Goal: Task Accomplishment & Management: Use online tool/utility

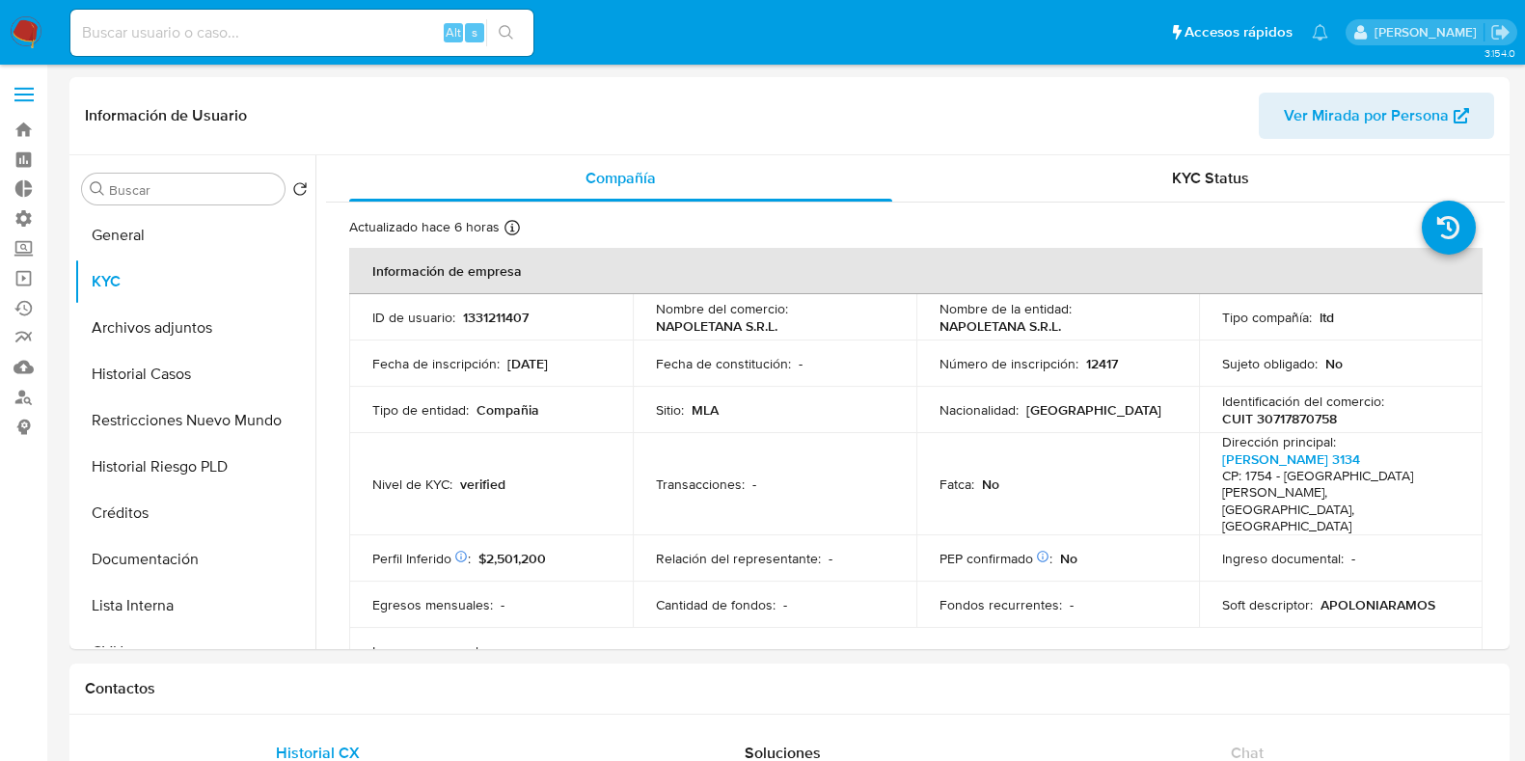
select select "10"
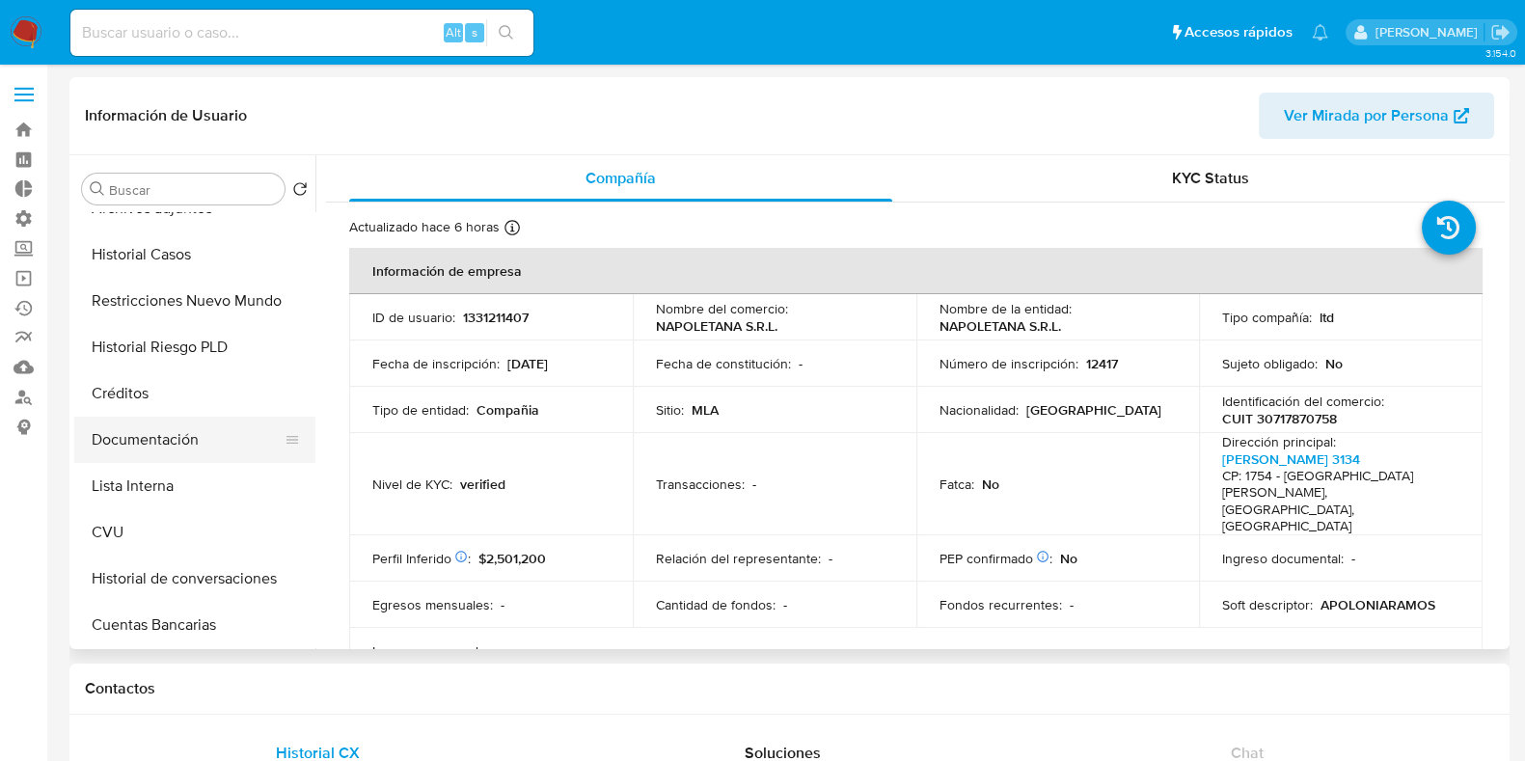
scroll to position [362, 0]
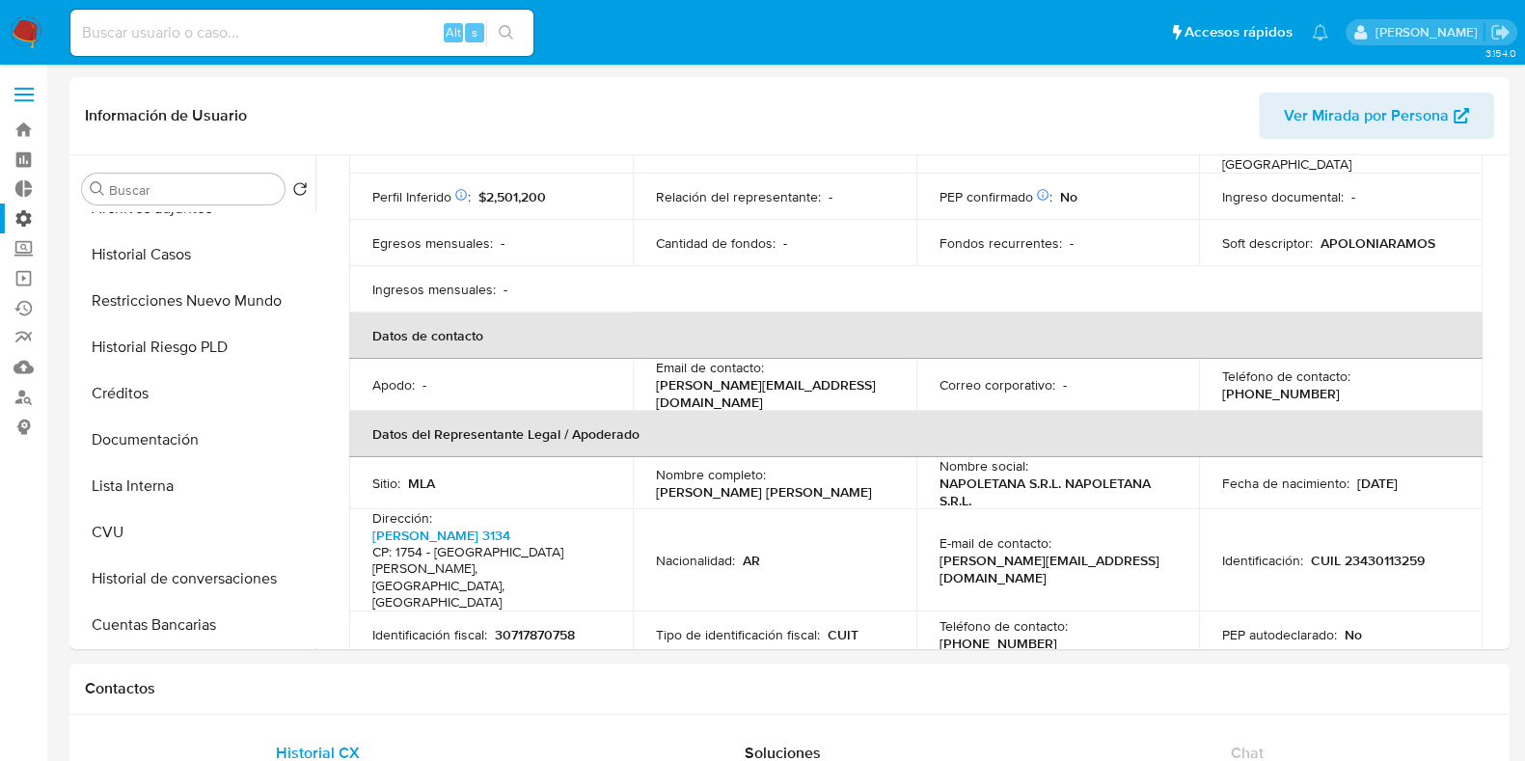
click at [24, 222] on label "Administración" at bounding box center [114, 218] width 229 height 30
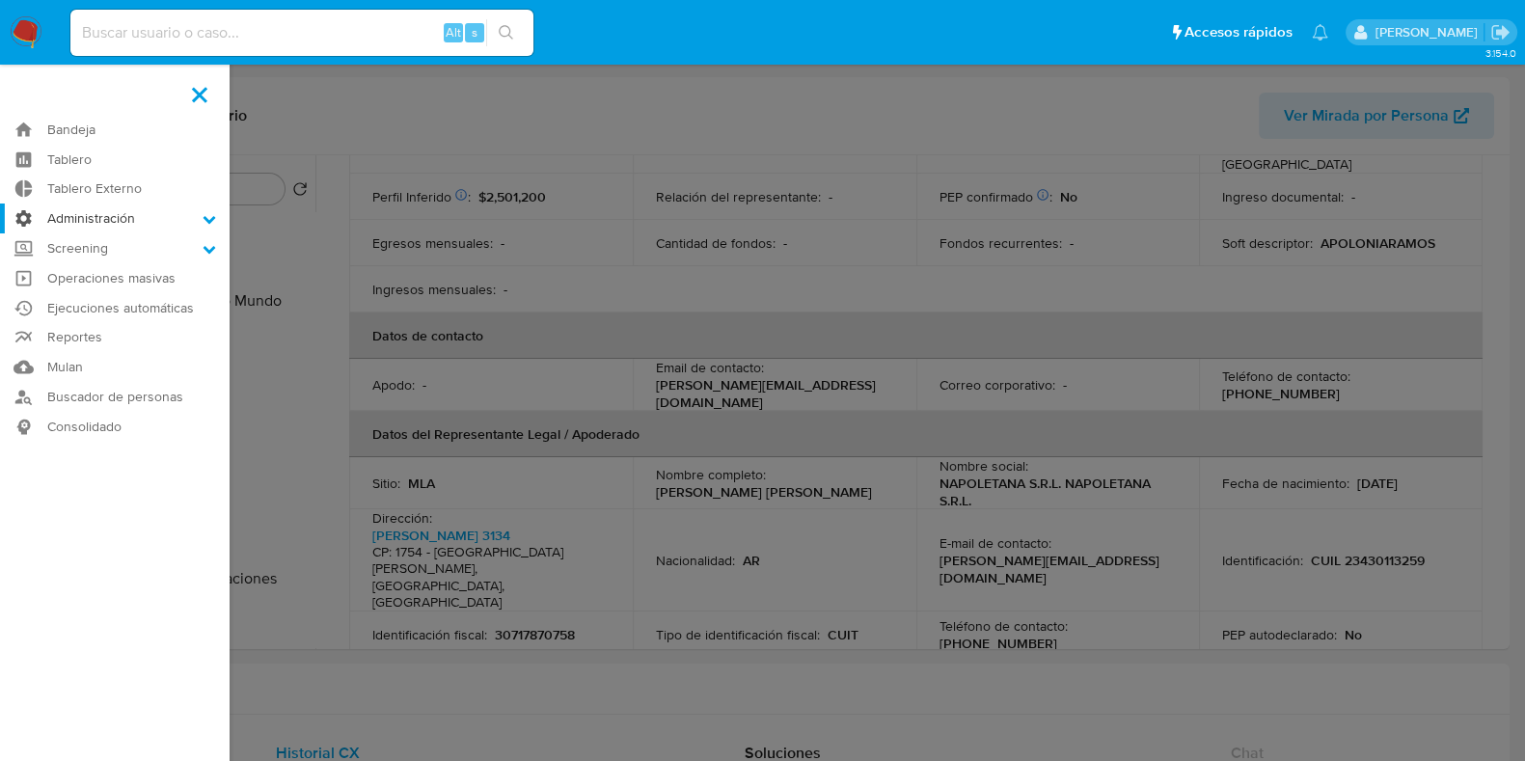
click at [0, 0] on input "Administración" at bounding box center [0, 0] width 0 height 0
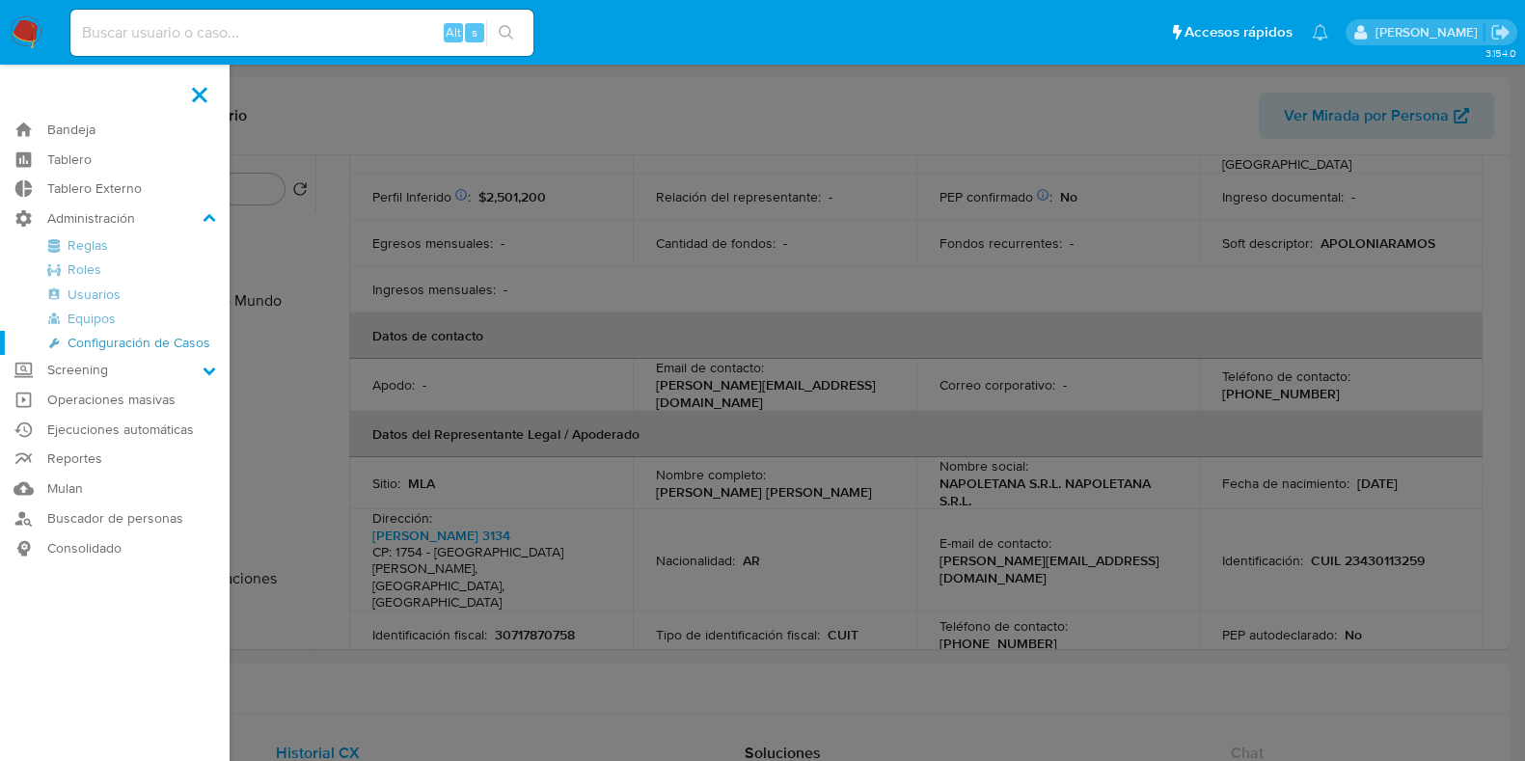
click at [100, 340] on link "Configuración de Casos" at bounding box center [114, 343] width 229 height 24
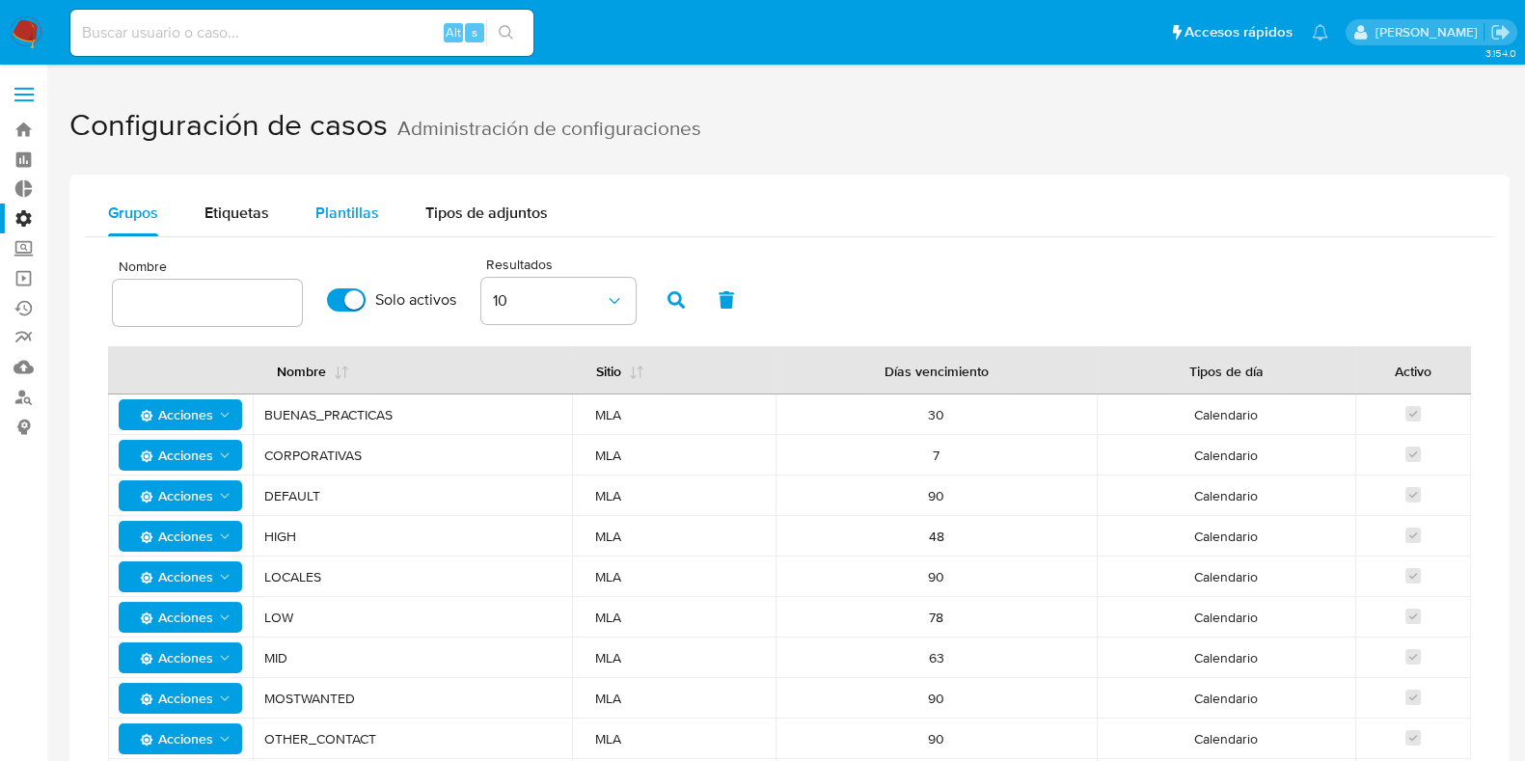
click at [336, 209] on span "Plantillas" at bounding box center [347, 213] width 64 height 22
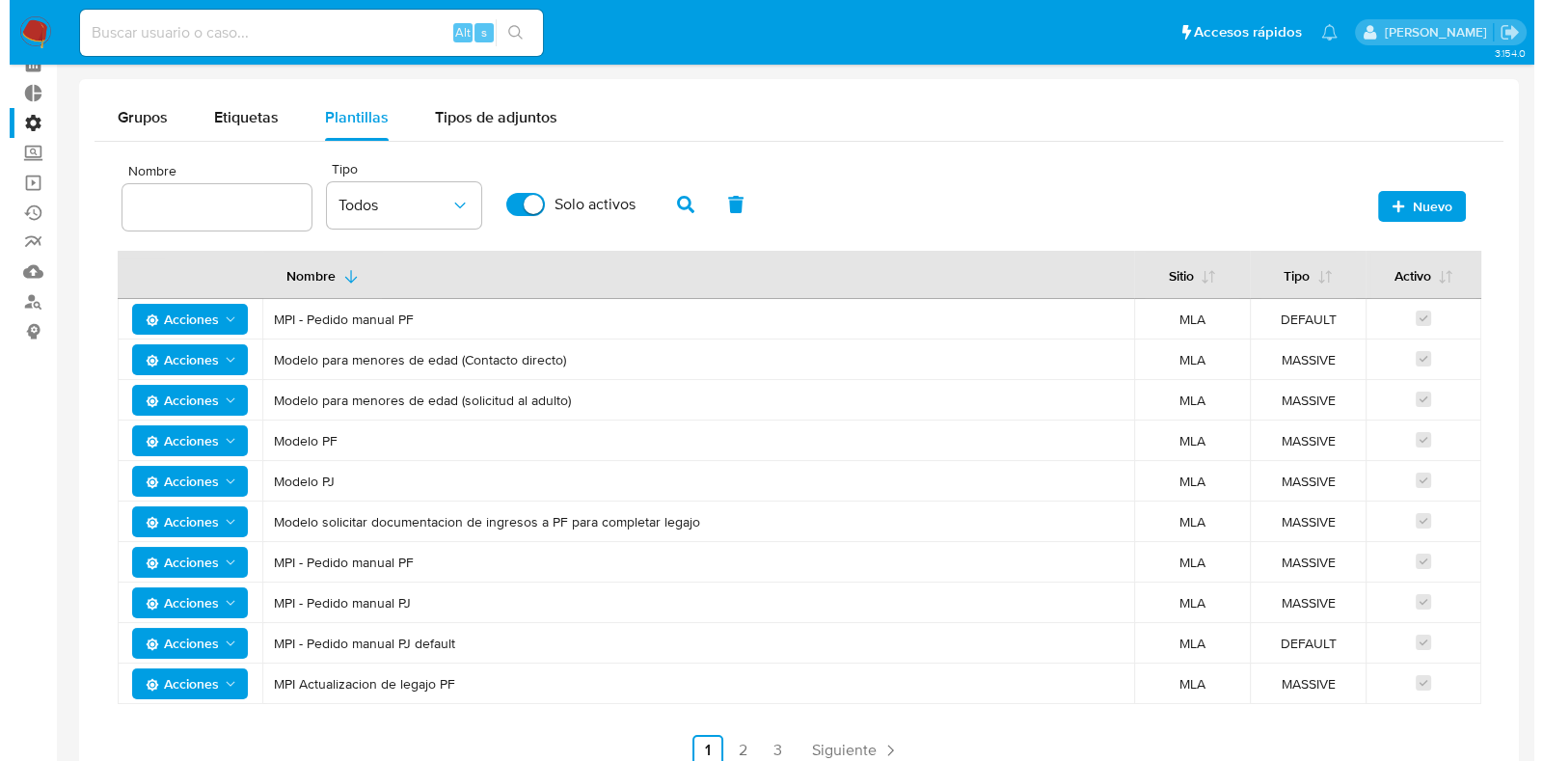
scroll to position [185, 0]
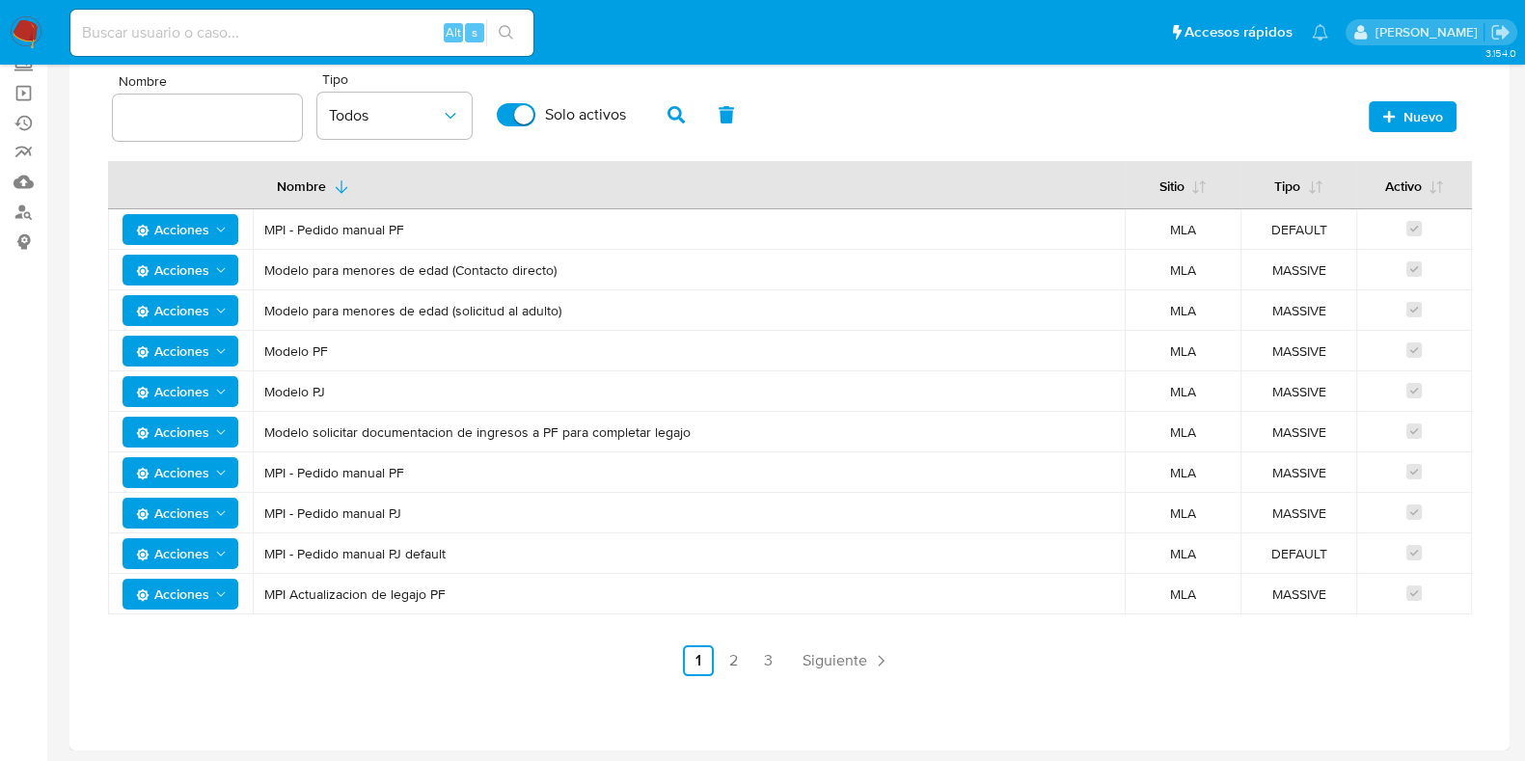
drag, startPoint x: 275, startPoint y: 226, endPoint x: 471, endPoint y: 226, distance: 195.7
click at [471, 226] on span "MPI - Pedido manual PF" at bounding box center [688, 229] width 849 height 17
click at [470, 229] on span "MPI - Pedido manual PF" at bounding box center [688, 229] width 849 height 17
click at [188, 224] on span "Acciones" at bounding box center [172, 229] width 73 height 31
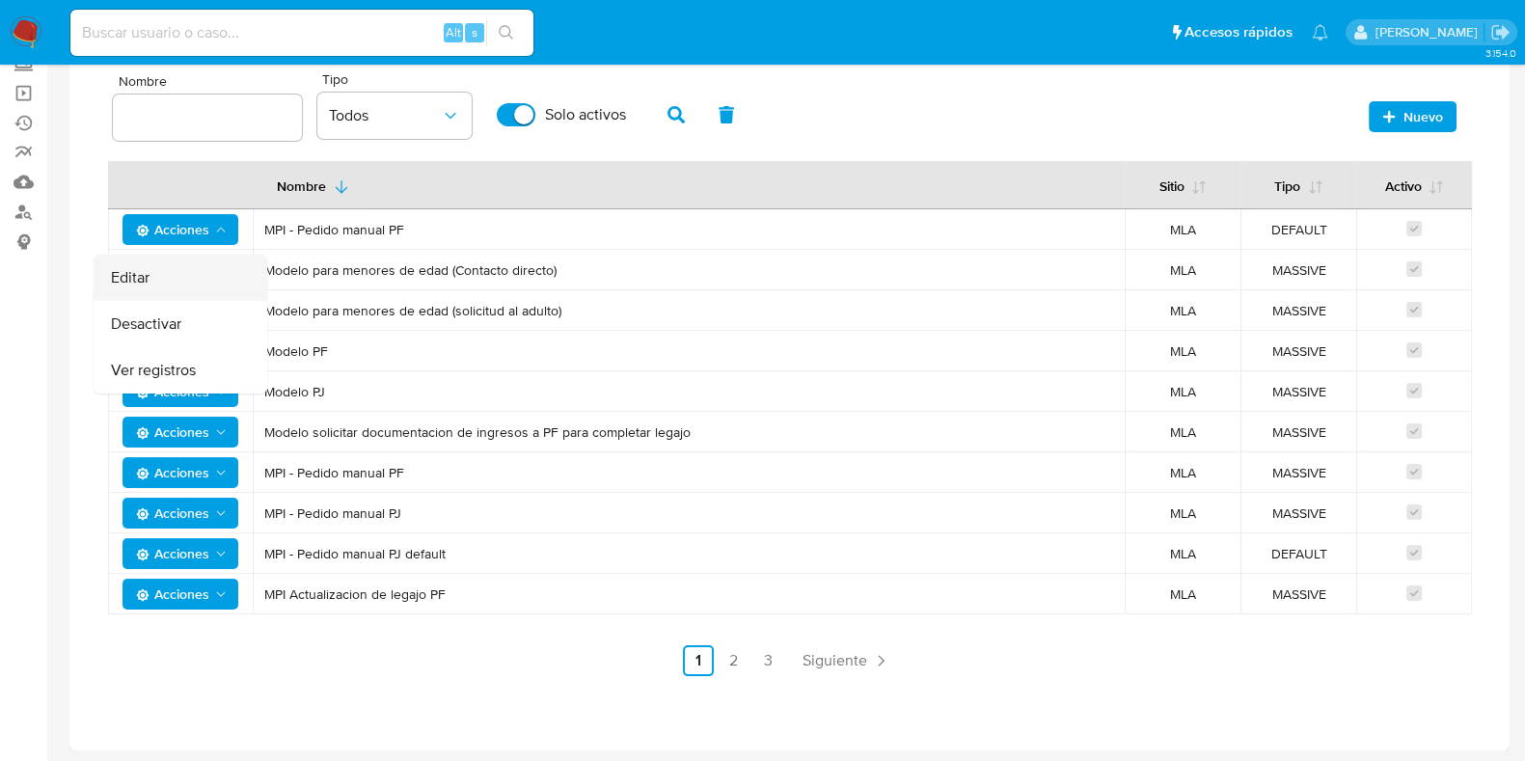
click at [175, 284] on button "Editar" at bounding box center [181, 278] width 174 height 46
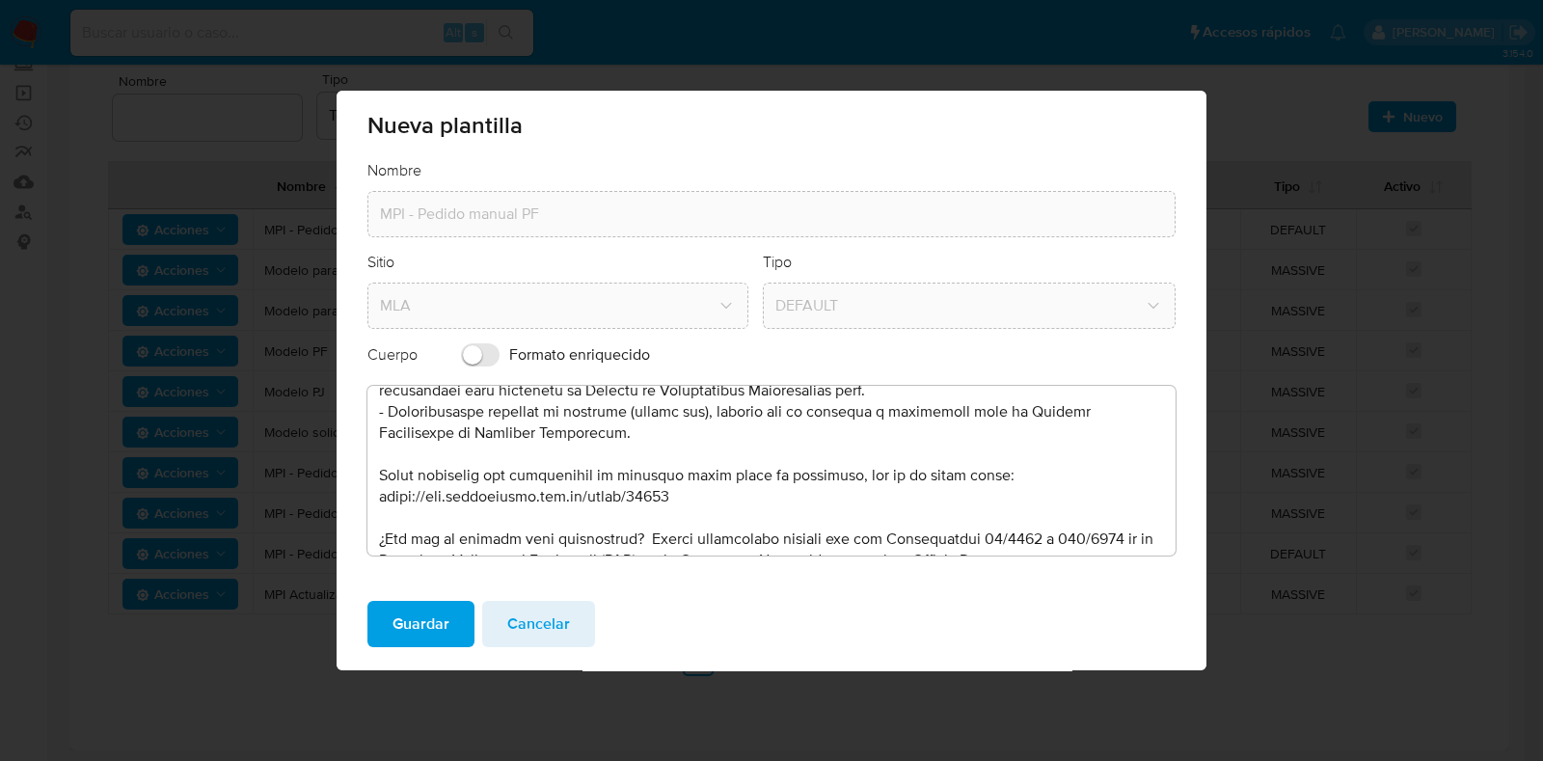
scroll to position [240, 0]
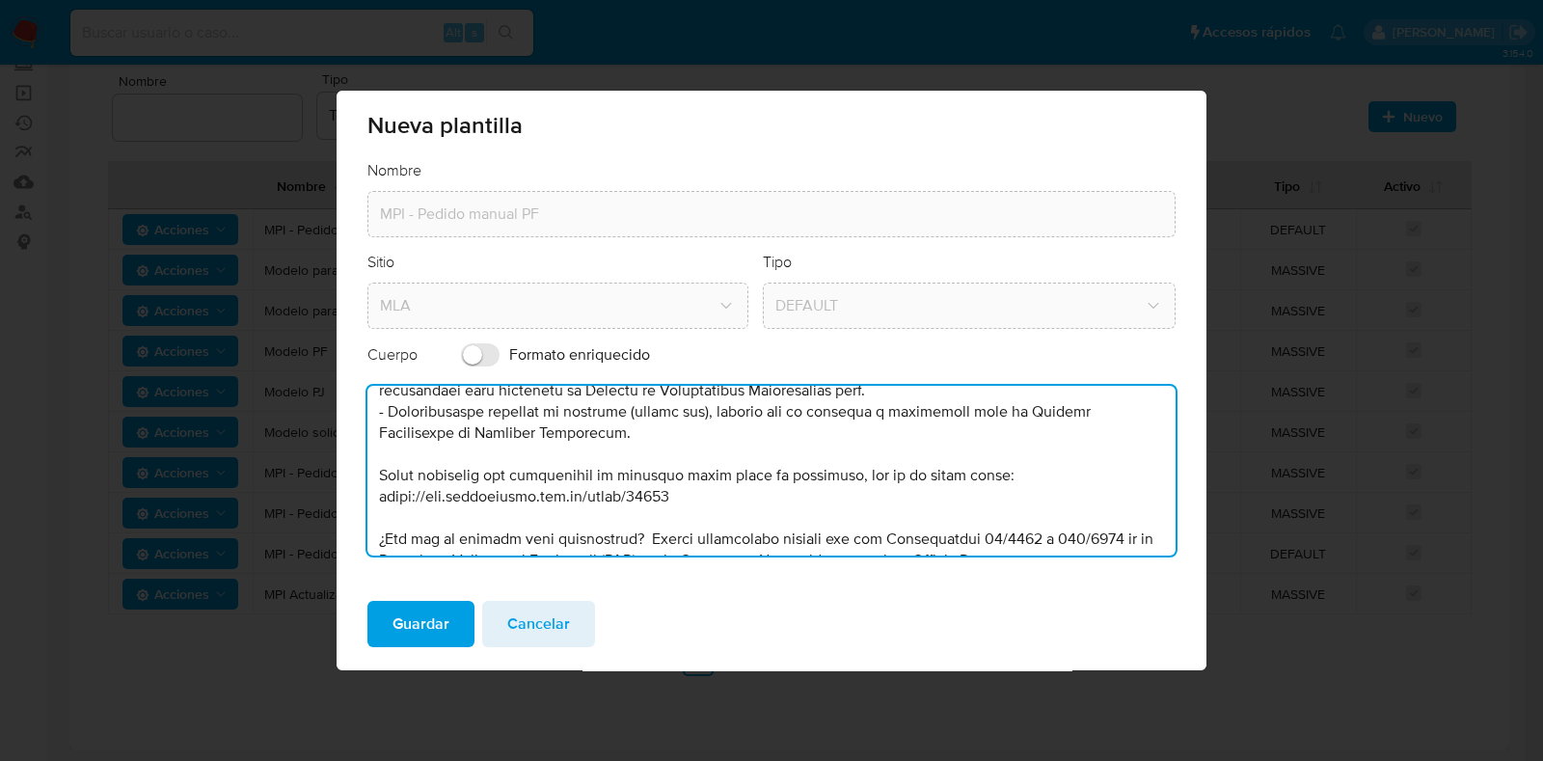
drag, startPoint x: 386, startPoint y: 477, endPoint x: 526, endPoint y: 566, distance: 166.4
click at [526, 566] on div "Nombre MPI - Pedido manual PF Sitio MLA Tipo DEFAULT Cuerpo Formato enriquecido" at bounding box center [772, 372] width 870 height 424
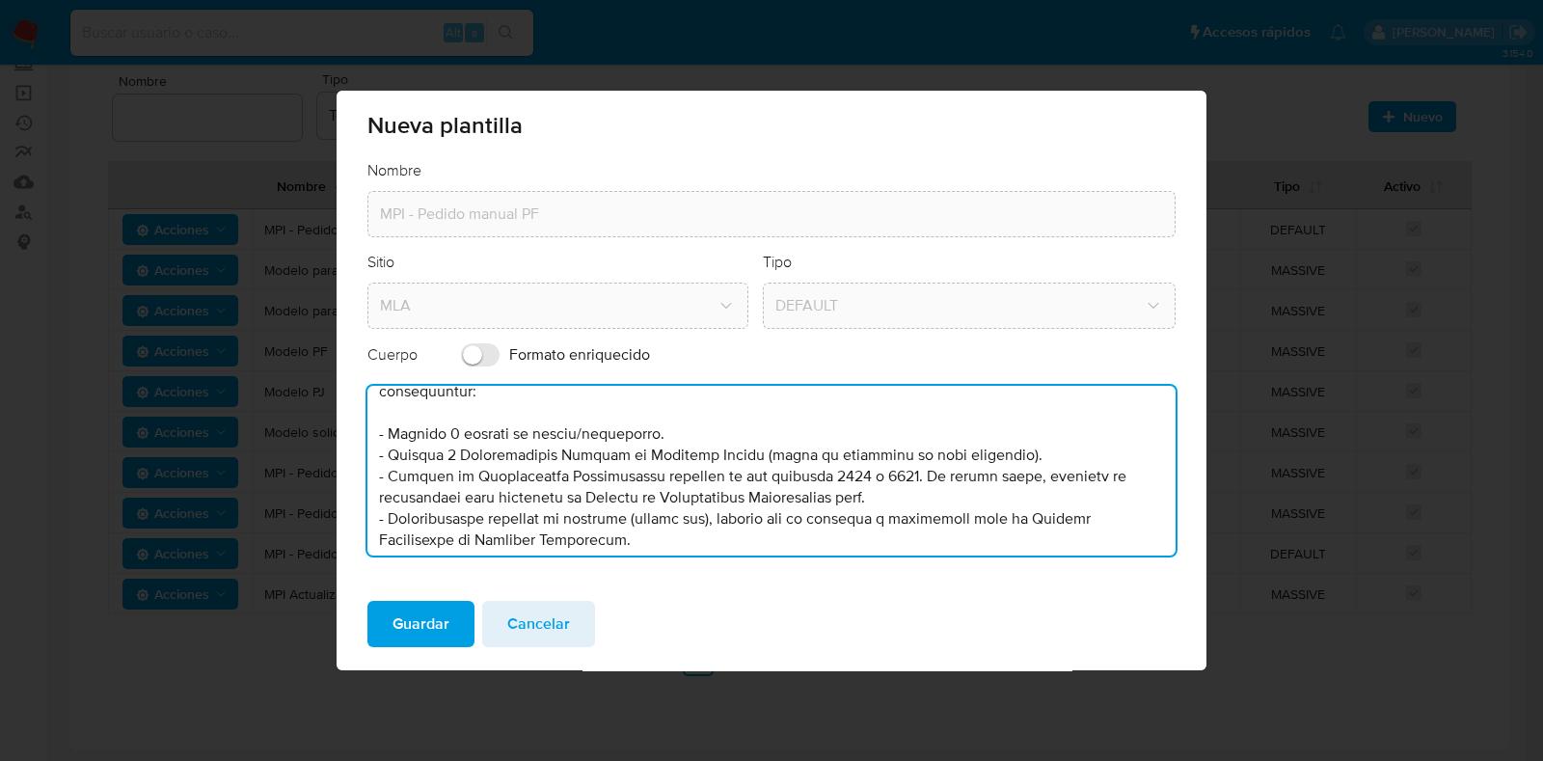
scroll to position [0, 0]
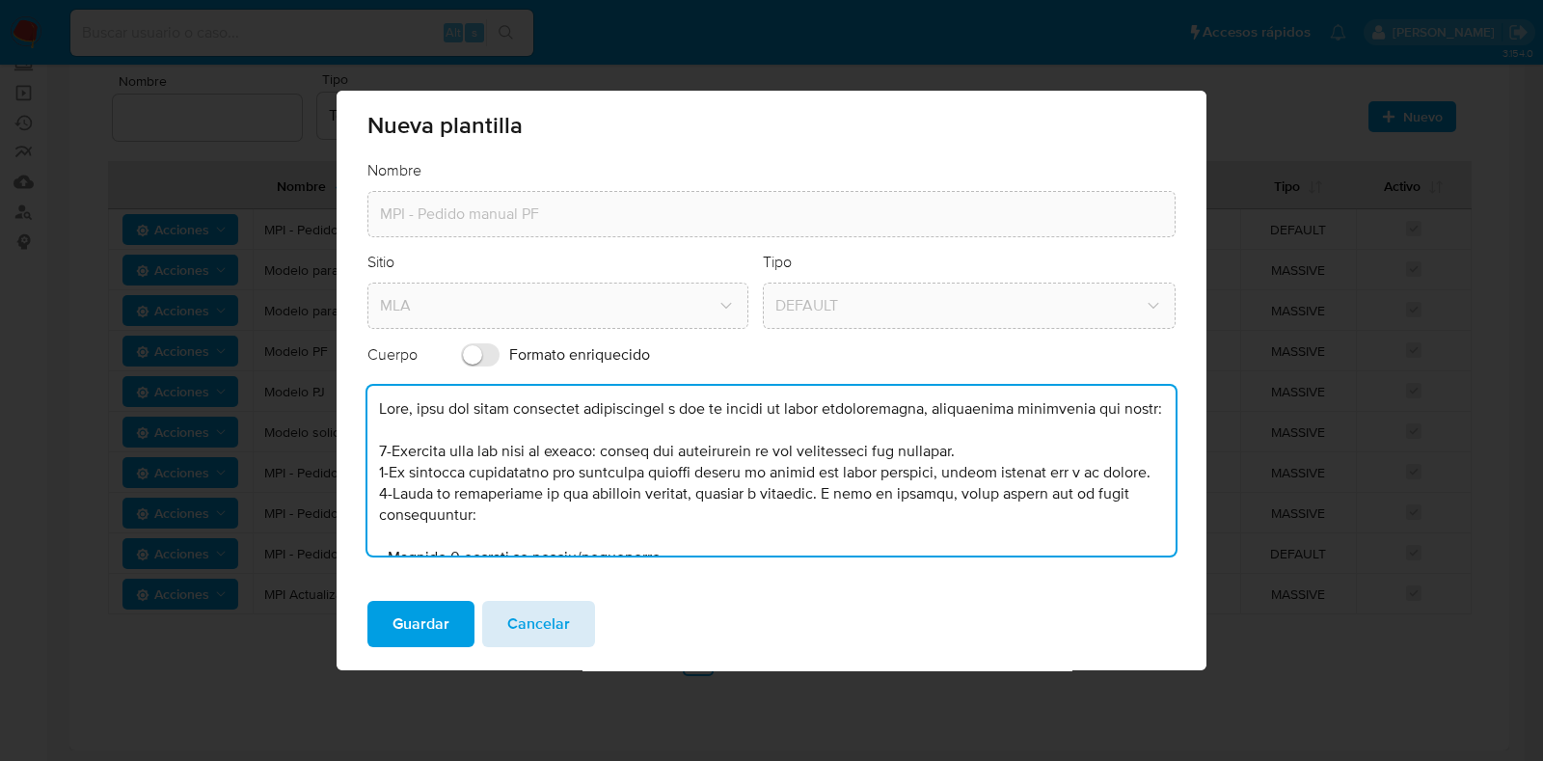
click at [556, 622] on span "Cancelar" at bounding box center [538, 624] width 63 height 42
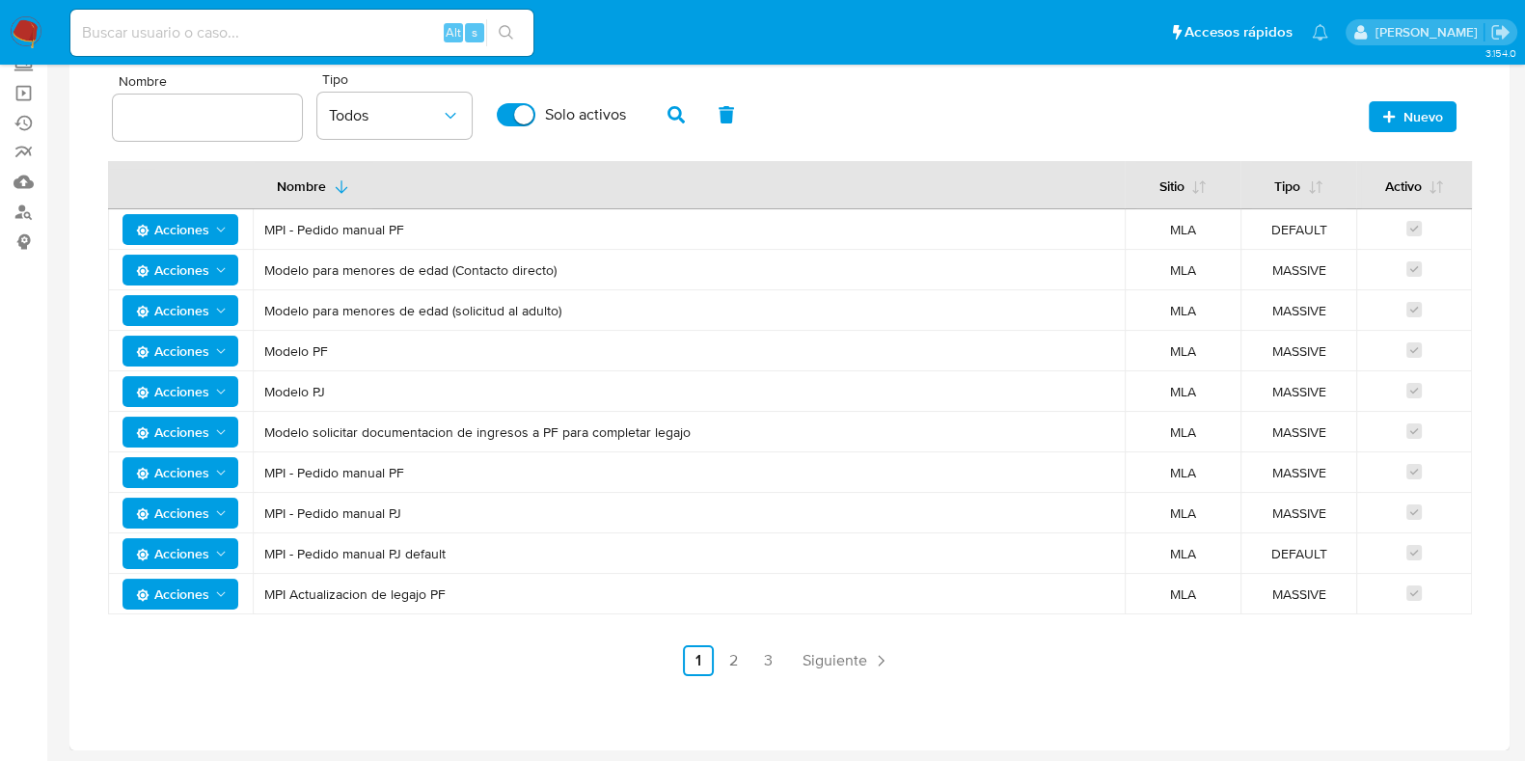
drag, startPoint x: 460, startPoint y: 547, endPoint x: 241, endPoint y: 547, distance: 218.9
click at [241, 547] on tr "Acciones MPI - Pedido manual PJ default MLA DEFAULT" at bounding box center [789, 553] width 1363 height 40
drag, startPoint x: 1324, startPoint y: 556, endPoint x: 1210, endPoint y: 561, distance: 113.9
click at [1226, 560] on tr "Acciones MPI - Pedido manual PJ default MLA DEFAULT" at bounding box center [789, 553] width 1363 height 40
click at [181, 553] on span "Acciones" at bounding box center [172, 553] width 73 height 31
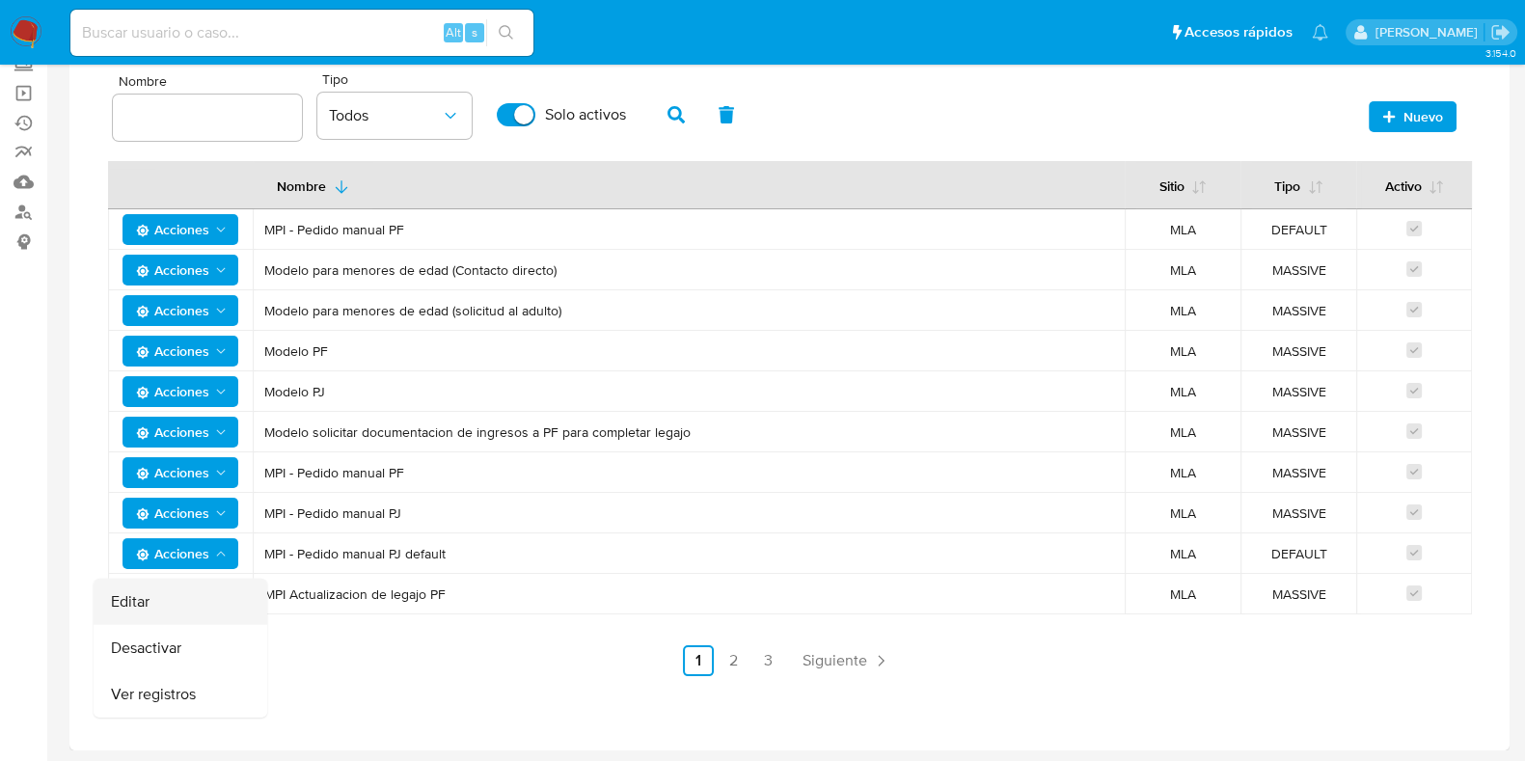
click at [185, 609] on button "Editar" at bounding box center [181, 602] width 174 height 46
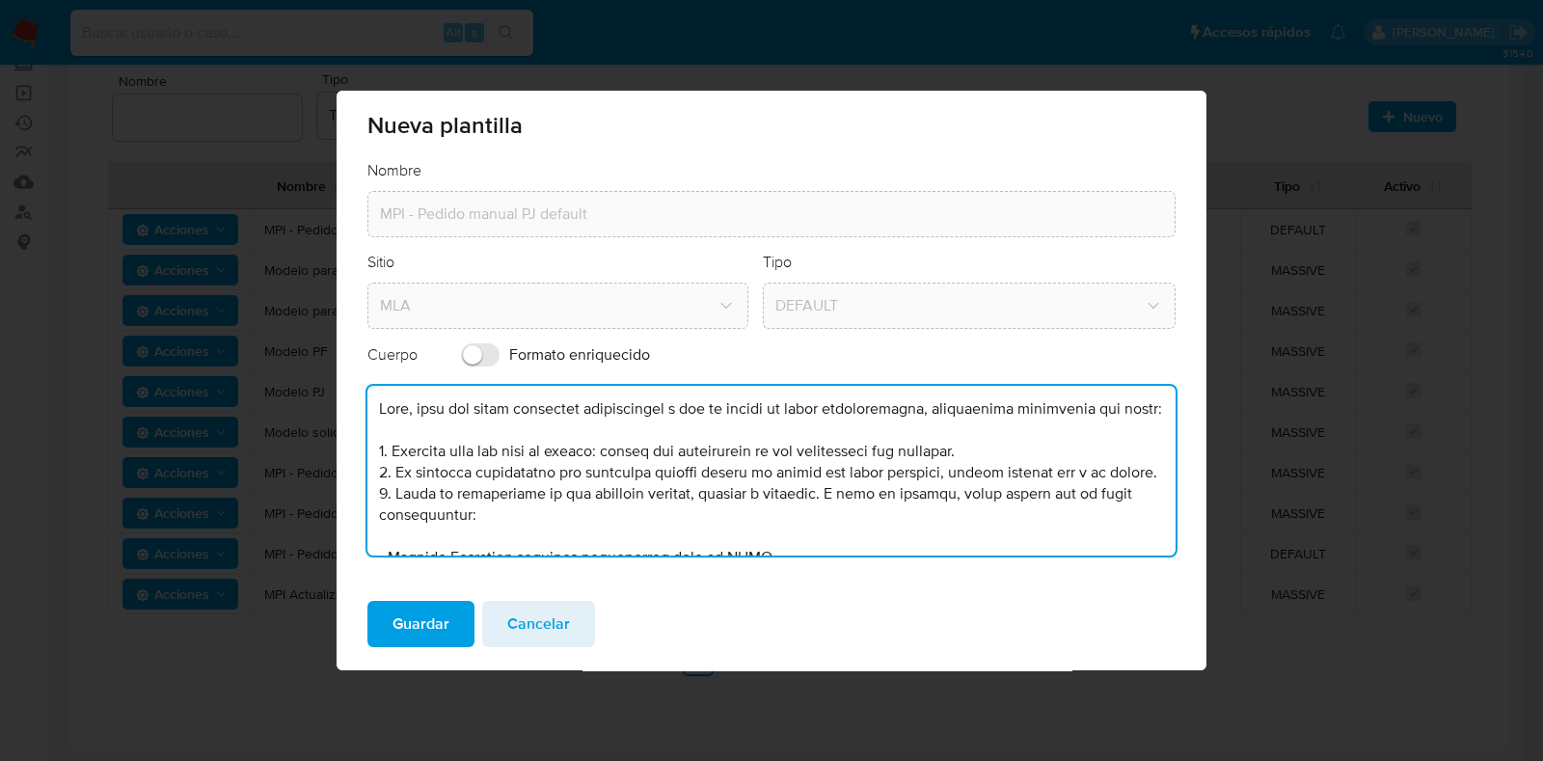
click at [686, 445] on textarea at bounding box center [771, 471] width 808 height 170
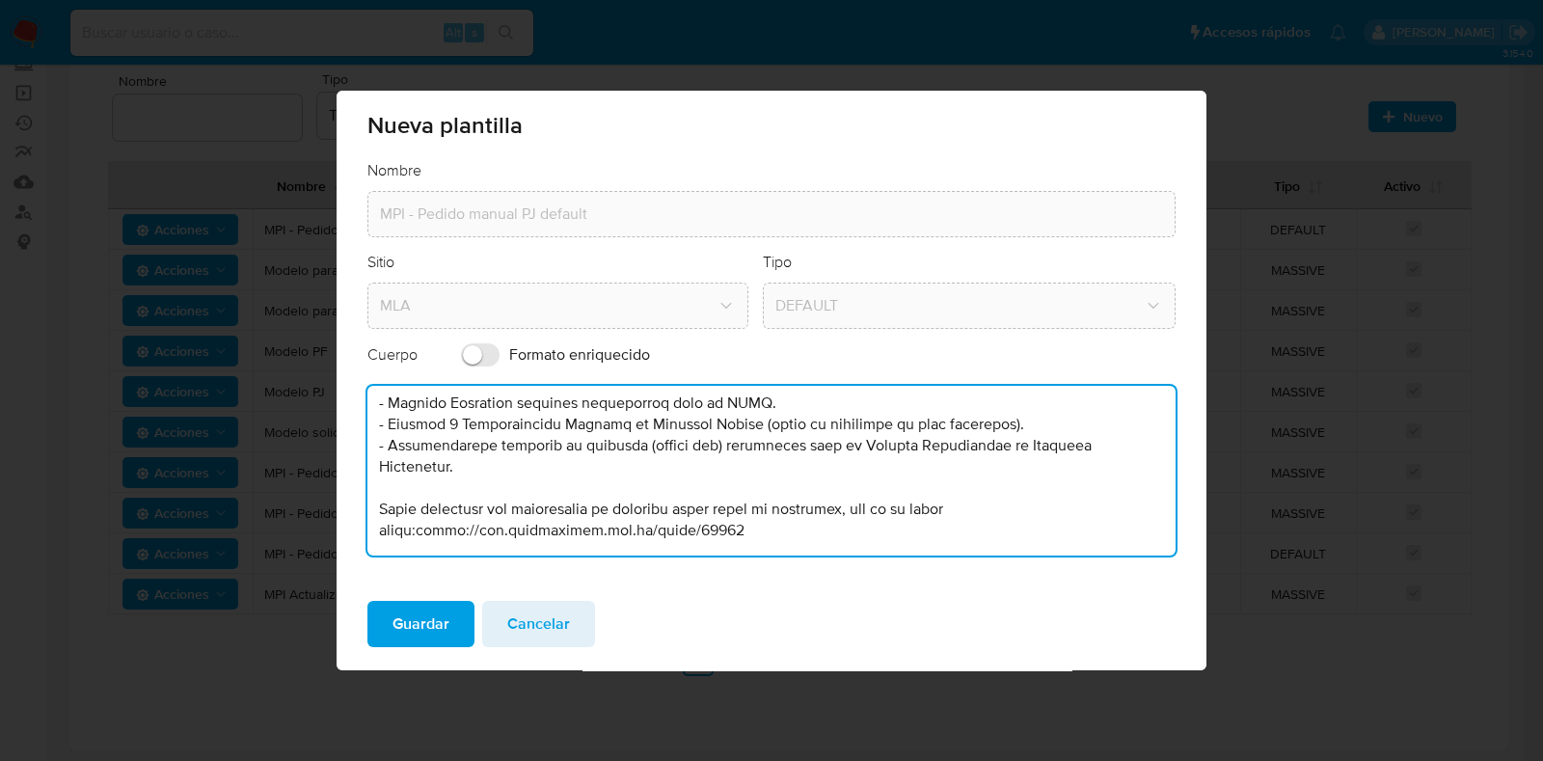
scroll to position [300, 0]
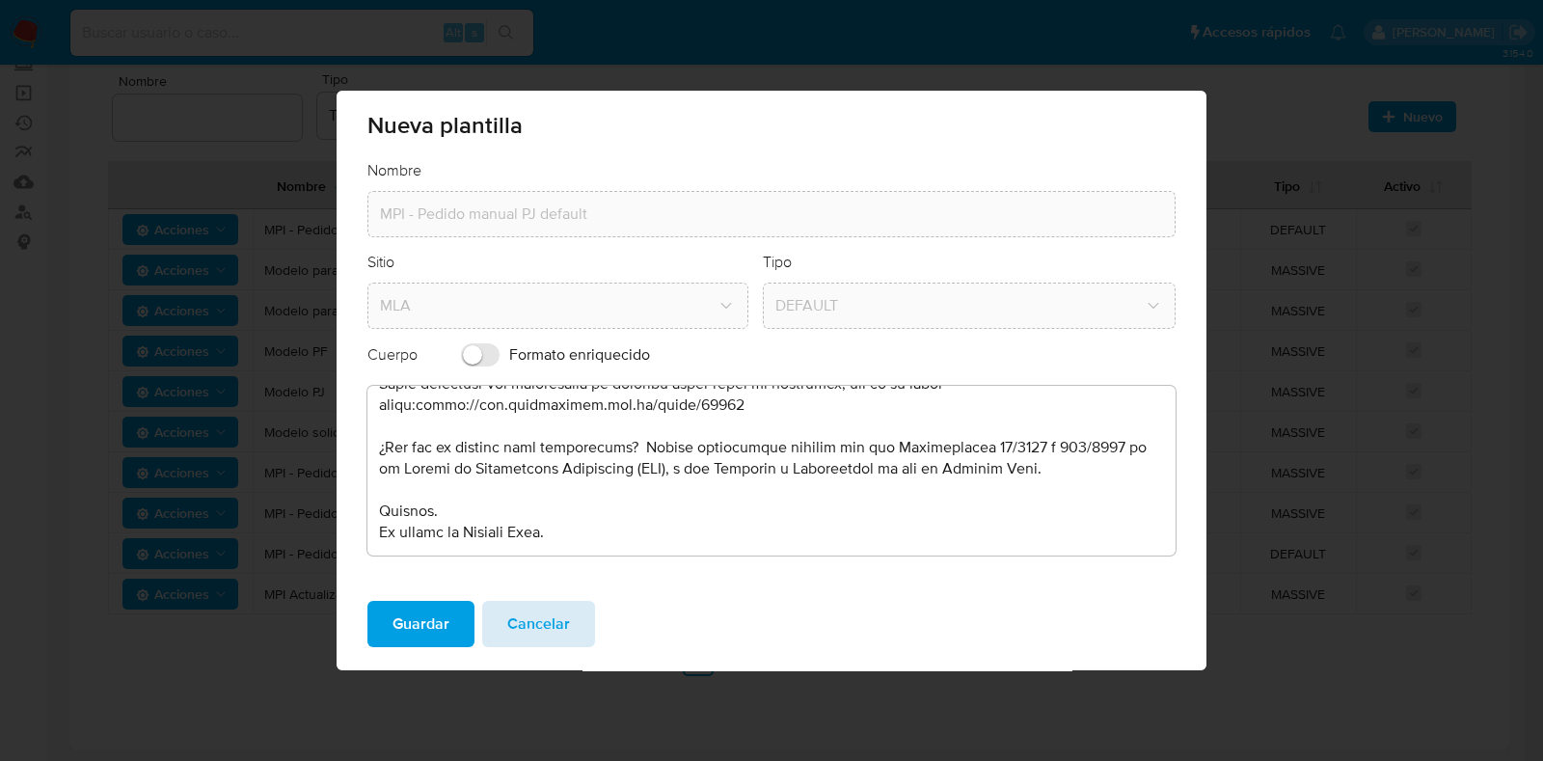
click at [559, 608] on span "Cancelar" at bounding box center [538, 624] width 63 height 42
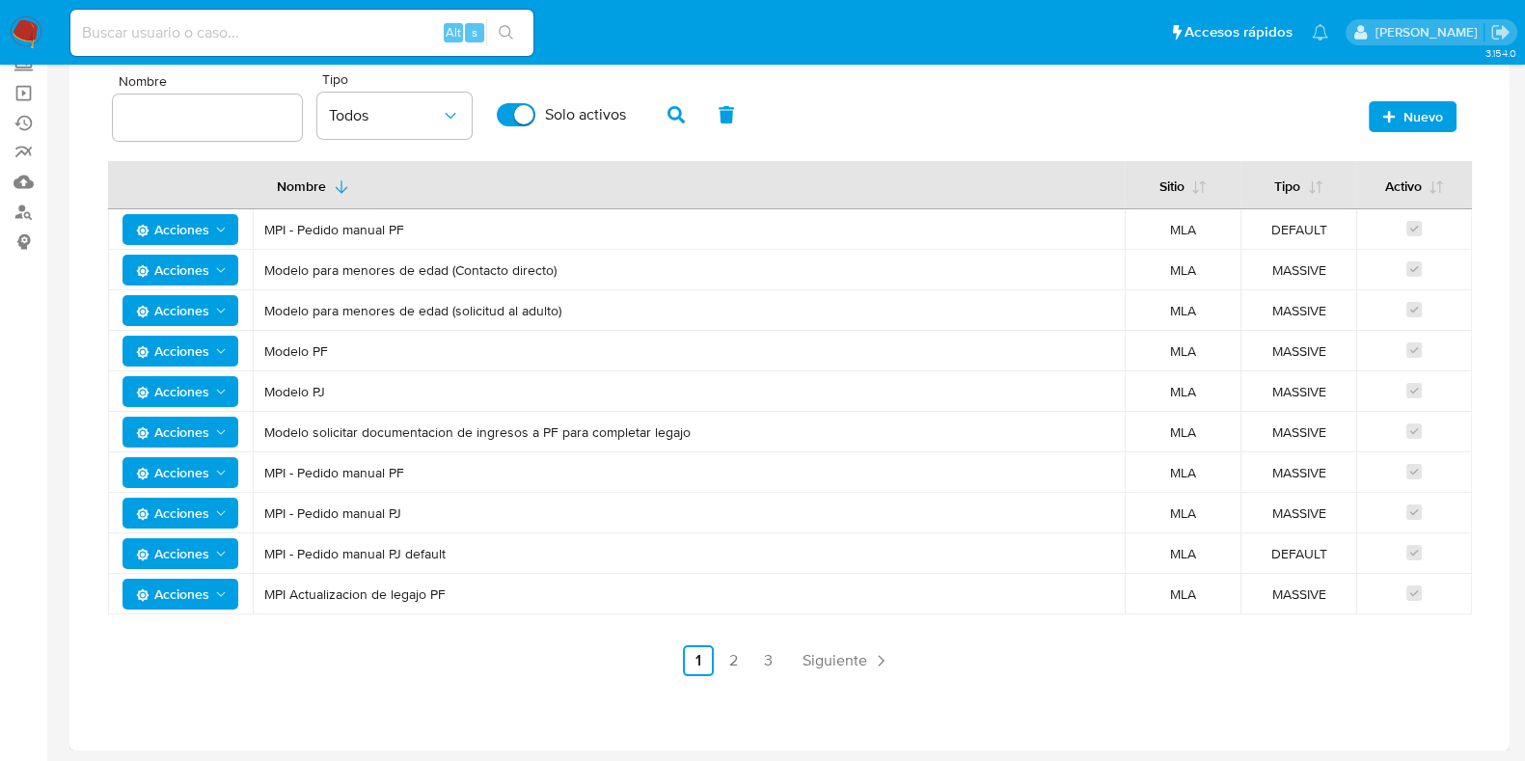
click at [179, 511] on span "Acciones" at bounding box center [172, 513] width 73 height 31
click at [183, 561] on button "Editar" at bounding box center [181, 561] width 174 height 46
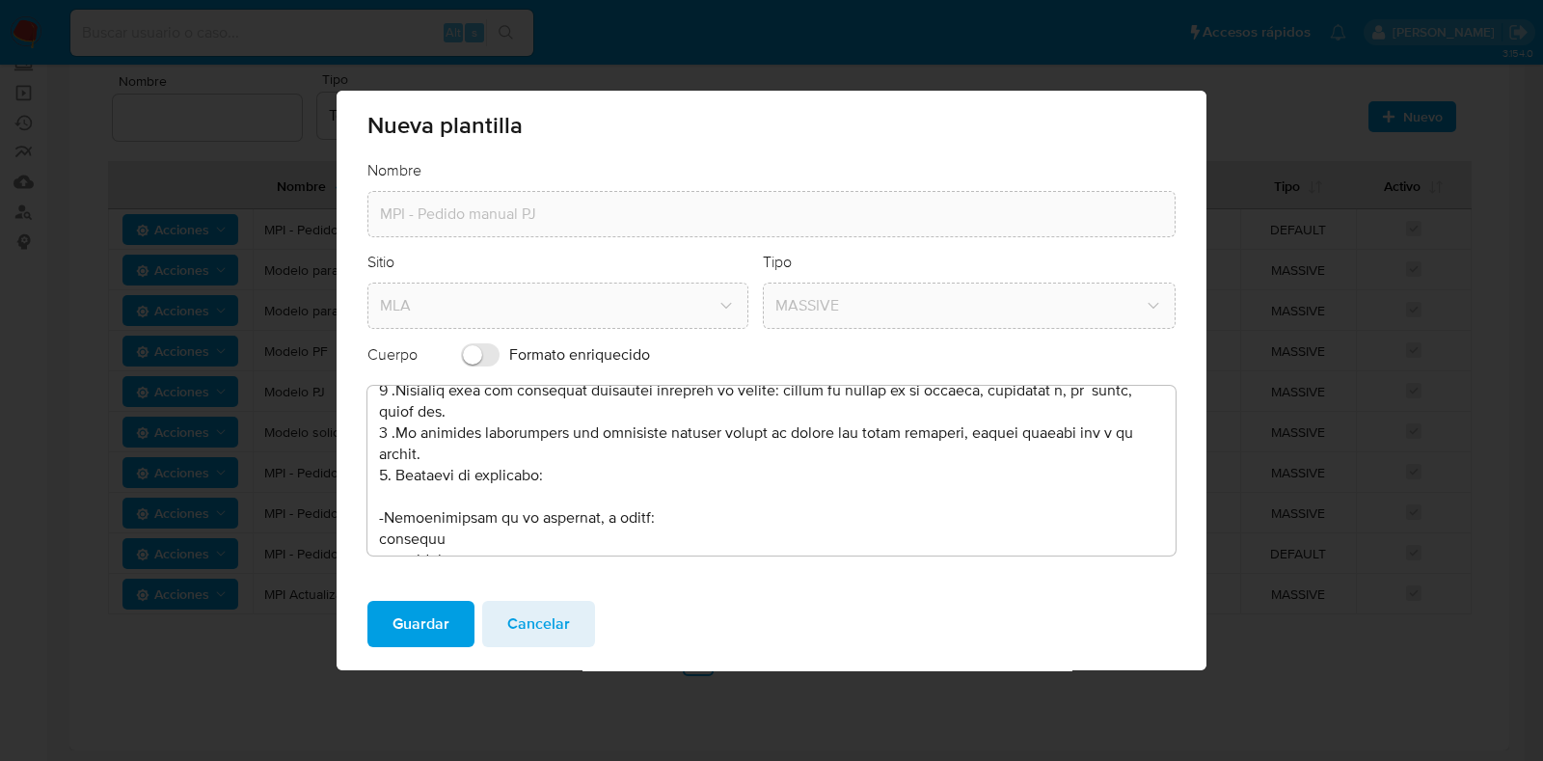
scroll to position [120, 0]
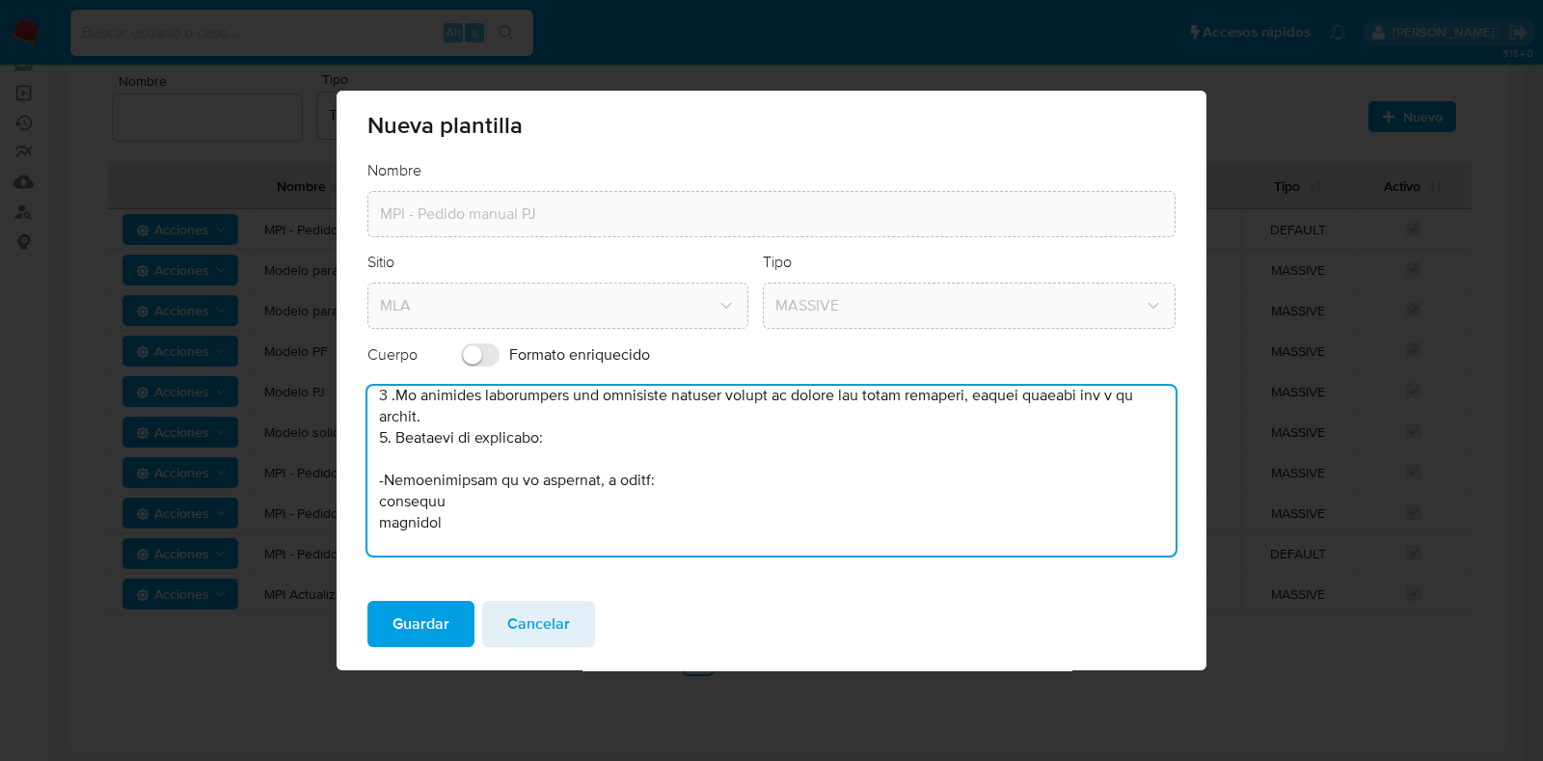
drag, startPoint x: 448, startPoint y: 535, endPoint x: 357, endPoint y: 479, distance: 107.3
click at [357, 479] on div "Nombre MPI - Pedido manual PJ Sitio MLA Tipo MASSIVE Cuerpo Formato enriquecido" at bounding box center [772, 372] width 870 height 424
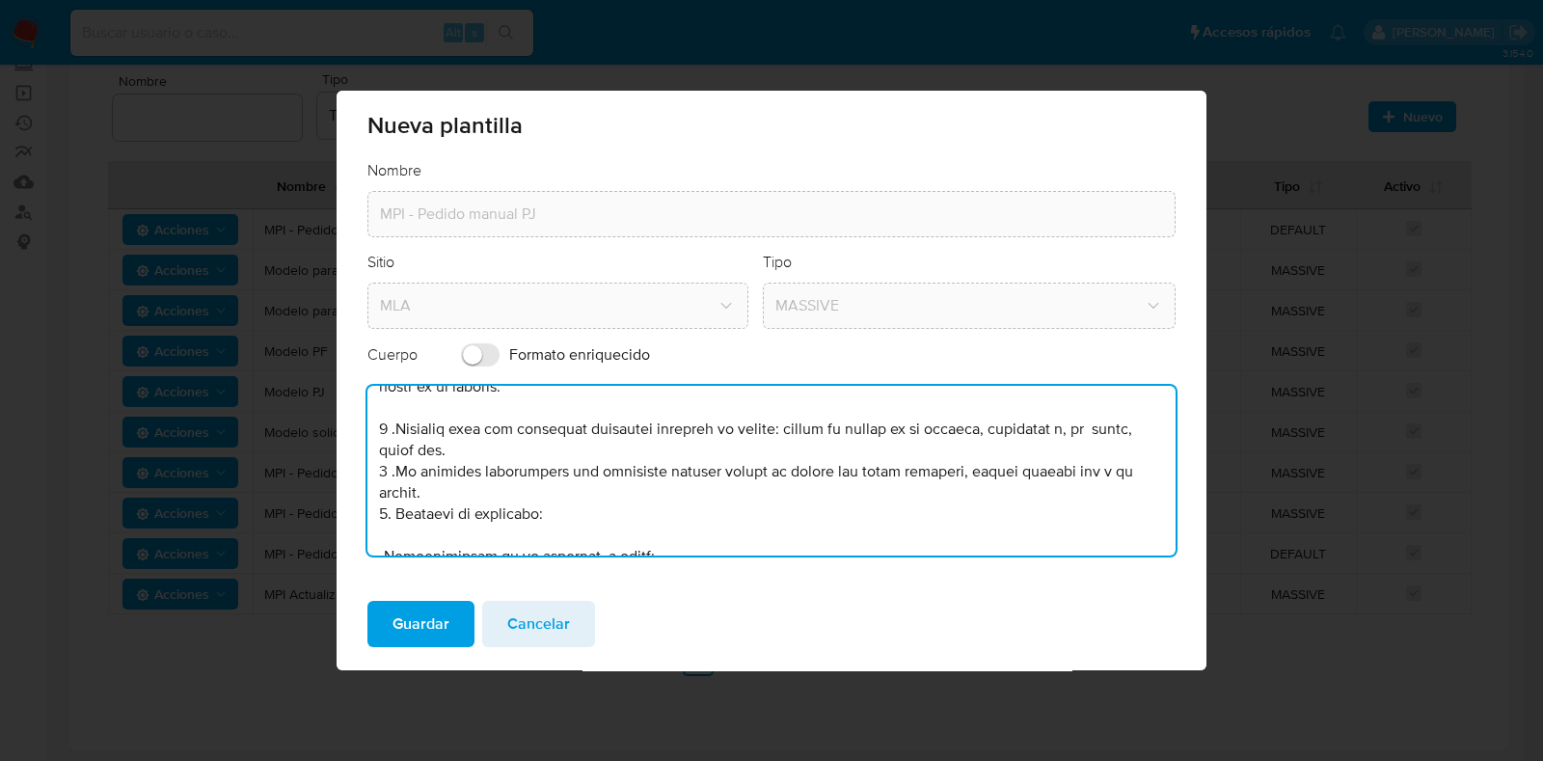
scroll to position [0, 0]
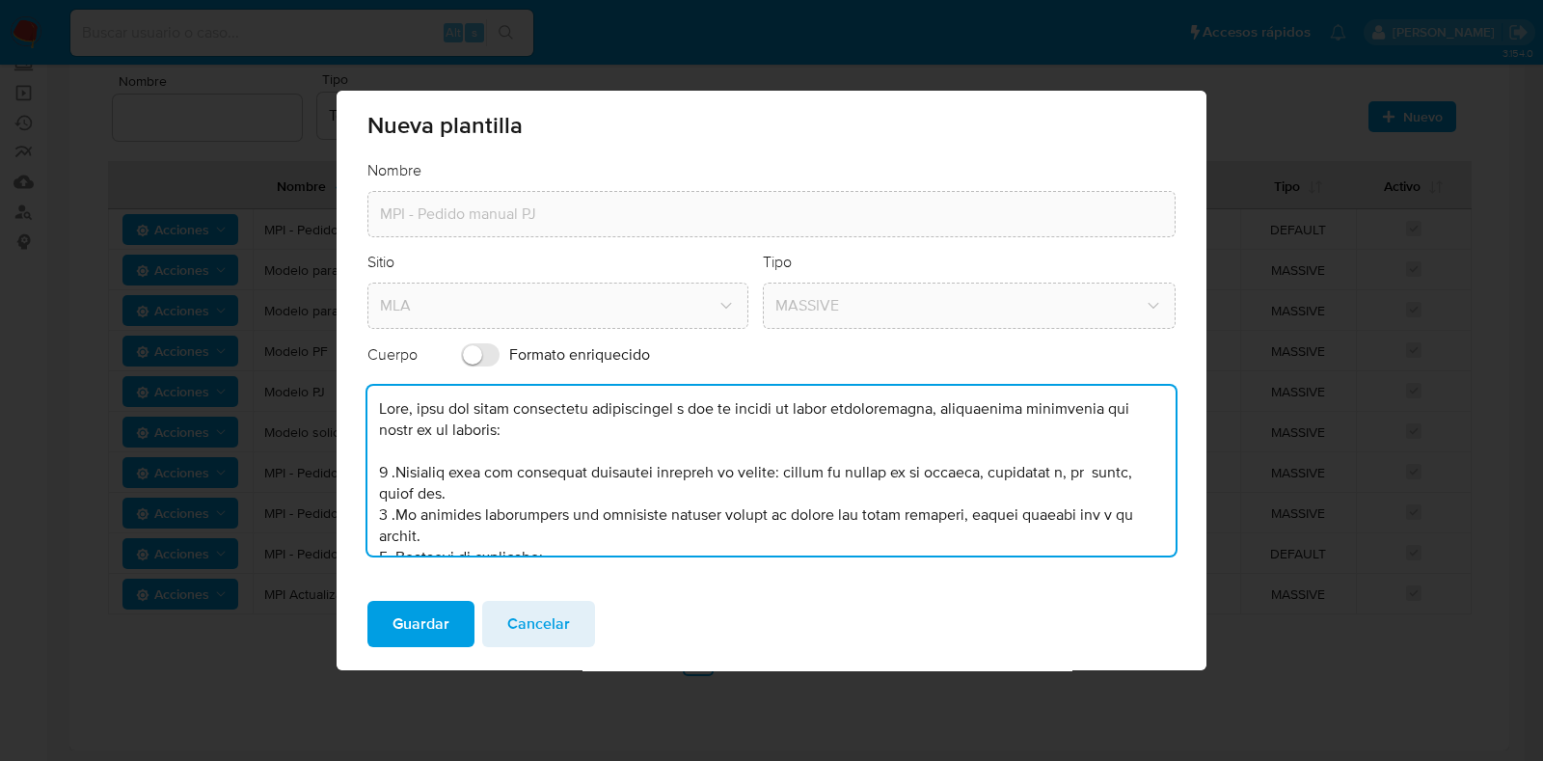
drag, startPoint x: 593, startPoint y: 518, endPoint x: 279, endPoint y: 284, distance: 391.5
click at [279, 284] on div "Nueva plantilla Nombre MPI - Pedido manual PJ Sitio MLA Tipo MASSIVE Cuerpo For…" at bounding box center [771, 380] width 1543 height 761
click at [556, 629] on span "Cancelar" at bounding box center [538, 624] width 63 height 42
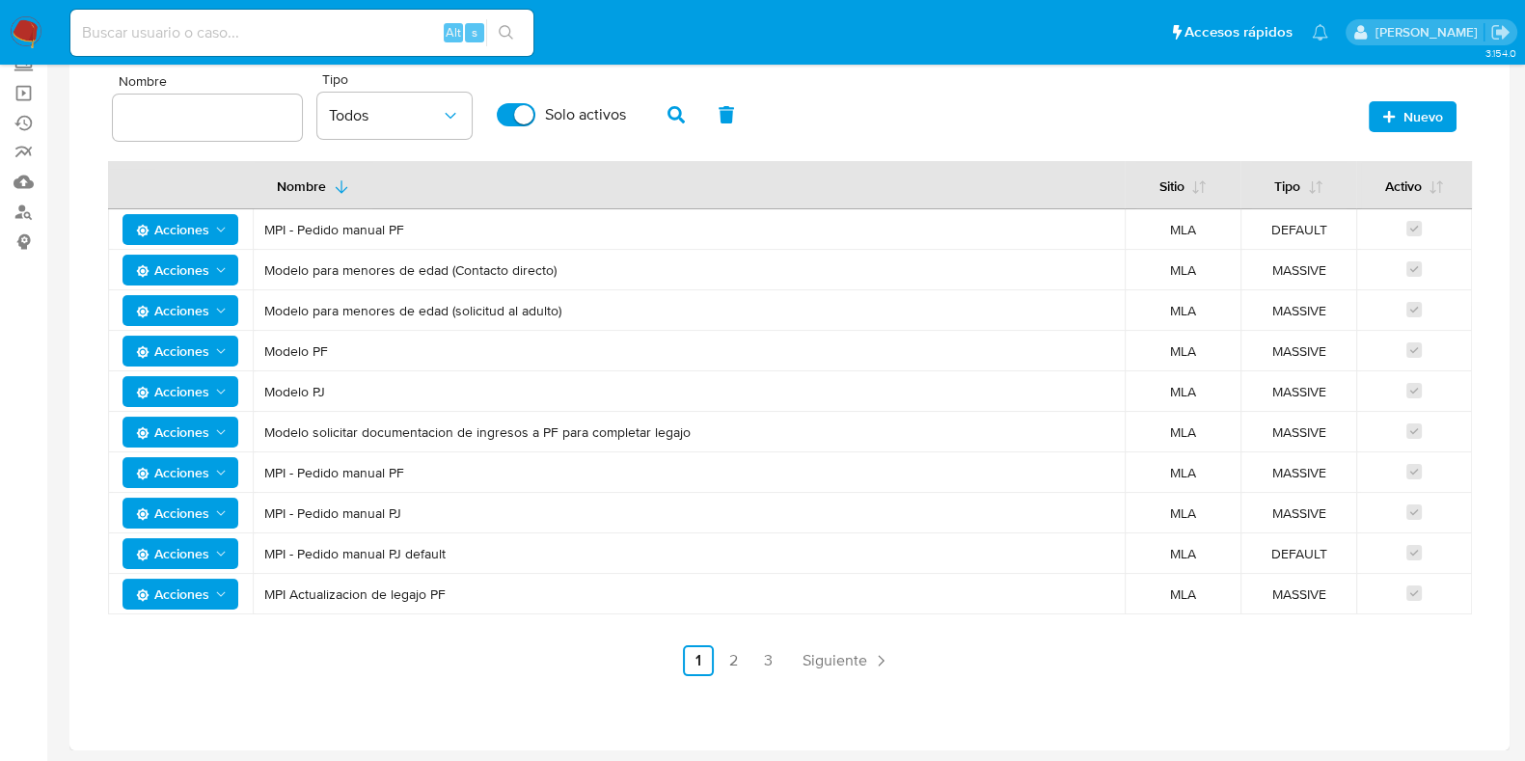
click at [193, 552] on span "Acciones" at bounding box center [172, 553] width 73 height 31
click at [125, 599] on button "Editar" at bounding box center [181, 602] width 174 height 46
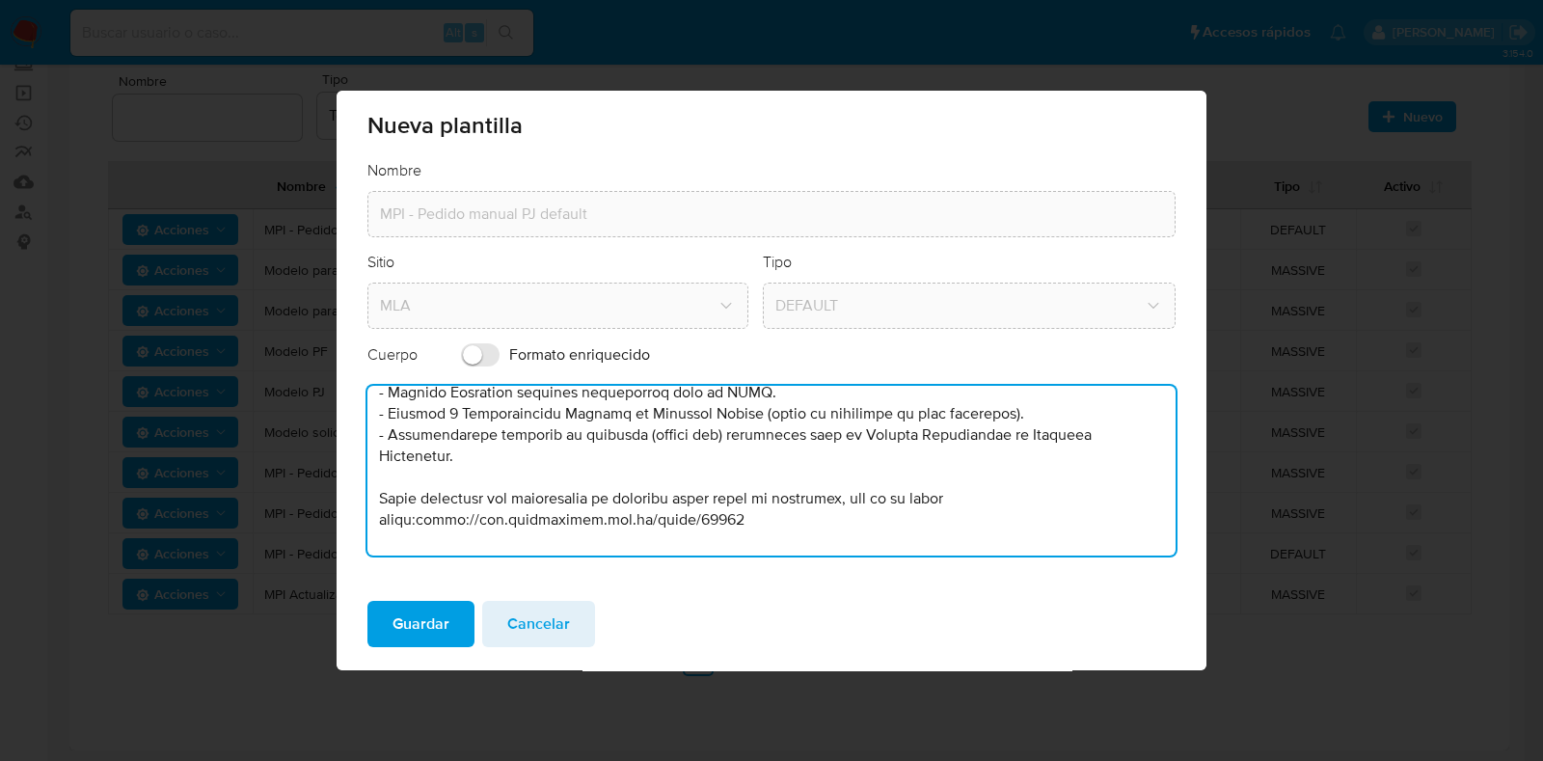
scroll to position [301, 0]
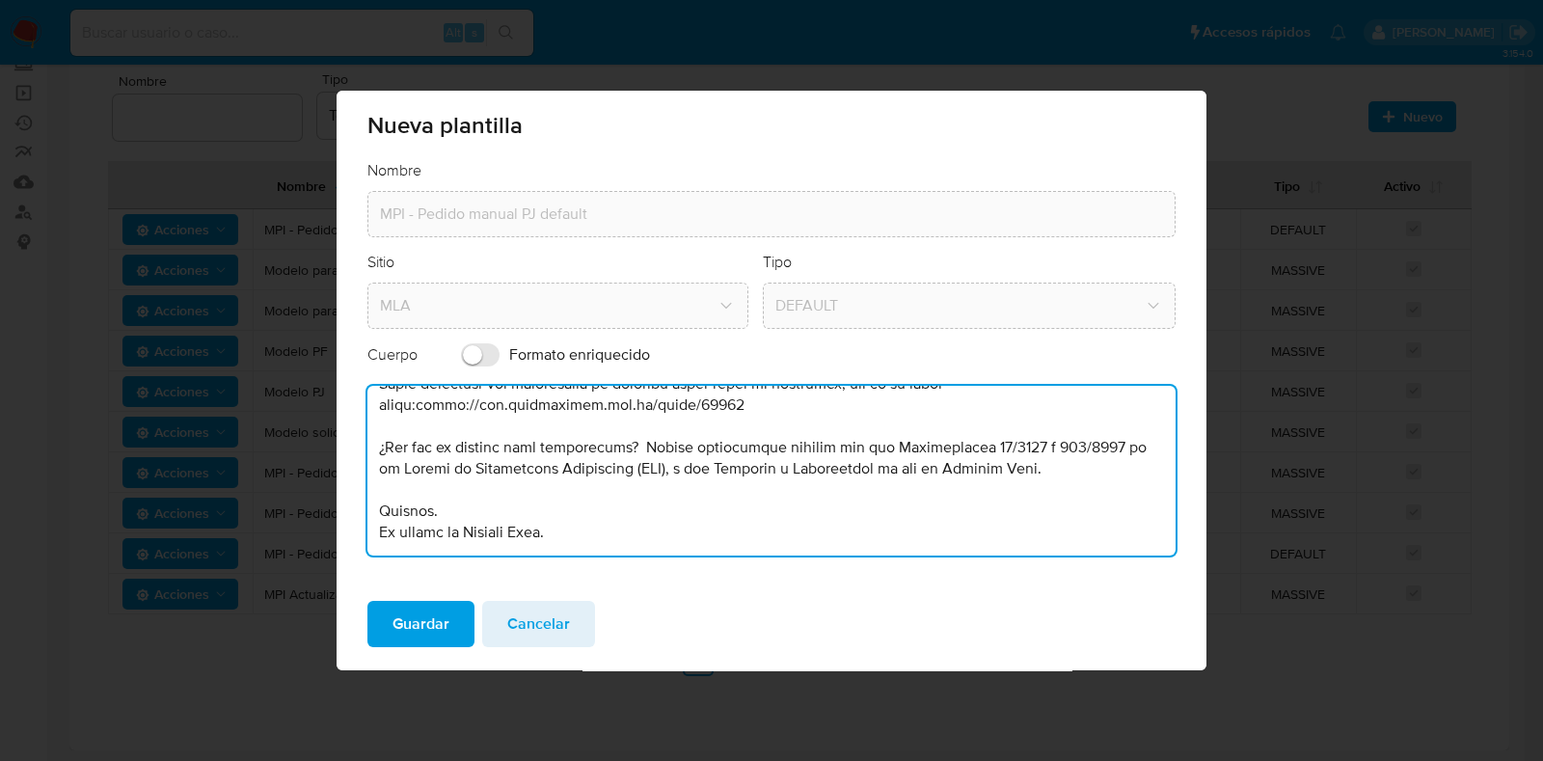
drag, startPoint x: 381, startPoint y: 407, endPoint x: 926, endPoint y: 611, distance: 581.9
click at [934, 614] on div "Nueva plantilla Nombre MPI - Pedido manual PJ default Sitio MLA Tipo DEFAULT Cu…" at bounding box center [772, 380] width 870 height 579
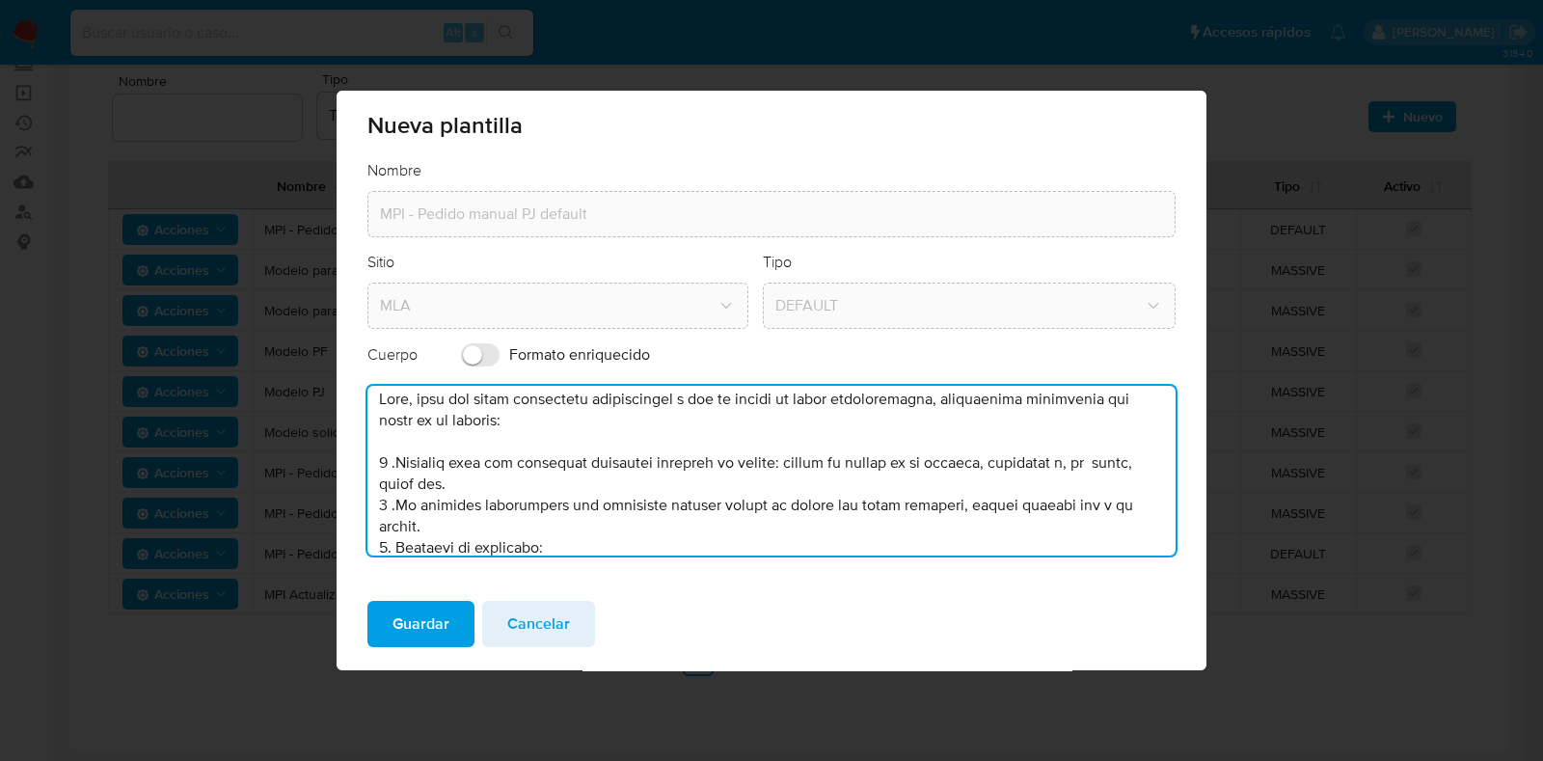
scroll to position [0, 0]
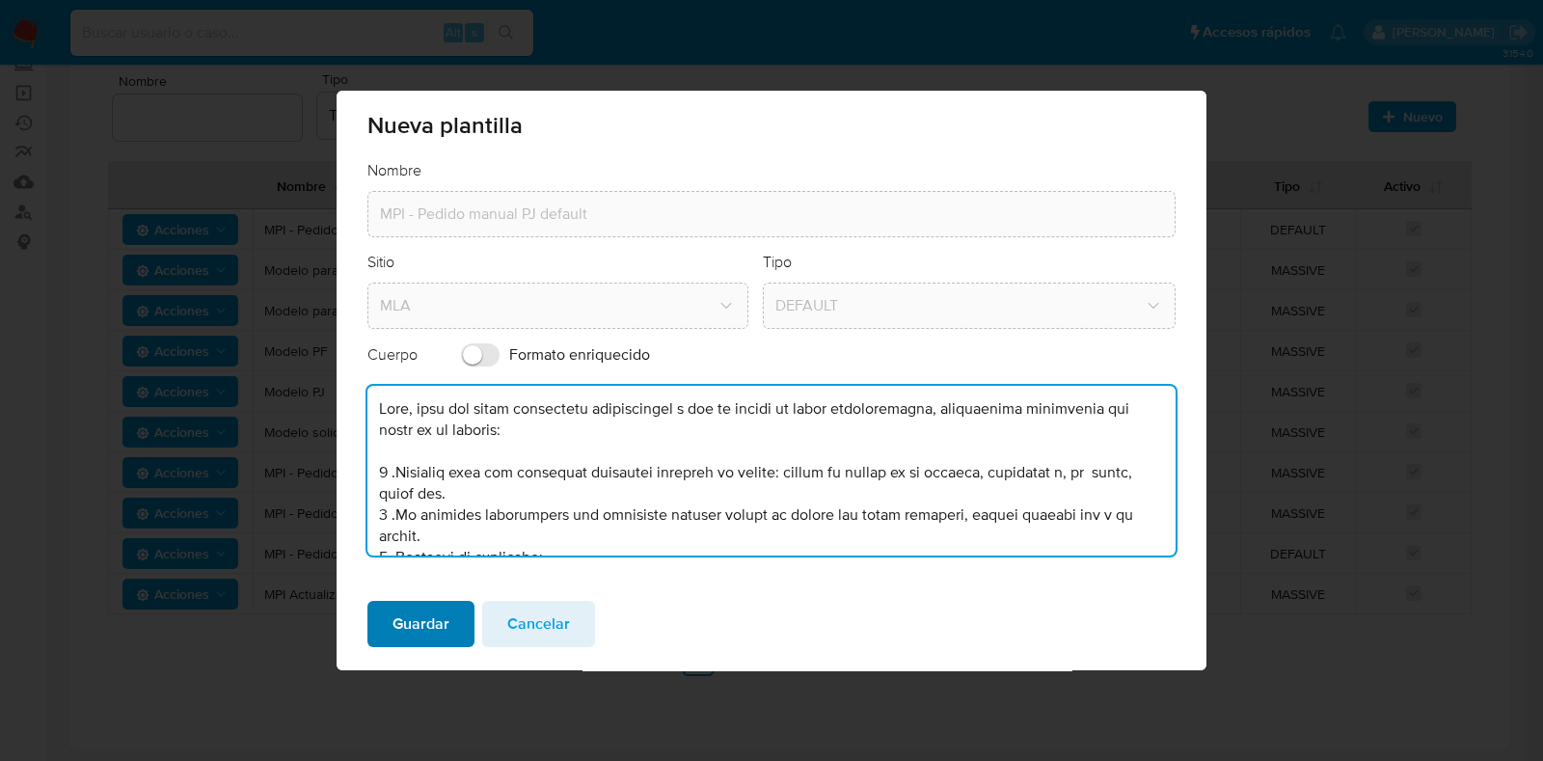
type textarea "Hola, para que sigas recibiendo rendimientos y que tu cuenta no quede deshabili…"
click at [444, 614] on span "Guardar" at bounding box center [420, 624] width 57 height 42
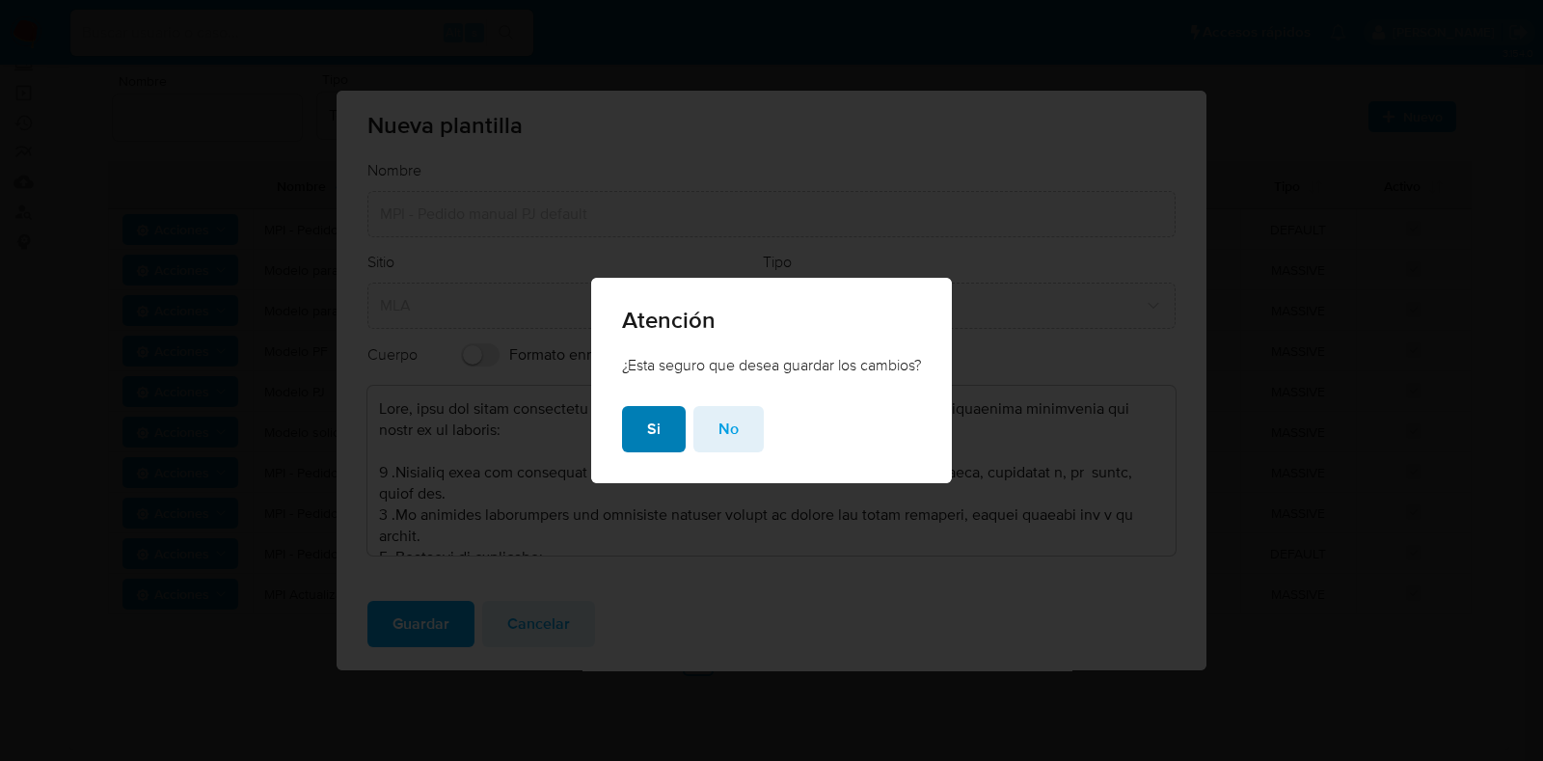
click at [671, 421] on button "Si" at bounding box center [654, 429] width 64 height 46
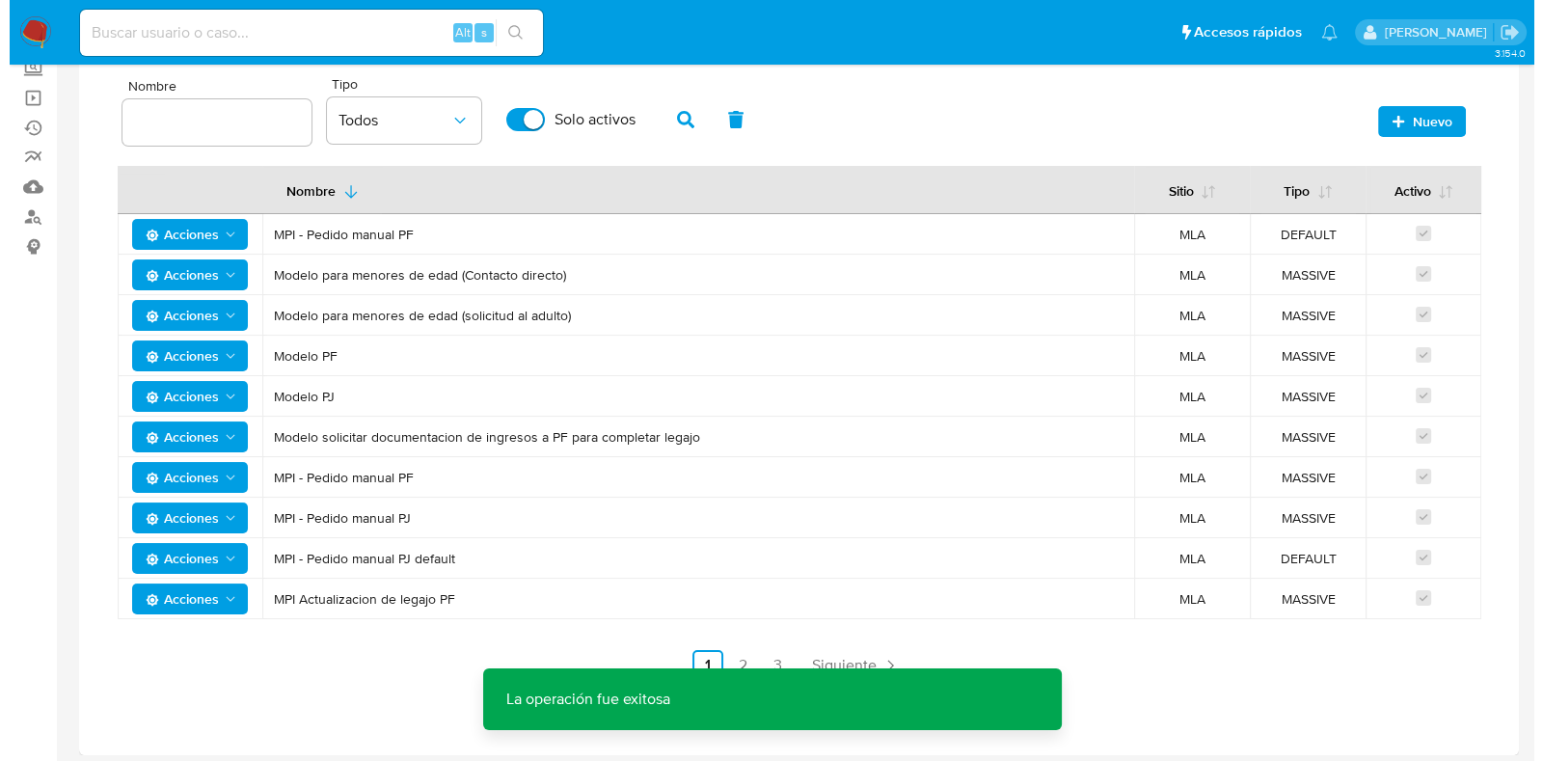
scroll to position [185, 0]
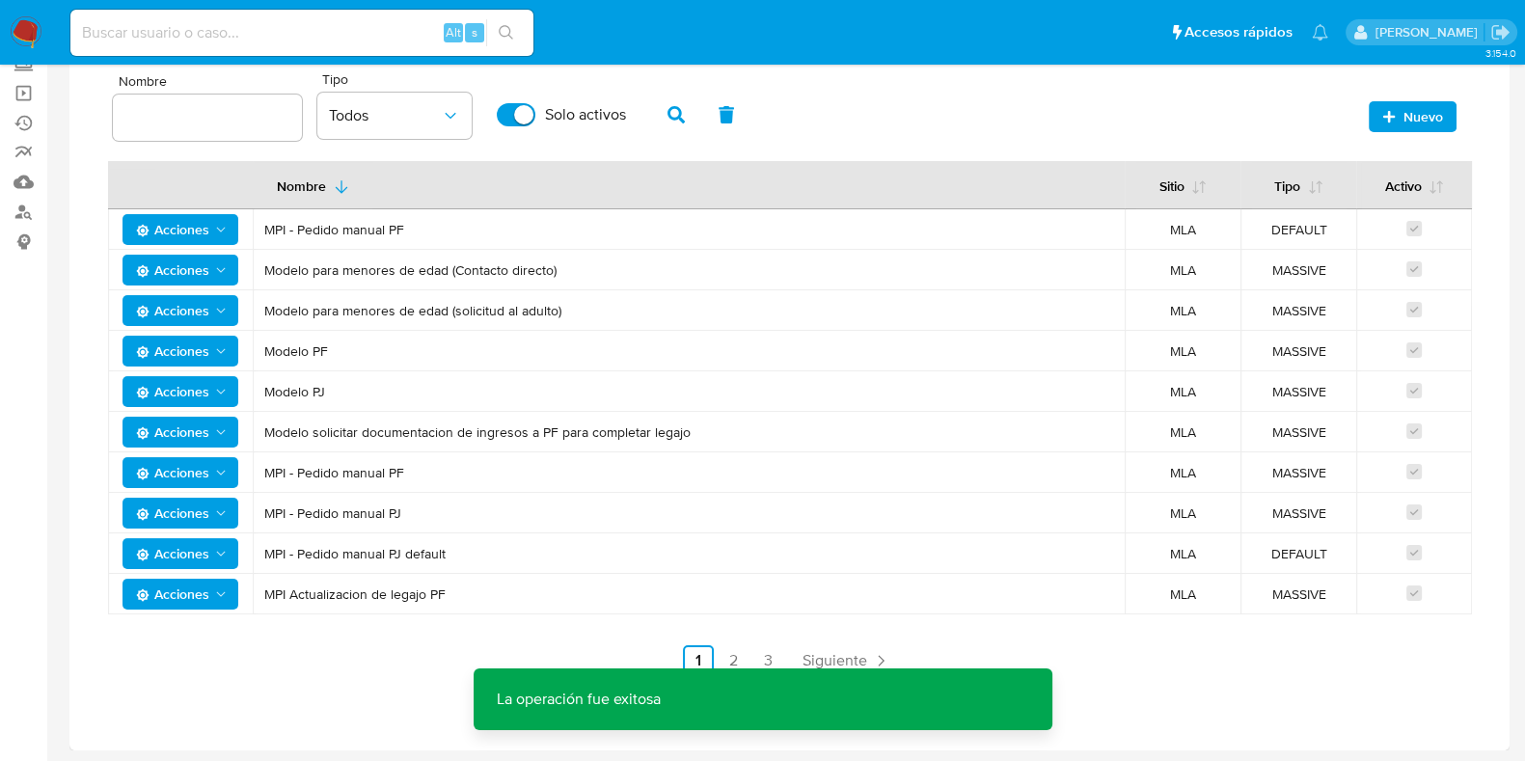
drag, startPoint x: 399, startPoint y: 540, endPoint x: 270, endPoint y: 545, distance: 129.3
click at [270, 545] on span "MPI - Pedido manual PJ default" at bounding box center [688, 553] width 849 height 17
click at [308, 554] on span "MPI - Pedido manual PJ default" at bounding box center [688, 553] width 849 height 17
click at [494, 555] on span "MPI - Pedido manual PJ default" at bounding box center [688, 553] width 849 height 17
drag, startPoint x: 476, startPoint y: 552, endPoint x: 263, endPoint y: 552, distance: 213.1
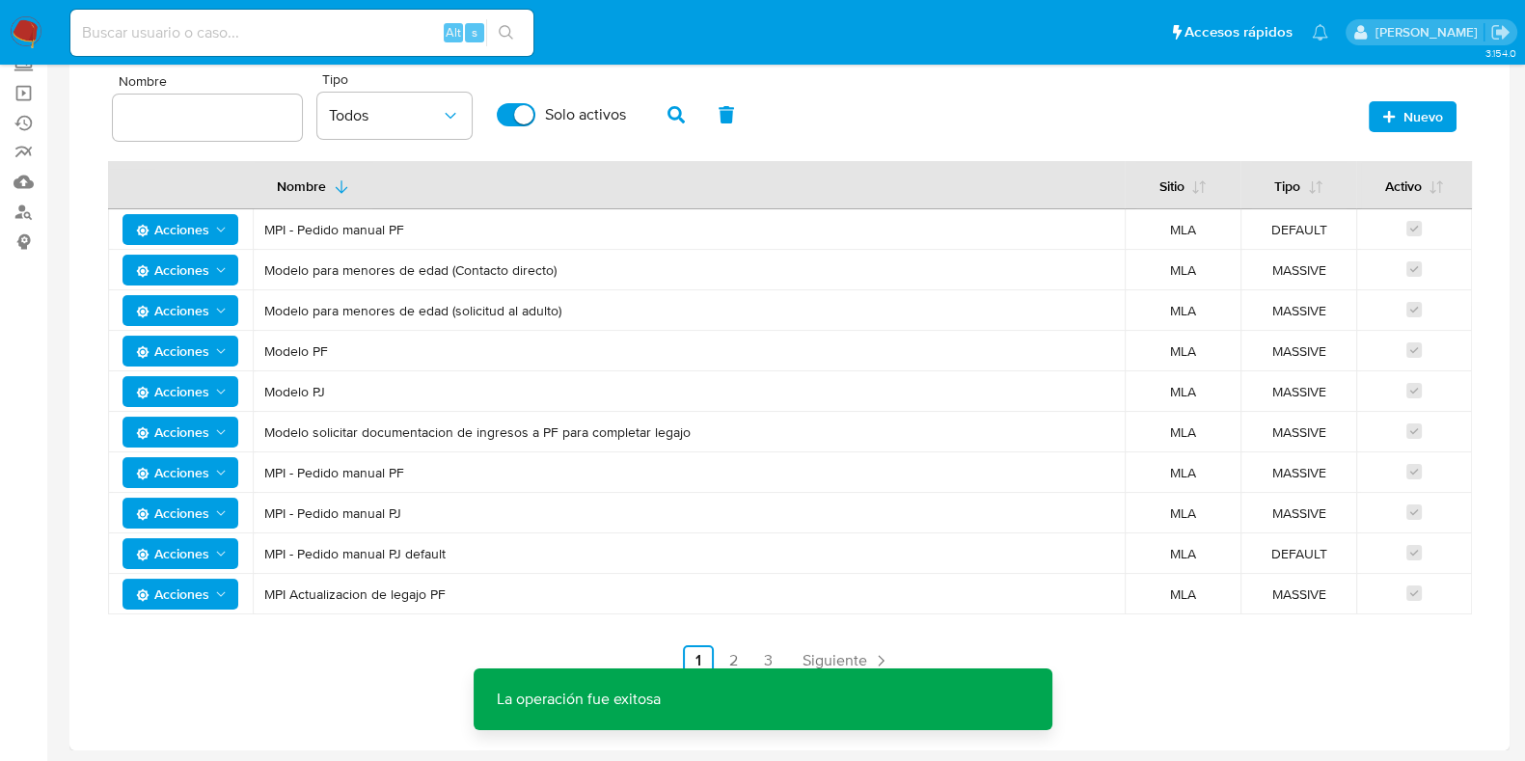
click at [264, 552] on span "MPI - Pedido manual PJ default" at bounding box center [688, 553] width 849 height 17
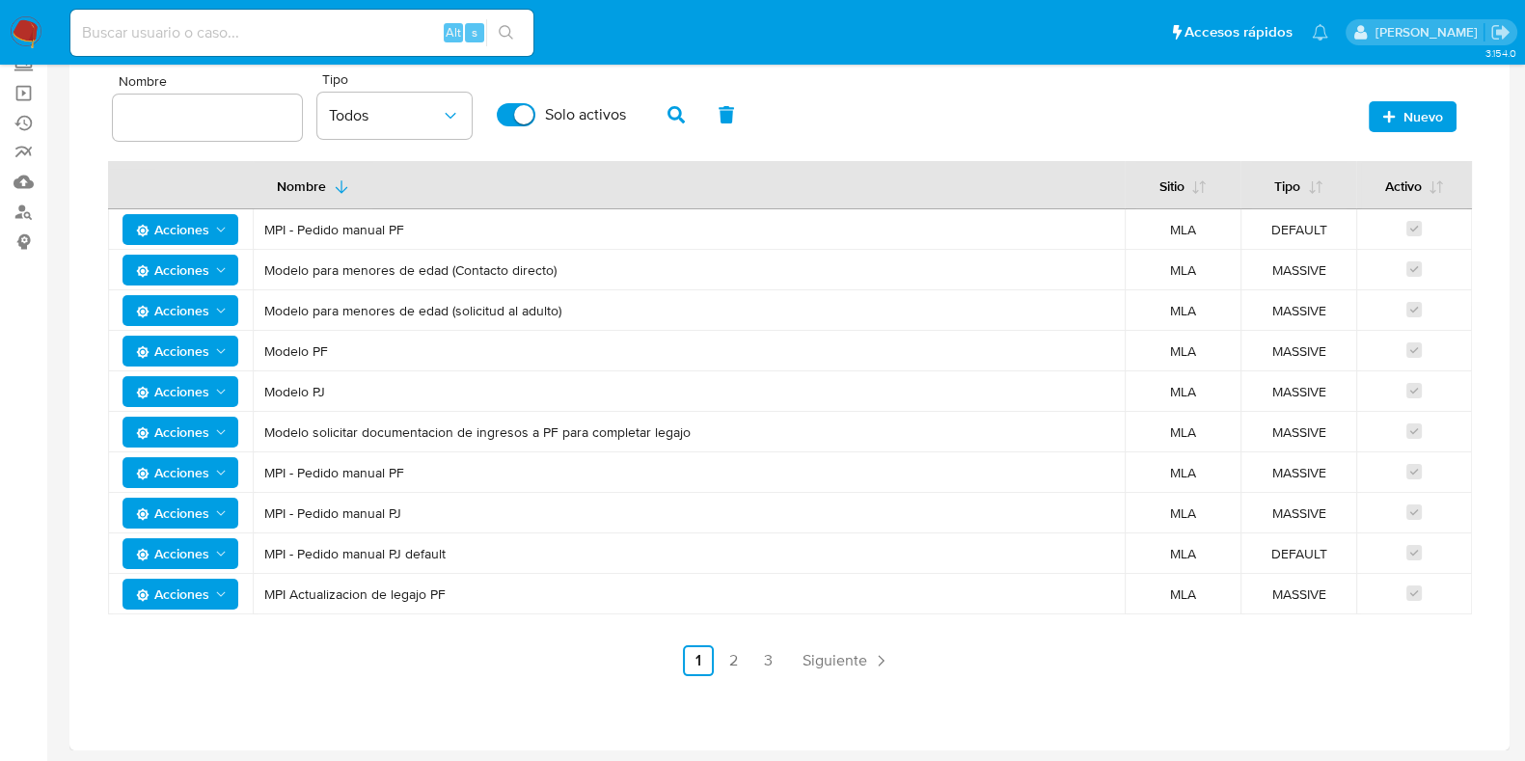
drag, startPoint x: 413, startPoint y: 472, endPoint x: 259, endPoint y: 472, distance: 153.3
click at [259, 472] on td "MPI - Pedido manual PF" at bounding box center [689, 472] width 872 height 40
drag, startPoint x: 424, startPoint y: 503, endPoint x: 193, endPoint y: 486, distance: 232.1
click at [193, 486] on tbody "Acciones MPI - Pedido manual PF MLA DEFAULT Acciones Modelo para menores de eda…" at bounding box center [789, 411] width 1363 height 405
click at [402, 559] on span "MPI - Pedido manual PJ default" at bounding box center [688, 553] width 849 height 17
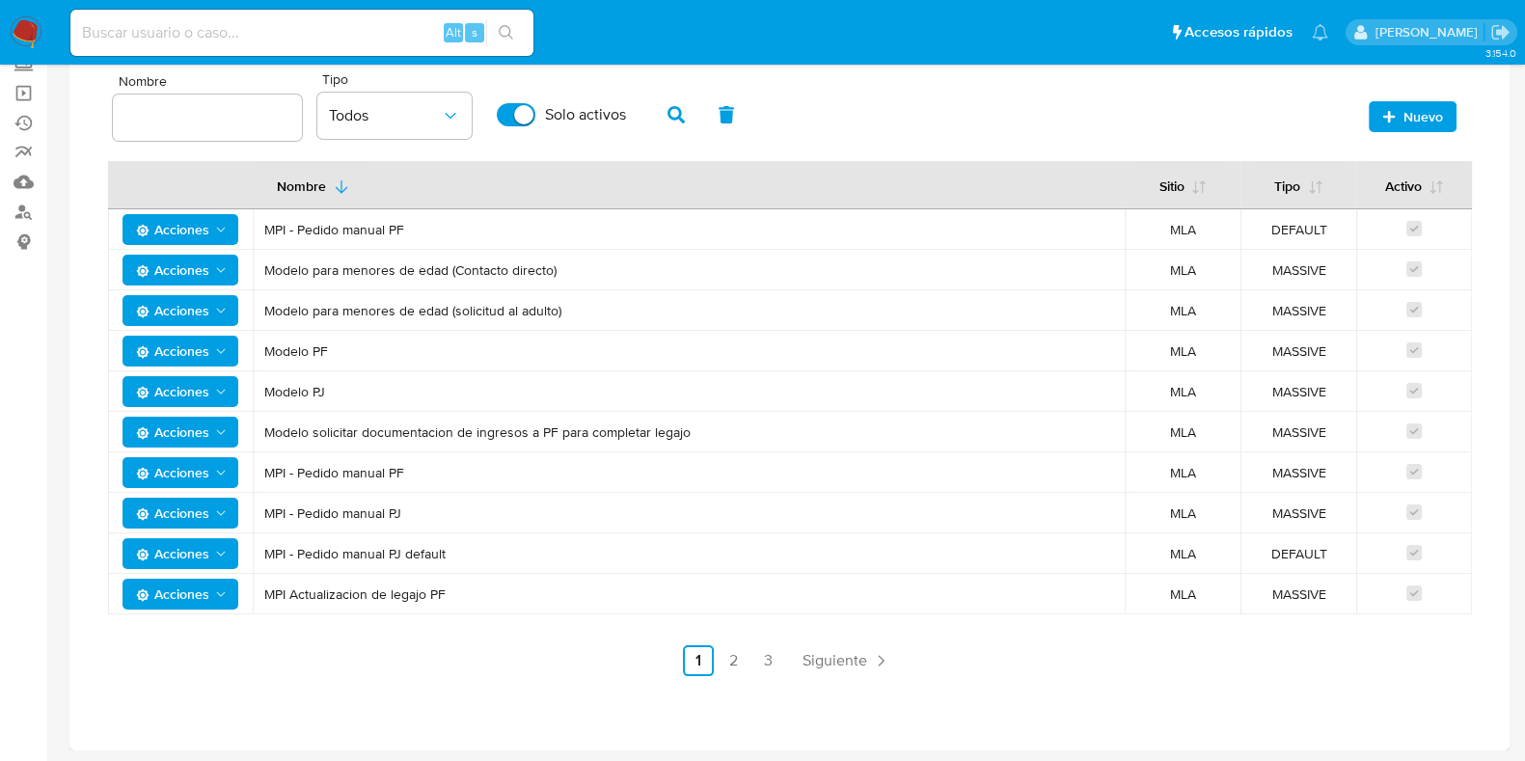
drag, startPoint x: 453, startPoint y: 553, endPoint x: 796, endPoint y: 580, distance: 343.5
click at [277, 548] on span "MPI - Pedido manual PJ default" at bounding box center [688, 553] width 849 height 17
click at [343, 576] on td "MPI Actualizacion de legajo PF" at bounding box center [689, 594] width 872 height 40
drag, startPoint x: 463, startPoint y: 557, endPoint x: 1273, endPoint y: 552, distance: 810.0
click at [571, 556] on span "MPI - Pedido manual PJ default" at bounding box center [688, 553] width 849 height 17
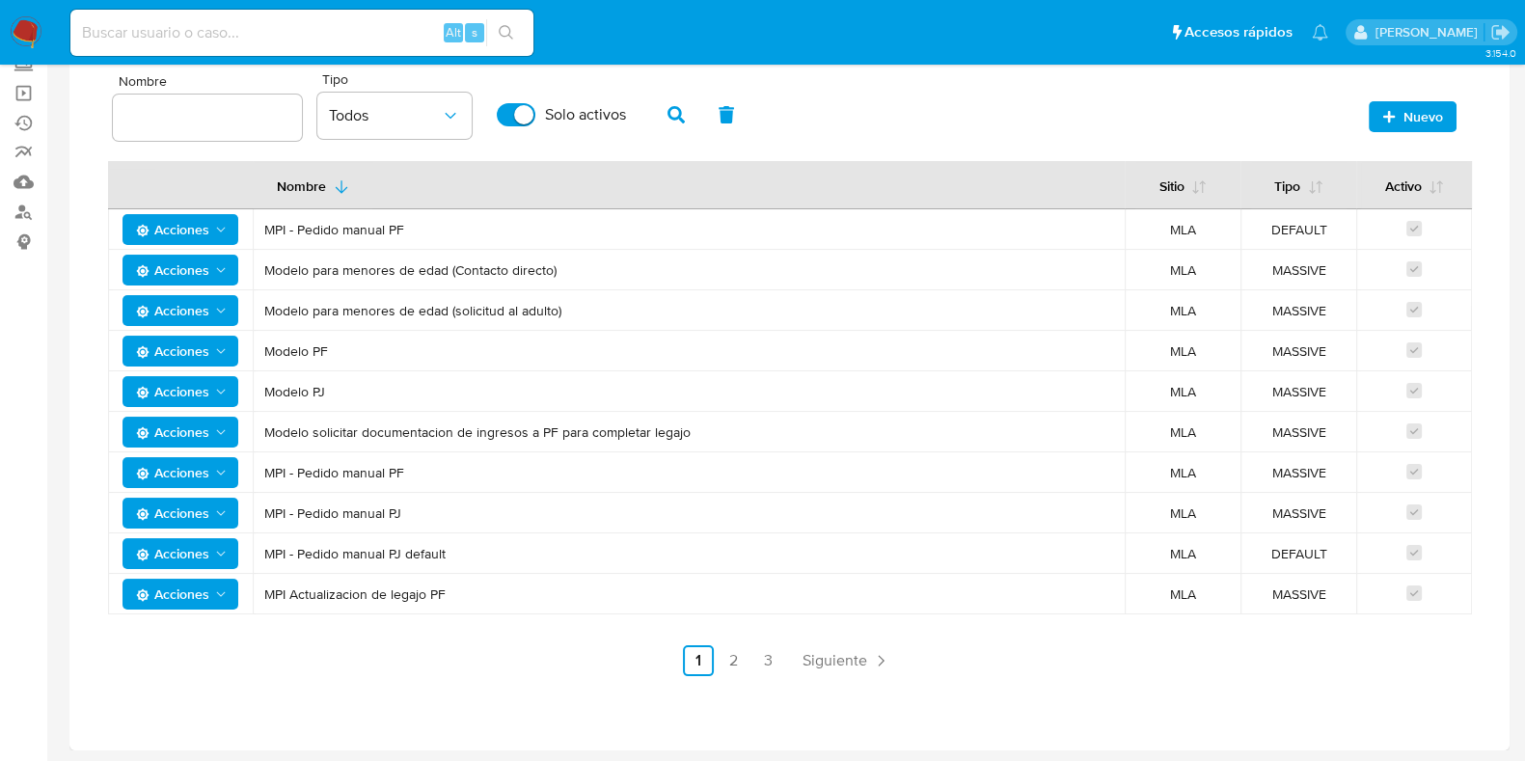
drag, startPoint x: 1329, startPoint y: 552, endPoint x: 1257, endPoint y: 553, distance: 71.4
click at [1257, 553] on span "DEFAULT" at bounding box center [1298, 553] width 93 height 17
drag, startPoint x: 583, startPoint y: 576, endPoint x: 287, endPoint y: 553, distance: 296.9
click at [567, 577] on td "MPI Actualizacion de legajo PF" at bounding box center [689, 594] width 872 height 40
drag, startPoint x: 275, startPoint y: 553, endPoint x: 1218, endPoint y: 558, distance: 943.1
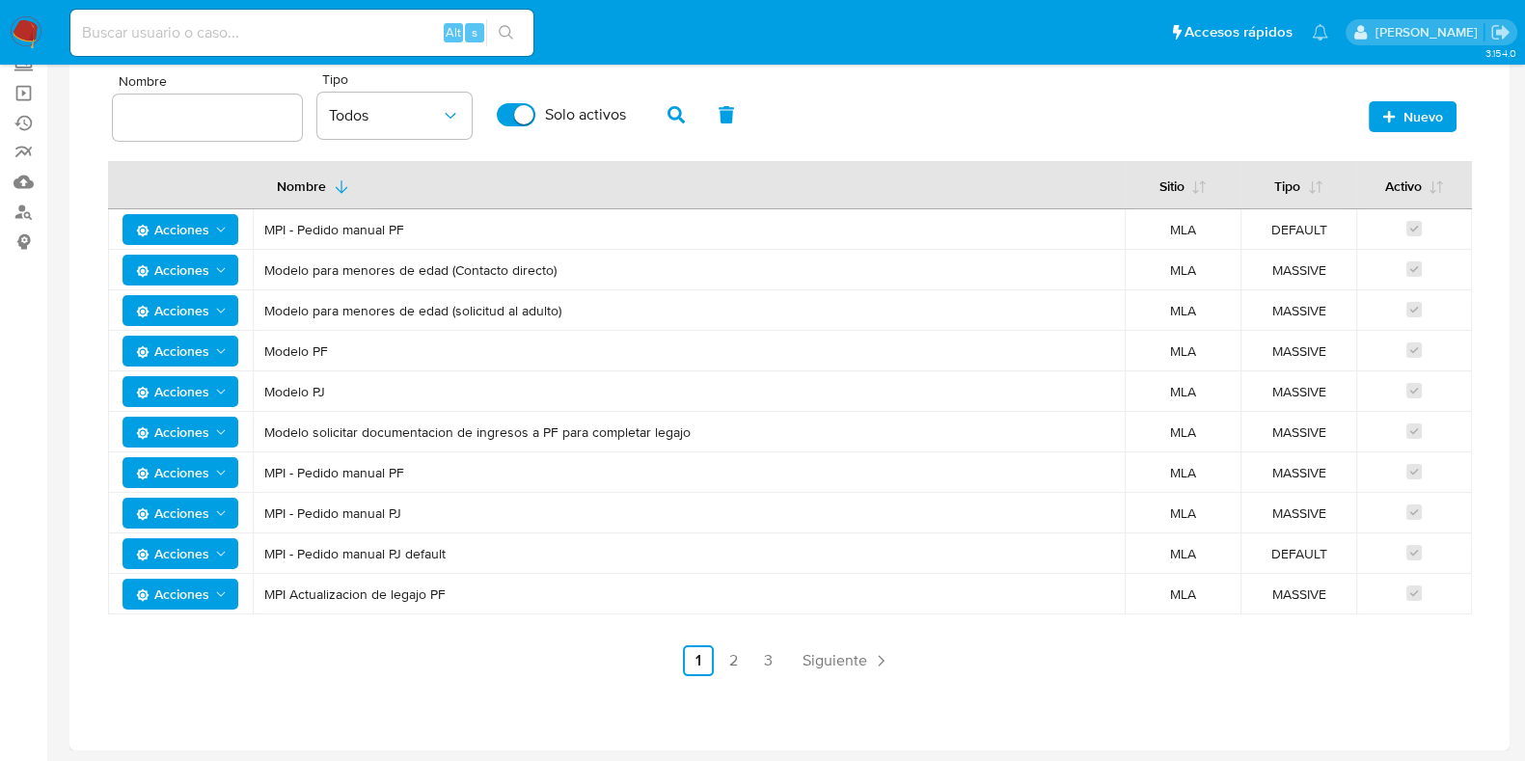
click at [651, 568] on td "MPI - Pedido manual PJ default" at bounding box center [689, 553] width 872 height 40
drag, startPoint x: 1328, startPoint y: 552, endPoint x: 1251, endPoint y: 552, distance: 77.1
click at [1252, 552] on span "DEFAULT" at bounding box center [1298, 553] width 93 height 17
drag, startPoint x: 274, startPoint y: 230, endPoint x: 1350, endPoint y: 233, distance: 1076.1
click at [1350, 233] on tr "Acciones MPI - Pedido manual PF MLA DEFAULT" at bounding box center [789, 229] width 1363 height 40
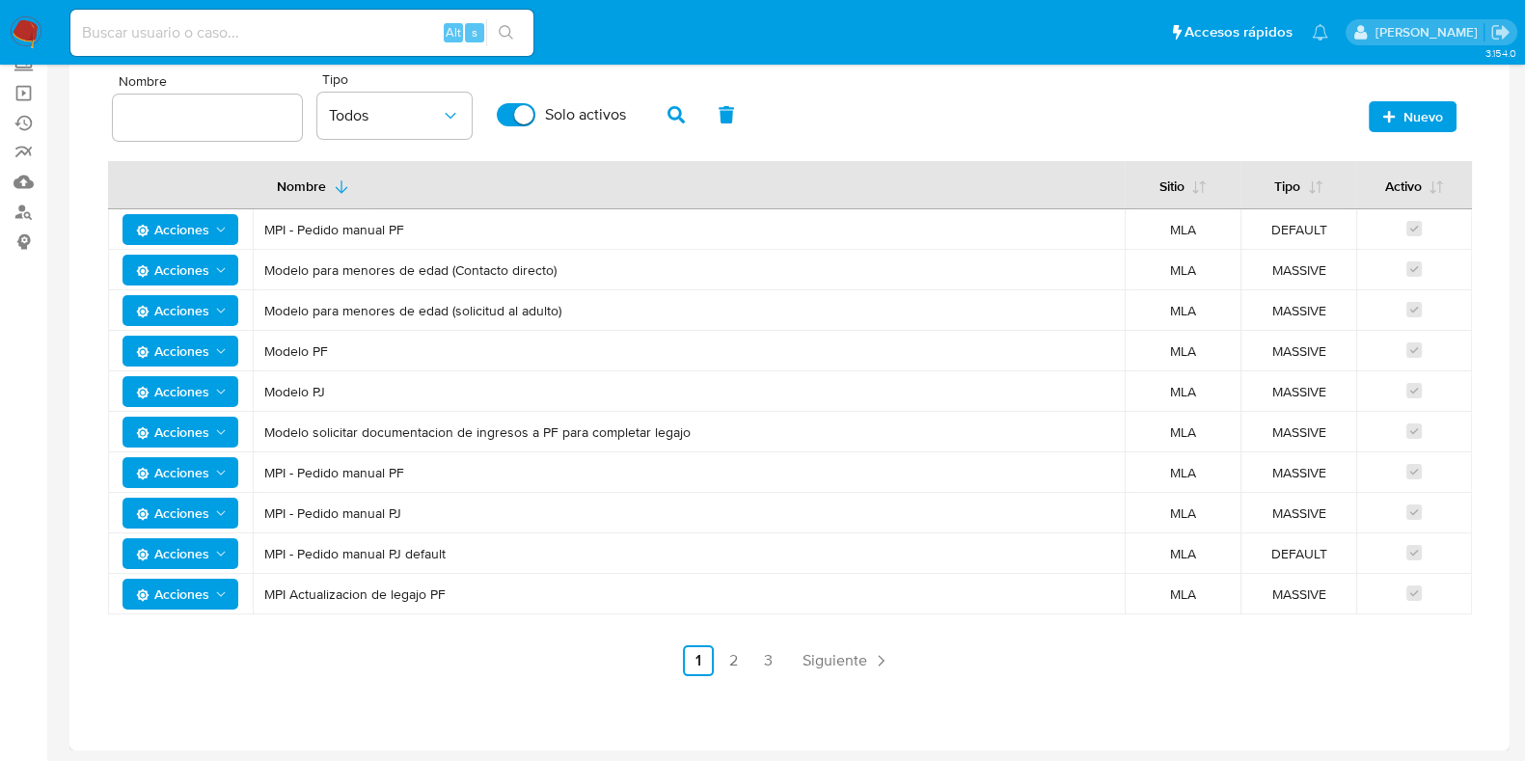
drag, startPoint x: 282, startPoint y: 466, endPoint x: 1324, endPoint y: 505, distance: 1043.1
click at [1324, 505] on tbody "Acciones MPI - Pedido manual PF MLA DEFAULT Acciones Modelo para menores de eda…" at bounding box center [789, 411] width 1363 height 405
drag, startPoint x: 270, startPoint y: 598, endPoint x: 476, endPoint y: 598, distance: 206.4
click at [476, 598] on span "MPI Actualizacion de legajo PF" at bounding box center [688, 593] width 849 height 17
drag, startPoint x: 1345, startPoint y: 591, endPoint x: 1201, endPoint y: 588, distance: 144.7
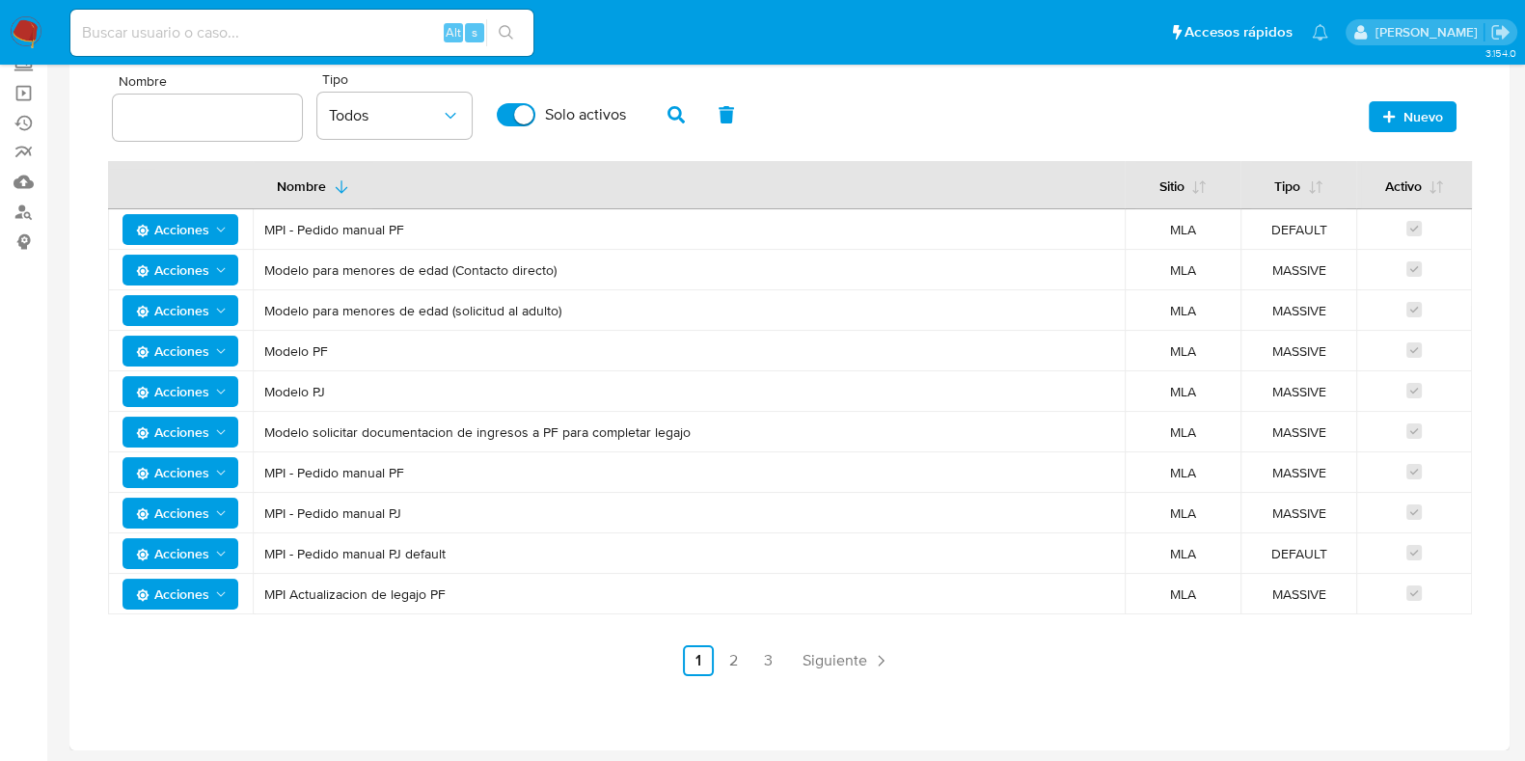
click at [1261, 588] on td "MASSIVE" at bounding box center [1298, 594] width 116 height 40
click at [734, 658] on link "2" at bounding box center [732, 660] width 31 height 31
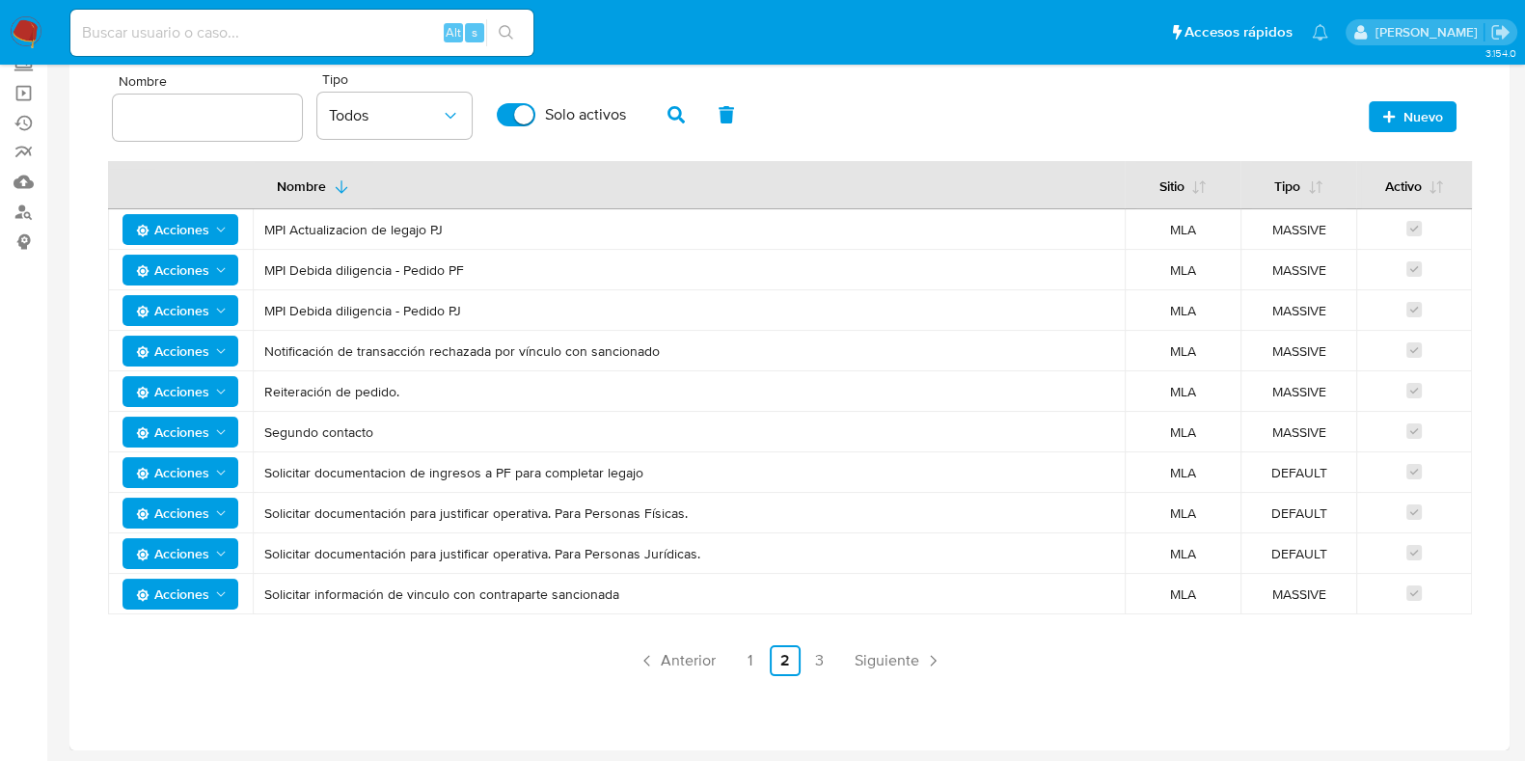
drag, startPoint x: 259, startPoint y: 234, endPoint x: 445, endPoint y: 234, distance: 186.1
click at [445, 234] on td "MPI Actualizacion de legajo PJ" at bounding box center [689, 229] width 872 height 40
drag, startPoint x: 263, startPoint y: 267, endPoint x: 442, endPoint y: 274, distance: 178.5
click at [1422, 311] on tbody "Acciones MPI Actualizacion de legajo PJ MLA MASSIVE Acciones MPI Debida diligen…" at bounding box center [789, 411] width 1363 height 405
click at [751, 661] on link "1" at bounding box center [750, 660] width 31 height 31
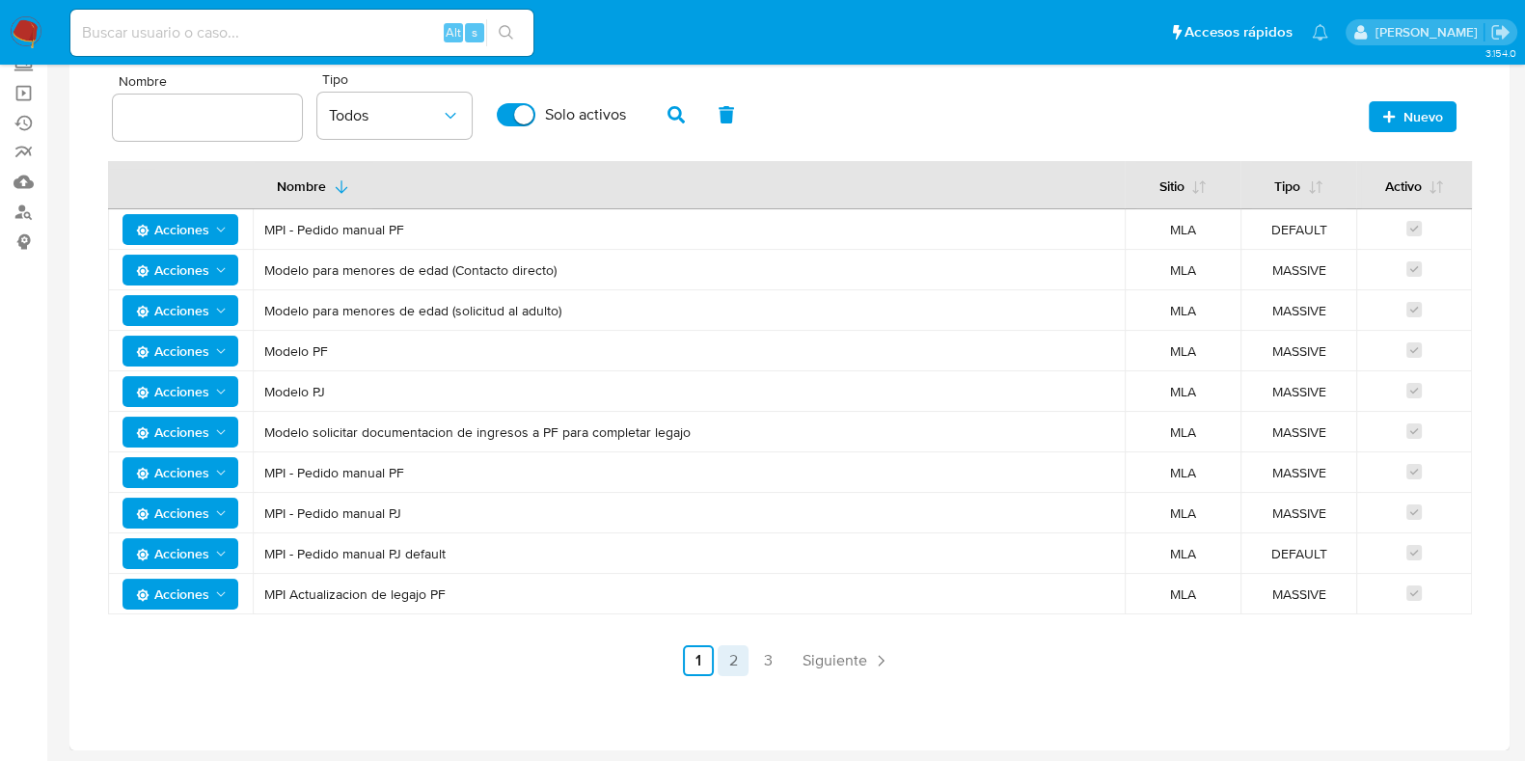
click at [741, 668] on link "2" at bounding box center [732, 660] width 31 height 31
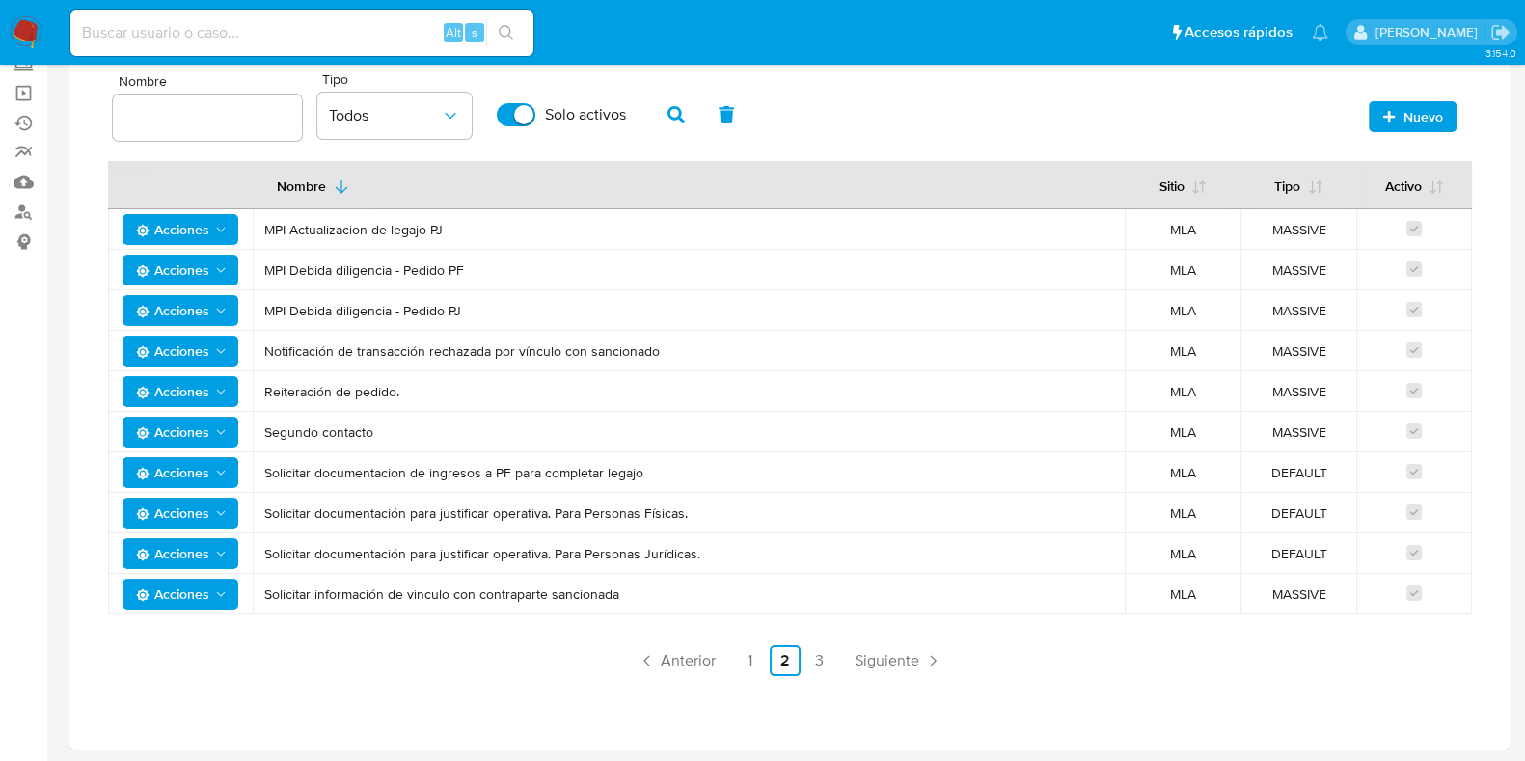
drag, startPoint x: 292, startPoint y: 232, endPoint x: 445, endPoint y: 231, distance: 152.4
click at [445, 231] on span "MPI Actualizacion de legajo PJ" at bounding box center [688, 229] width 849 height 17
drag, startPoint x: 300, startPoint y: 273, endPoint x: 493, endPoint y: 272, distance: 192.9
click at [493, 272] on span "MPI Debida diligencia - Pedido PF" at bounding box center [688, 269] width 849 height 17
drag, startPoint x: 283, startPoint y: 304, endPoint x: 528, endPoint y: 322, distance: 246.6
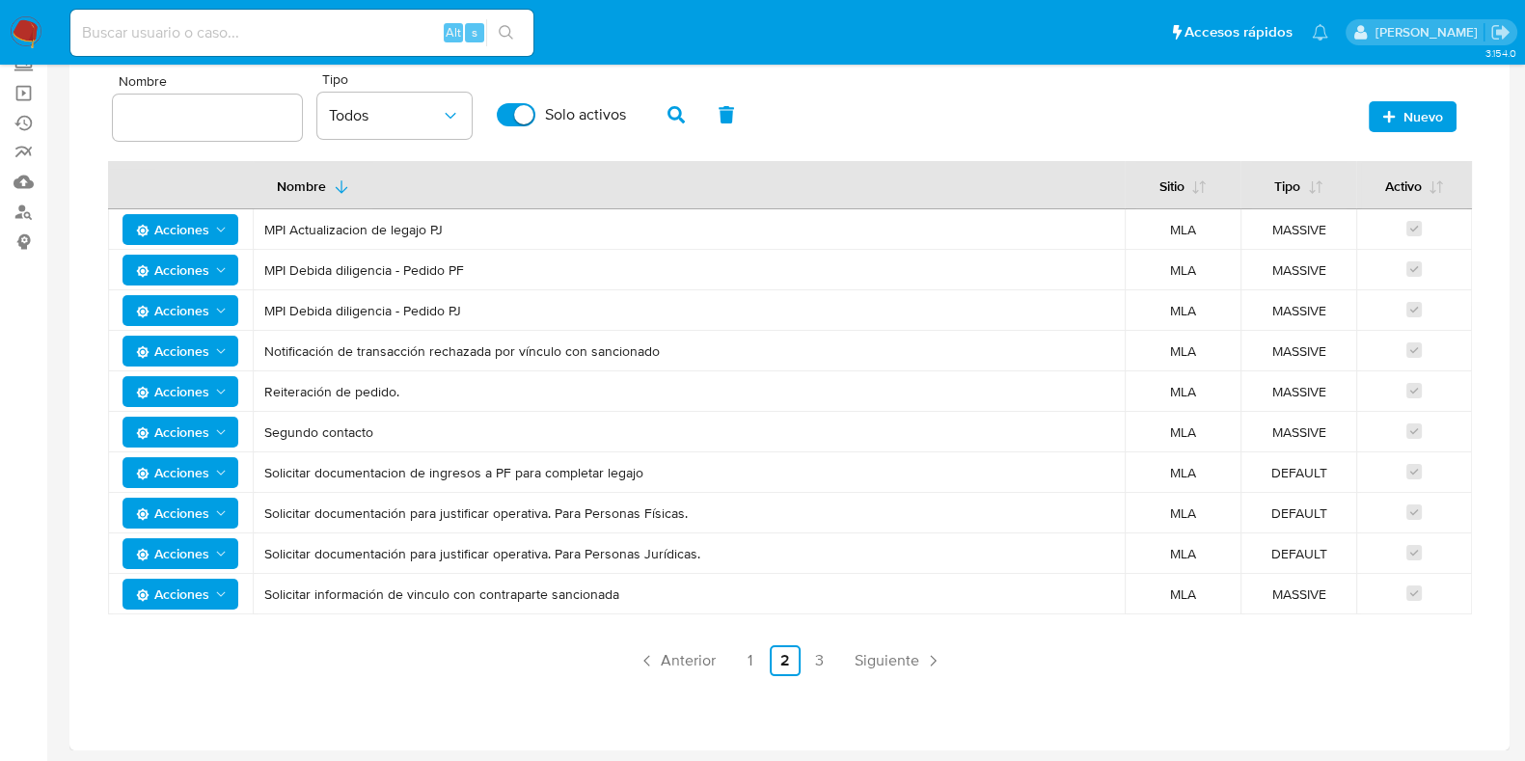
click at [528, 322] on td "MPI Debida diligencia - Pedido PJ" at bounding box center [689, 310] width 872 height 40
click at [819, 655] on link "3" at bounding box center [819, 660] width 31 height 31
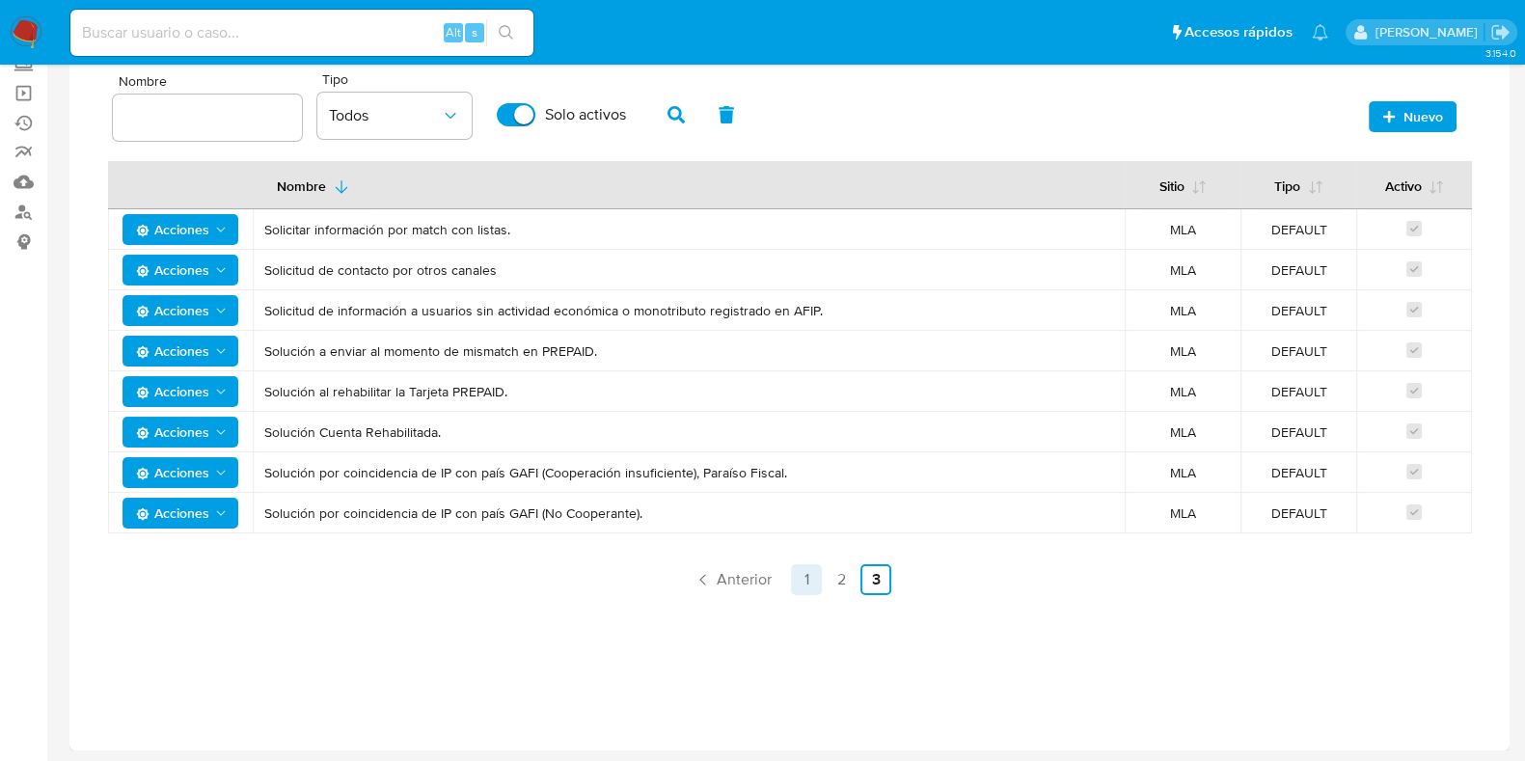
click at [804, 580] on link "1" at bounding box center [806, 579] width 31 height 31
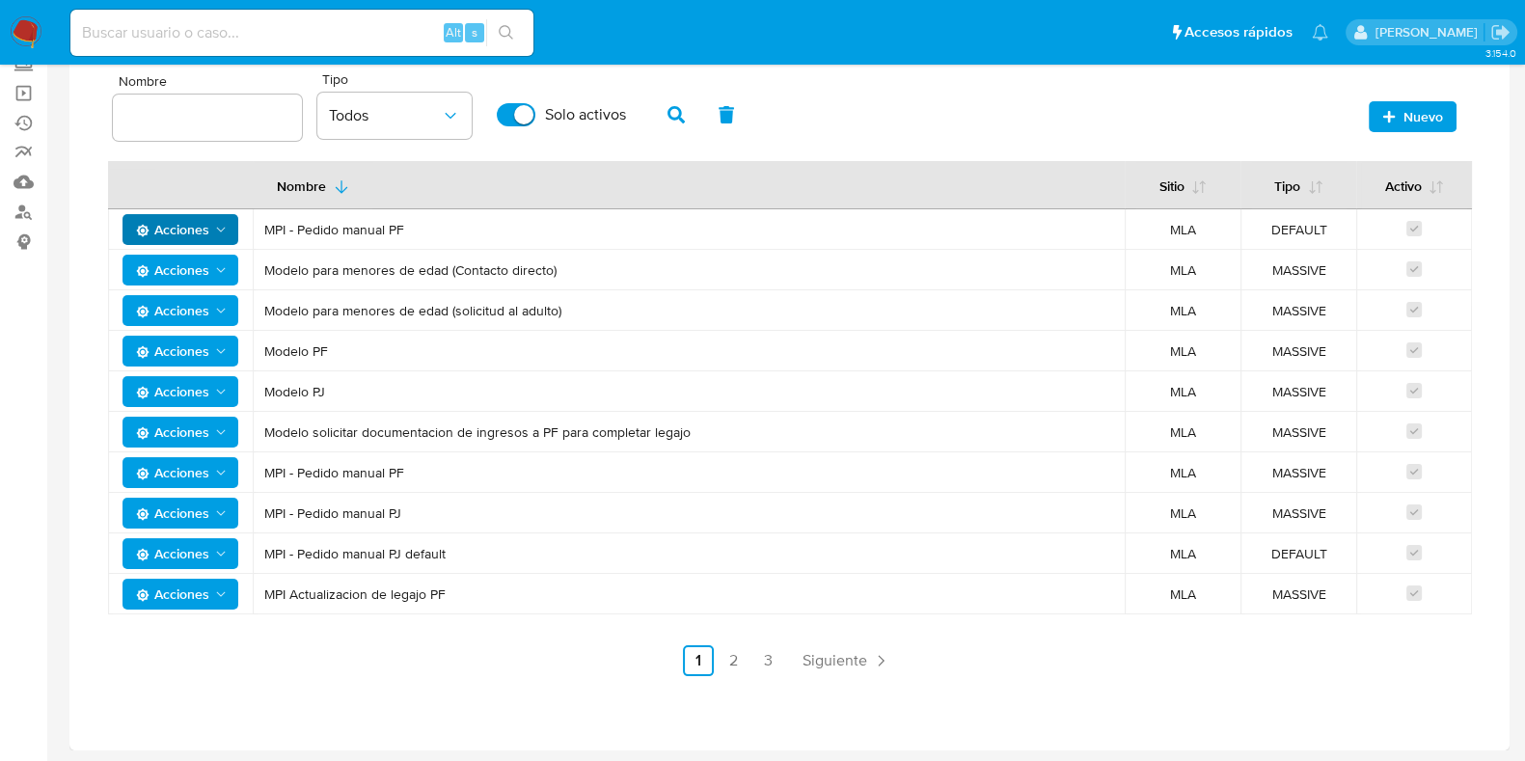
click at [194, 217] on span "Acciones" at bounding box center [172, 229] width 73 height 31
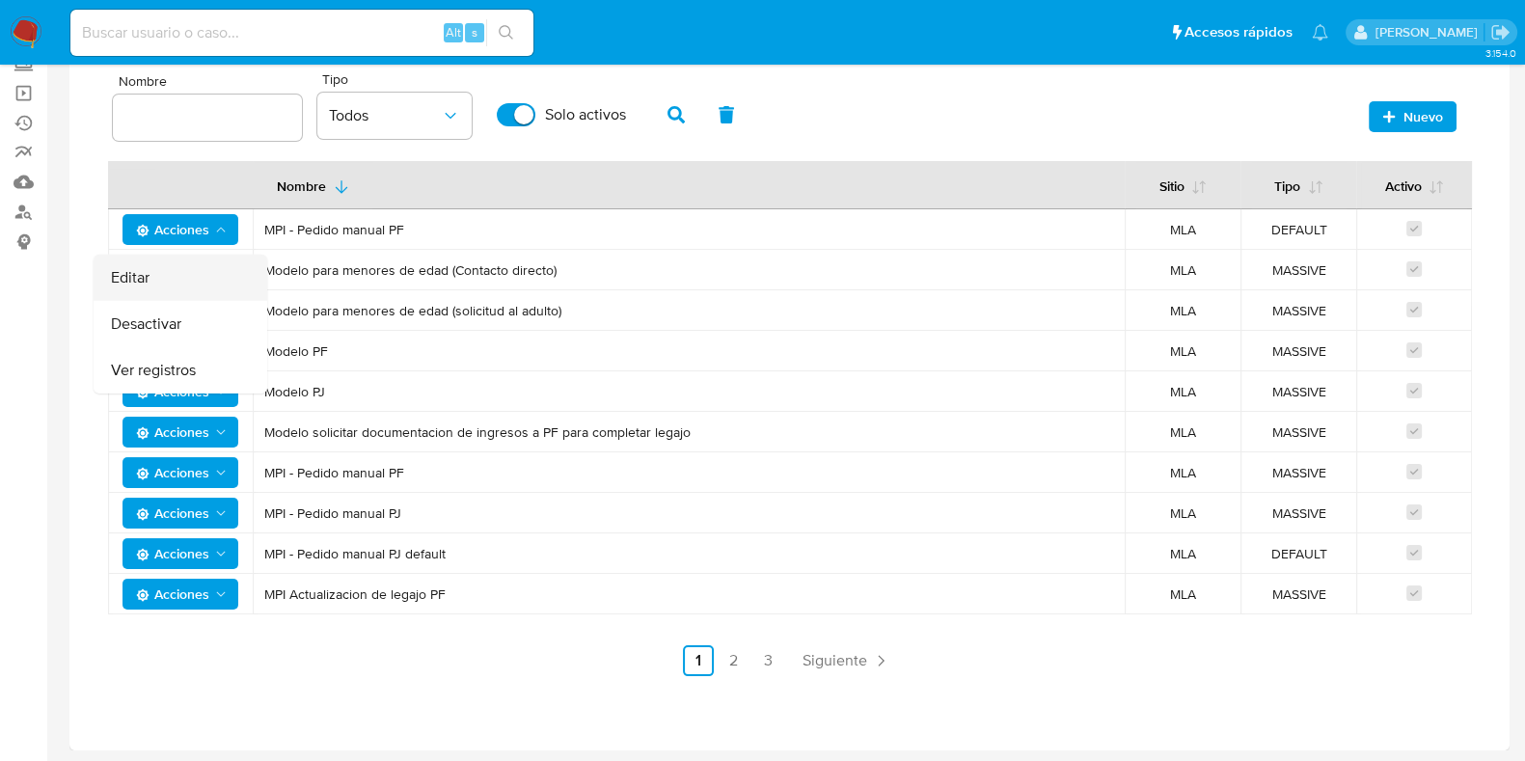
click at [141, 268] on button "Editar" at bounding box center [181, 278] width 174 height 46
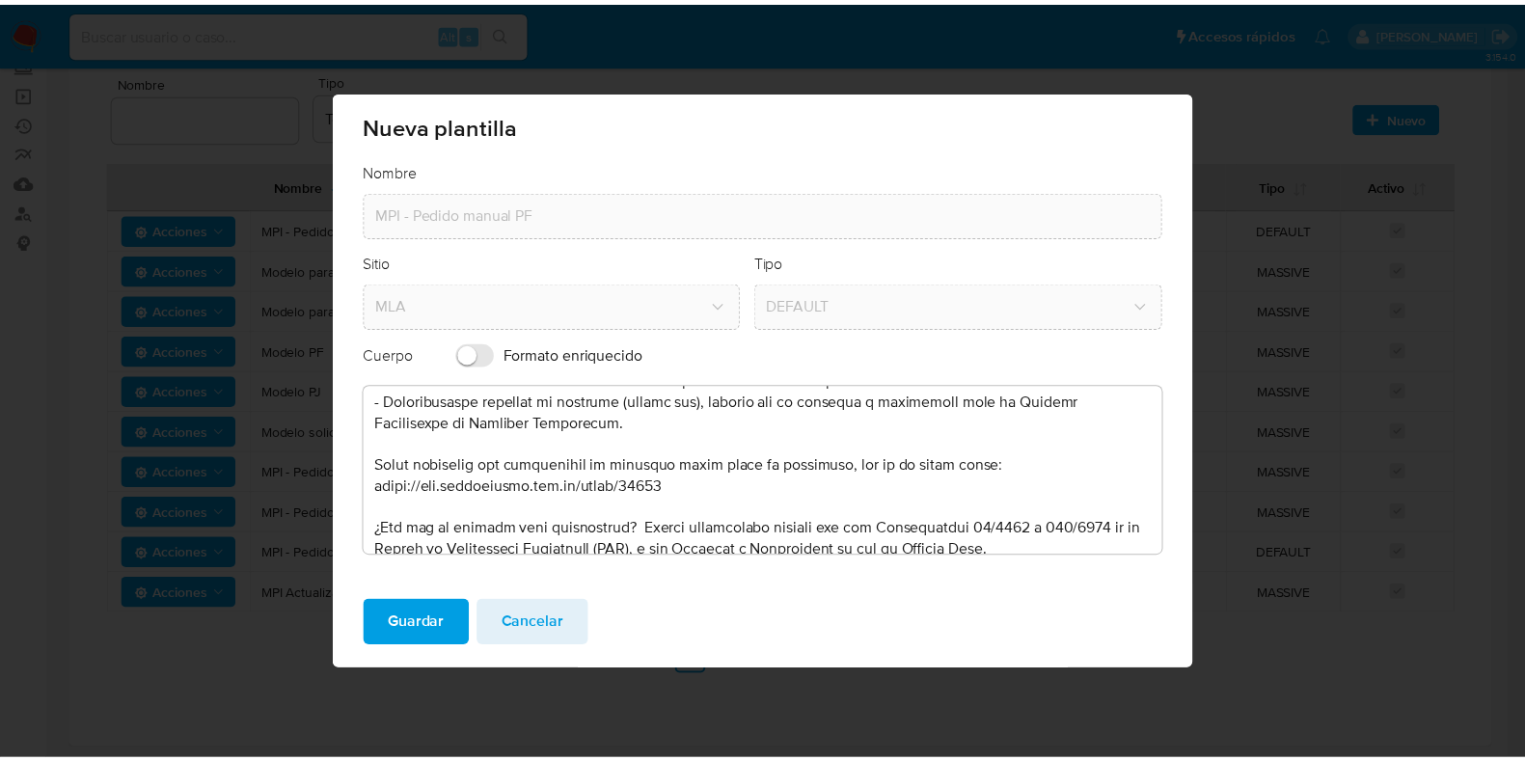
scroll to position [120, 0]
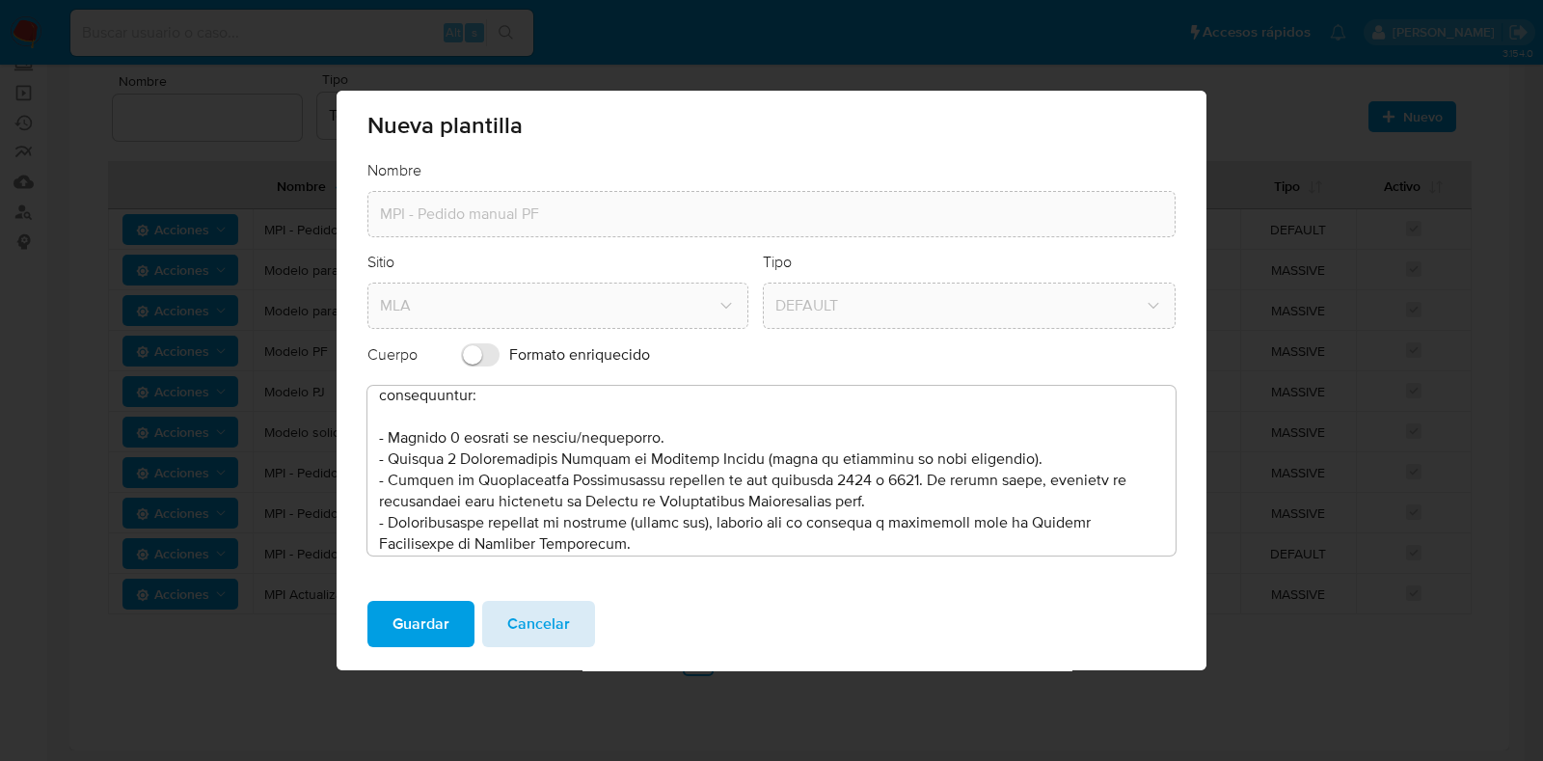
click at [537, 623] on span "Cancelar" at bounding box center [538, 624] width 63 height 42
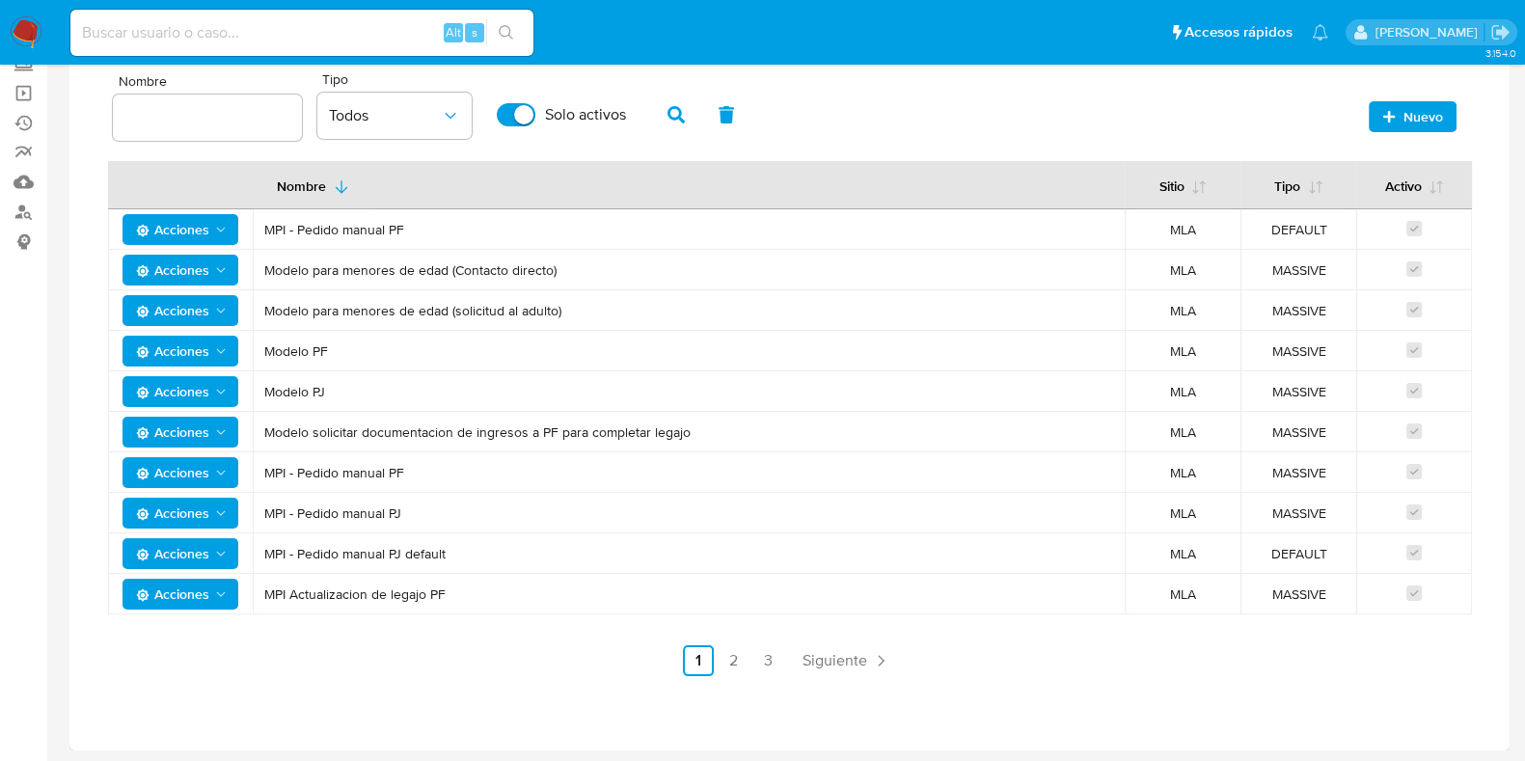
drag, startPoint x: 472, startPoint y: 585, endPoint x: 256, endPoint y: 590, distance: 217.0
click at [256, 590] on td "MPI Actualizacion de legajo PF" at bounding box center [689, 594] width 872 height 40
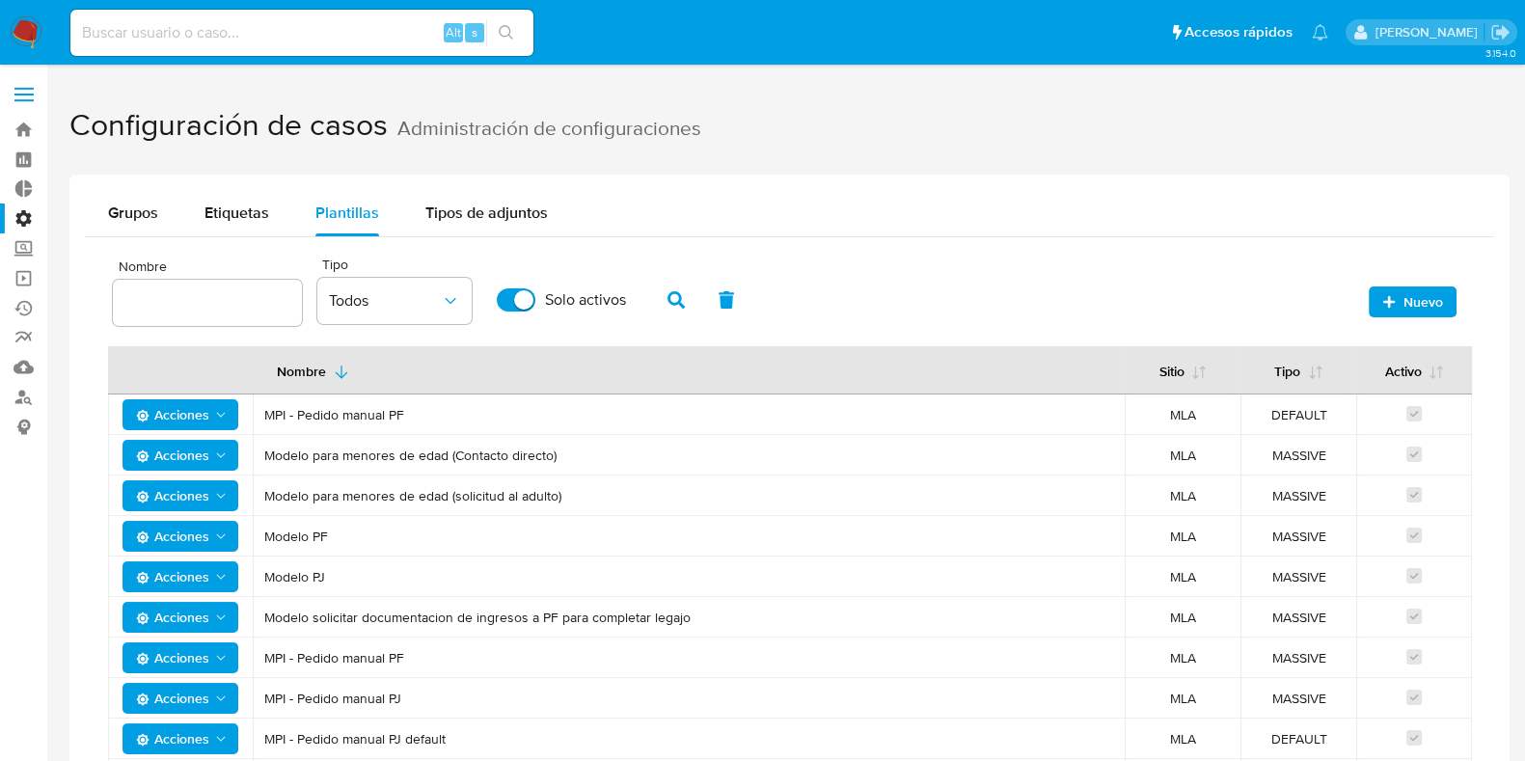
scroll to position [0, 0]
drag, startPoint x: 1423, startPoint y: 300, endPoint x: 1411, endPoint y: 300, distance: 12.5
click at [1417, 300] on span "Nuevo" at bounding box center [1423, 301] width 40 height 31
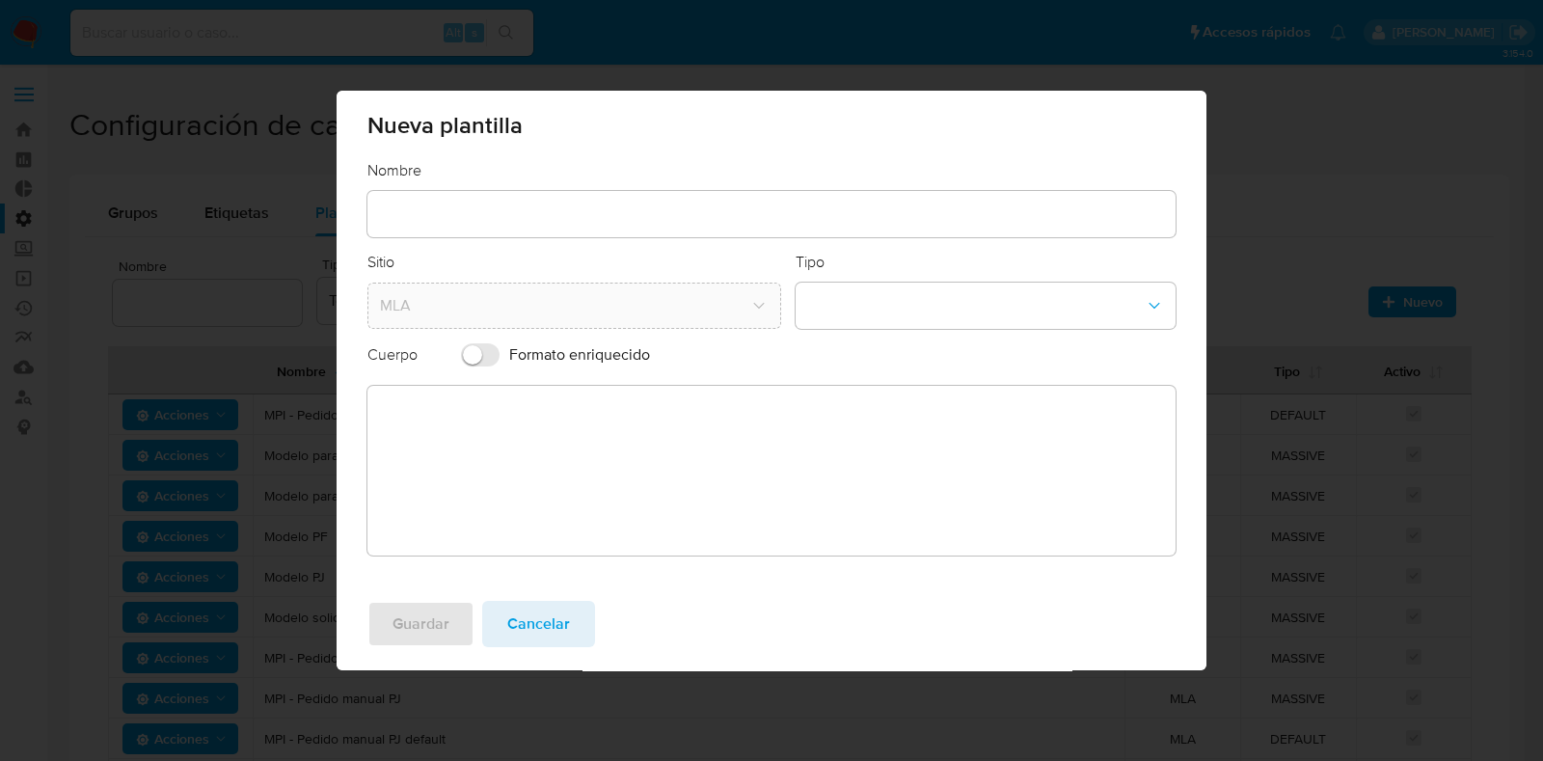
click at [483, 225] on input "text" at bounding box center [771, 214] width 808 height 25
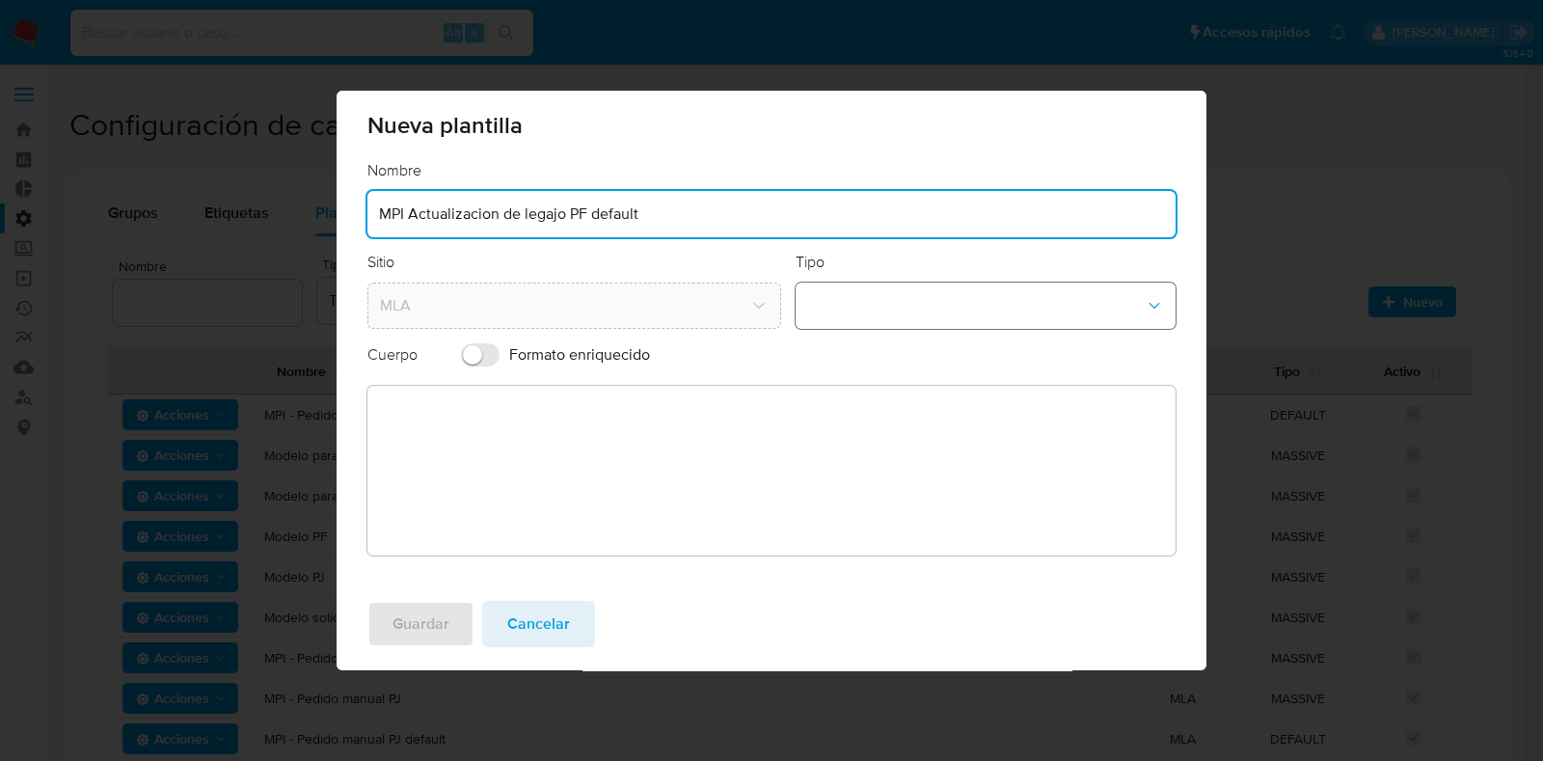
type input "MPI Actualizacion de legajo PF default"
click at [1016, 315] on button "template-type-dropdown" at bounding box center [986, 306] width 381 height 46
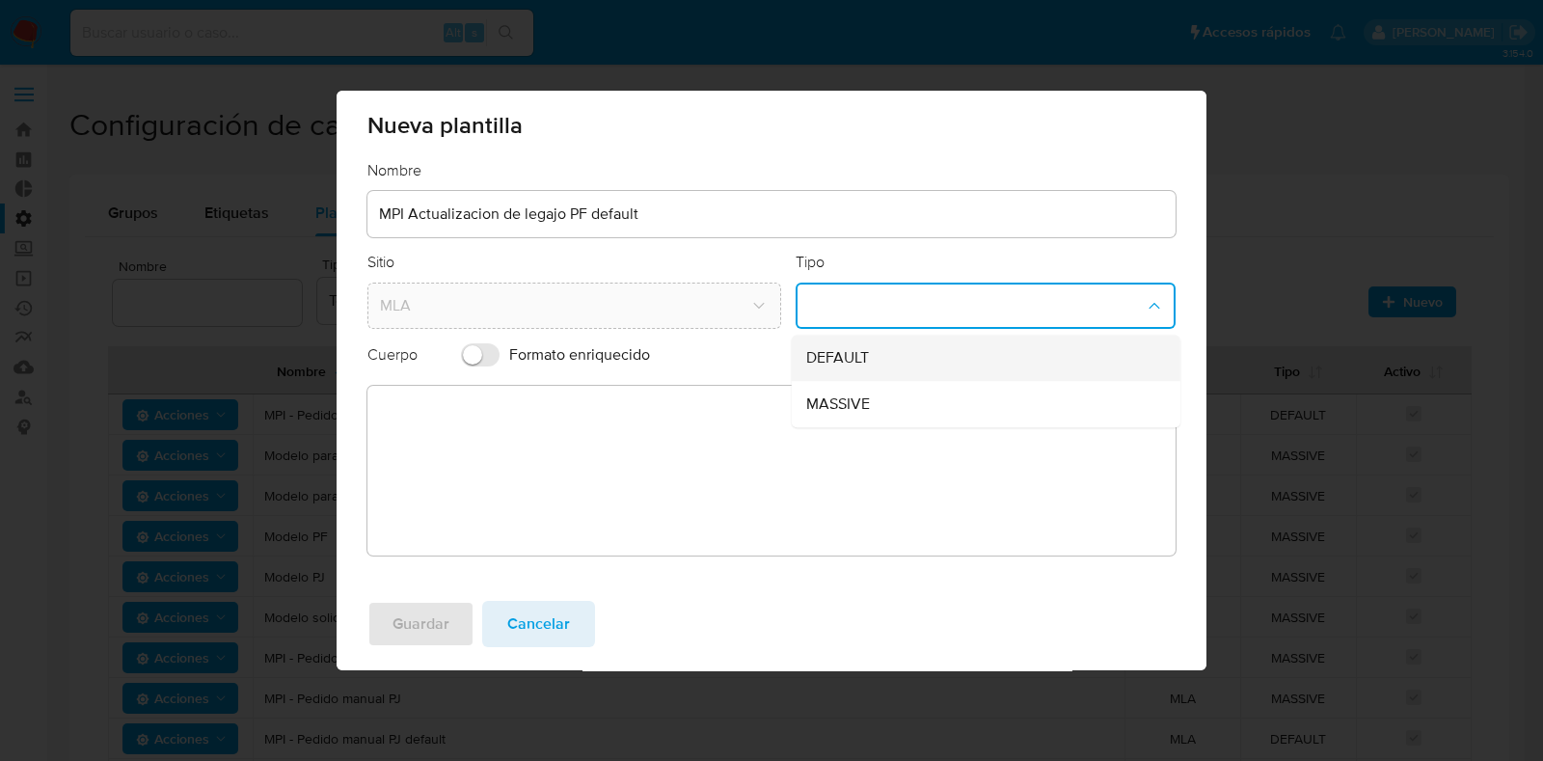
click at [904, 351] on div "DEFAULT" at bounding box center [979, 358] width 346 height 46
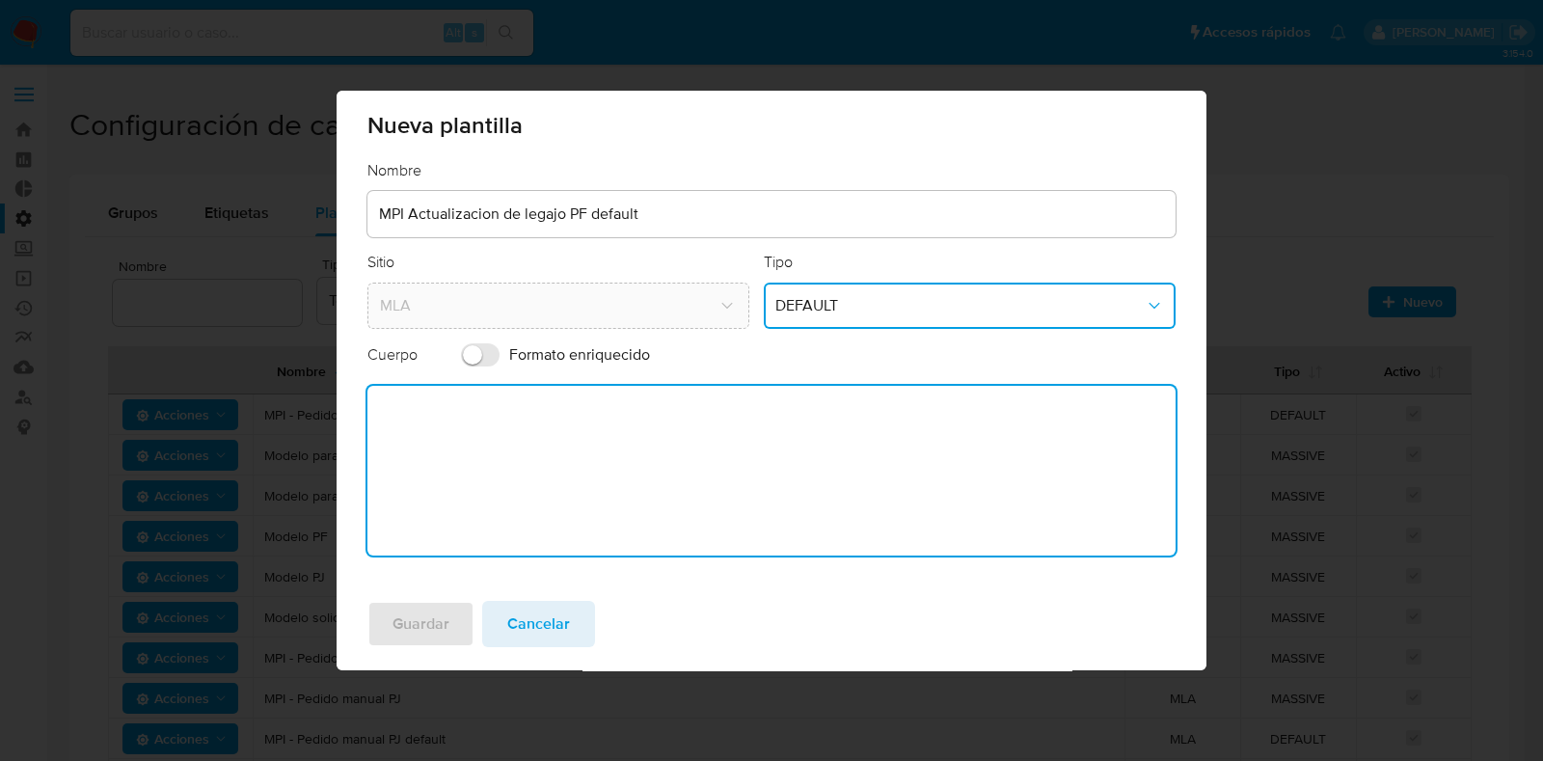
click at [647, 448] on textarea at bounding box center [771, 471] width 808 height 170
click at [569, 629] on button "Cancelar" at bounding box center [538, 624] width 113 height 46
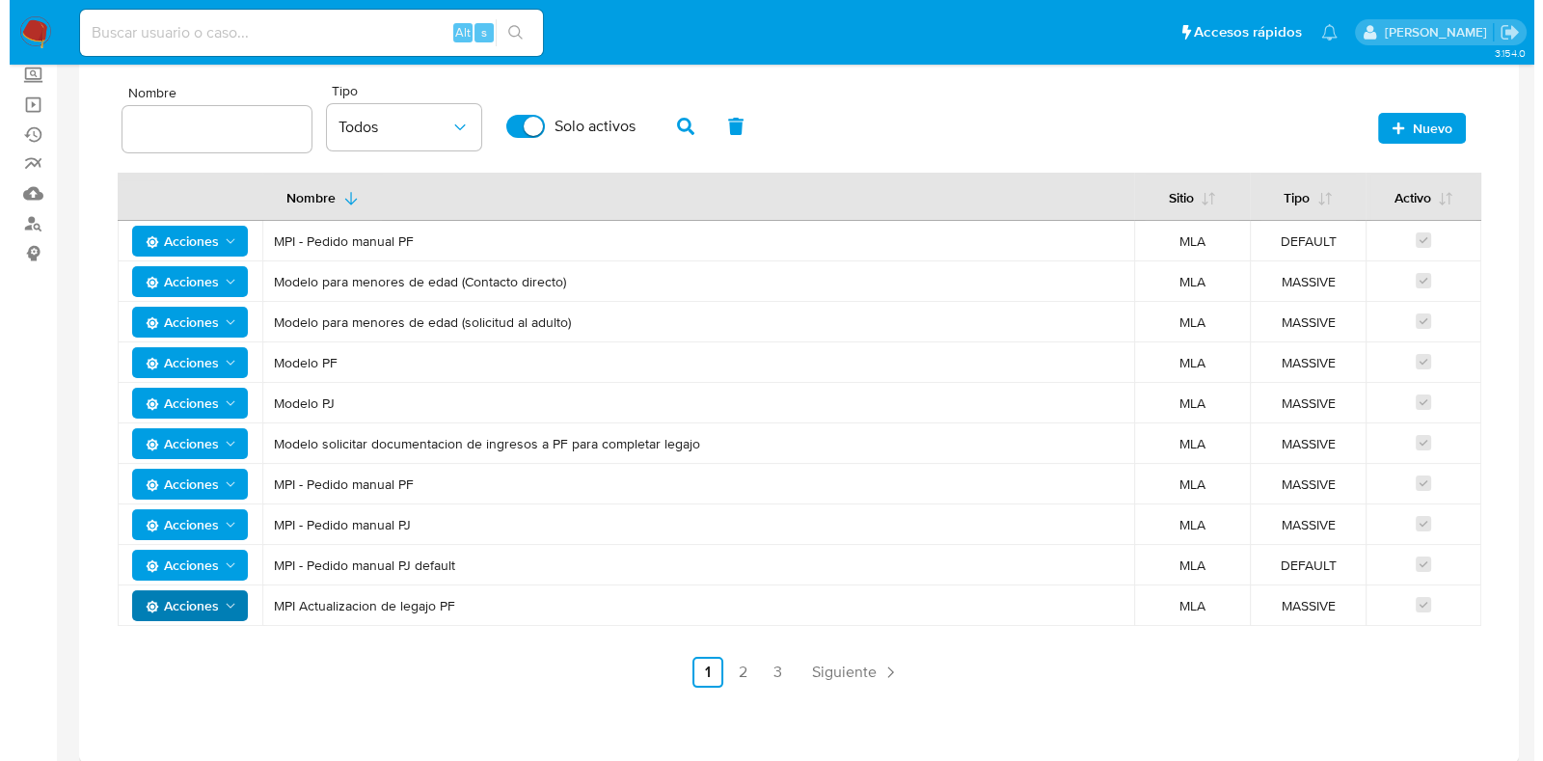
scroll to position [185, 0]
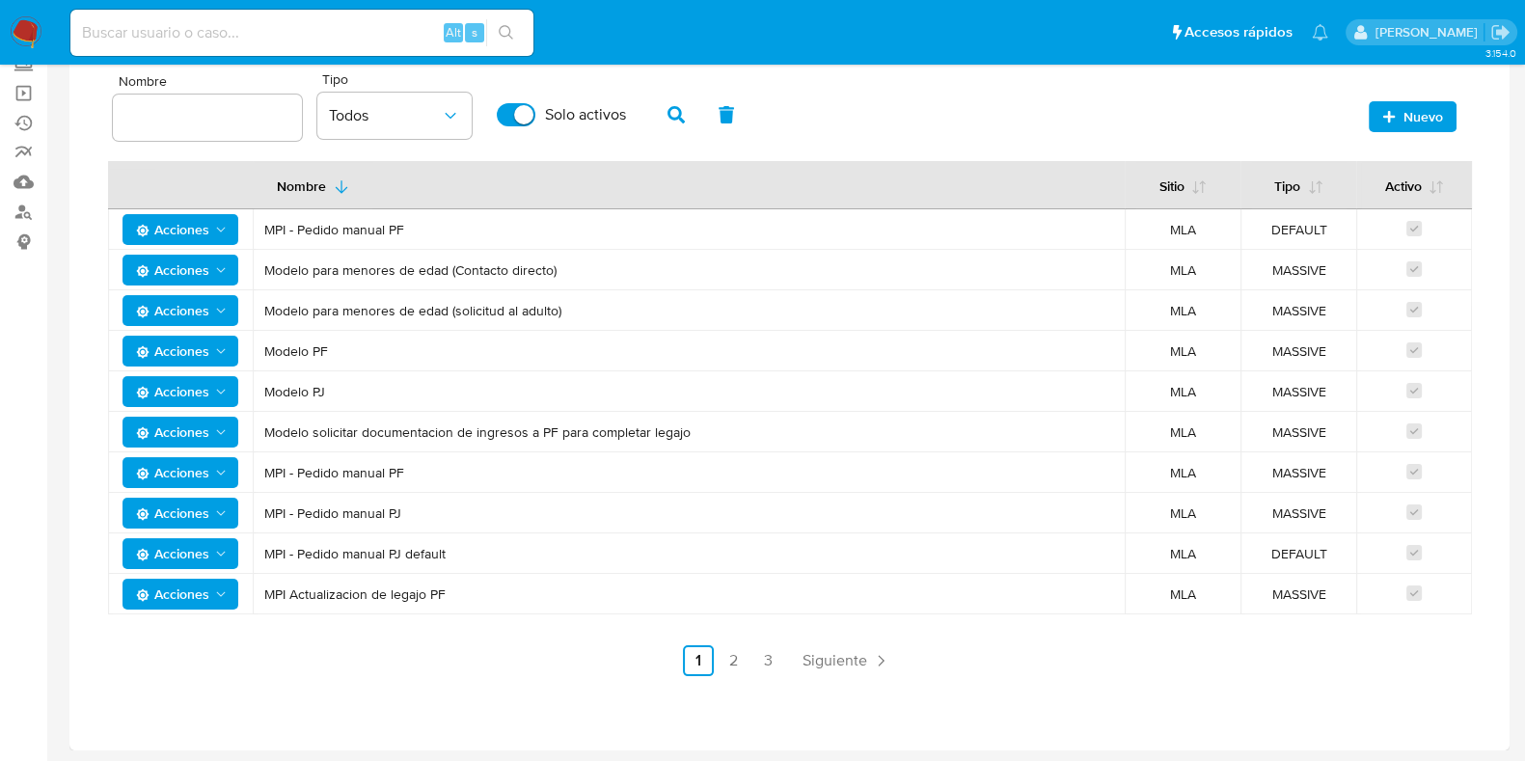
click at [191, 593] on span "Acciones" at bounding box center [172, 594] width 73 height 31
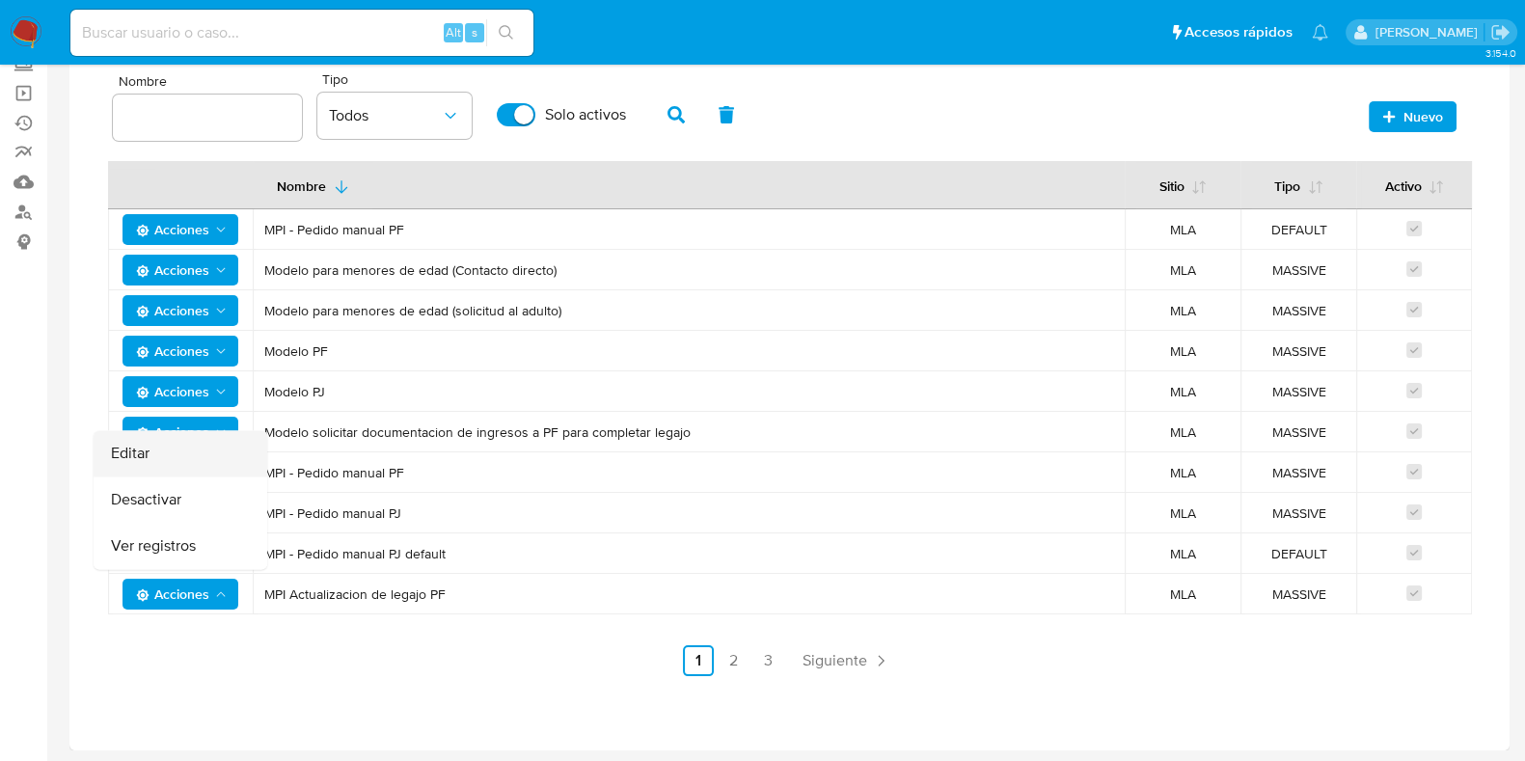
click at [145, 443] on button "Editar" at bounding box center [181, 453] width 174 height 46
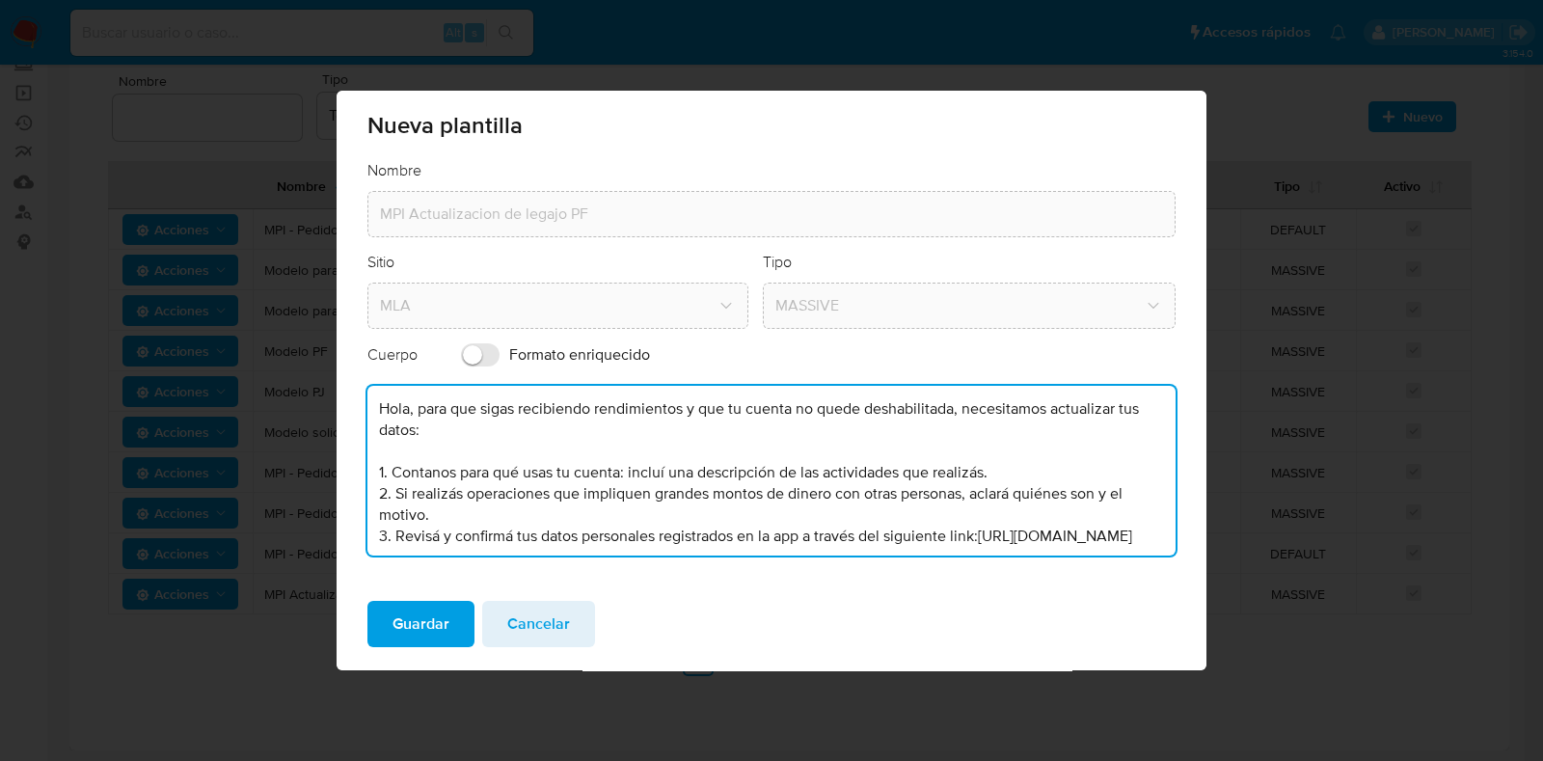
scroll to position [174, 0]
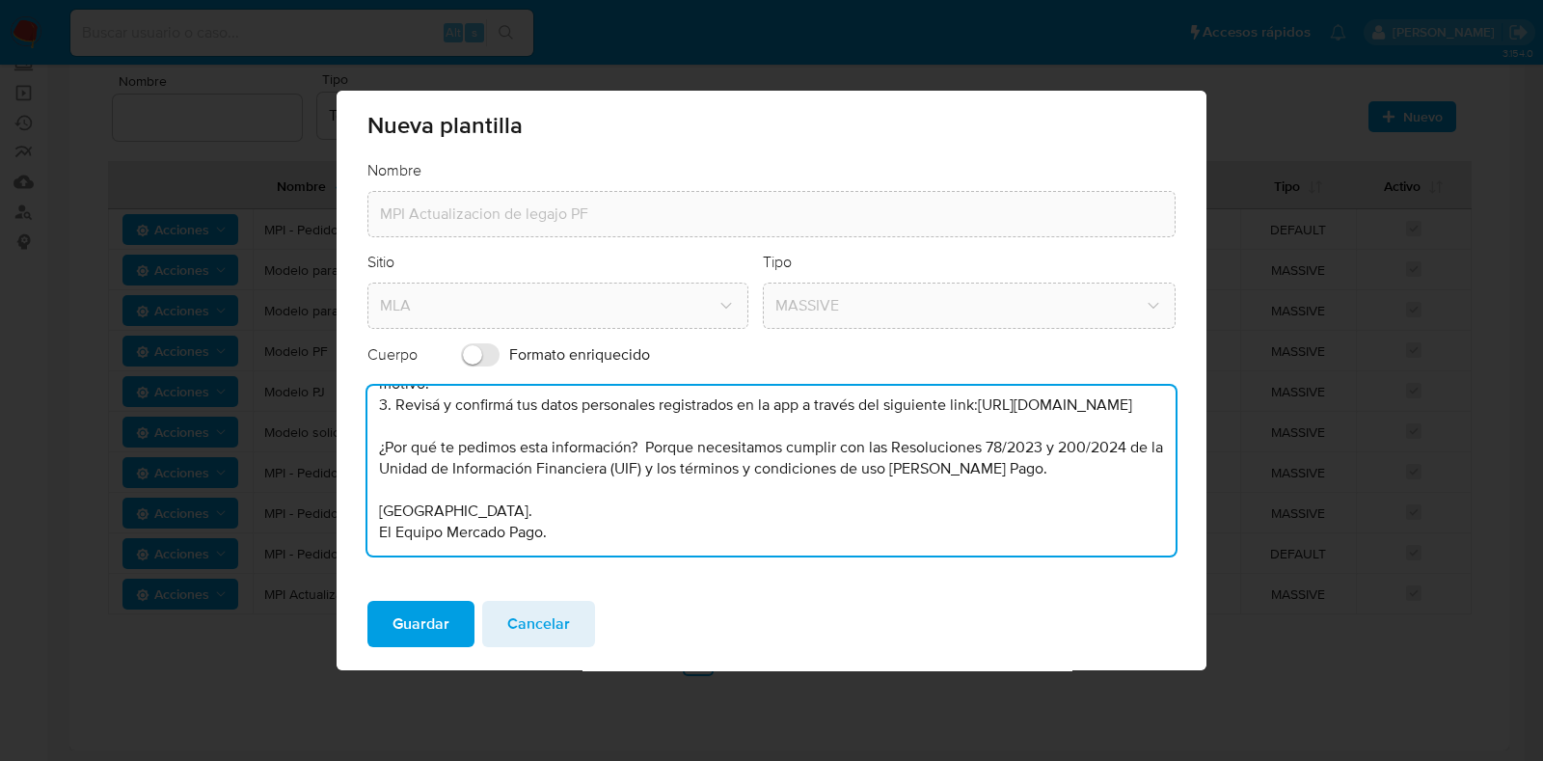
drag, startPoint x: 379, startPoint y: 433, endPoint x: 1142, endPoint y: 807, distance: 849.6
click at [1142, 760] on html "Pausado Ver notificaciones Alt s Accesos rápidos Presiona las siguientes teclas…" at bounding box center [771, 289] width 1543 height 948
click at [538, 610] on span "Cancelar" at bounding box center [538, 624] width 63 height 42
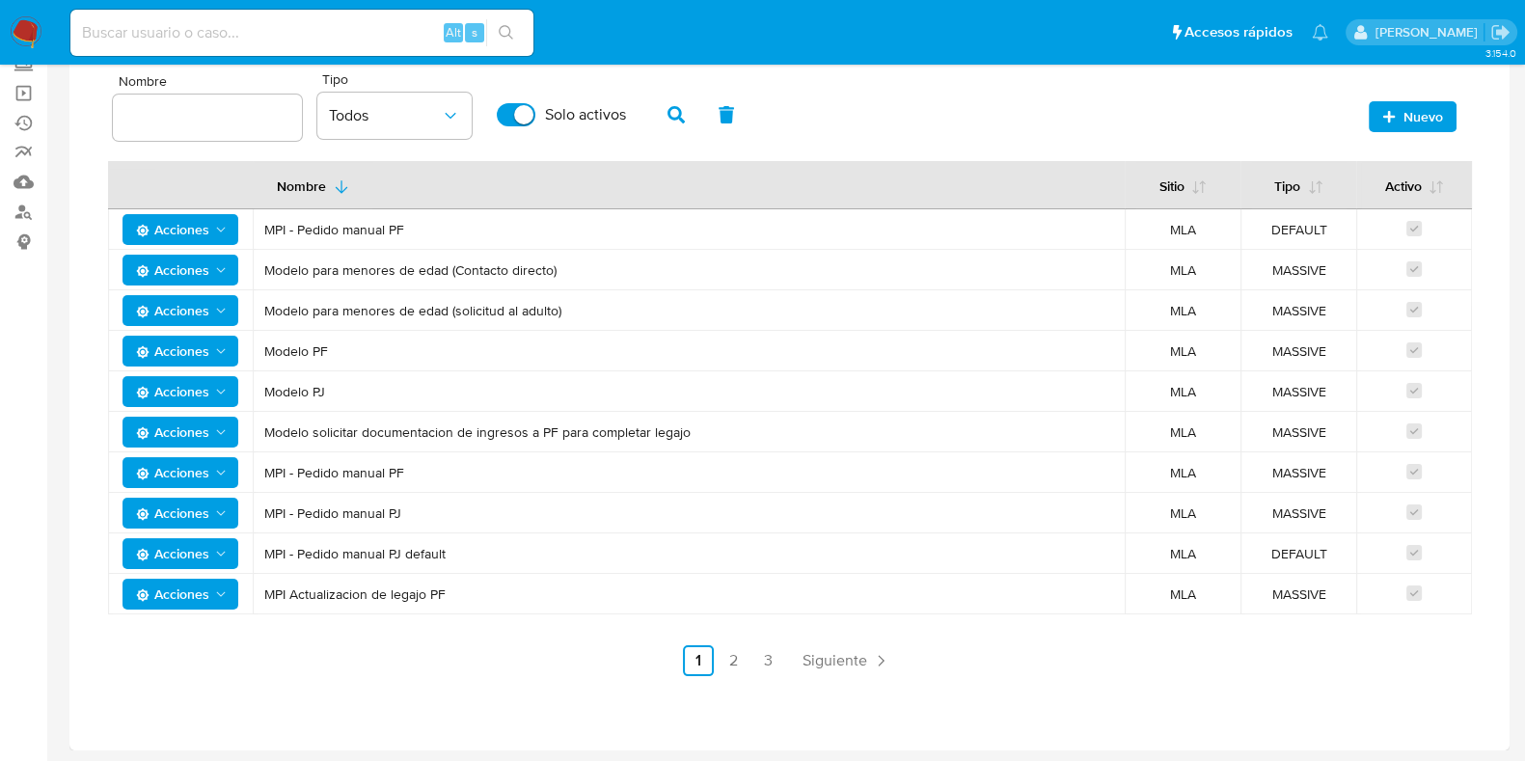
click at [1427, 115] on span "Nuevo" at bounding box center [1423, 116] width 40 height 31
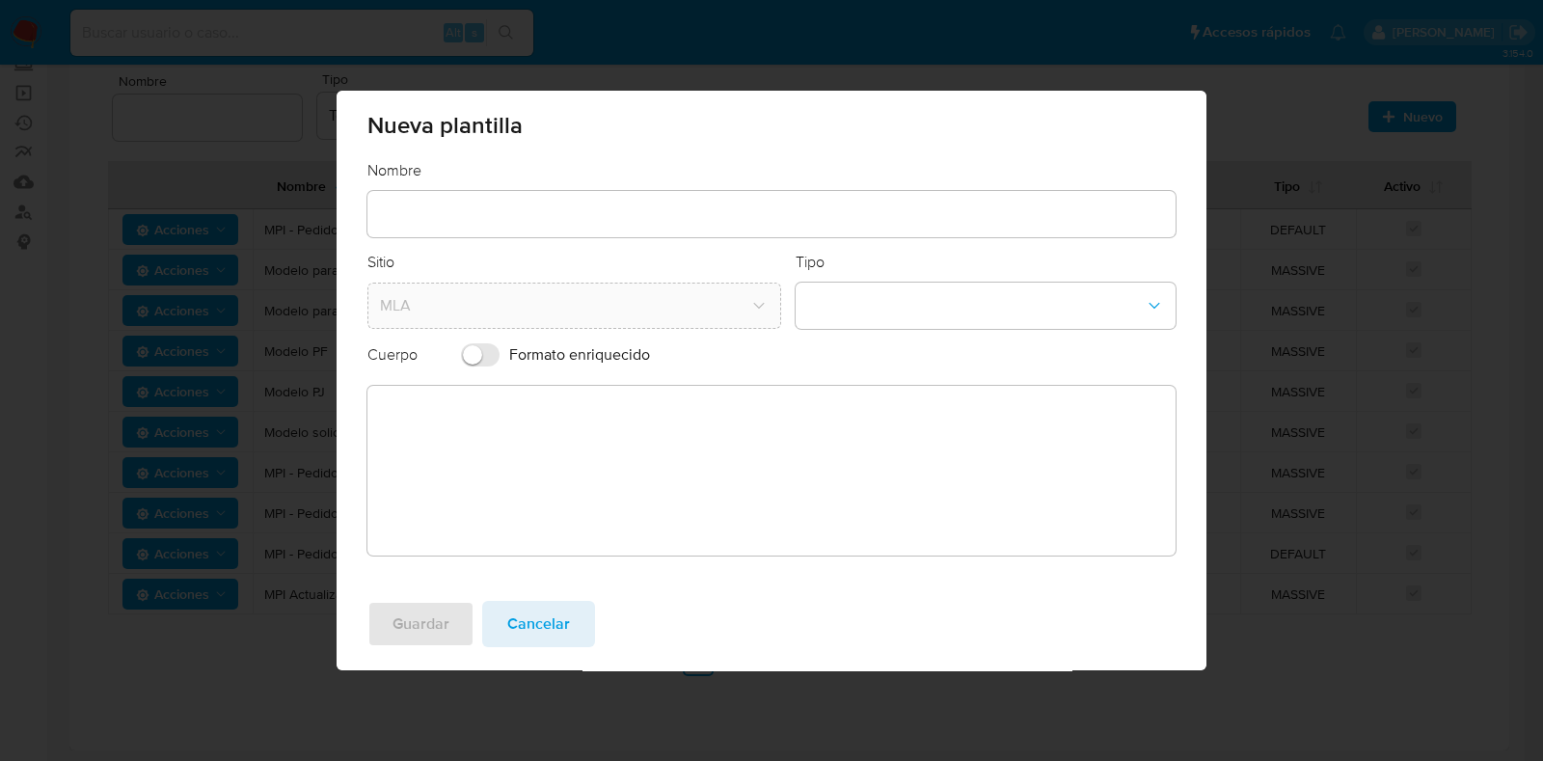
click at [551, 459] on textarea at bounding box center [771, 471] width 808 height 170
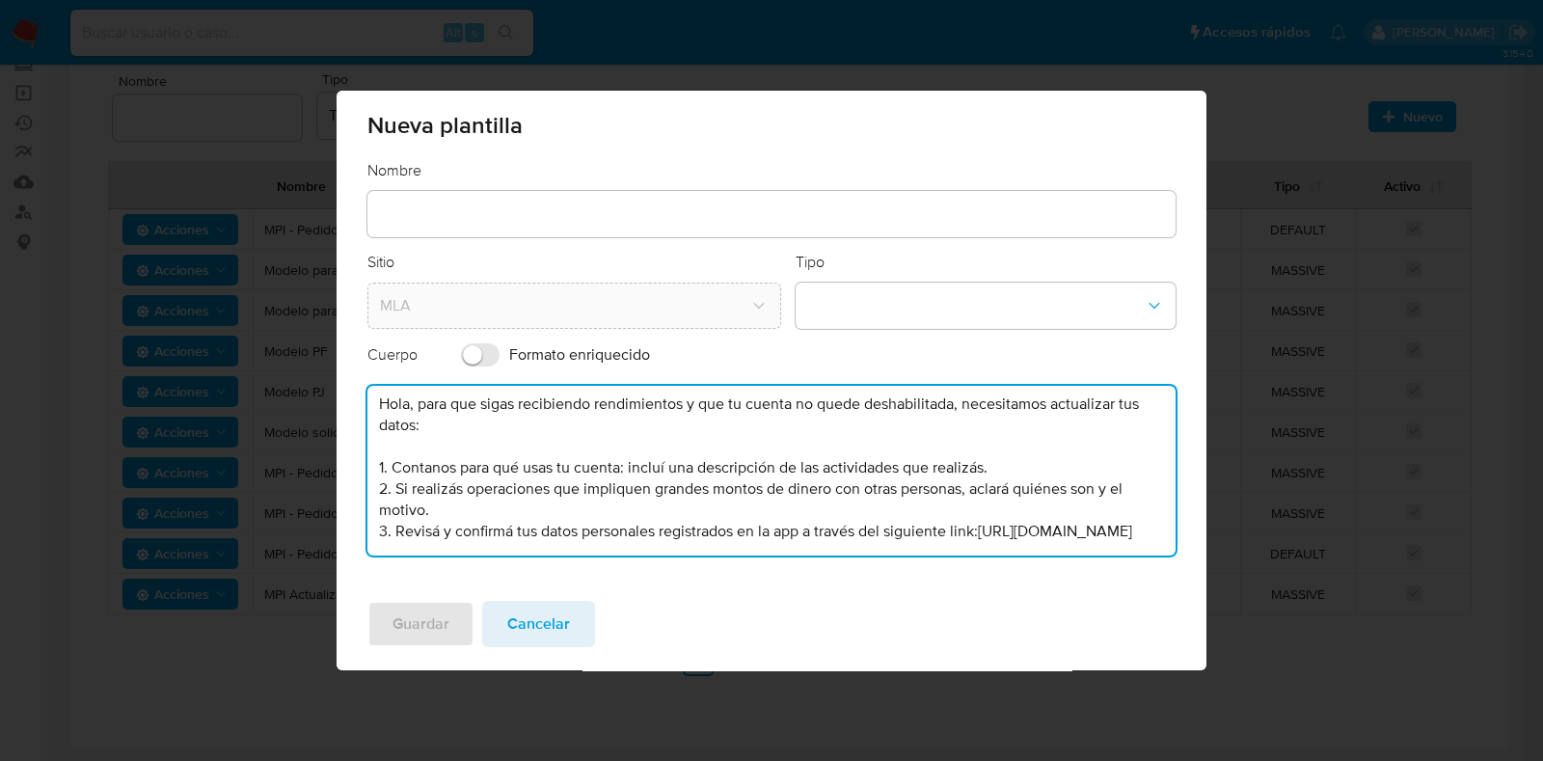
scroll to position [0, 0]
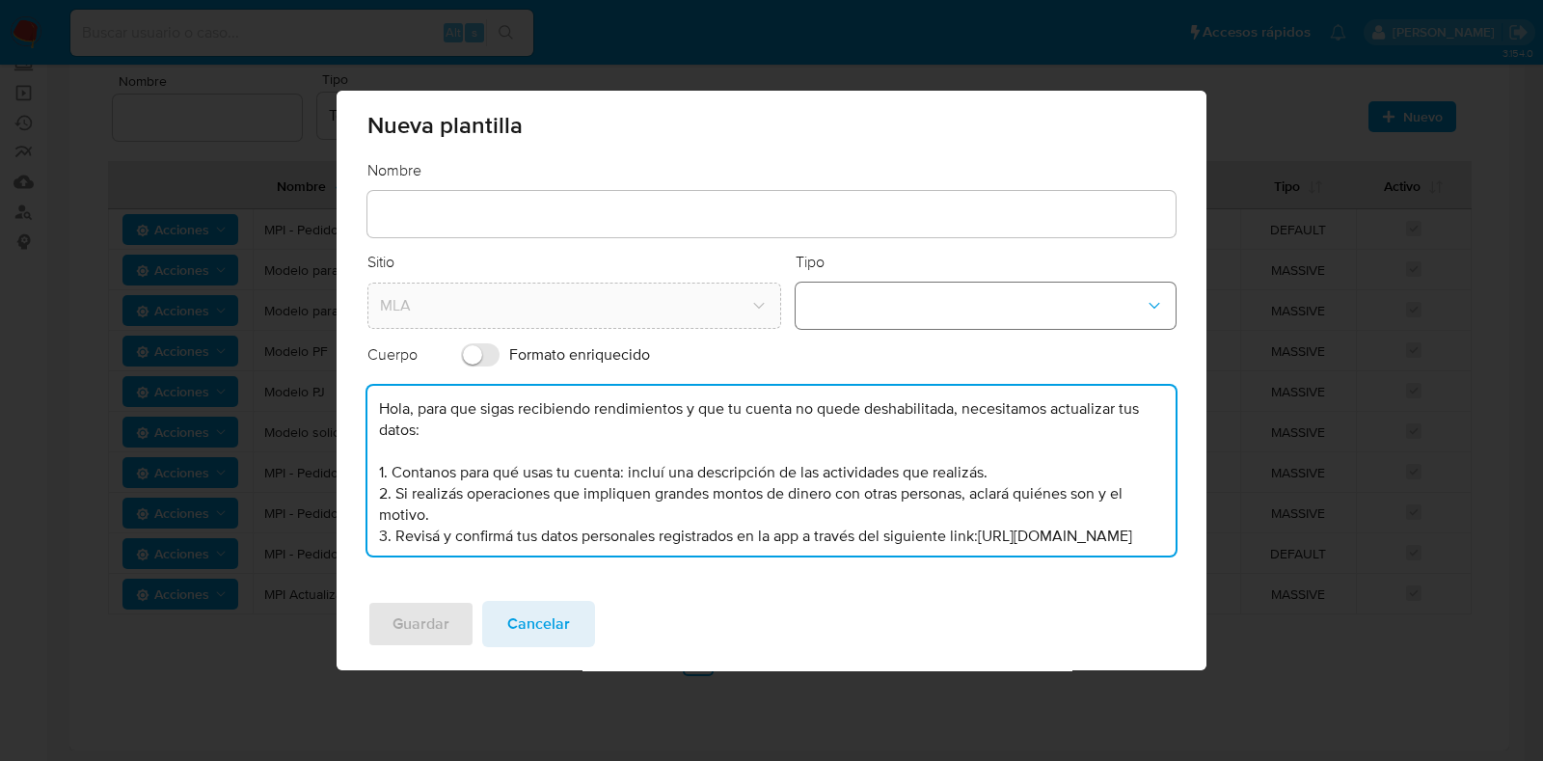
type textarea "Hola, para que sigas recibiendo rendimientos y que tu cuenta no quede deshabili…"
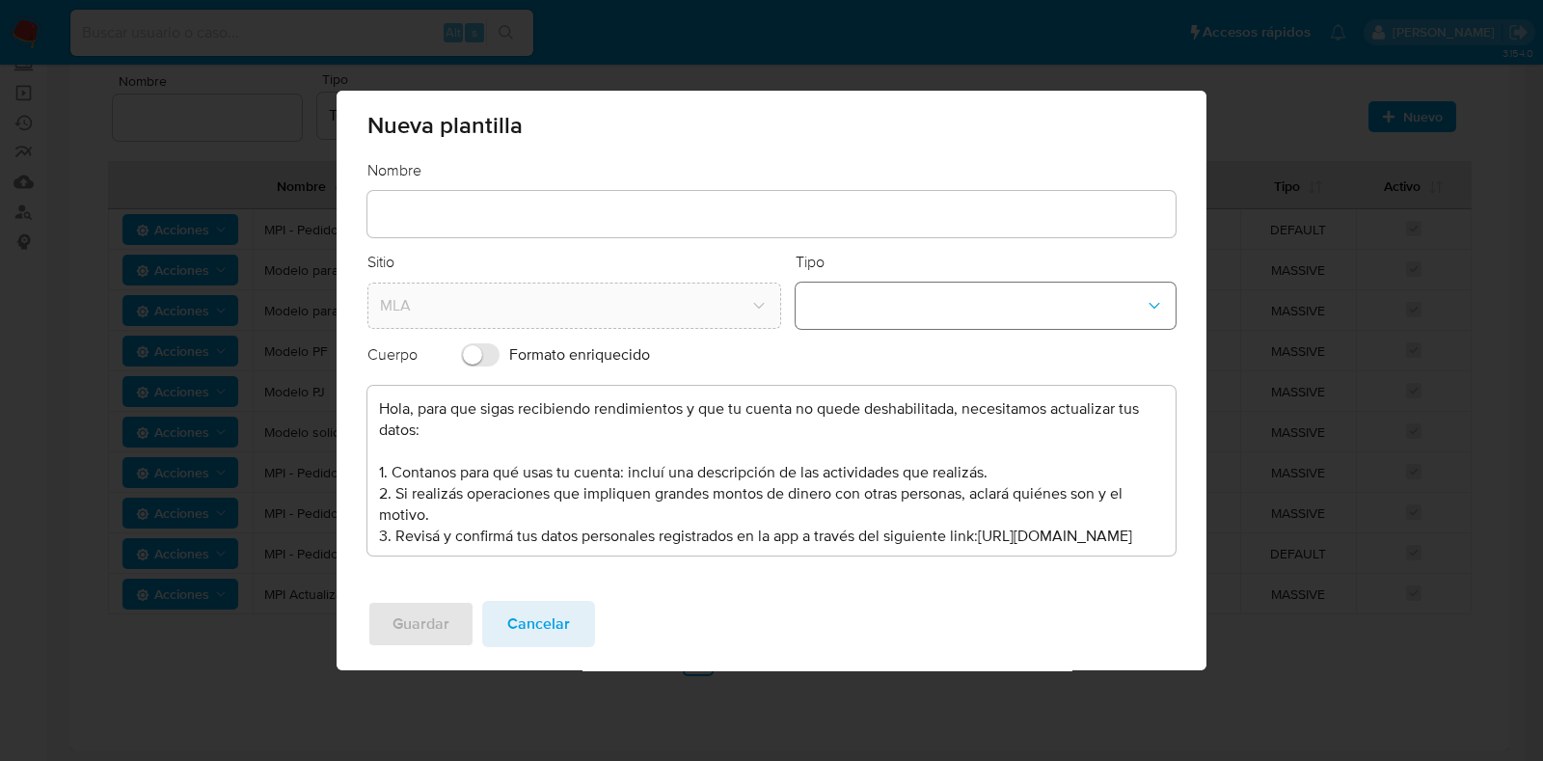
click at [886, 296] on button "template-type-dropdown" at bounding box center [986, 306] width 381 height 46
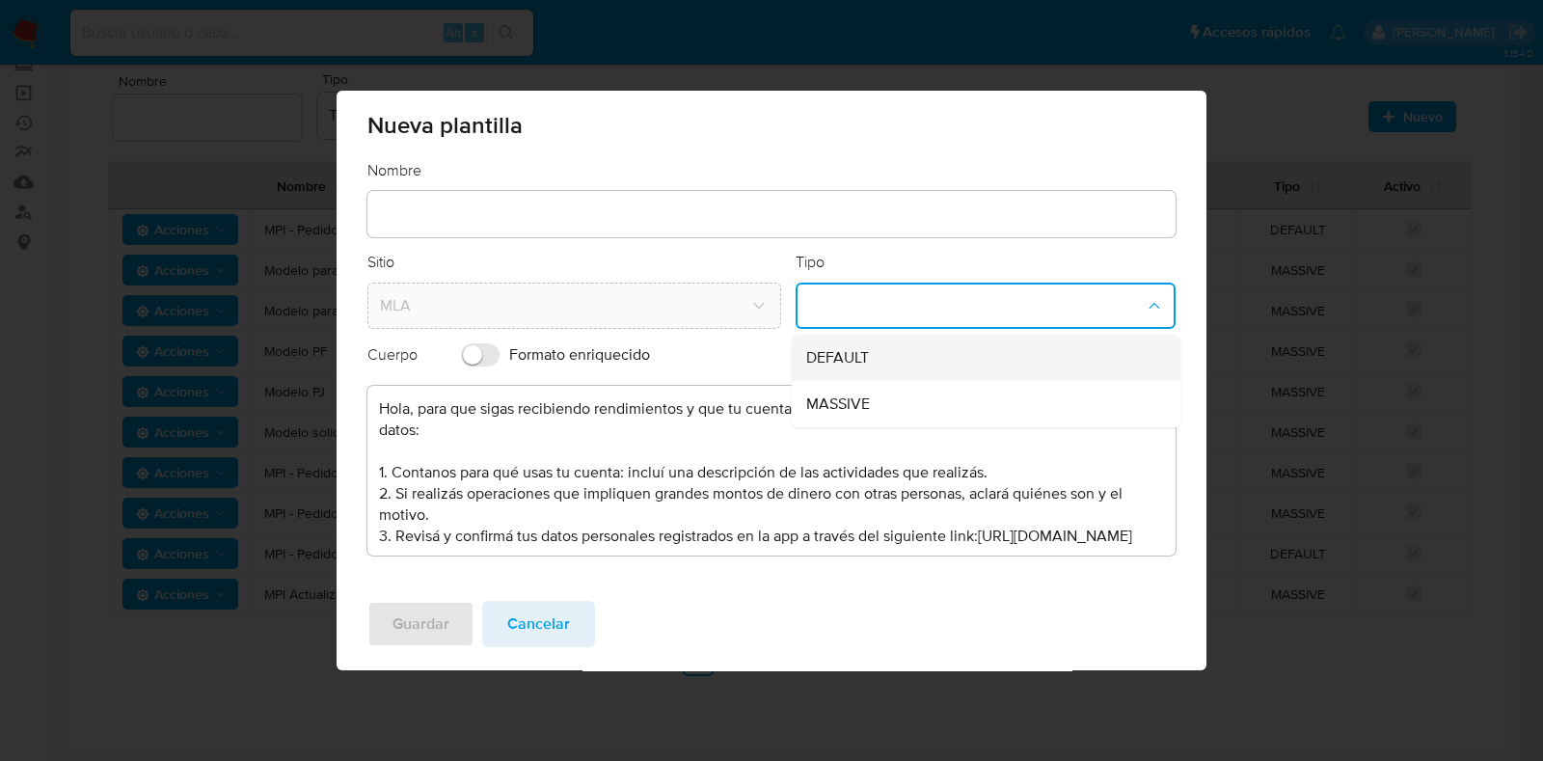
click at [867, 348] on span "DEFAULT" at bounding box center [837, 357] width 63 height 19
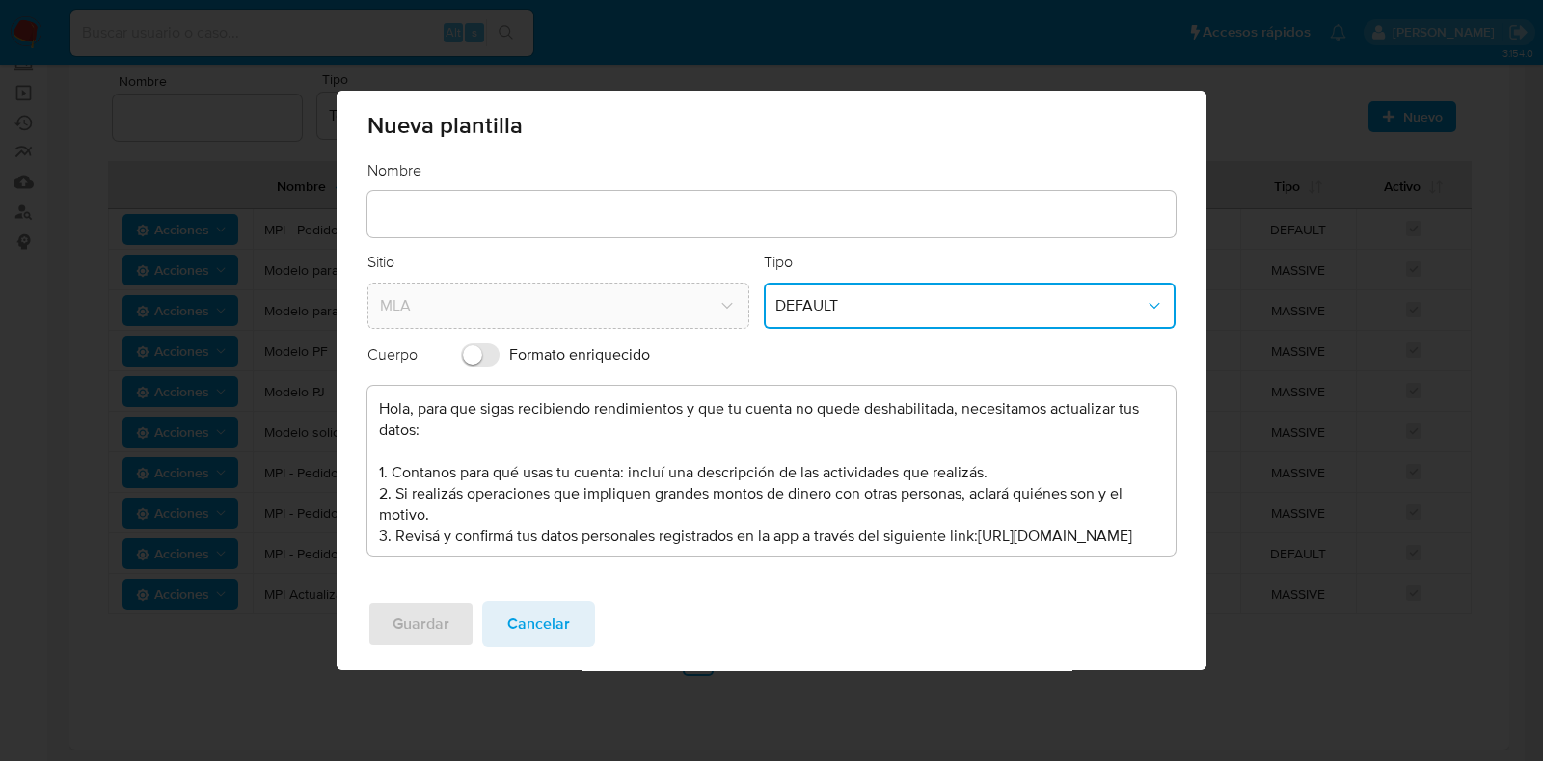
click at [530, 214] on input "text" at bounding box center [771, 214] width 808 height 25
drag, startPoint x: 1019, startPoint y: 360, endPoint x: 988, endPoint y: 375, distance: 34.5
click at [1019, 361] on div "Cuerpo Formato enriquecido" at bounding box center [771, 355] width 808 height 42
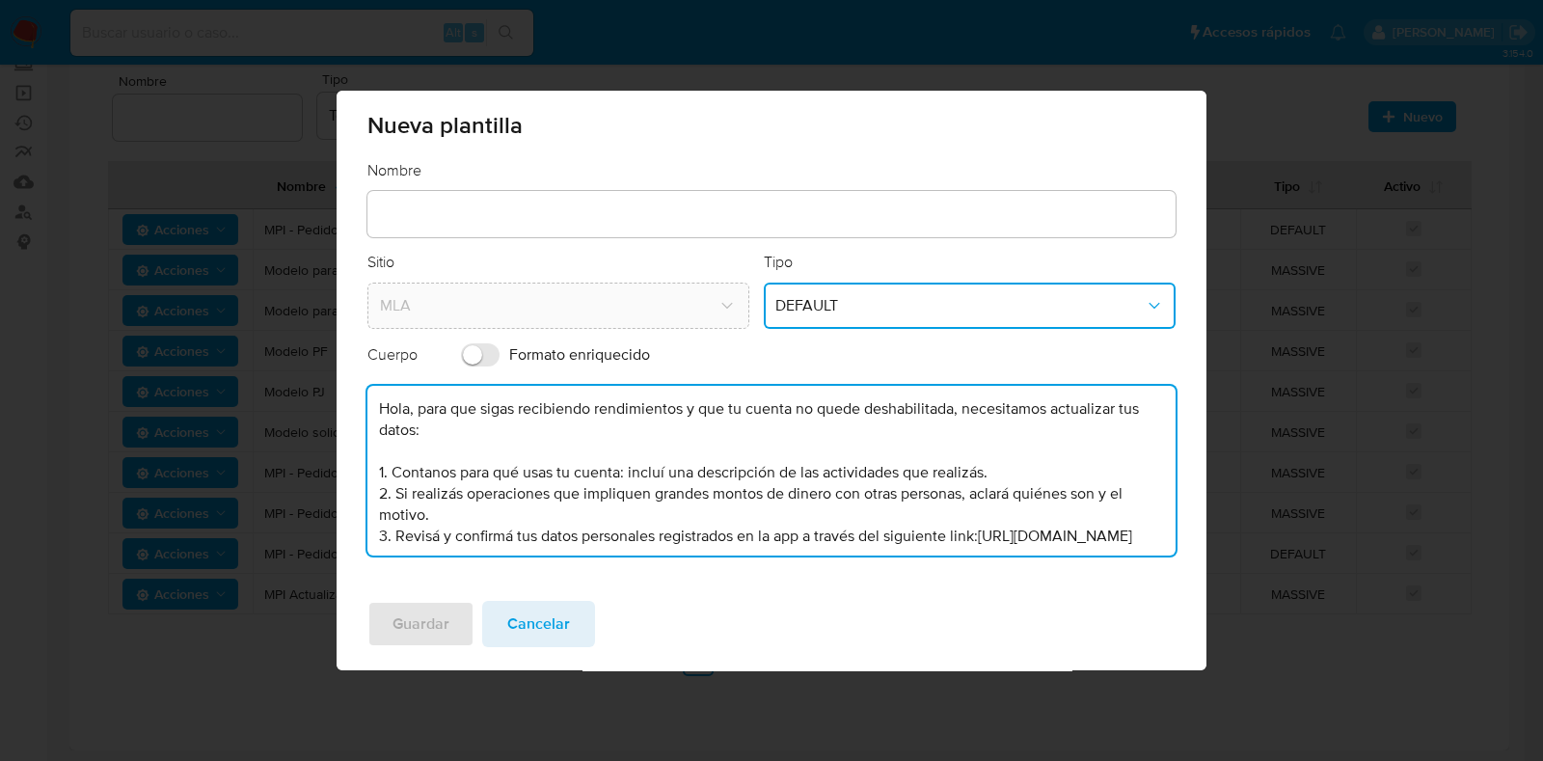
drag, startPoint x: 574, startPoint y: 532, endPoint x: 287, endPoint y: 340, distance: 344.7
click at [287, 340] on div "Nueva plantilla Nombre Sitio MLA Tipo DEFAULT Cuerpo Formato enriquecido Hola, …" at bounding box center [771, 380] width 1543 height 761
click at [563, 617] on span "Cancelar" at bounding box center [538, 624] width 63 height 42
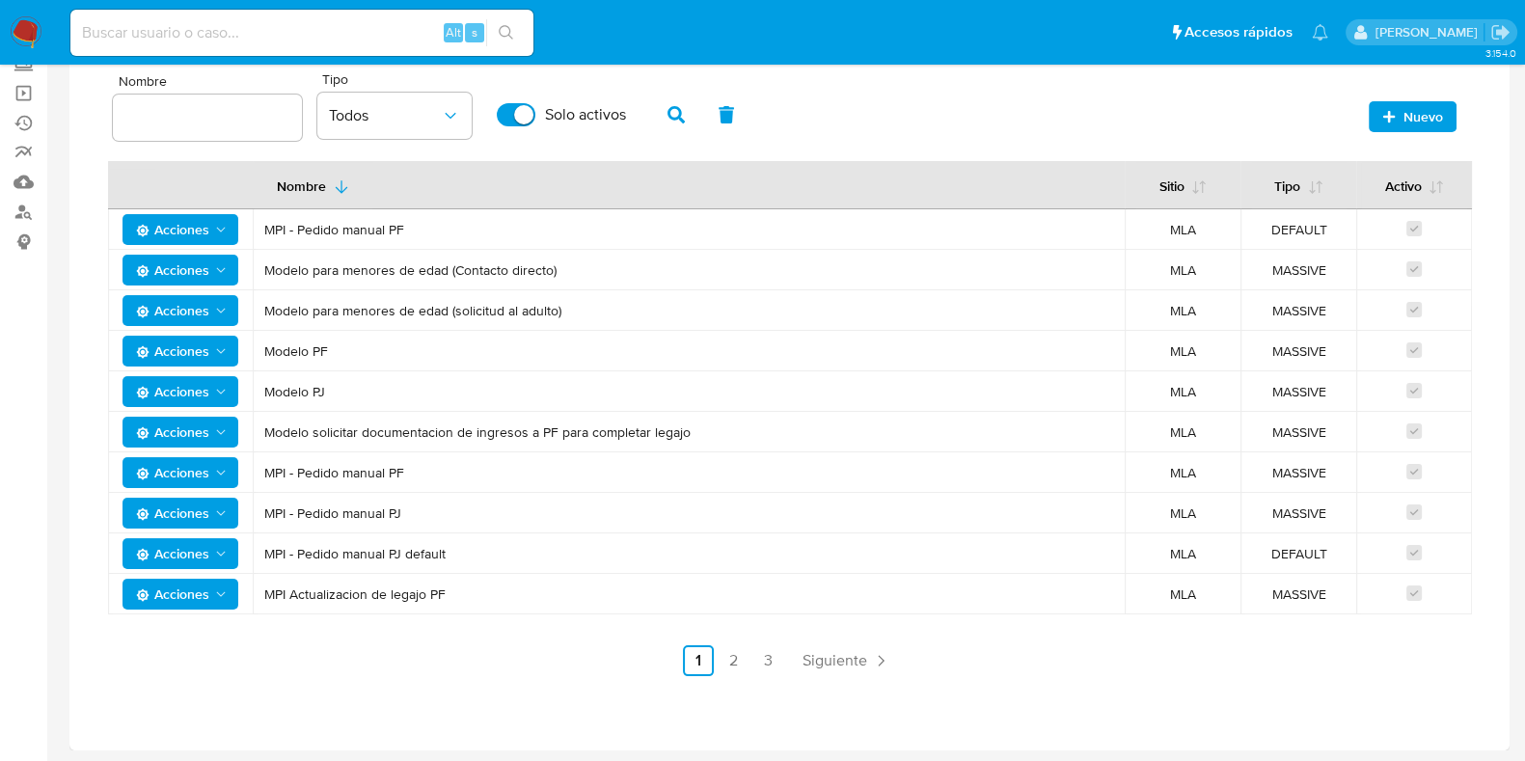
drag, startPoint x: 461, startPoint y: 596, endPoint x: 262, endPoint y: 580, distance: 199.2
click at [262, 580] on td "MPI Actualizacion de legajo PF" at bounding box center [689, 594] width 872 height 40
click at [1397, 115] on span "Nuevo" at bounding box center [1412, 116] width 61 height 27
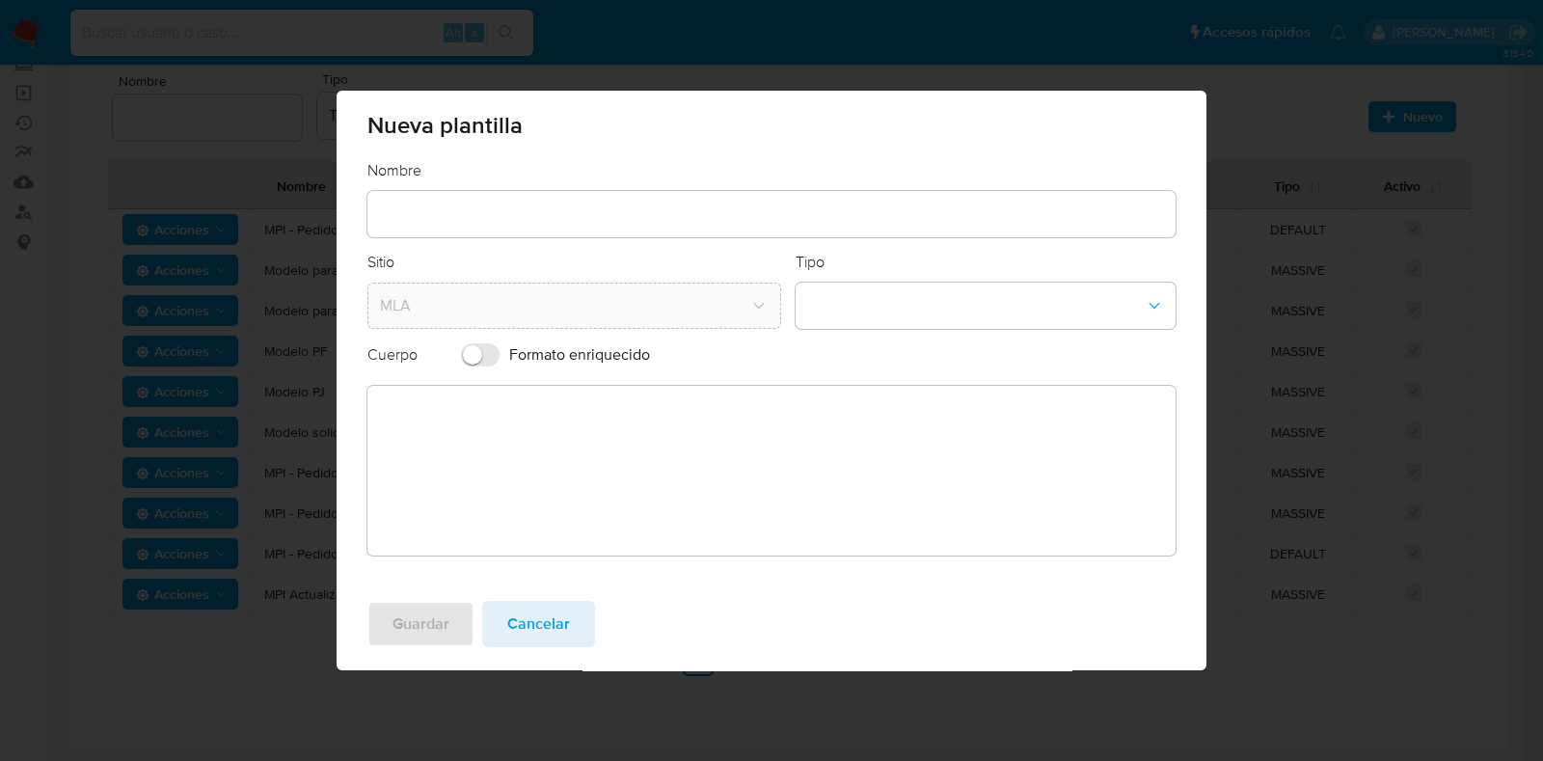
click at [394, 504] on textarea at bounding box center [771, 471] width 808 height 170
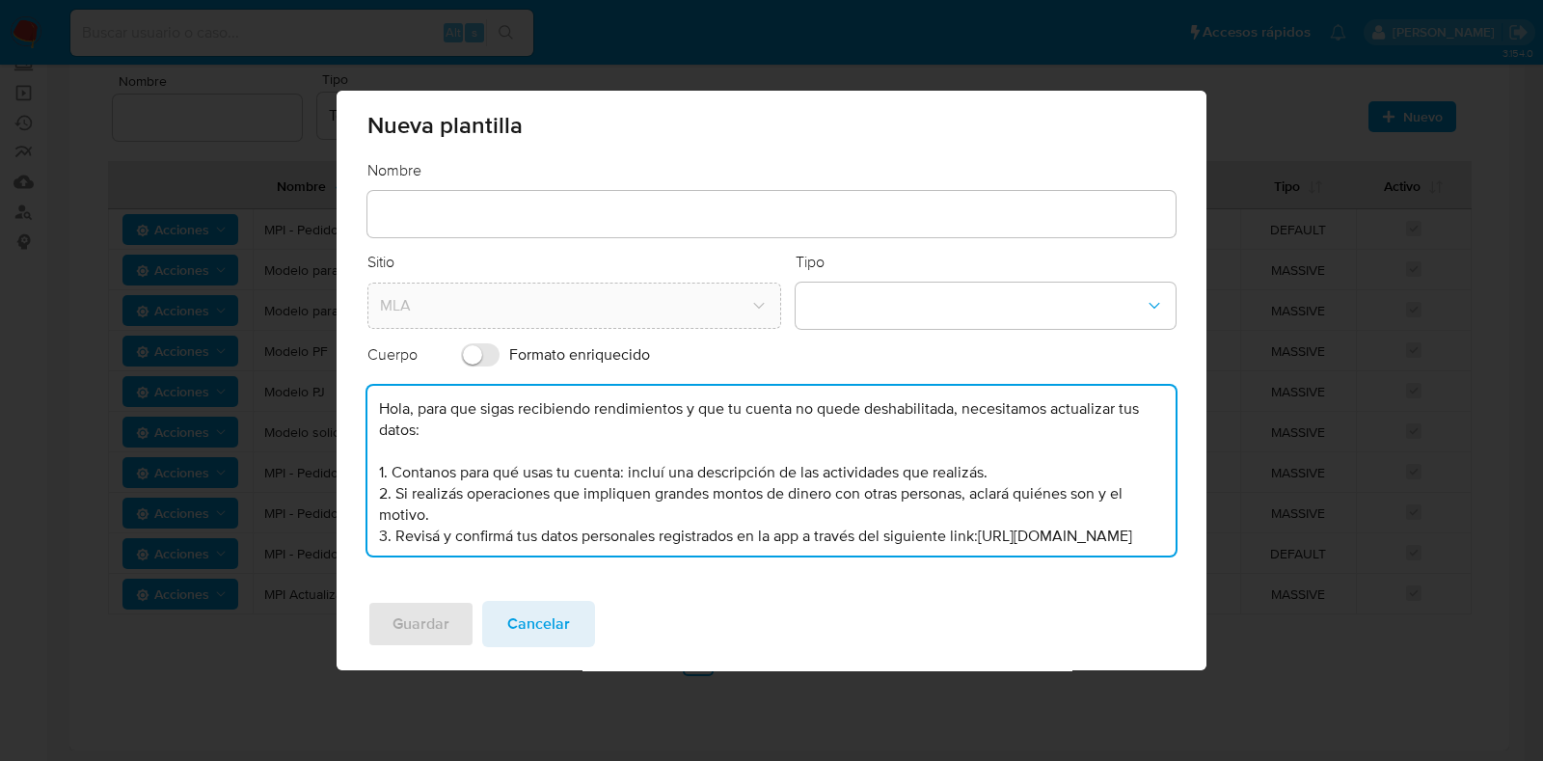
scroll to position [140, 0]
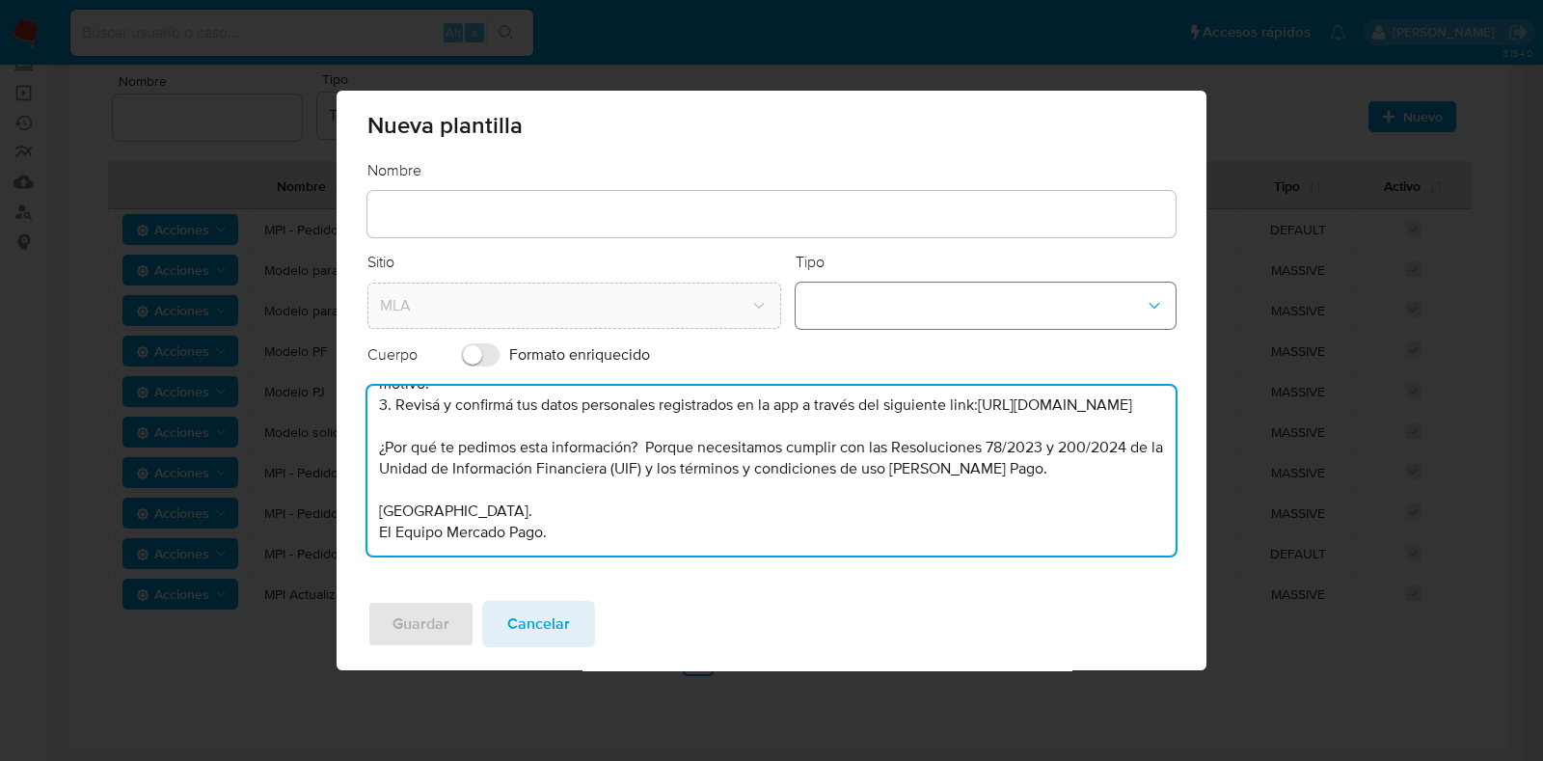
type textarea "Hola, para que sigas recibiendo rendimientos y que tu cuenta no quede deshabili…"
click at [907, 310] on button "template-type-dropdown" at bounding box center [986, 306] width 381 height 46
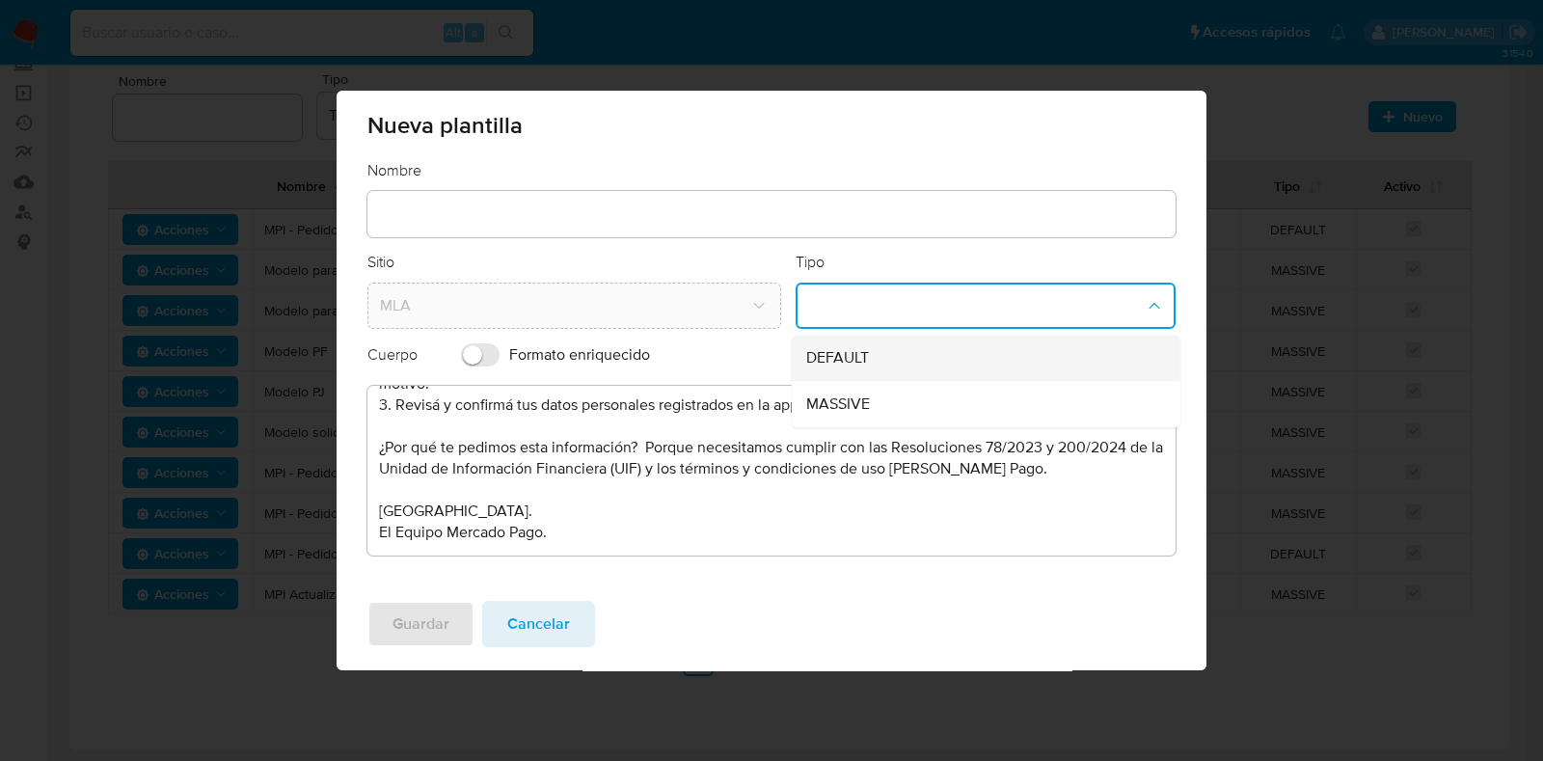
click at [882, 353] on div "DEFAULT" at bounding box center [979, 358] width 346 height 46
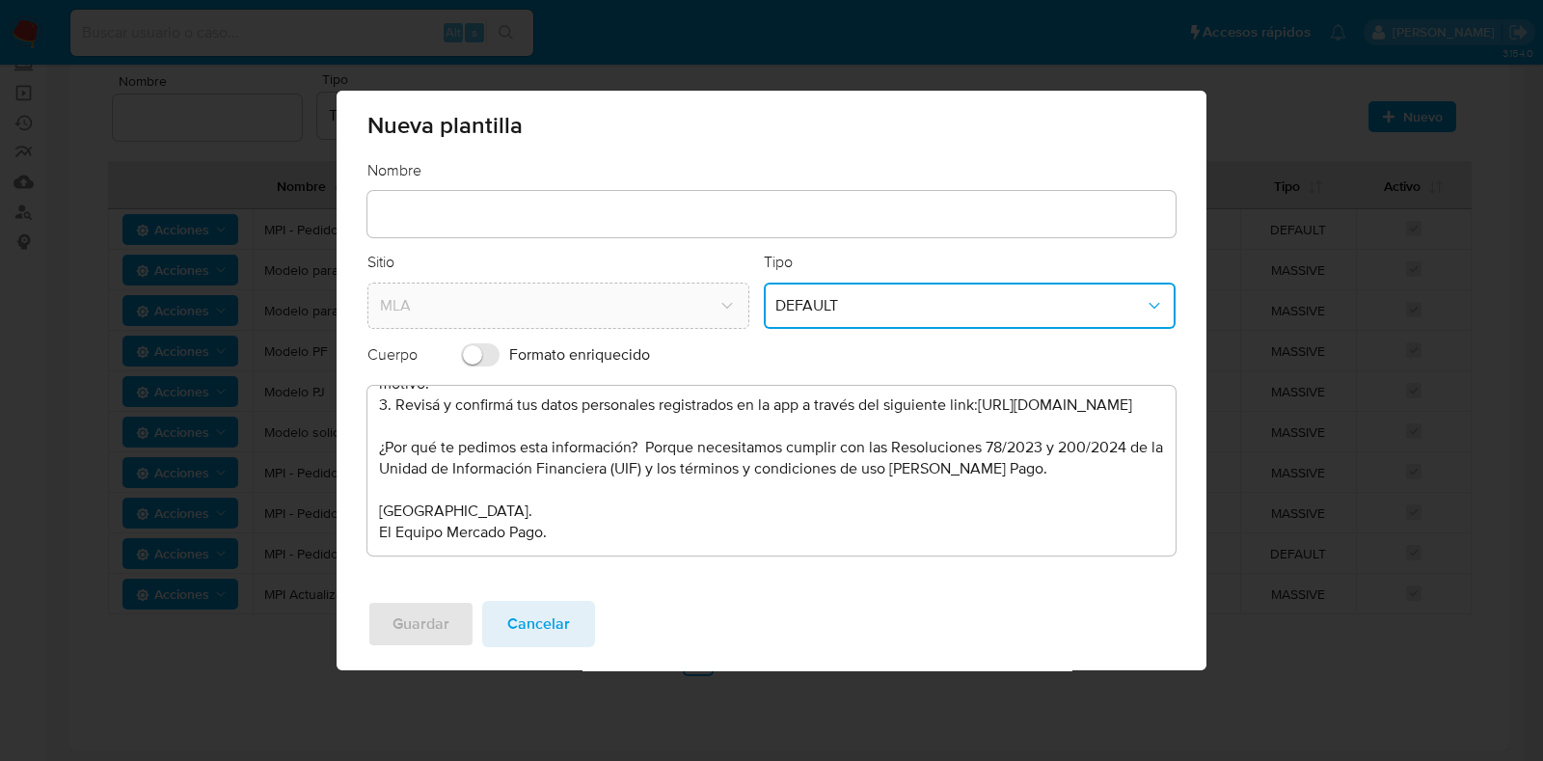
click at [503, 217] on input "text" at bounding box center [771, 214] width 808 height 25
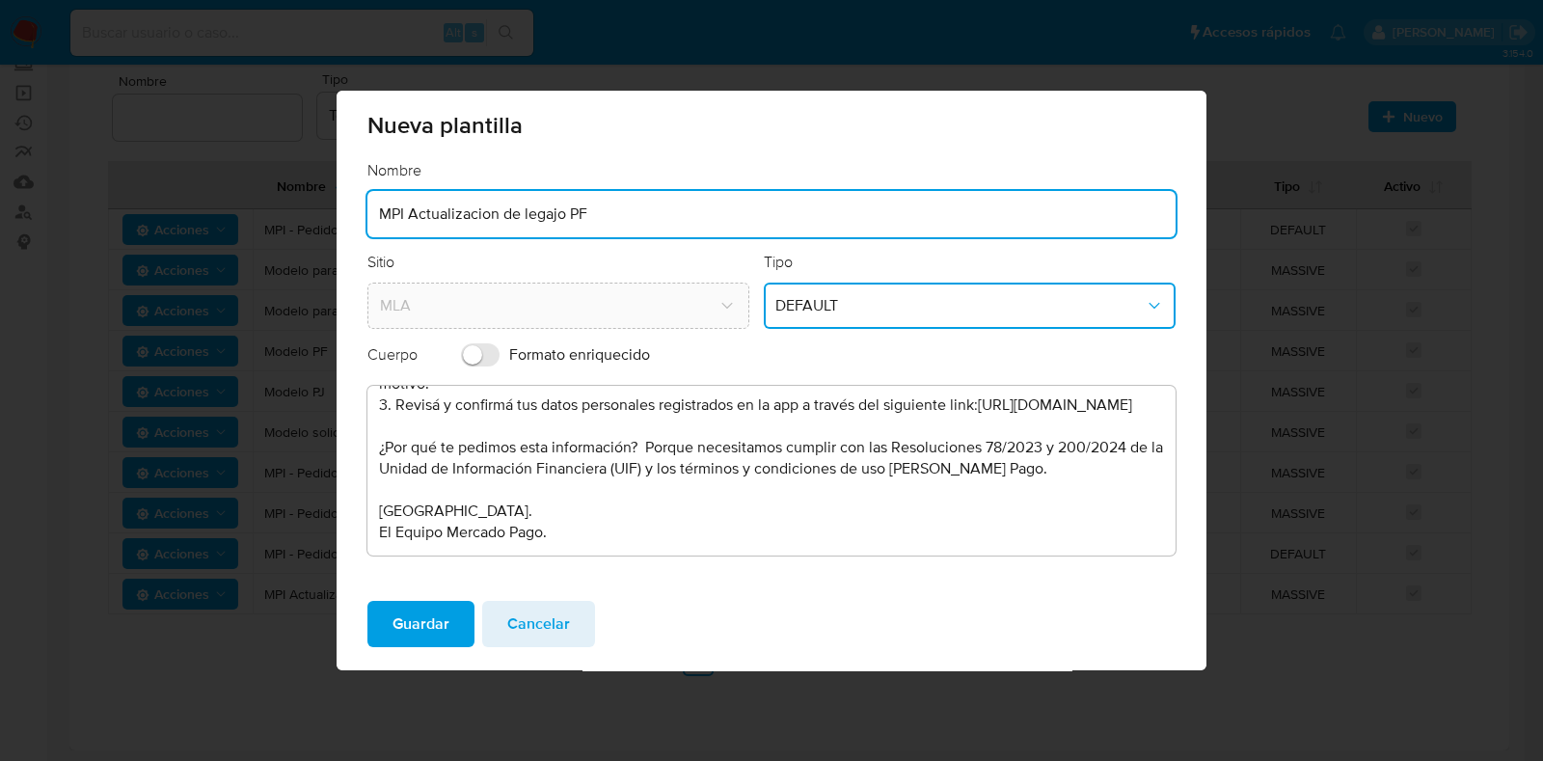
click at [617, 216] on input "MPI Actualizacion de legajo PF" at bounding box center [771, 214] width 808 height 25
type input "MPI Actualizacion de legajo PF default"
click at [426, 631] on span "Guardar" at bounding box center [420, 624] width 57 height 42
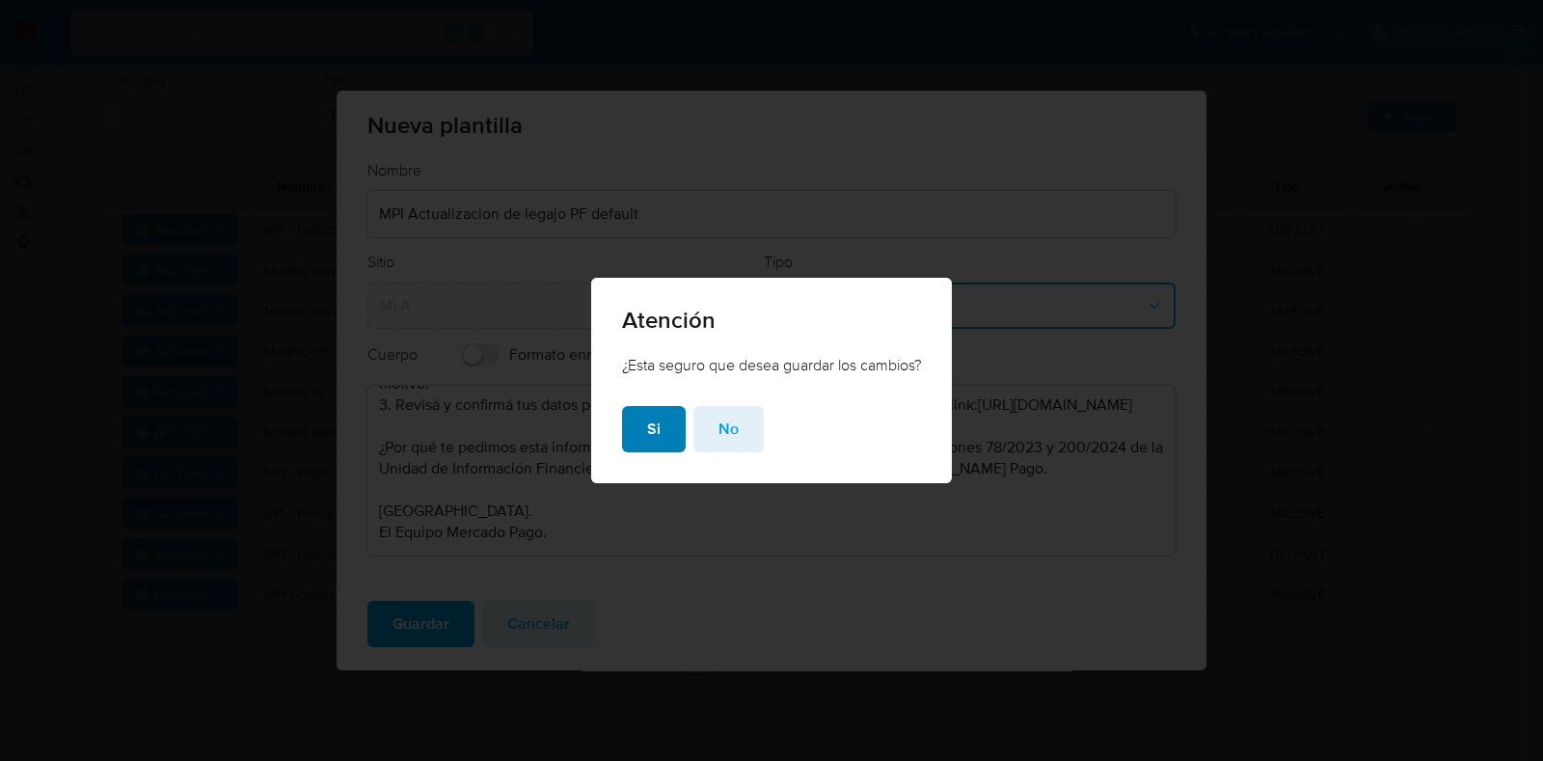
click at [647, 431] on span "Si" at bounding box center [653, 429] width 13 height 42
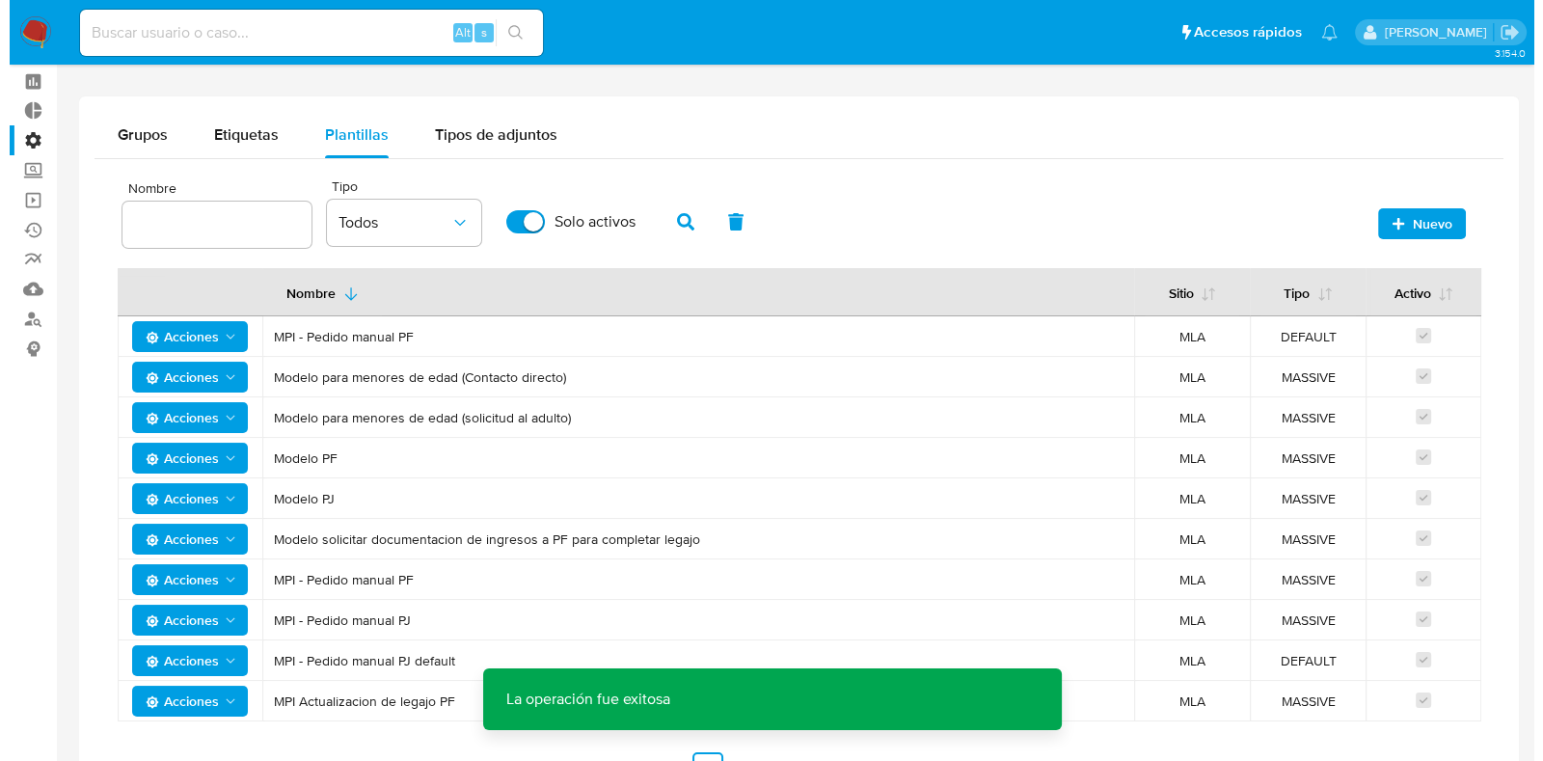
scroll to position [185, 0]
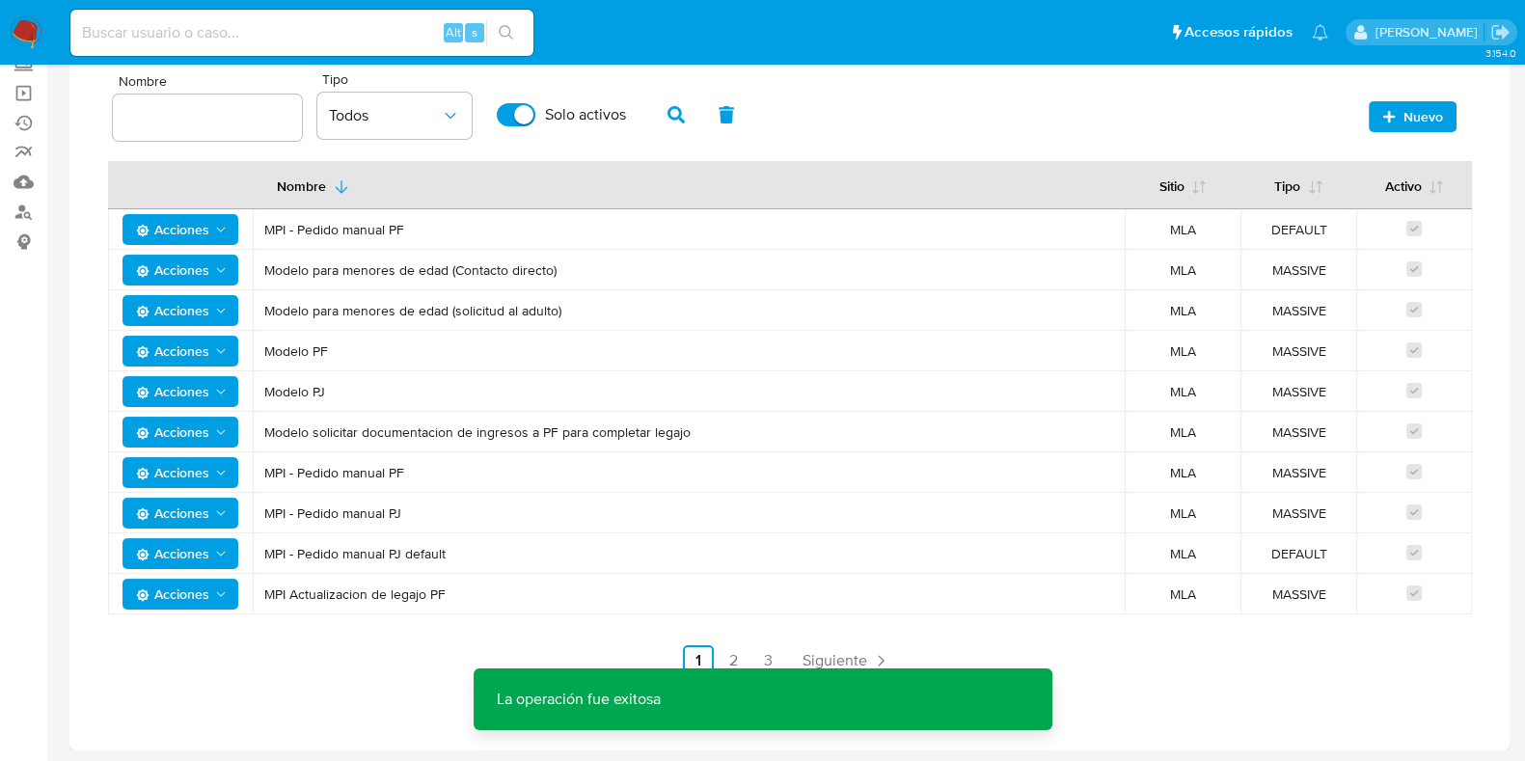
drag, startPoint x: 472, startPoint y: 559, endPoint x: 275, endPoint y: 552, distance: 197.8
click at [275, 552] on span "MPI - Pedido manual PJ default" at bounding box center [688, 553] width 849 height 17
click at [733, 656] on link "2" at bounding box center [732, 660] width 31 height 31
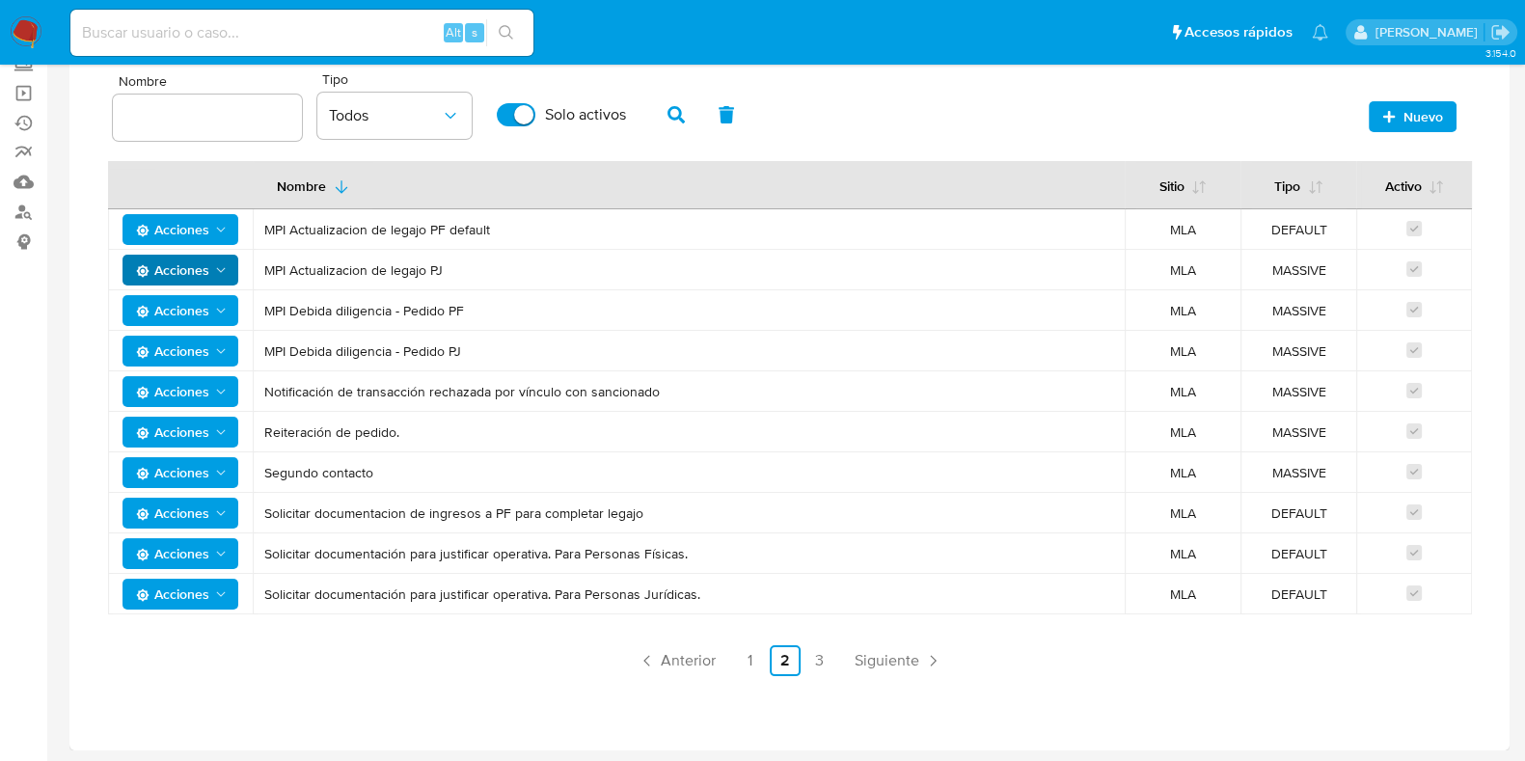
drag, startPoint x: 377, startPoint y: 259, endPoint x: 230, endPoint y: 260, distance: 146.6
click at [229, 260] on tr "Acciones MPI Actualizacion de legajo PJ MLA MASSIVE" at bounding box center [789, 270] width 1363 height 40
click at [202, 267] on span "Acciones" at bounding box center [172, 270] width 73 height 31
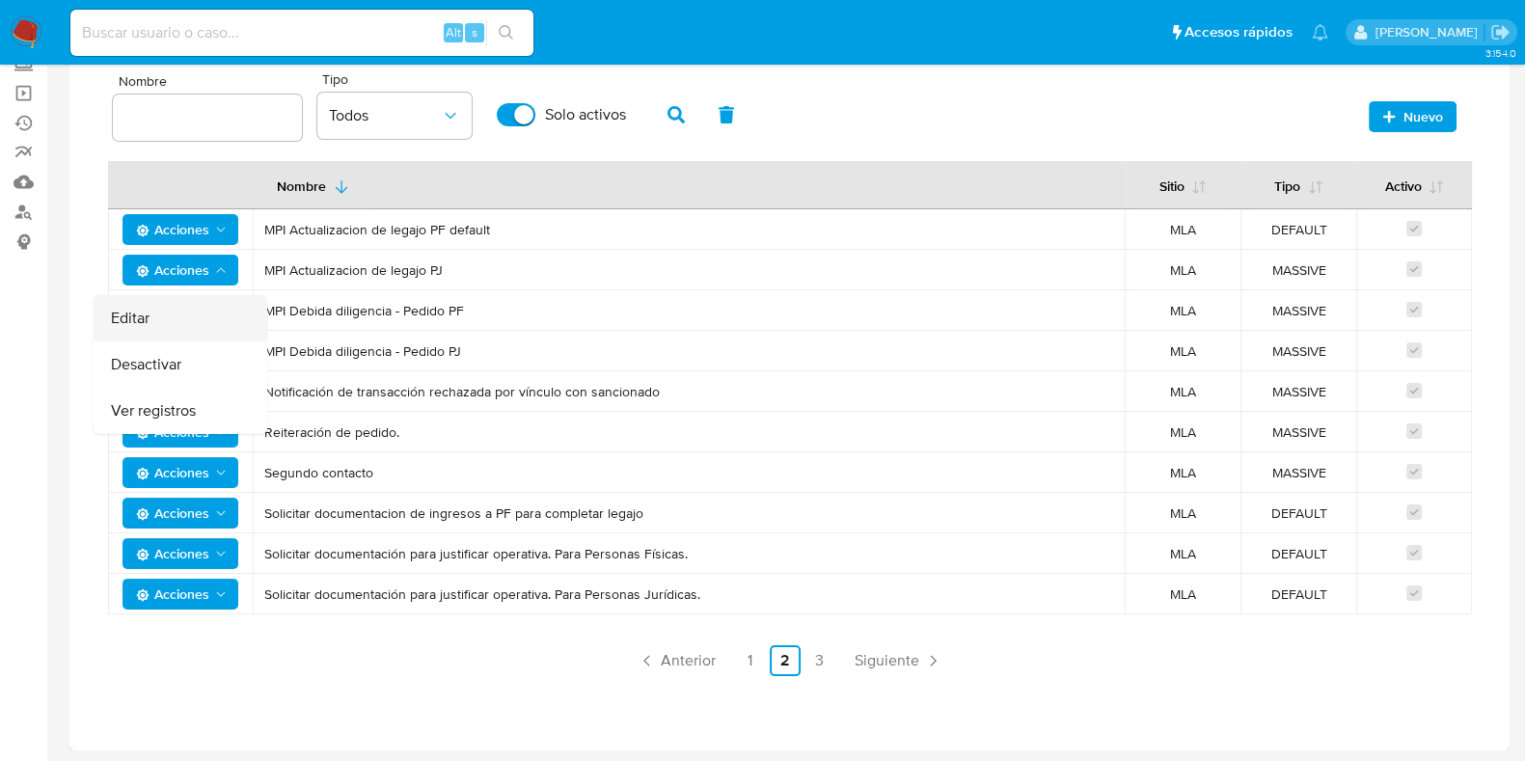
click at [173, 317] on button "Editar" at bounding box center [181, 318] width 174 height 46
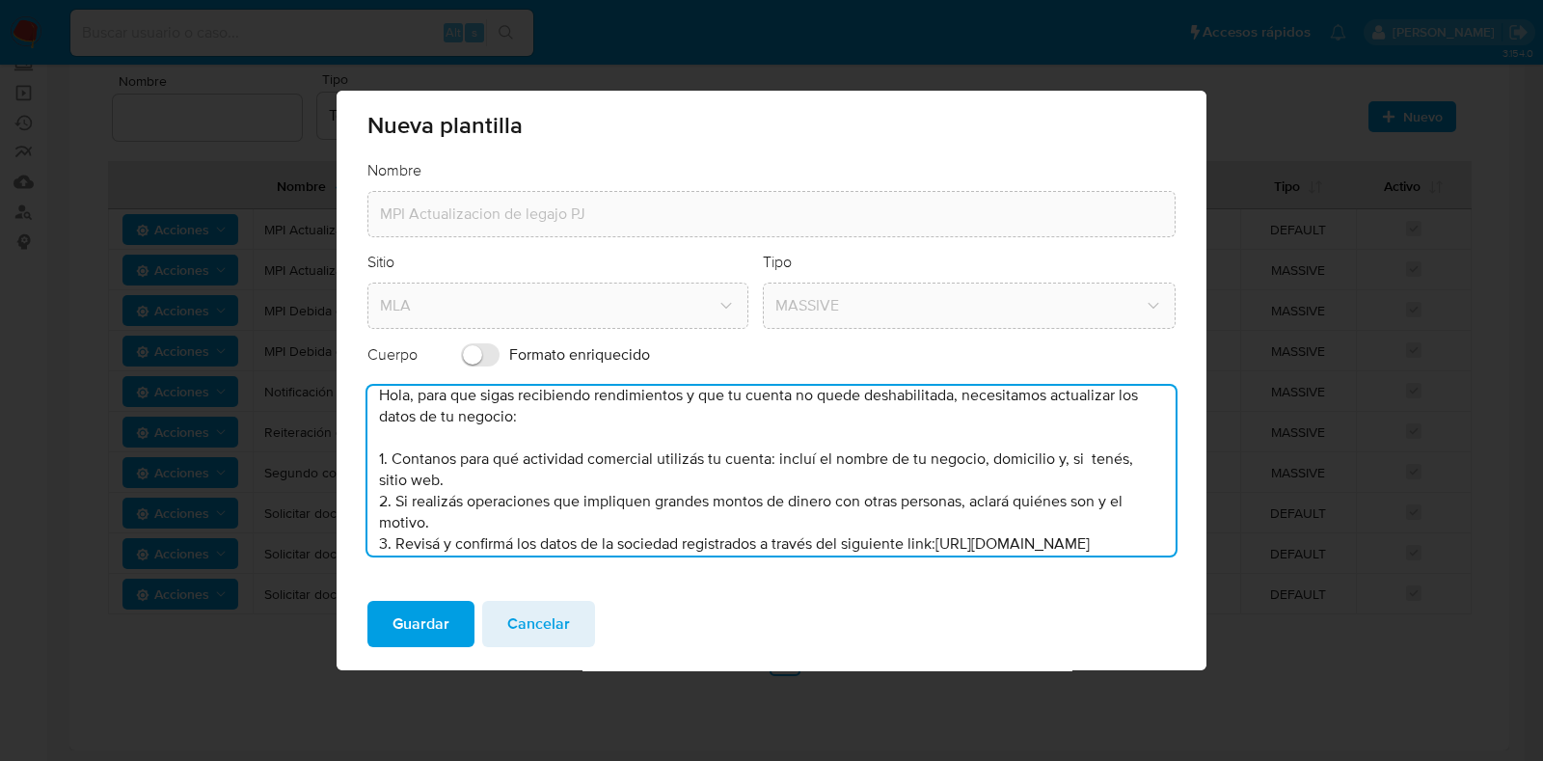
scroll to position [0, 0]
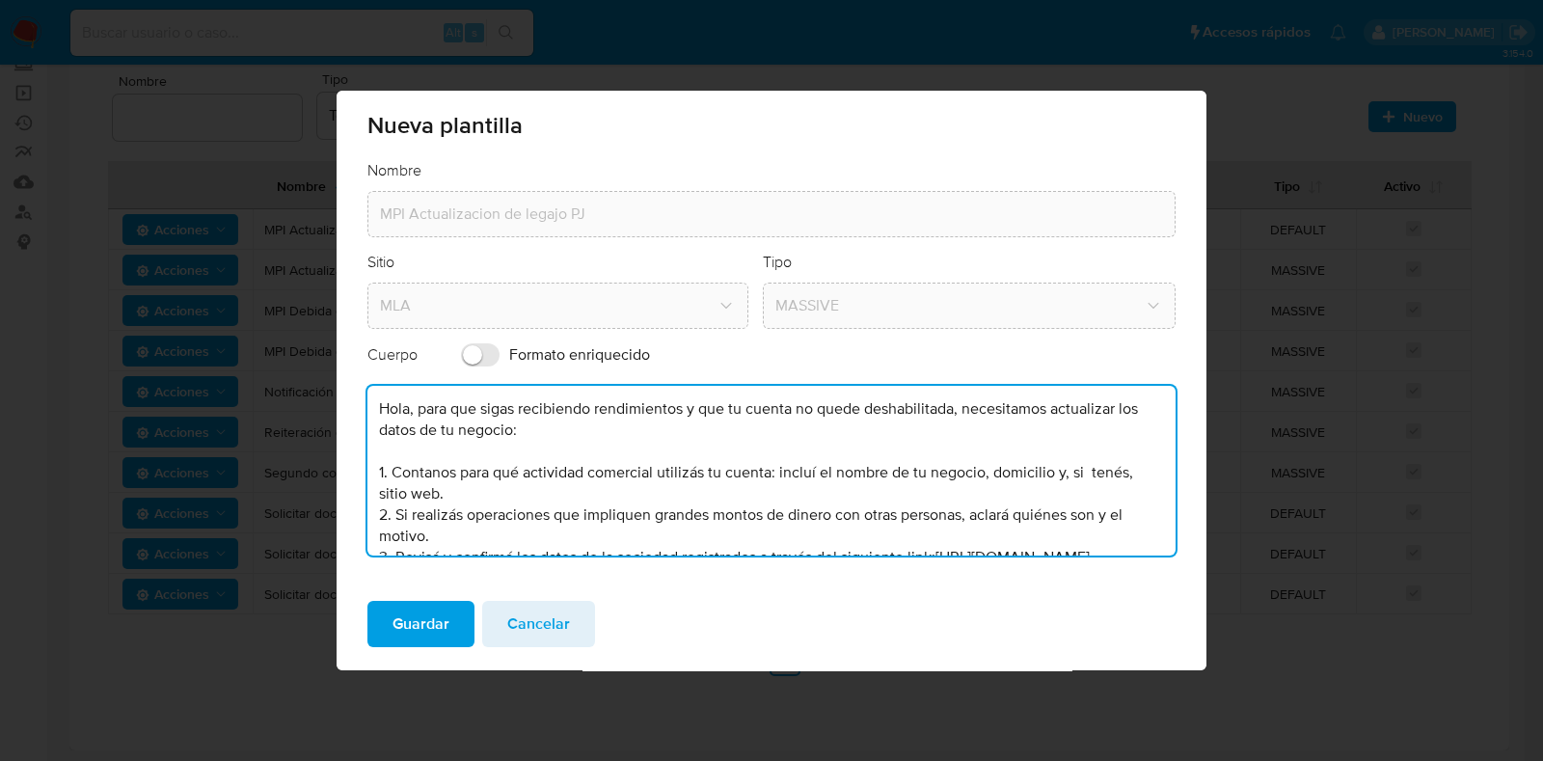
drag, startPoint x: 589, startPoint y: 535, endPoint x: 330, endPoint y: 388, distance: 298.4
click at [330, 388] on div "Nueva plantilla Nombre MPI Actualizacion de legajo PJ Sitio MLA Tipo MASSIVE Cu…" at bounding box center [771, 380] width 1543 height 761
click at [543, 614] on span "Cancelar" at bounding box center [538, 624] width 63 height 42
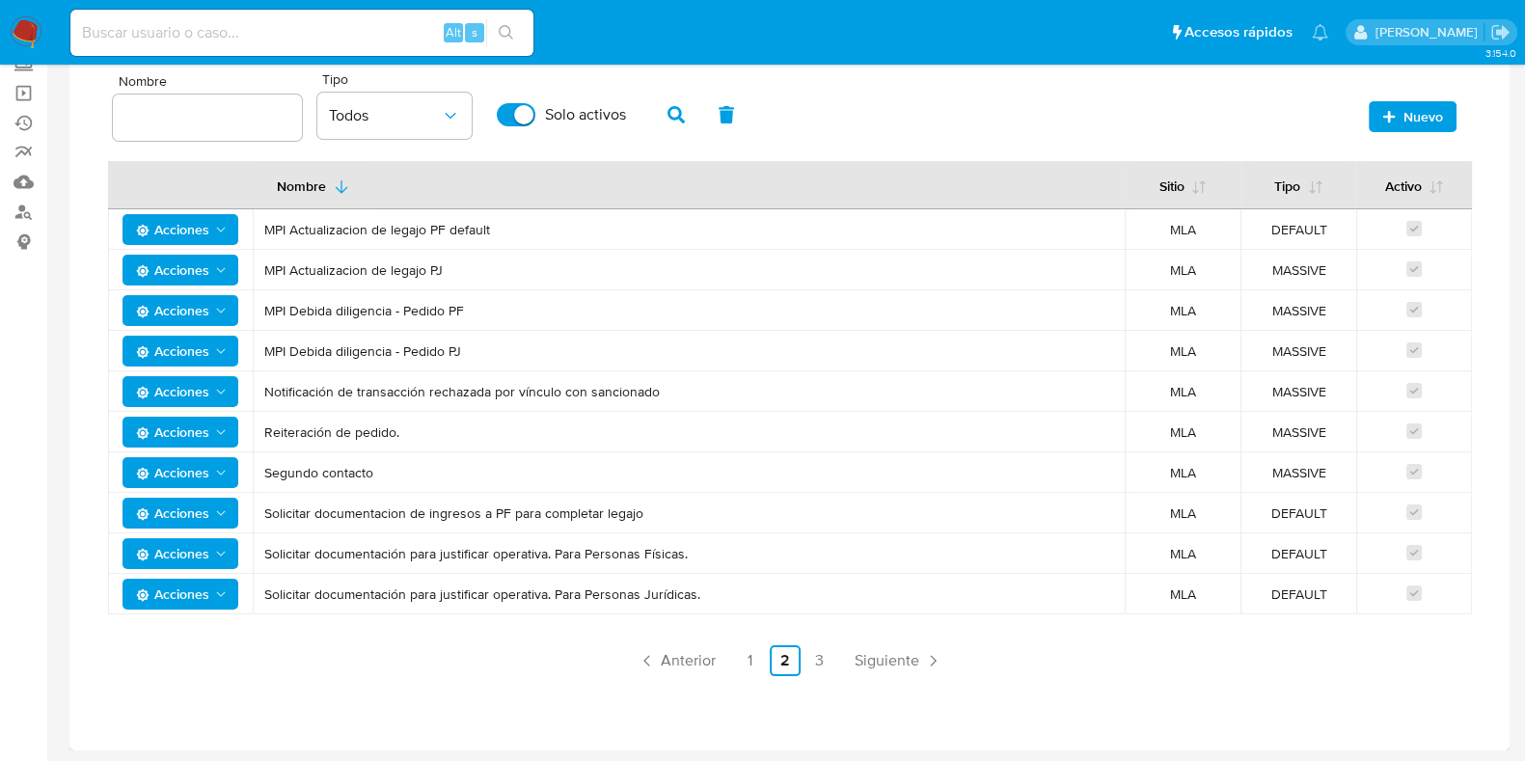
click at [1422, 126] on span "Nuevo" at bounding box center [1423, 116] width 40 height 31
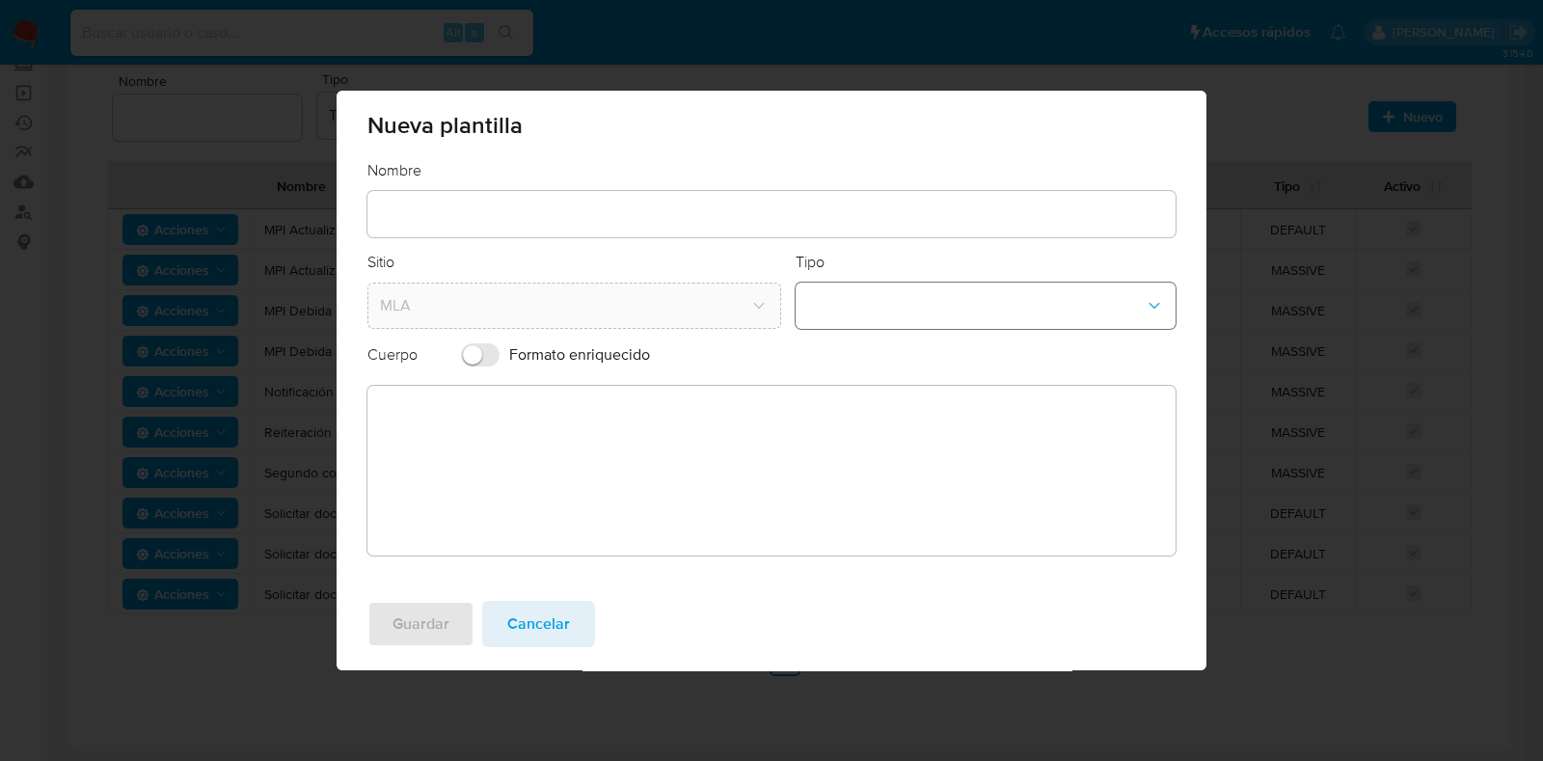
click at [866, 313] on button "template-type-dropdown" at bounding box center [986, 306] width 381 height 46
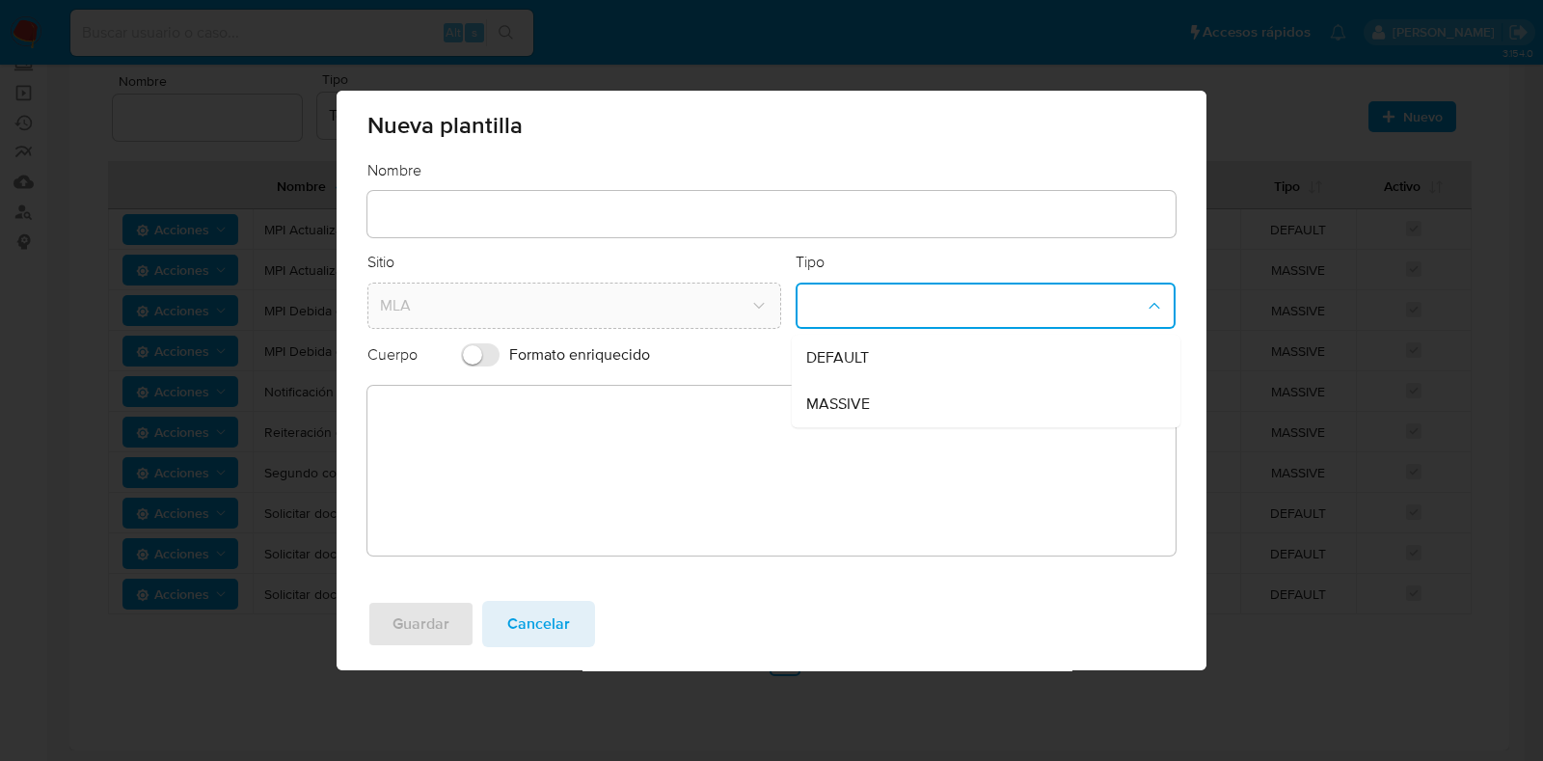
click at [853, 346] on div "DEFAULT" at bounding box center [979, 358] width 346 height 46
click at [714, 472] on textarea at bounding box center [771, 471] width 808 height 170
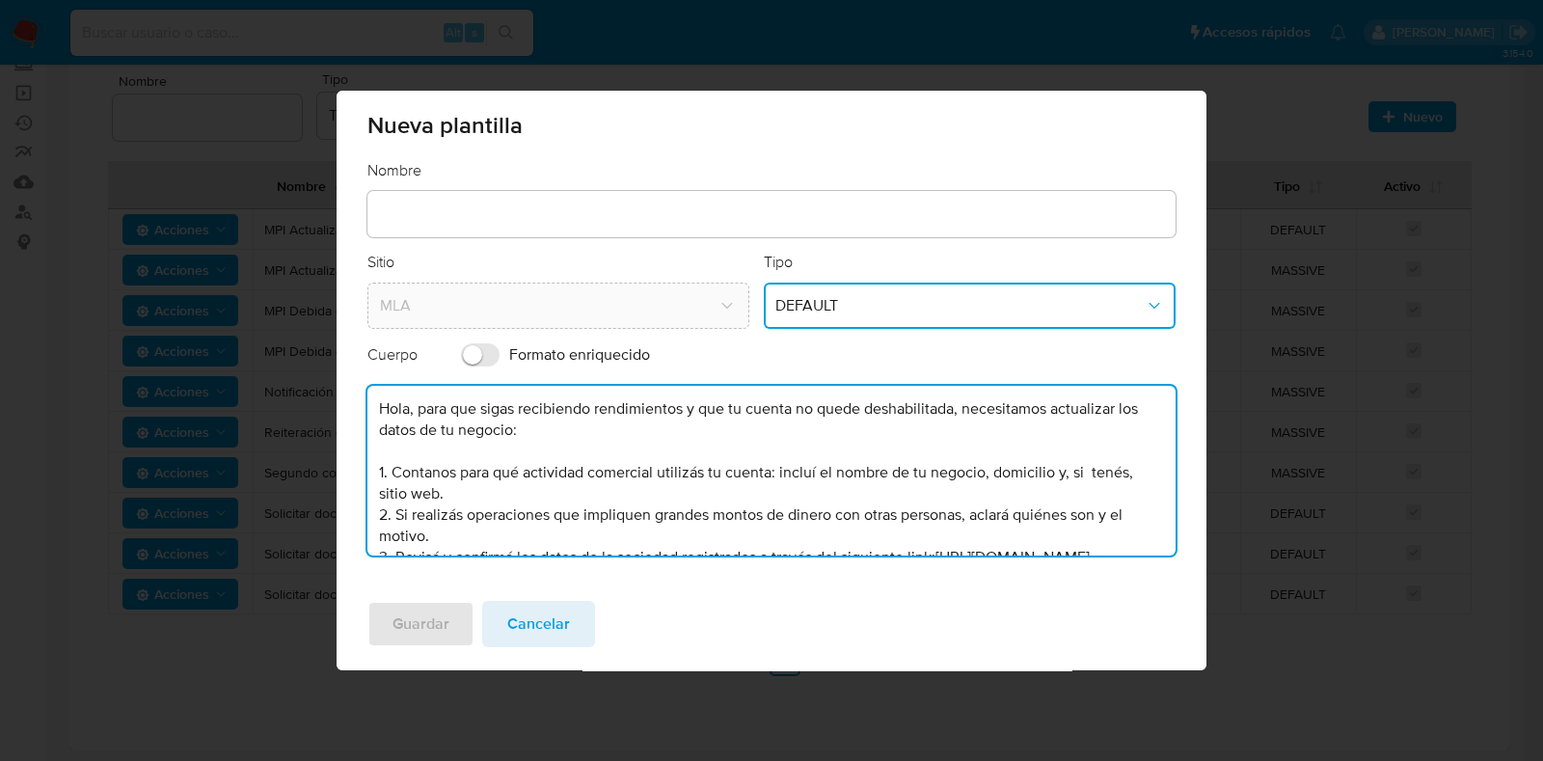
type textarea "Hola, para que sigas recibiendo rendimientos y que tu cuenta no quede deshabili…"
click at [492, 209] on input "text" at bounding box center [771, 214] width 808 height 25
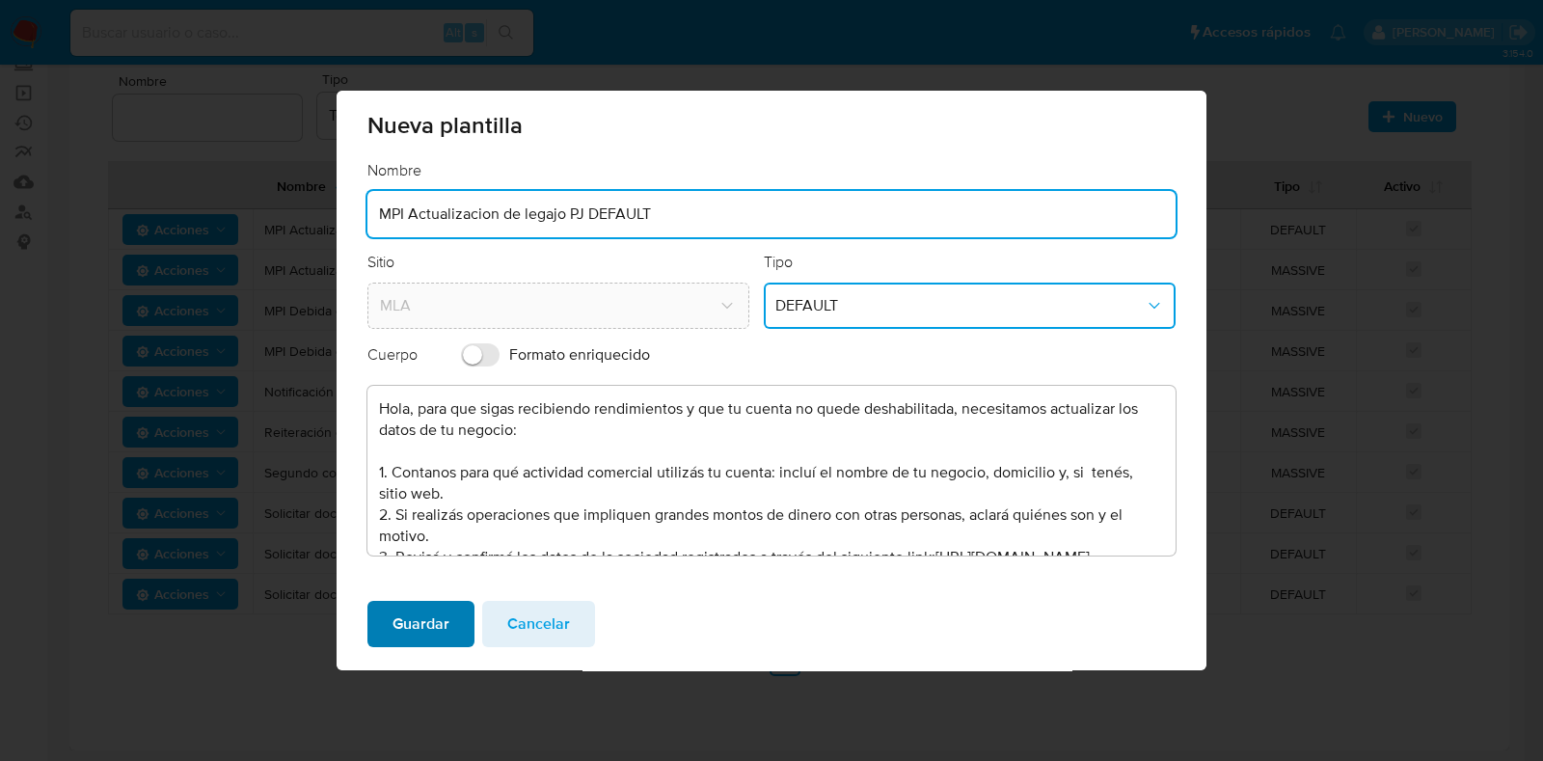
type input "MPI Actualizacion de legajo PJ DEFAULT"
click at [422, 607] on span "Guardar" at bounding box center [420, 624] width 57 height 42
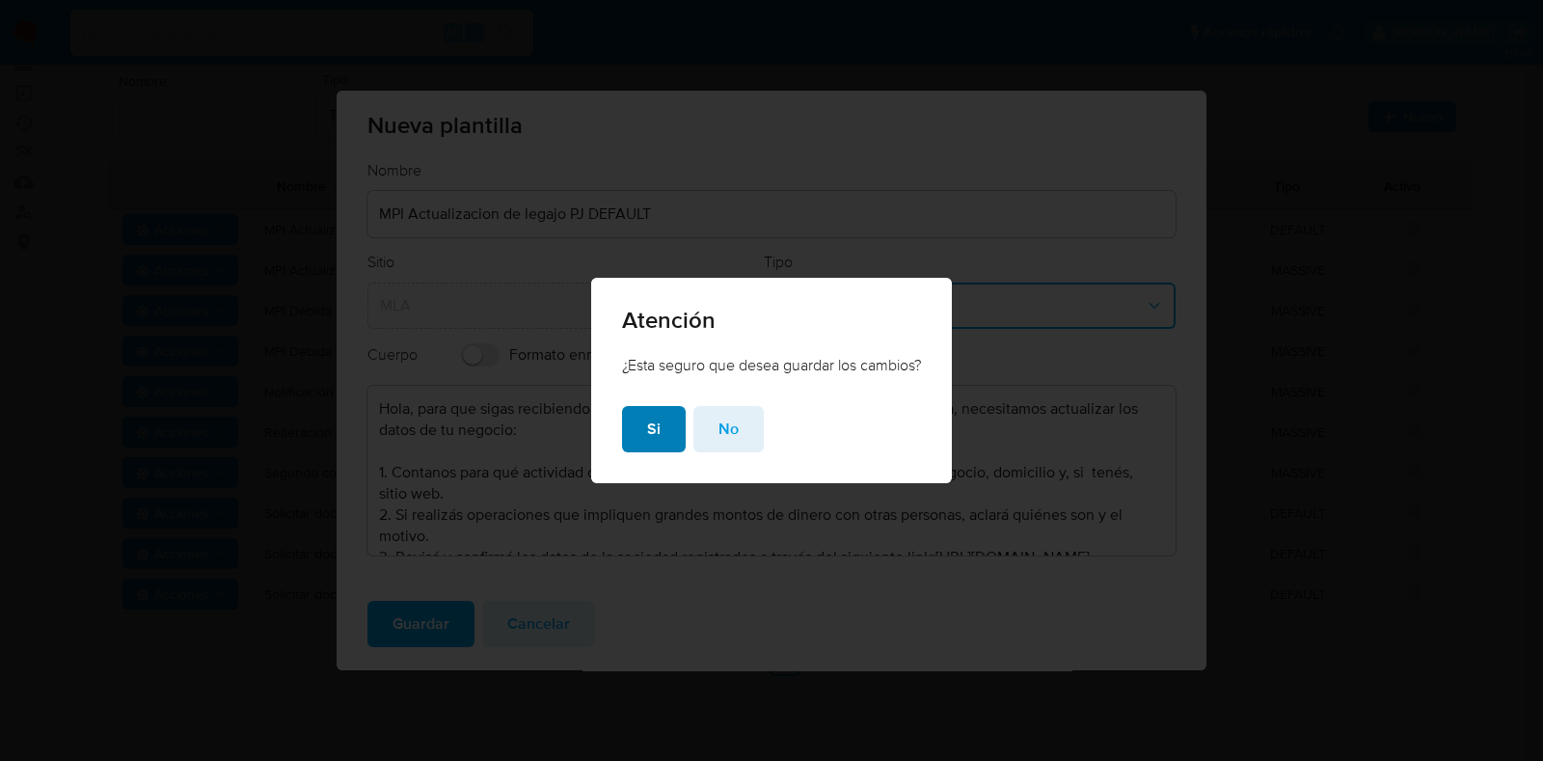
click at [656, 424] on span "Si" at bounding box center [653, 429] width 13 height 42
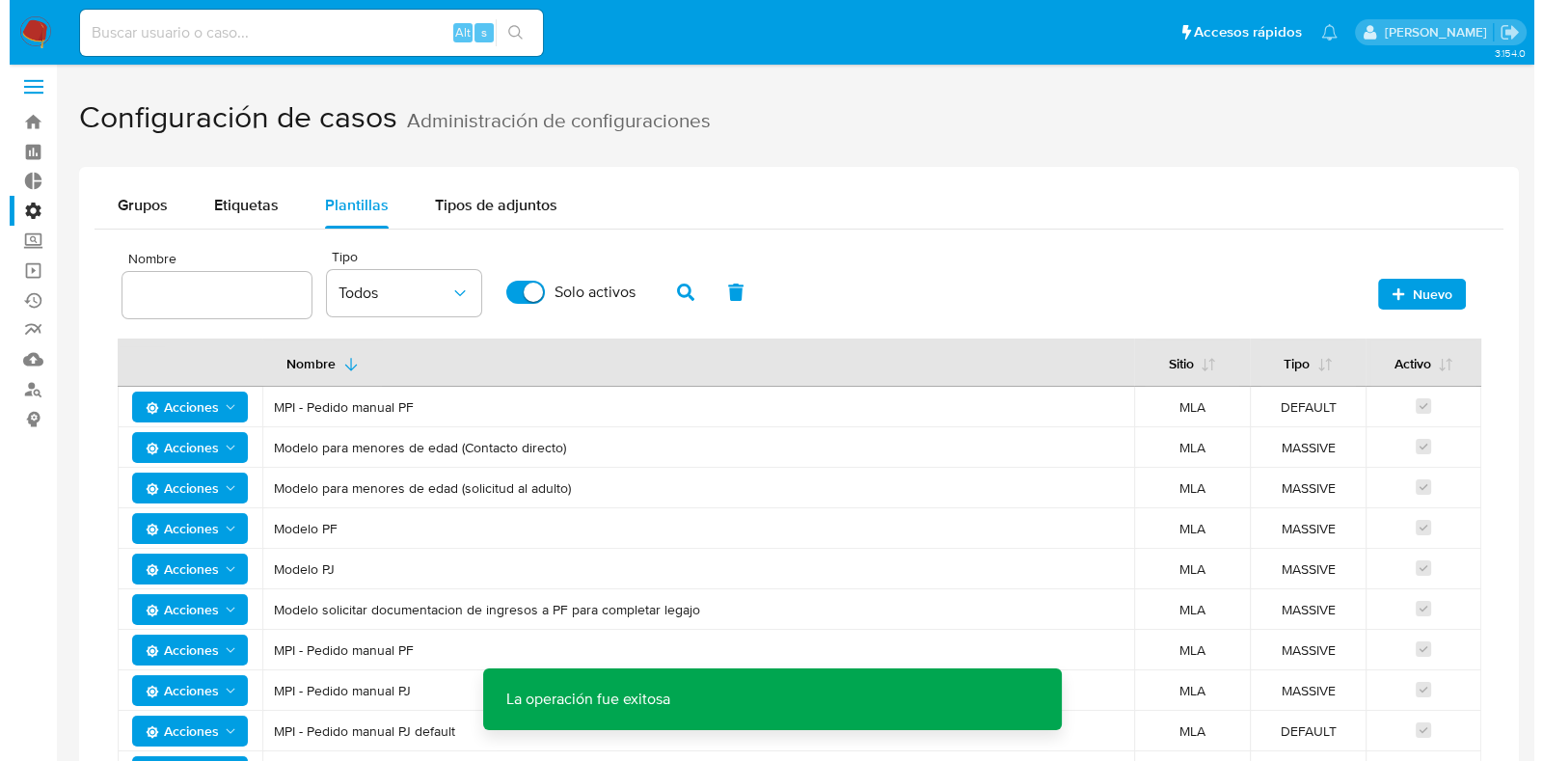
scroll to position [185, 0]
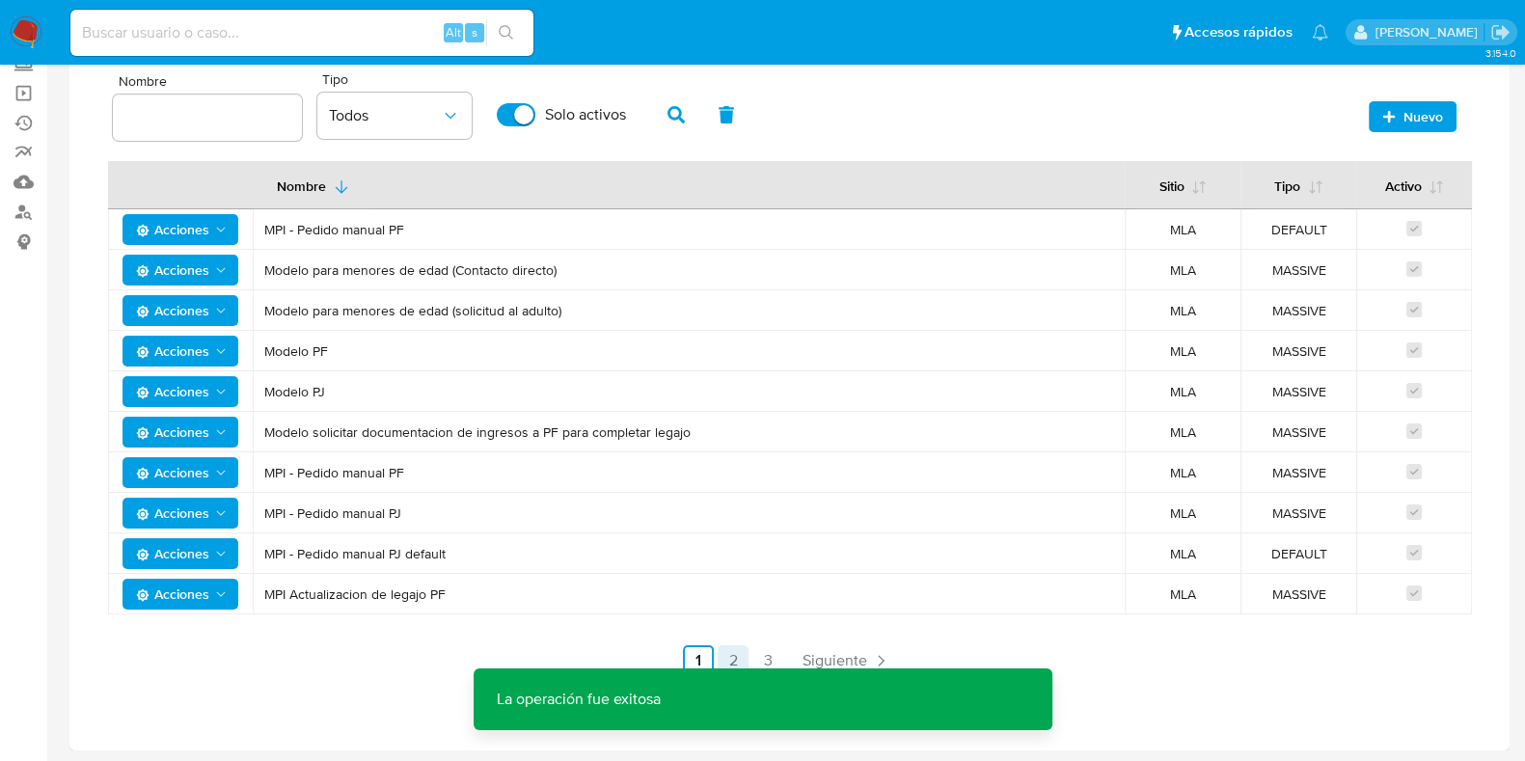
click at [733, 647] on link "2" at bounding box center [732, 660] width 31 height 31
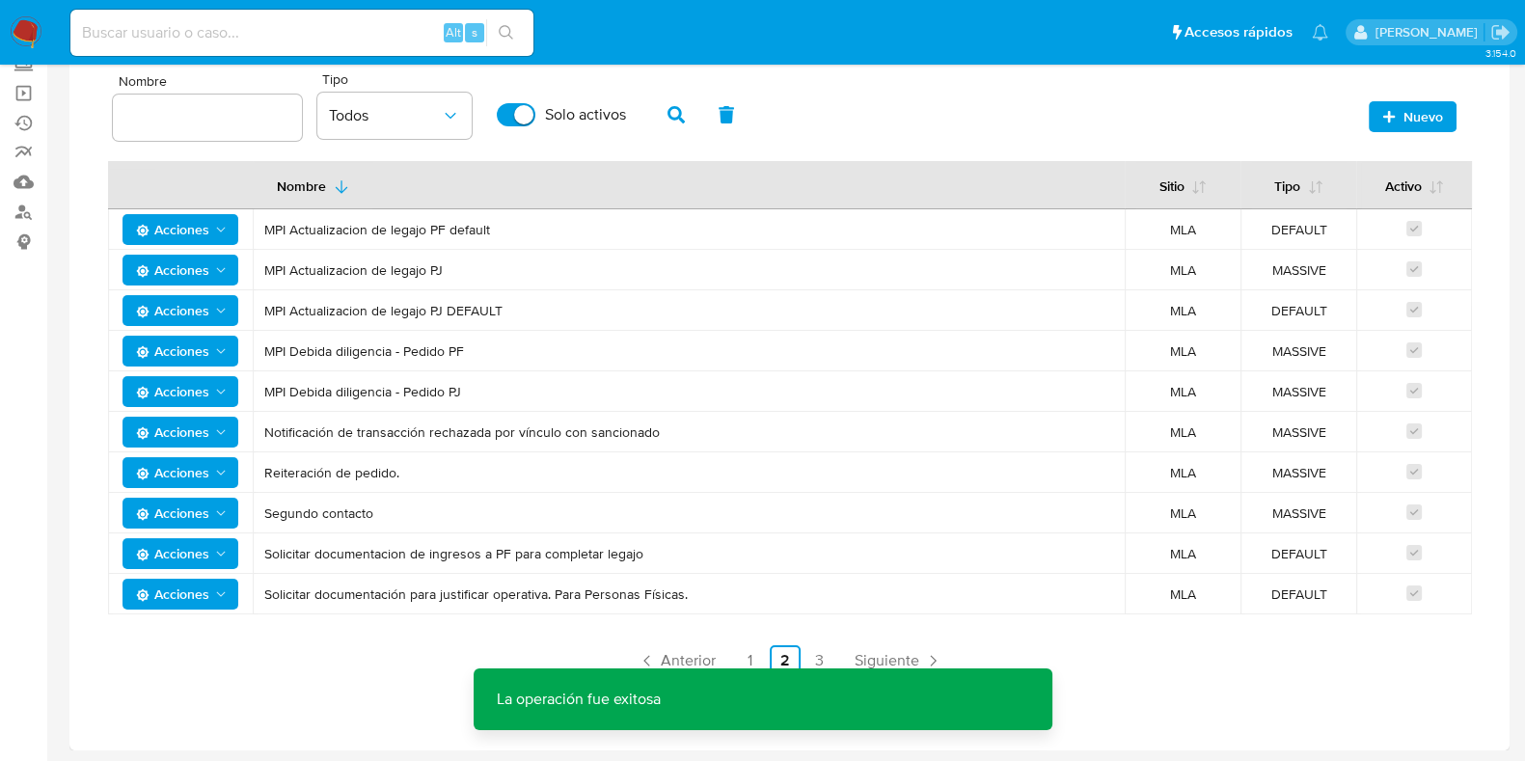
drag, startPoint x: 516, startPoint y: 308, endPoint x: 251, endPoint y: 227, distance: 277.3
click at [251, 227] on tbody "Acciones MPI Actualizacion de legajo PF default MLA DEFAULT Acciones MPI Actual…" at bounding box center [789, 411] width 1363 height 405
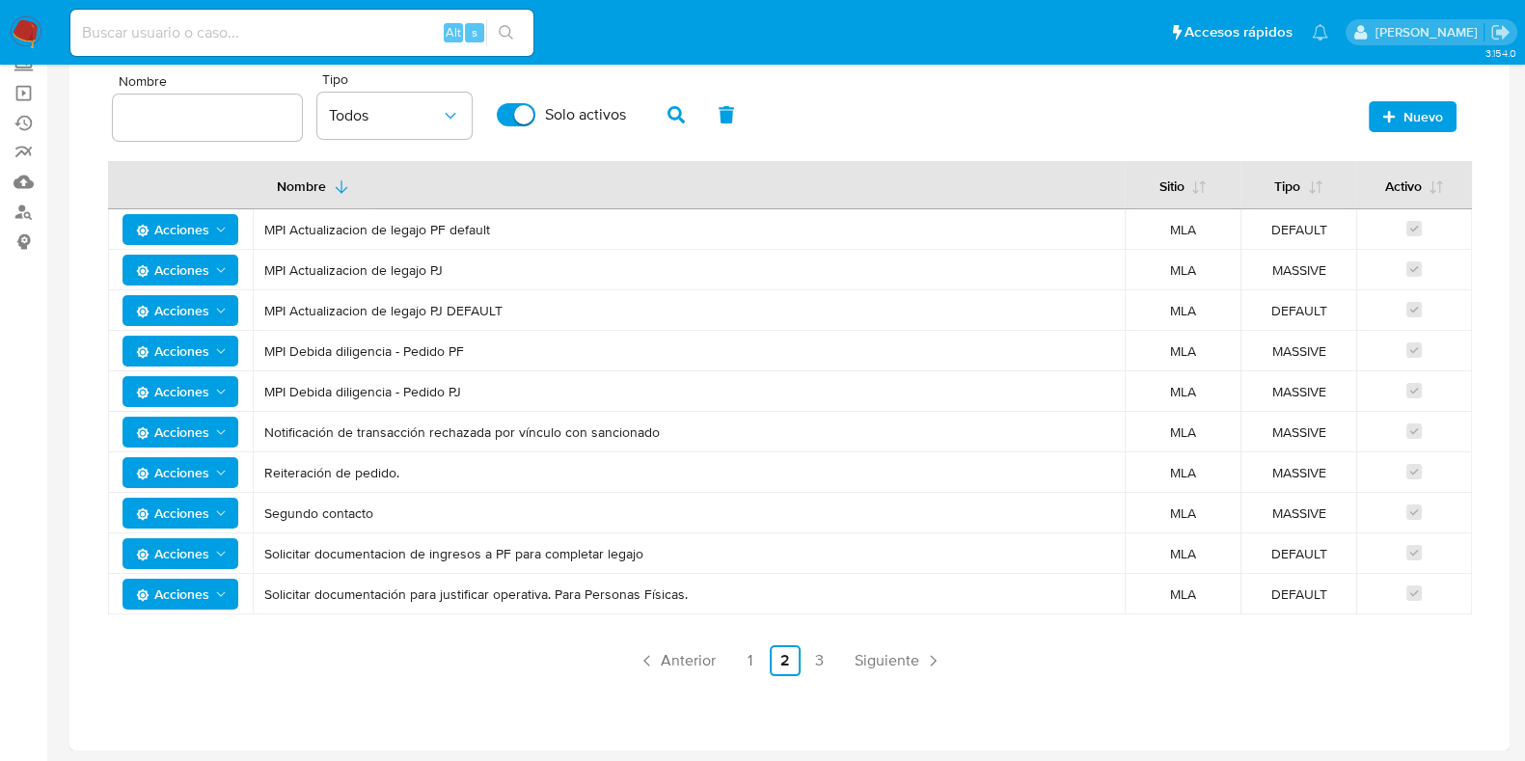
drag, startPoint x: 511, startPoint y: 402, endPoint x: 270, endPoint y: 349, distance: 246.8
click at [270, 349] on tbody "Acciones MPI Actualizacion de legajo PF default MLA DEFAULT Acciones MPI Actual…" at bounding box center [789, 411] width 1363 height 405
click at [661, 390] on span "MPI Debida diligencia - Pedido PJ" at bounding box center [688, 391] width 849 height 17
drag, startPoint x: 527, startPoint y: 306, endPoint x: 254, endPoint y: 300, distance: 273.9
click at [254, 300] on td "MPI Actualizacion de legajo PJ DEFAULT" at bounding box center [689, 310] width 872 height 40
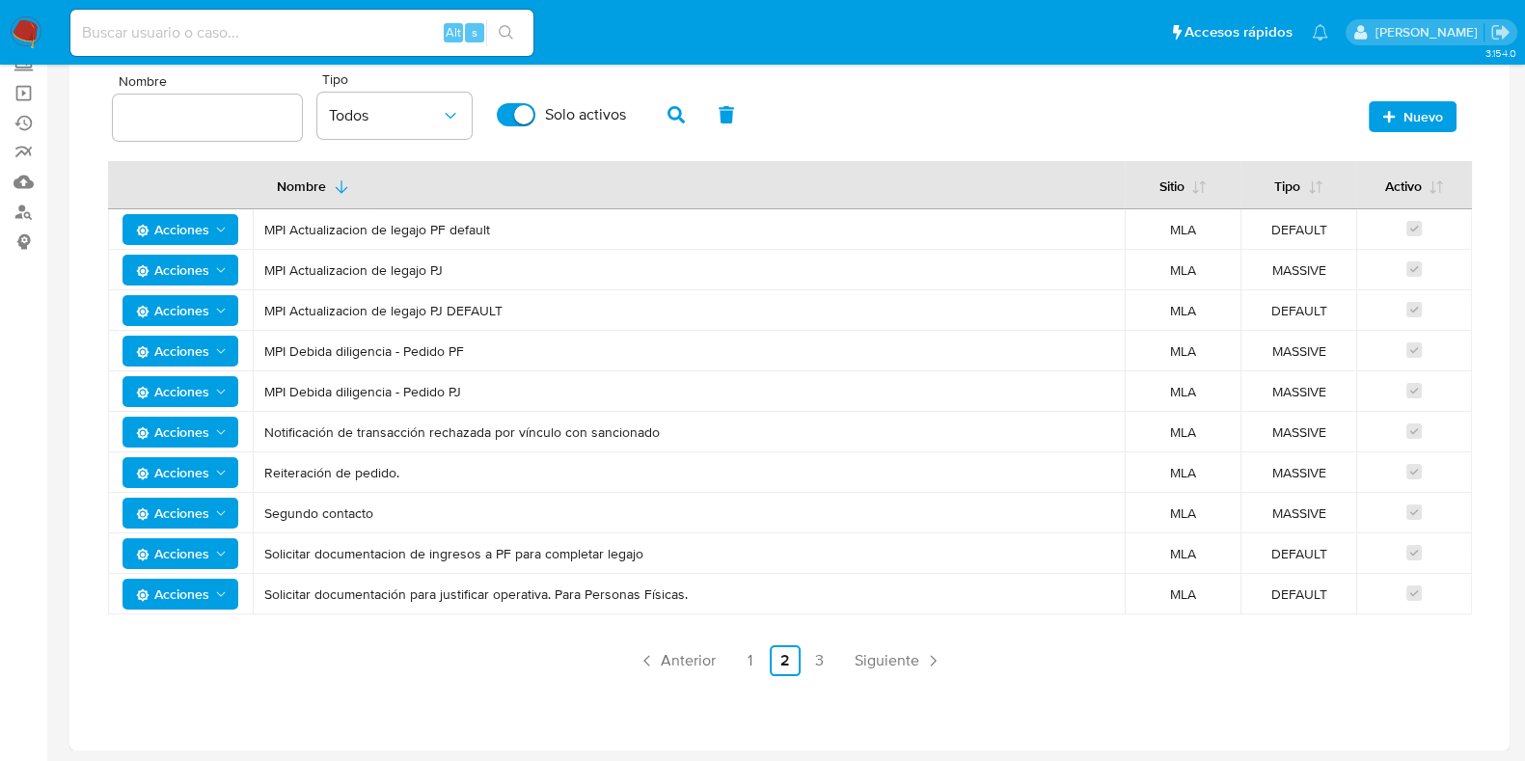
click at [391, 359] on td "MPI Debida diligencia - Pedido PF" at bounding box center [689, 351] width 872 height 40
drag, startPoint x: 1260, startPoint y: 383, endPoint x: 1236, endPoint y: 375, distance: 25.3
click at [1231, 376] on tr "Acciones MPI Debida diligencia - Pedido PJ MLA MASSIVE" at bounding box center [789, 391] width 1363 height 40
drag, startPoint x: 1326, startPoint y: 346, endPoint x: 1250, endPoint y: 342, distance: 76.3
click at [1250, 342] on td "MASSIVE" at bounding box center [1298, 351] width 116 height 40
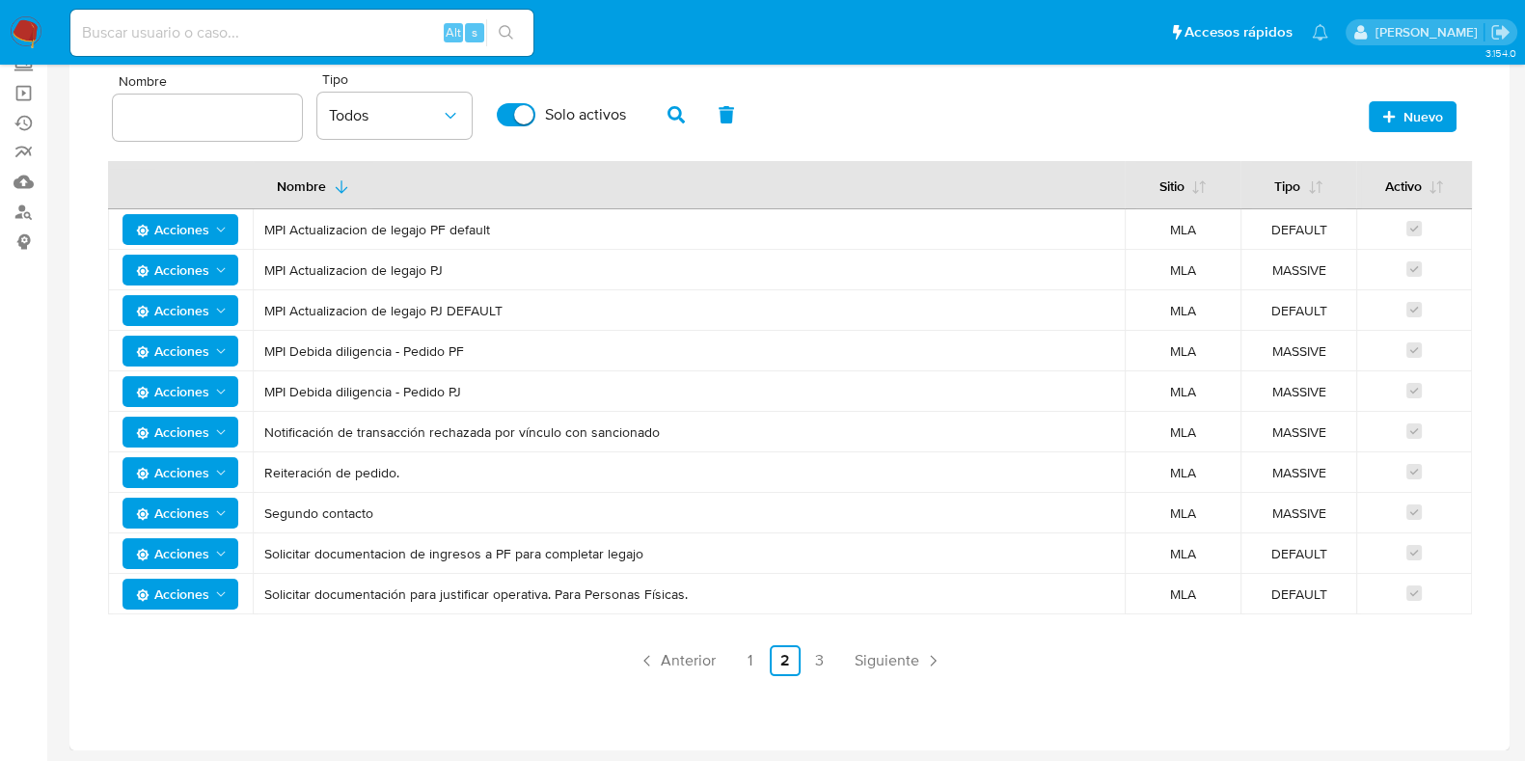
drag, startPoint x: 564, startPoint y: 302, endPoint x: 496, endPoint y: 368, distance: 95.5
click at [229, 290] on tr "Acciones MPI Actualizacion de legajo PJ DEFAULT MLA DEFAULT" at bounding box center [789, 310] width 1363 height 40
click at [471, 333] on td "MPI Debida diligencia - Pedido PF" at bounding box center [689, 351] width 872 height 40
drag, startPoint x: 1326, startPoint y: 311, endPoint x: 1282, endPoint y: 299, distance: 45.2
click at [1266, 306] on span "DEFAULT" at bounding box center [1298, 310] width 93 height 17
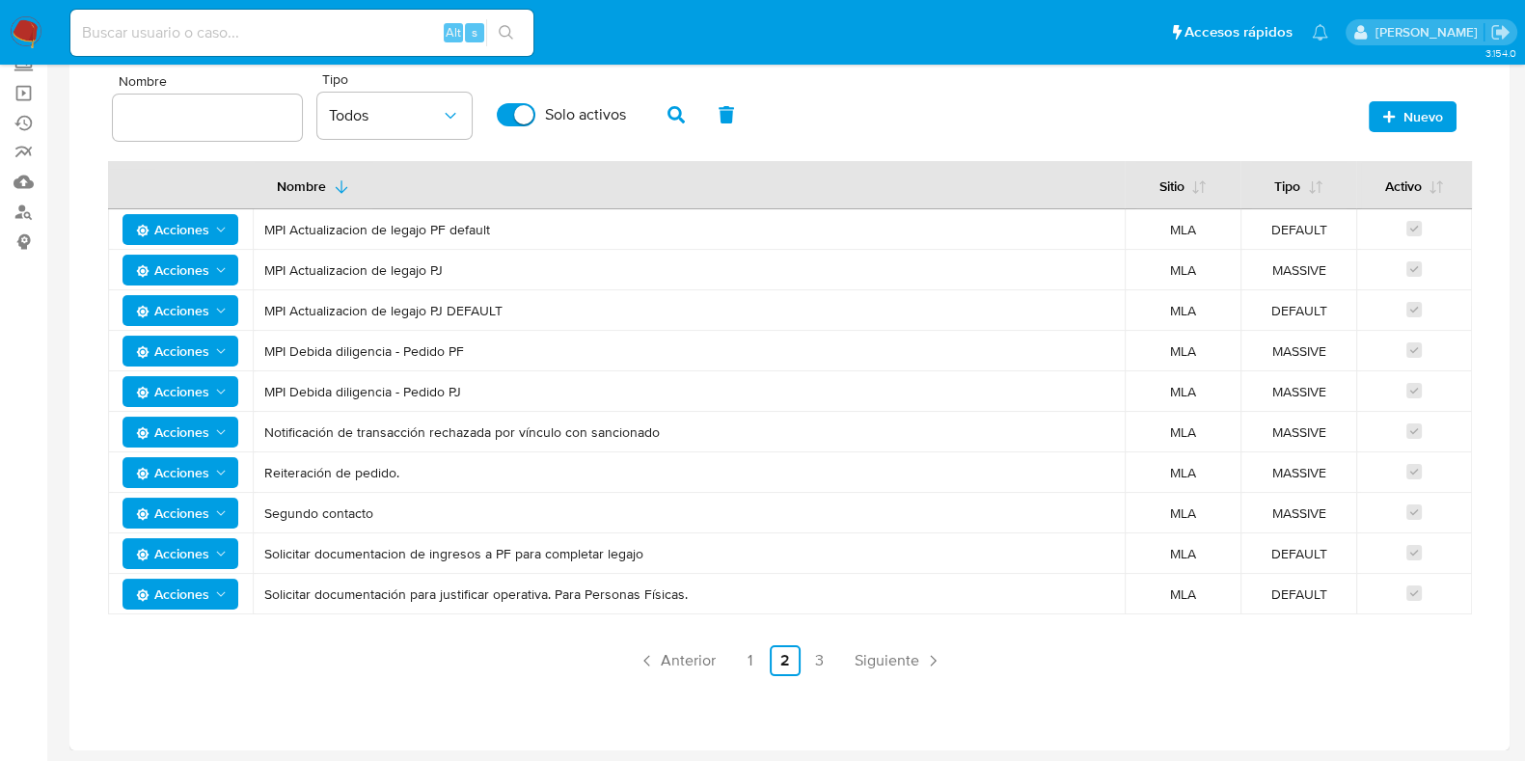
drag, startPoint x: 1262, startPoint y: 221, endPoint x: 1239, endPoint y: 220, distance: 23.2
click at [1239, 220] on tr "Acciones MPI Actualizacion de legajo PF default MLA DEFAULT" at bounding box center [789, 229] width 1363 height 40
drag, startPoint x: 479, startPoint y: 349, endPoint x: 265, endPoint y: 339, distance: 214.3
click at [265, 342] on span "MPI Debida diligencia - Pedido PF" at bounding box center [688, 350] width 849 height 17
click at [188, 345] on span "Acciones" at bounding box center [172, 351] width 73 height 31
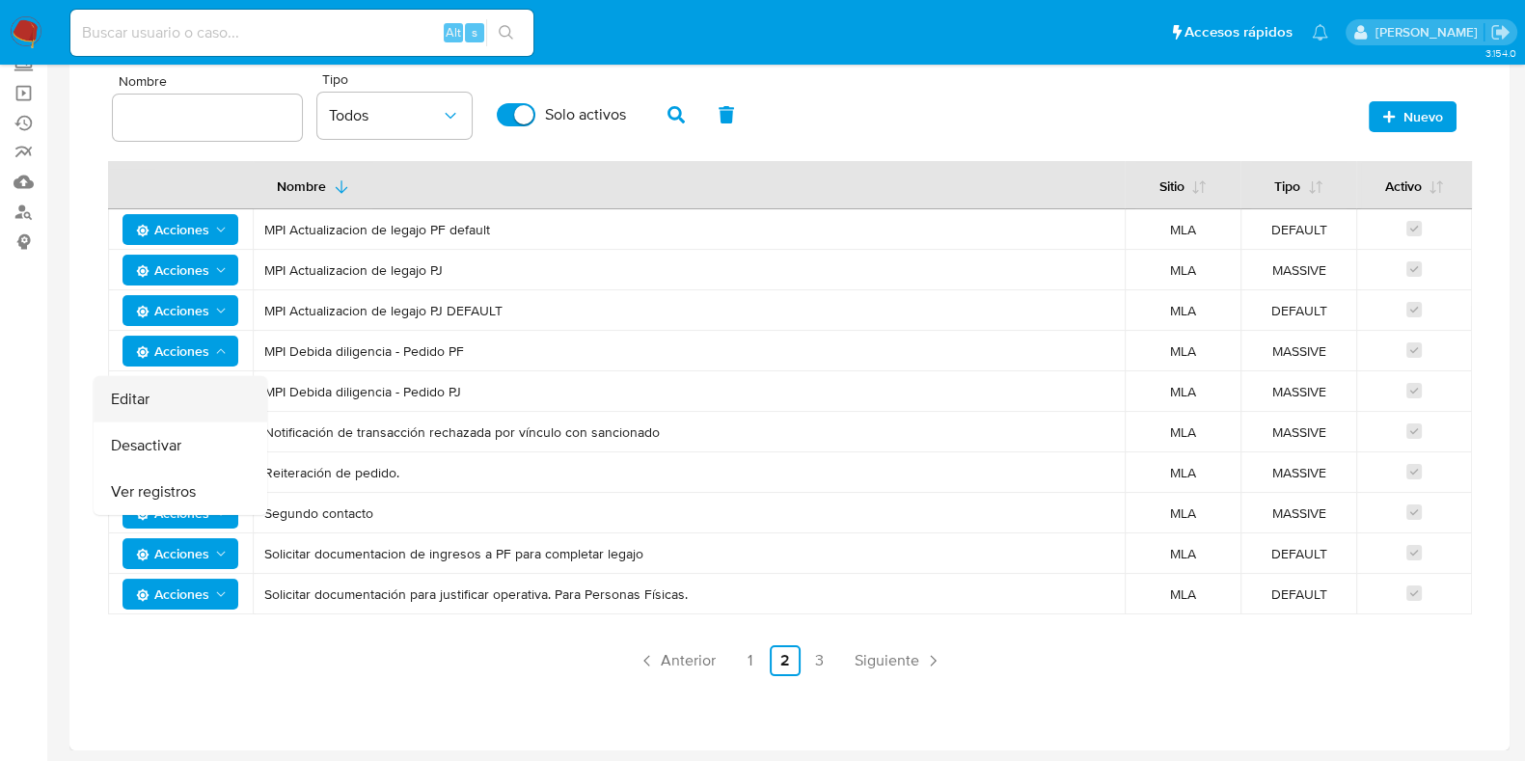
click at [171, 384] on button "Editar" at bounding box center [181, 399] width 174 height 46
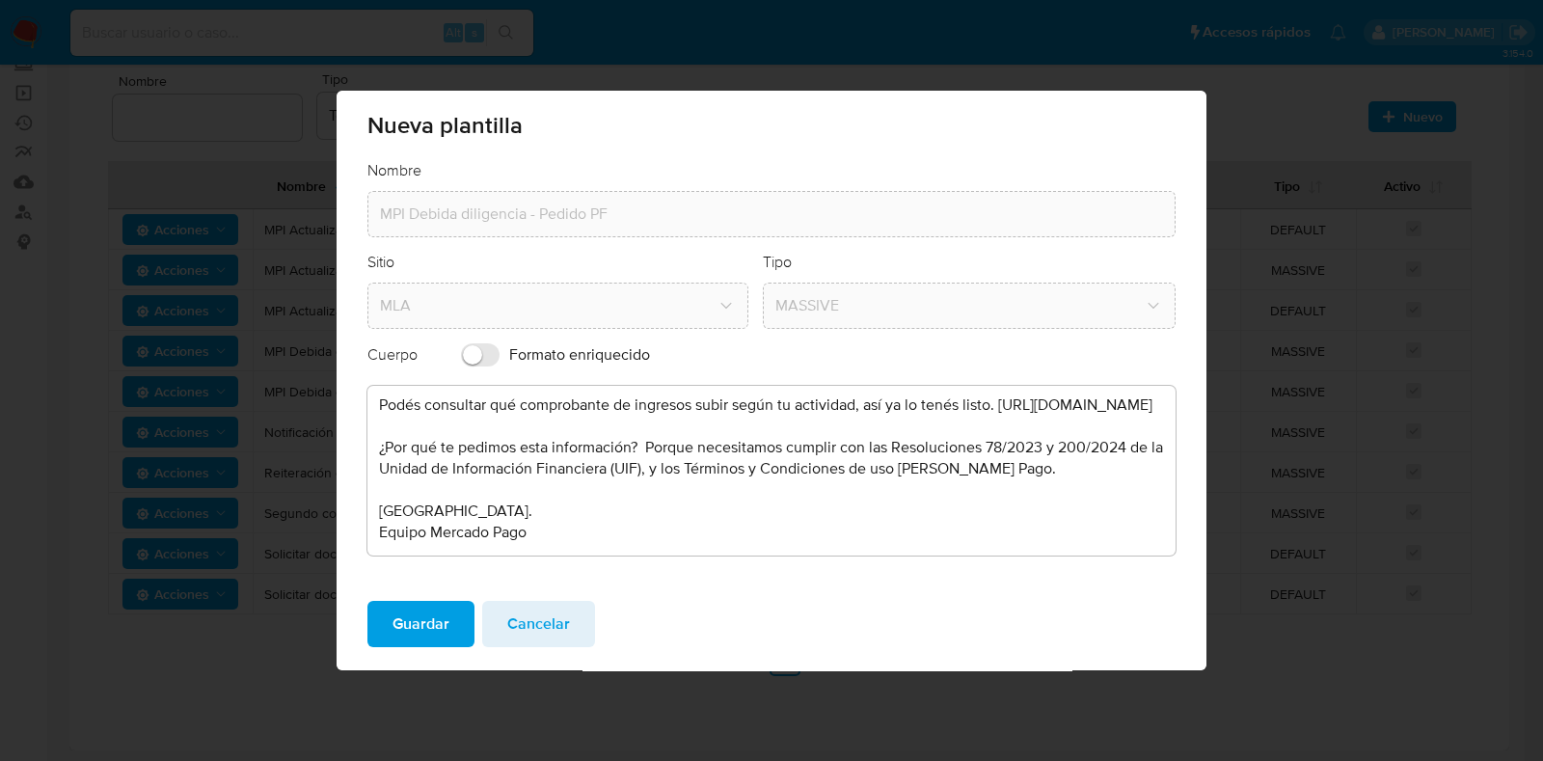
scroll to position [0, 0]
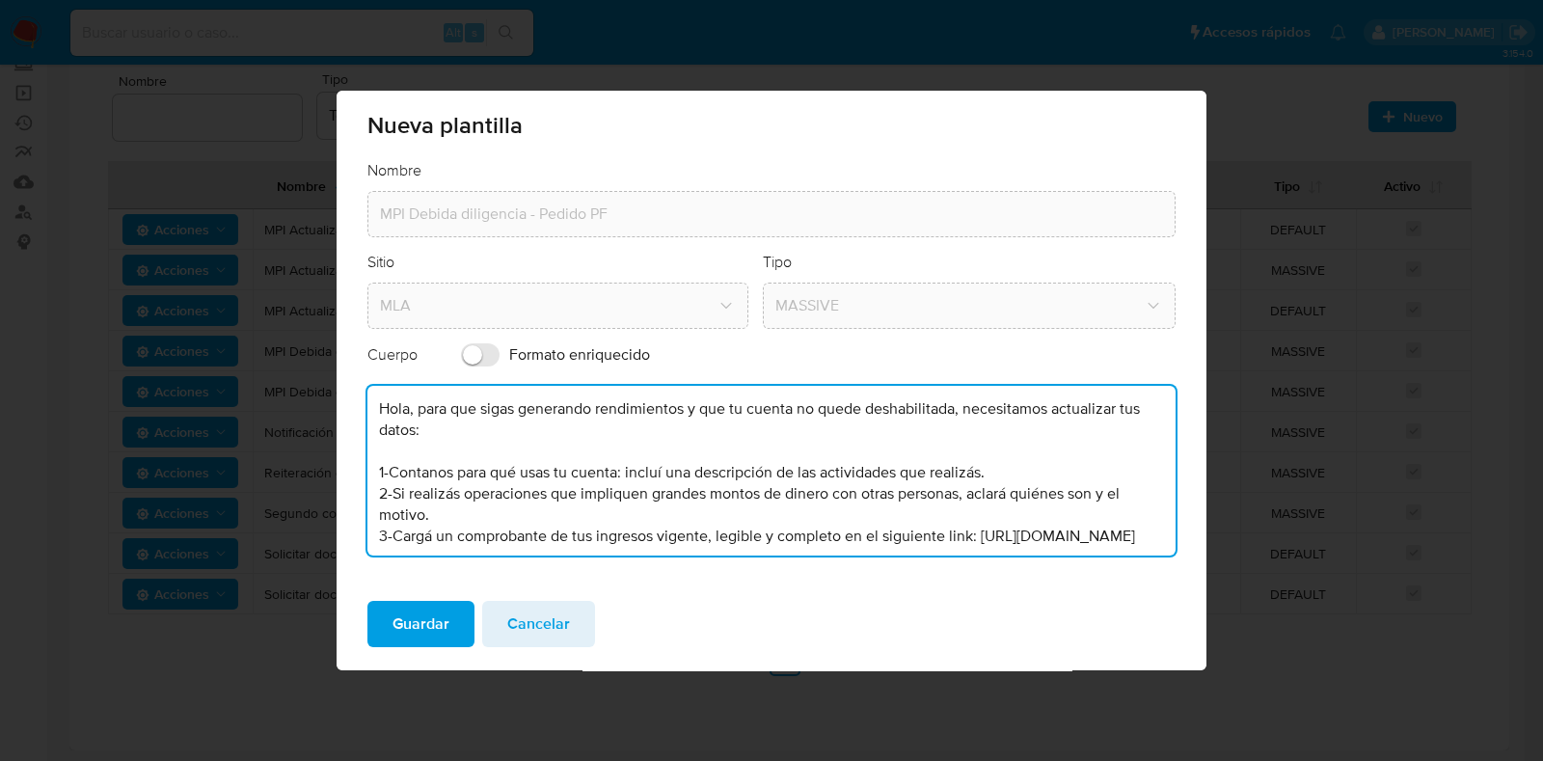
drag, startPoint x: 574, startPoint y: 525, endPoint x: 236, endPoint y: 264, distance: 426.2
click at [236, 264] on div "Nueva plantilla Nombre MPI Debida diligencia - Pedido PF Sitio MLA Tipo MASSIVE…" at bounding box center [771, 380] width 1543 height 761
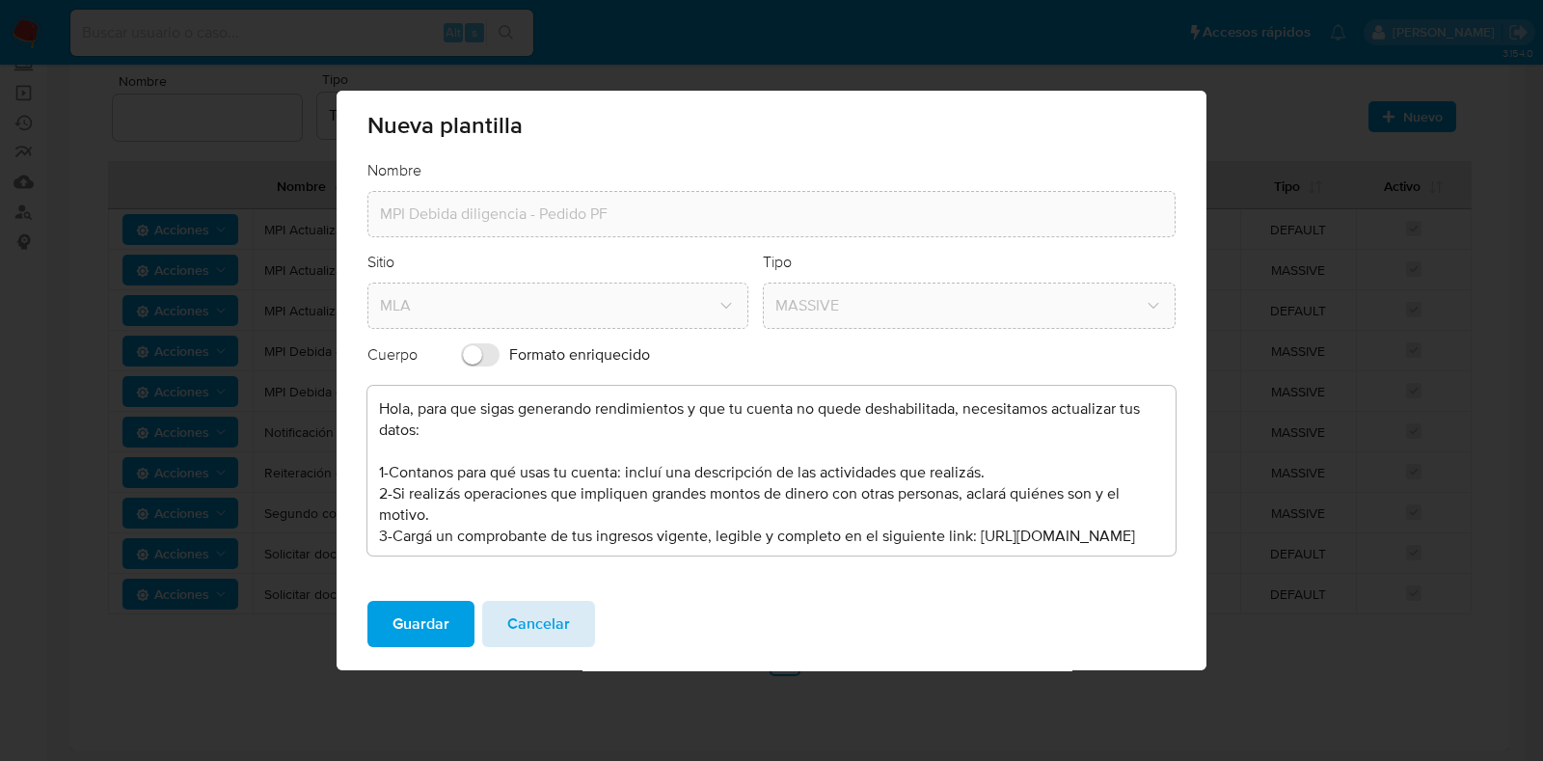
click at [548, 622] on span "Cancelar" at bounding box center [538, 624] width 63 height 42
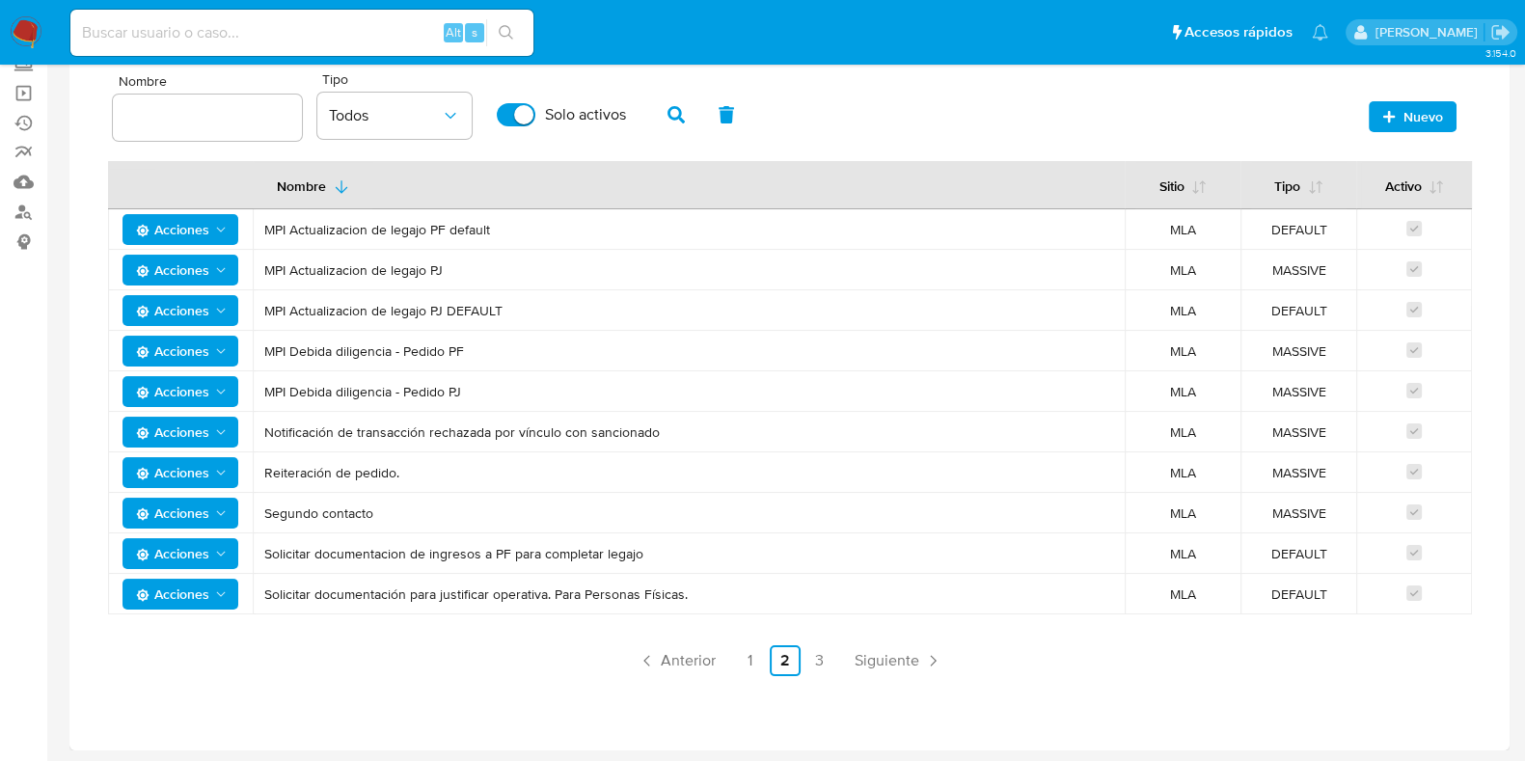
click at [1393, 113] on icon "button" at bounding box center [1388, 116] width 13 height 13
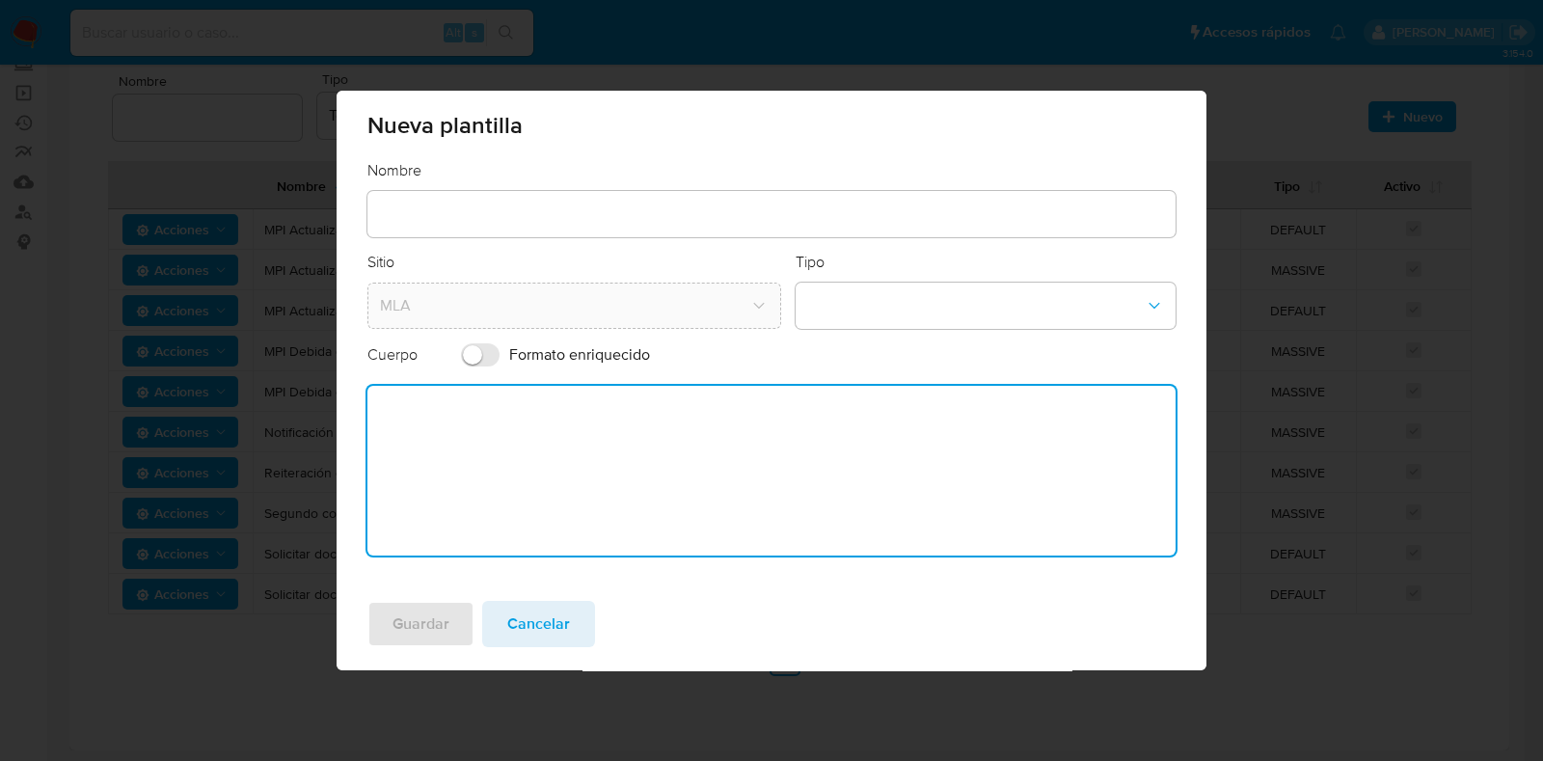
click at [493, 479] on textarea at bounding box center [771, 471] width 808 height 170
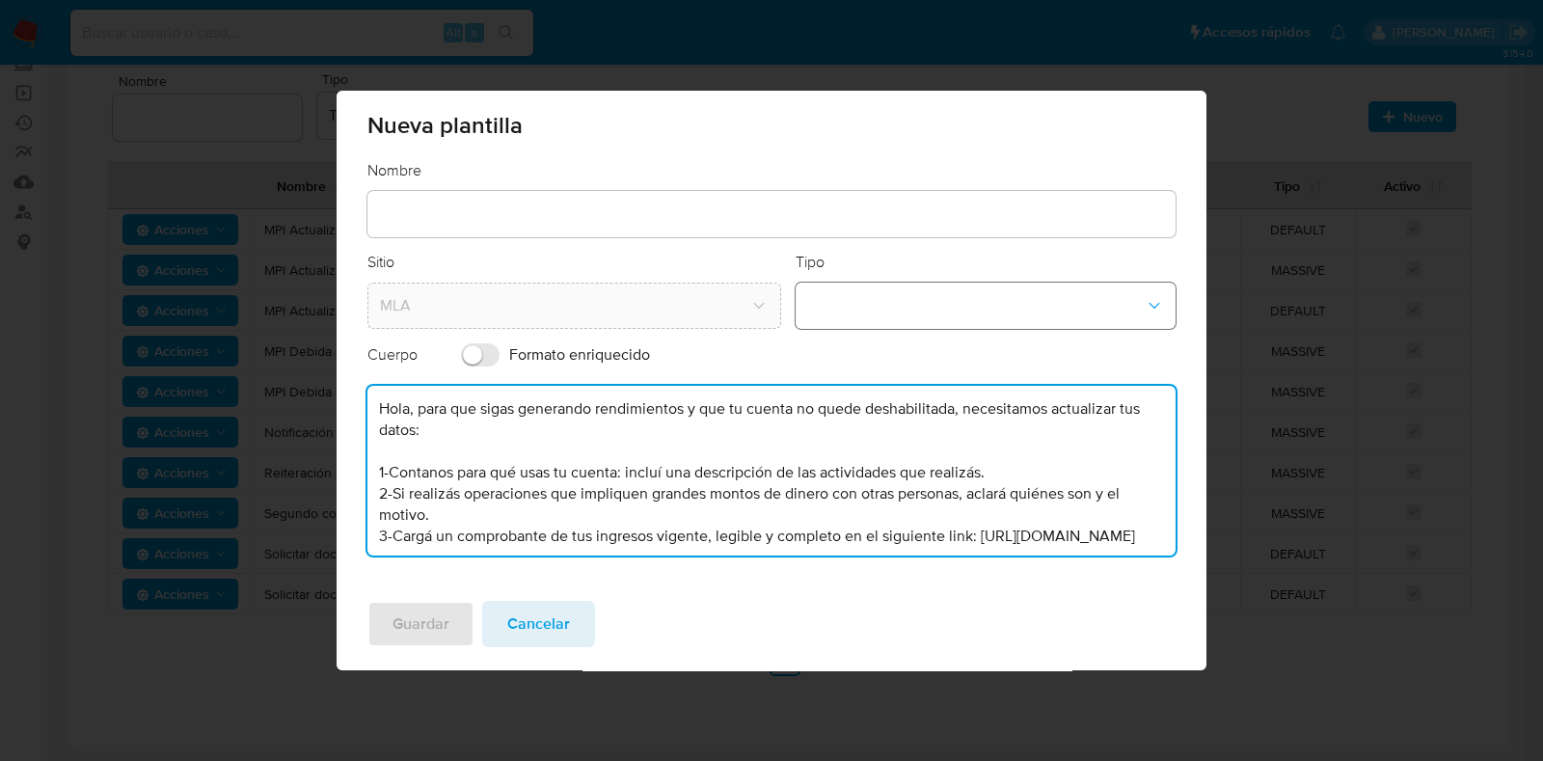
type textarea "Hola, para que sigas generando rendimientos y que tu cuenta no quede deshabilit…"
click at [933, 308] on button "template-type-dropdown" at bounding box center [986, 306] width 381 height 46
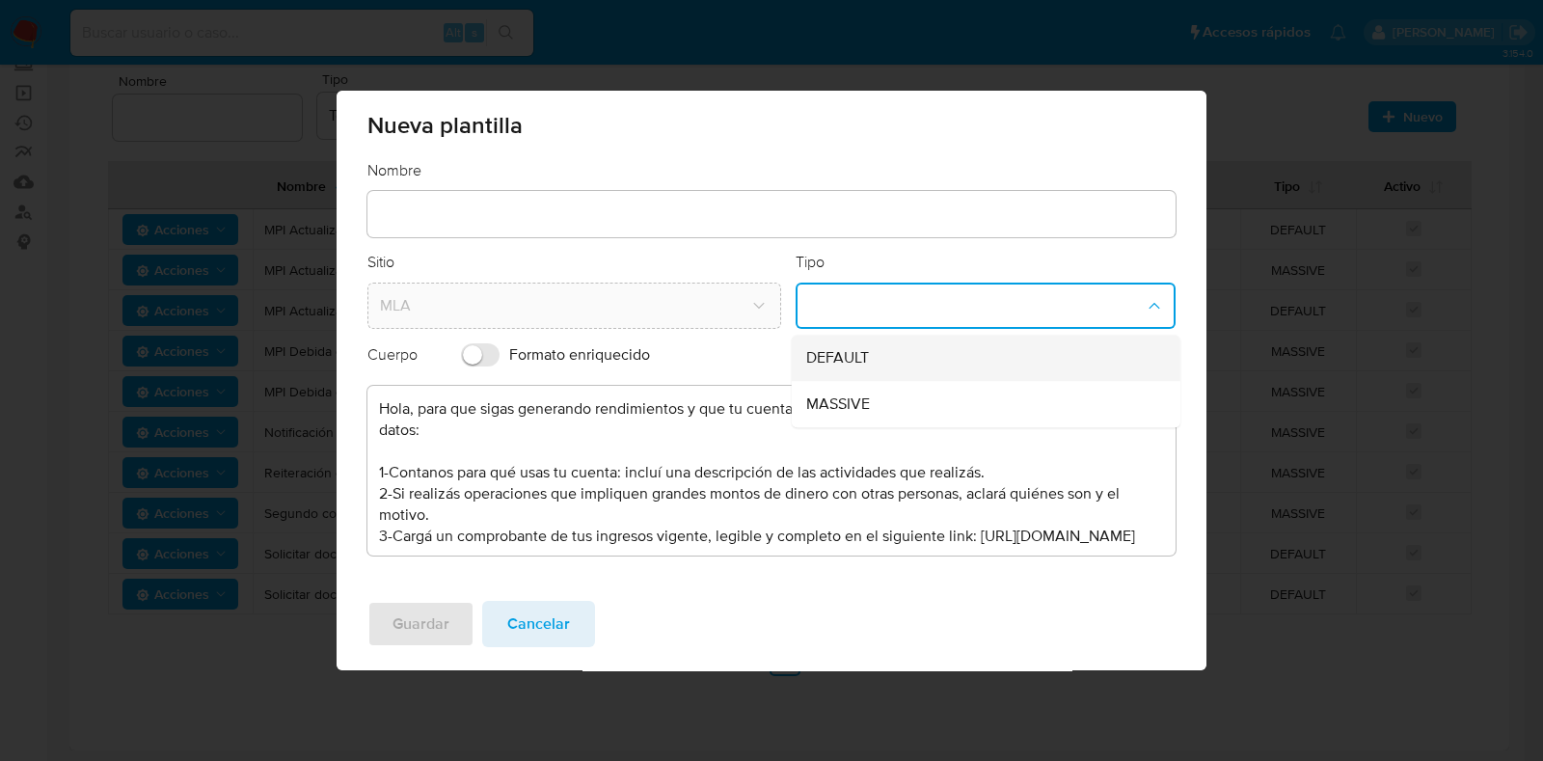
click at [911, 362] on div "DEFAULT" at bounding box center [979, 358] width 346 height 46
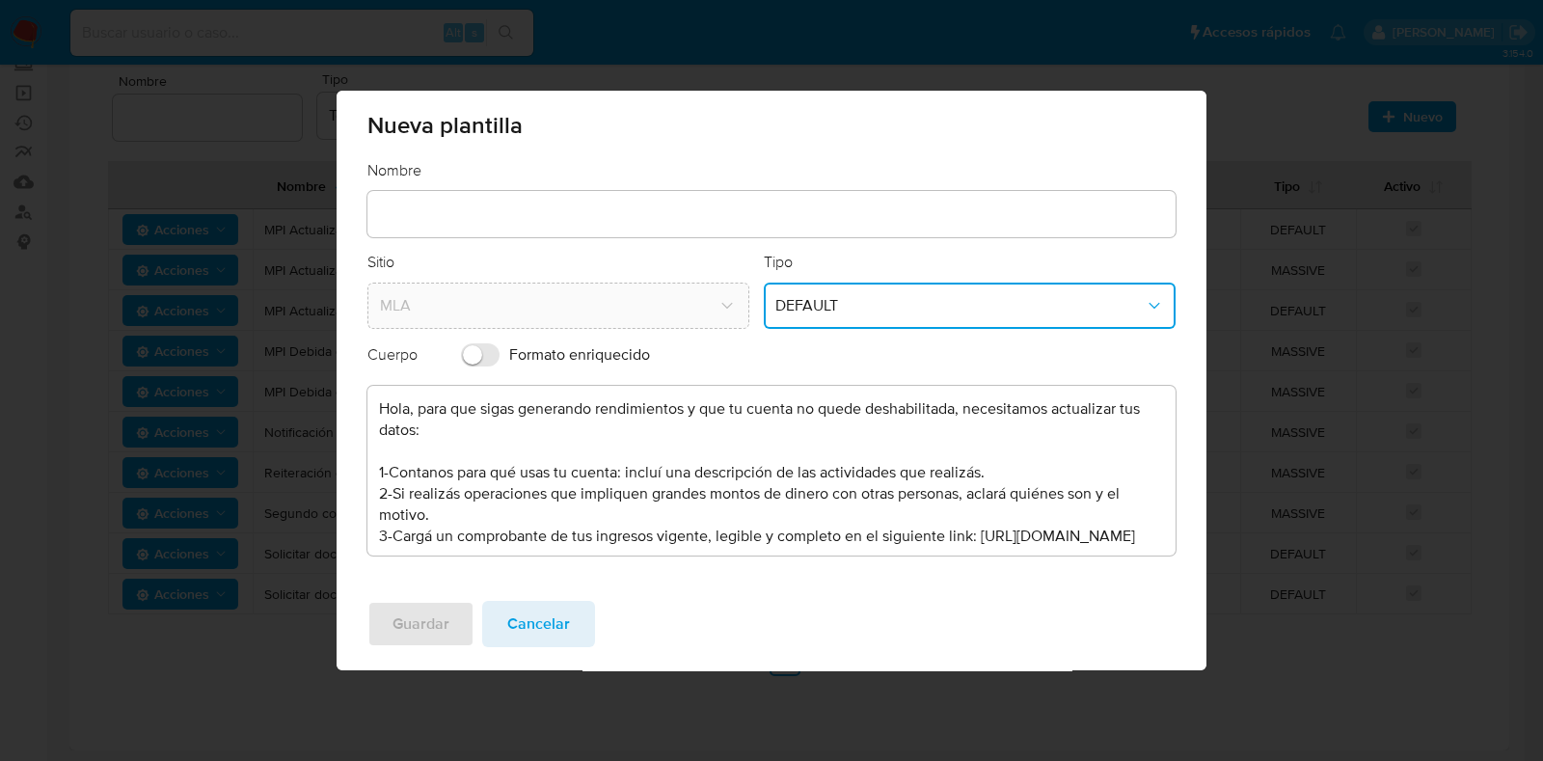
click at [513, 214] on input "text" at bounding box center [771, 214] width 808 height 25
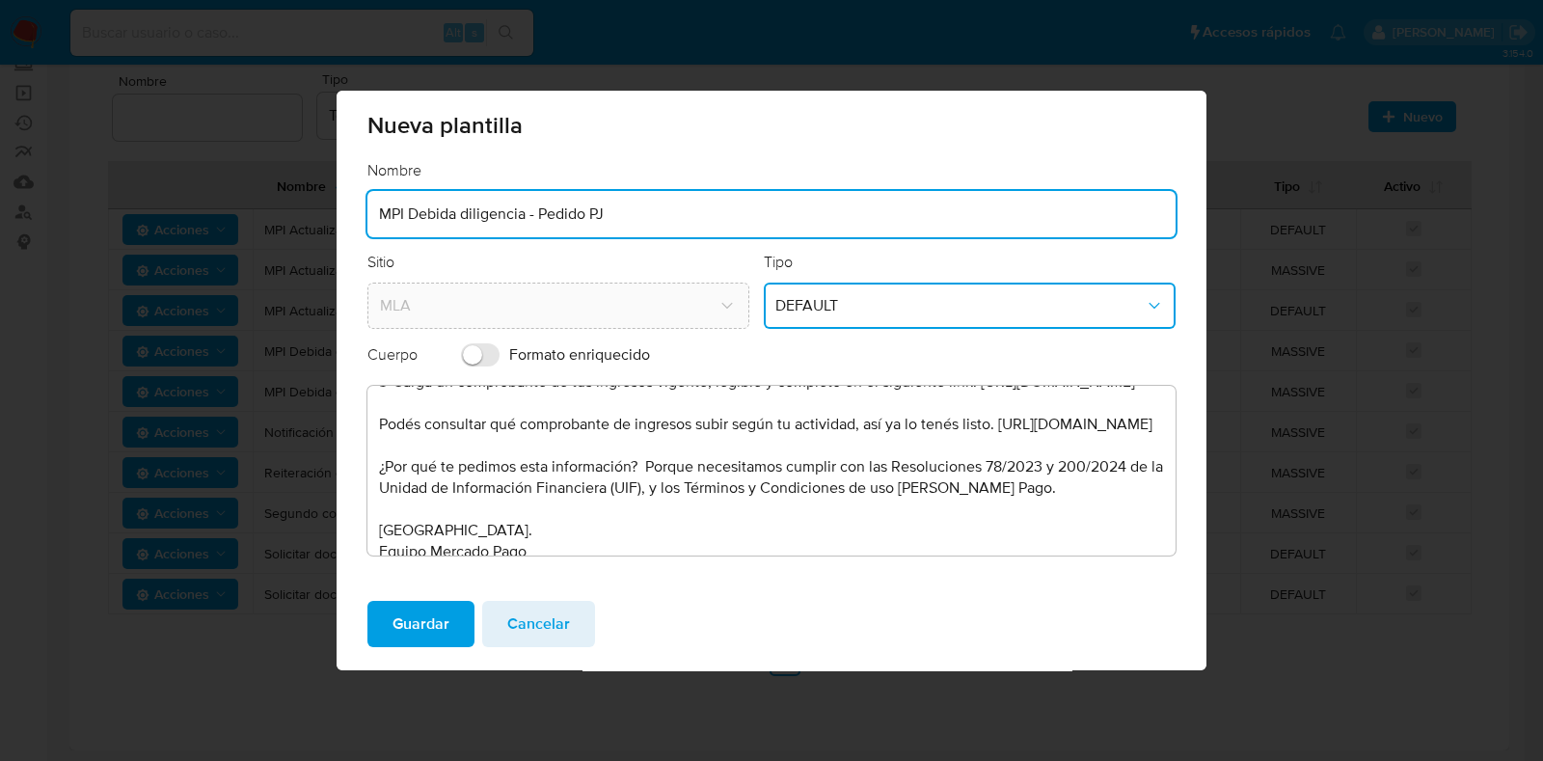
scroll to position [116, 0]
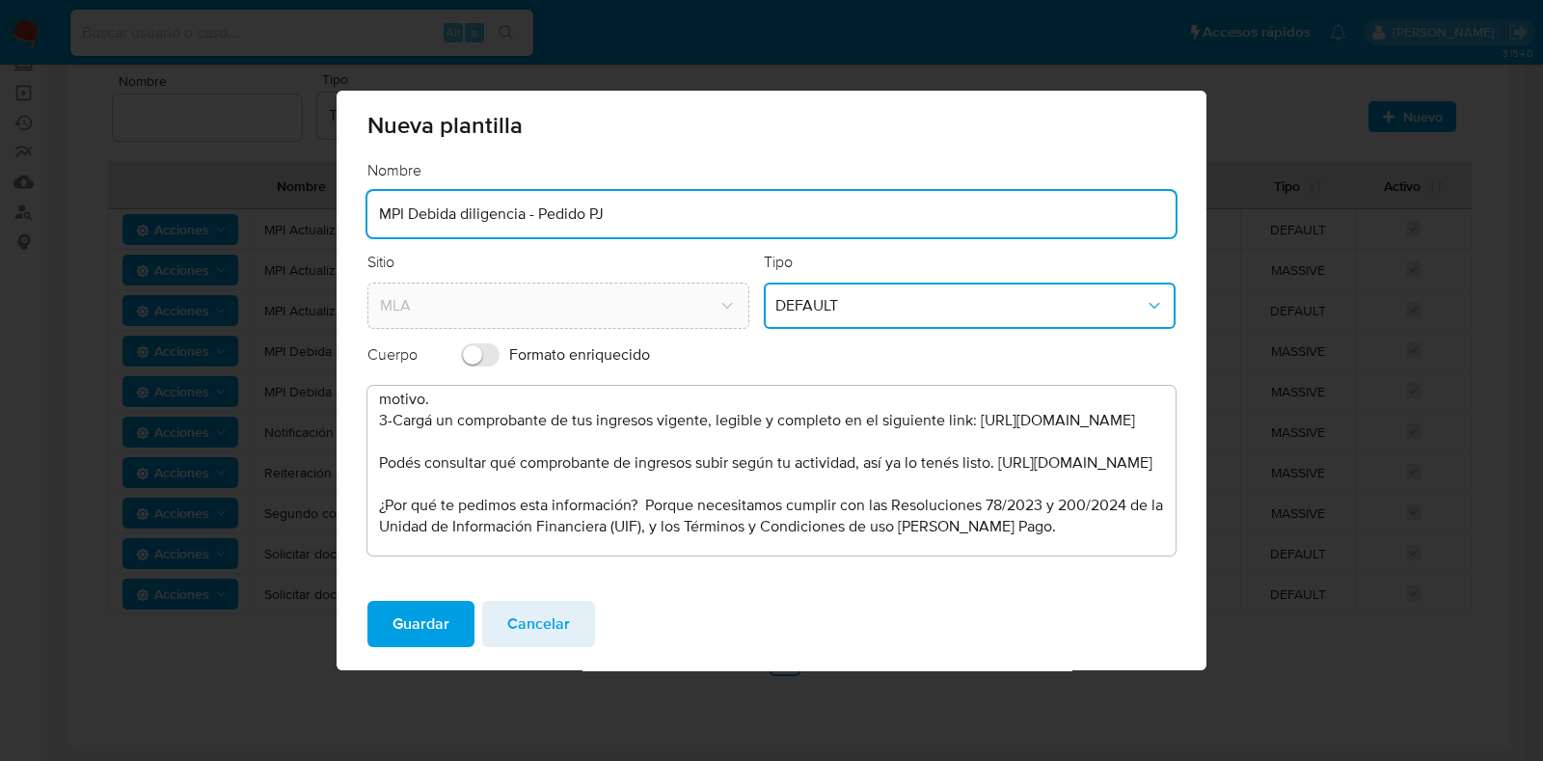
click at [612, 523] on textarea "Hola, para que sigas generando rendimientos y que tu cuenta no quede deshabilit…" at bounding box center [771, 471] width 808 height 170
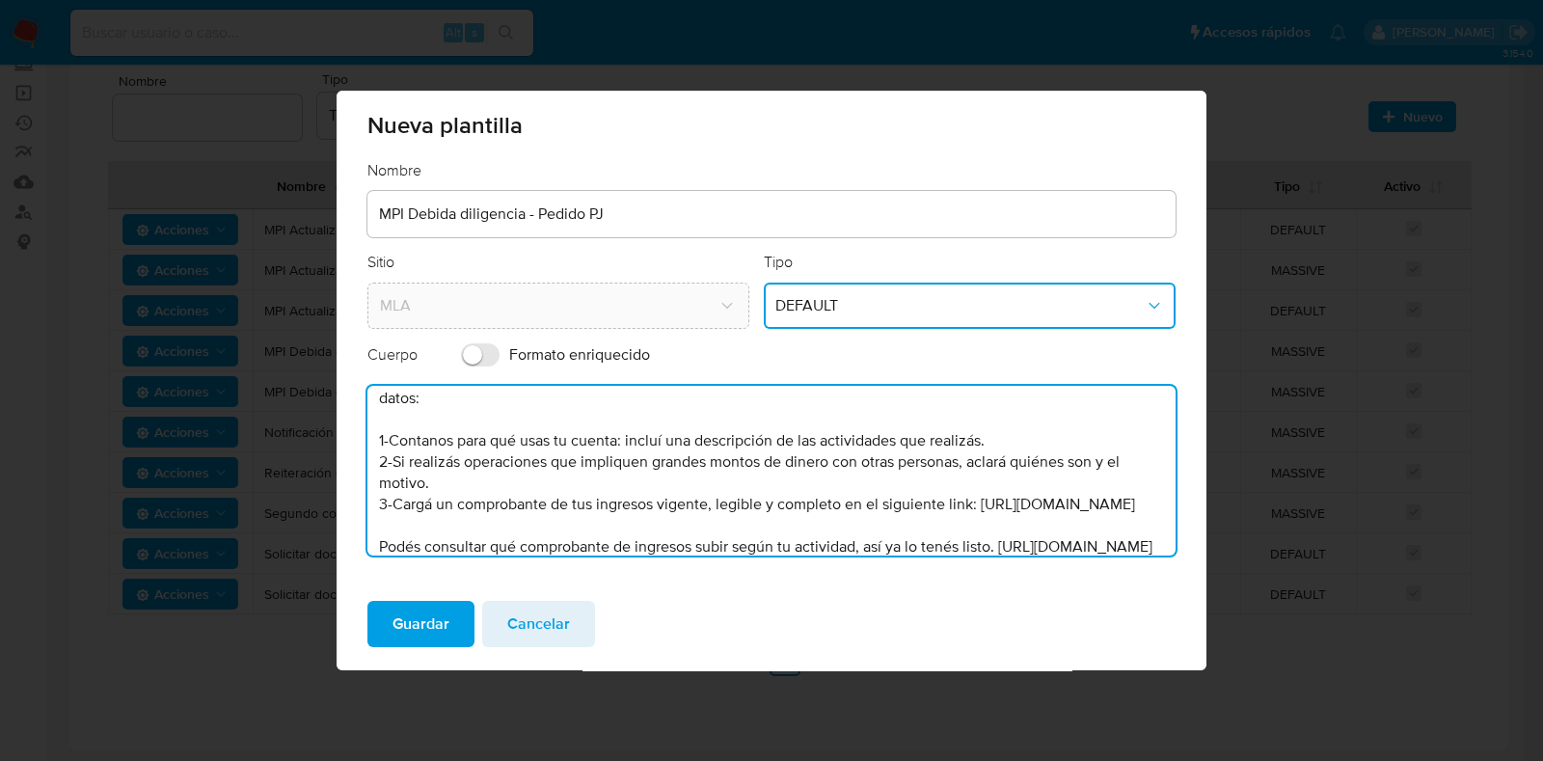
scroll to position [0, 0]
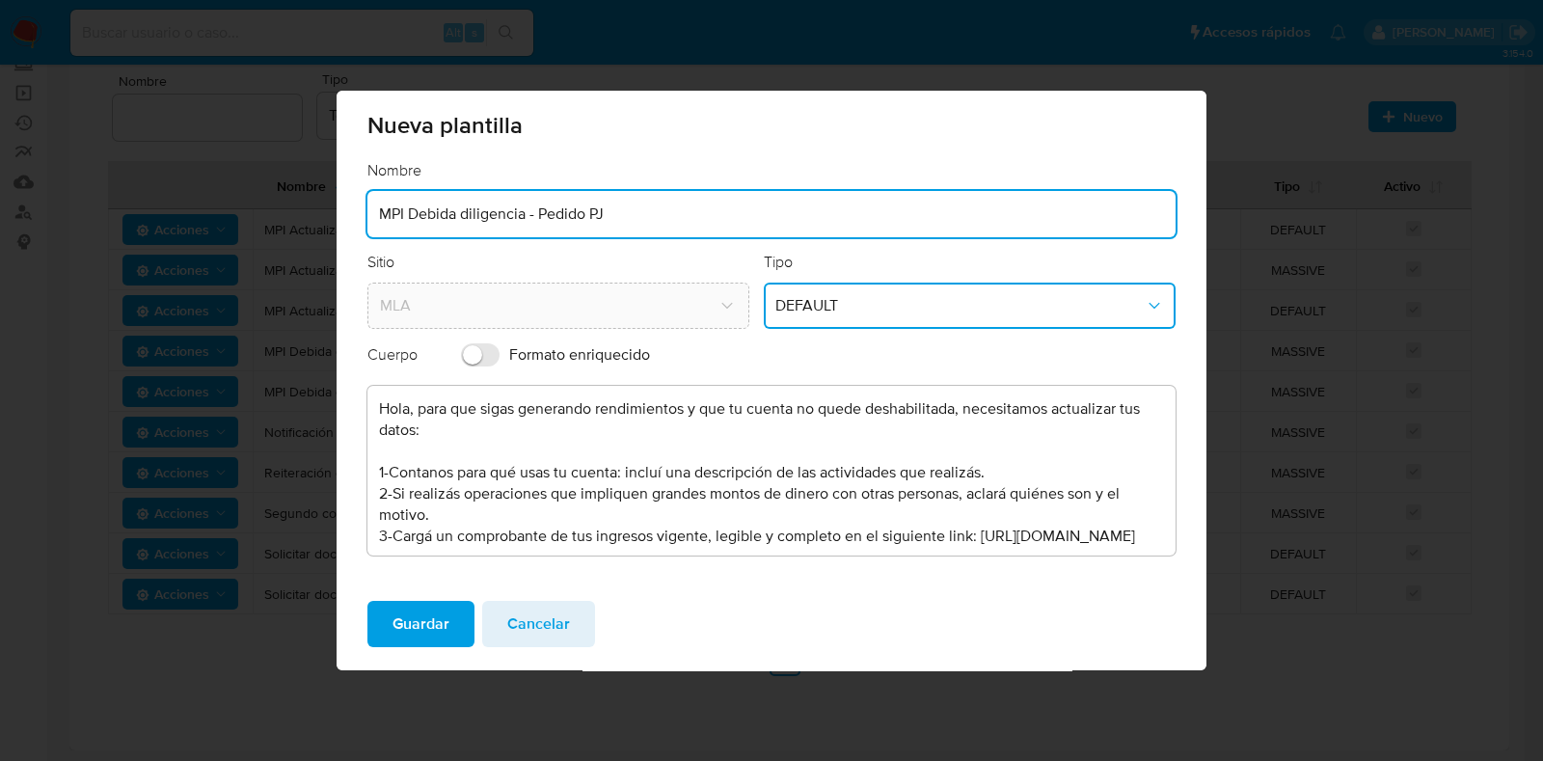
click at [615, 211] on input "MPI Debida diligencia - Pedido PJ" at bounding box center [771, 214] width 808 height 25
click at [633, 213] on input "MPI Debida diligencia - Pedido PF DAFAULT" at bounding box center [771, 214] width 808 height 25
type input "MPI Debida diligencia - Pedido PF DEFAULT"
click at [409, 623] on span "Guardar" at bounding box center [420, 624] width 57 height 42
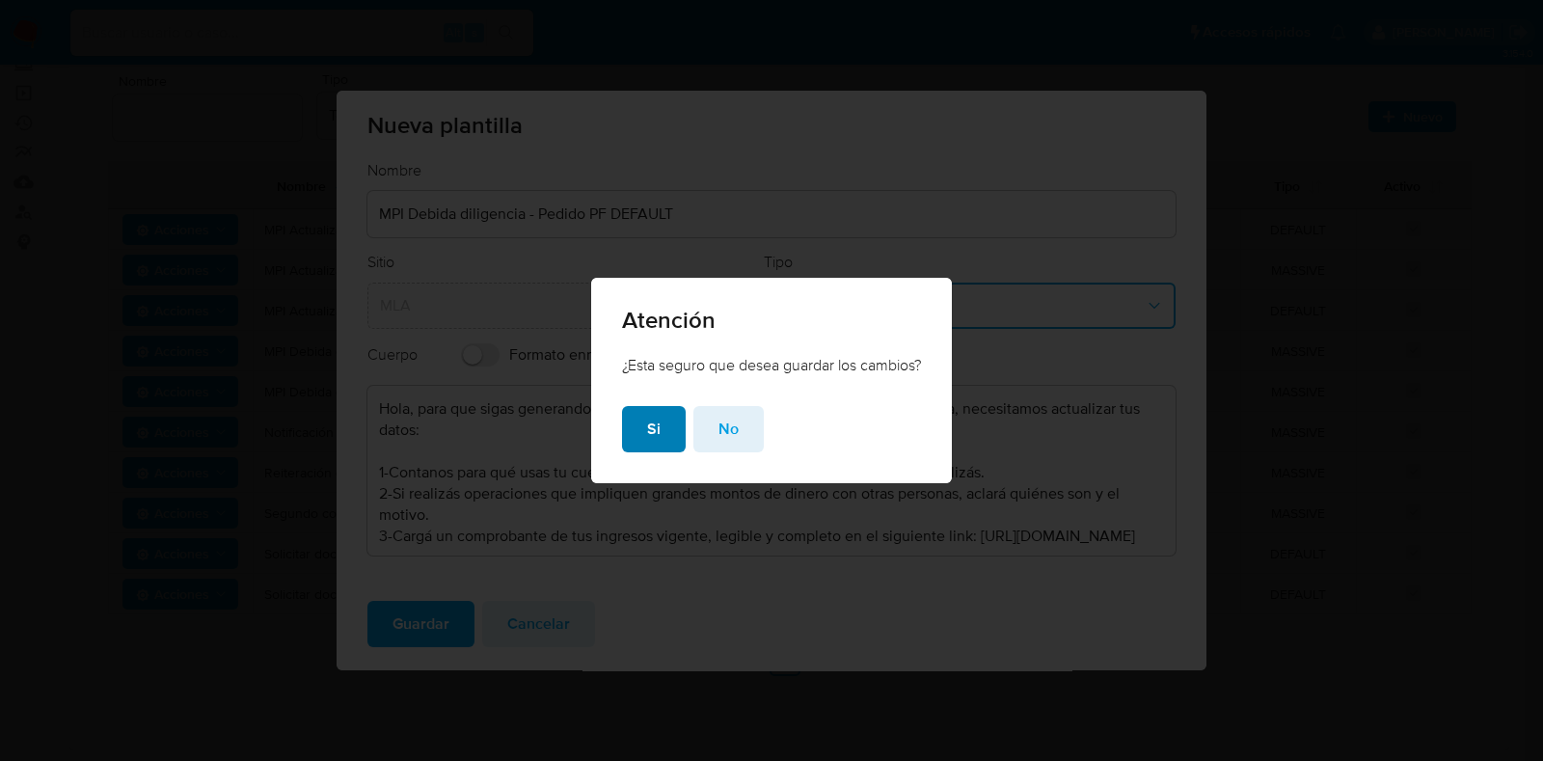
click at [649, 426] on span "Si" at bounding box center [653, 429] width 13 height 42
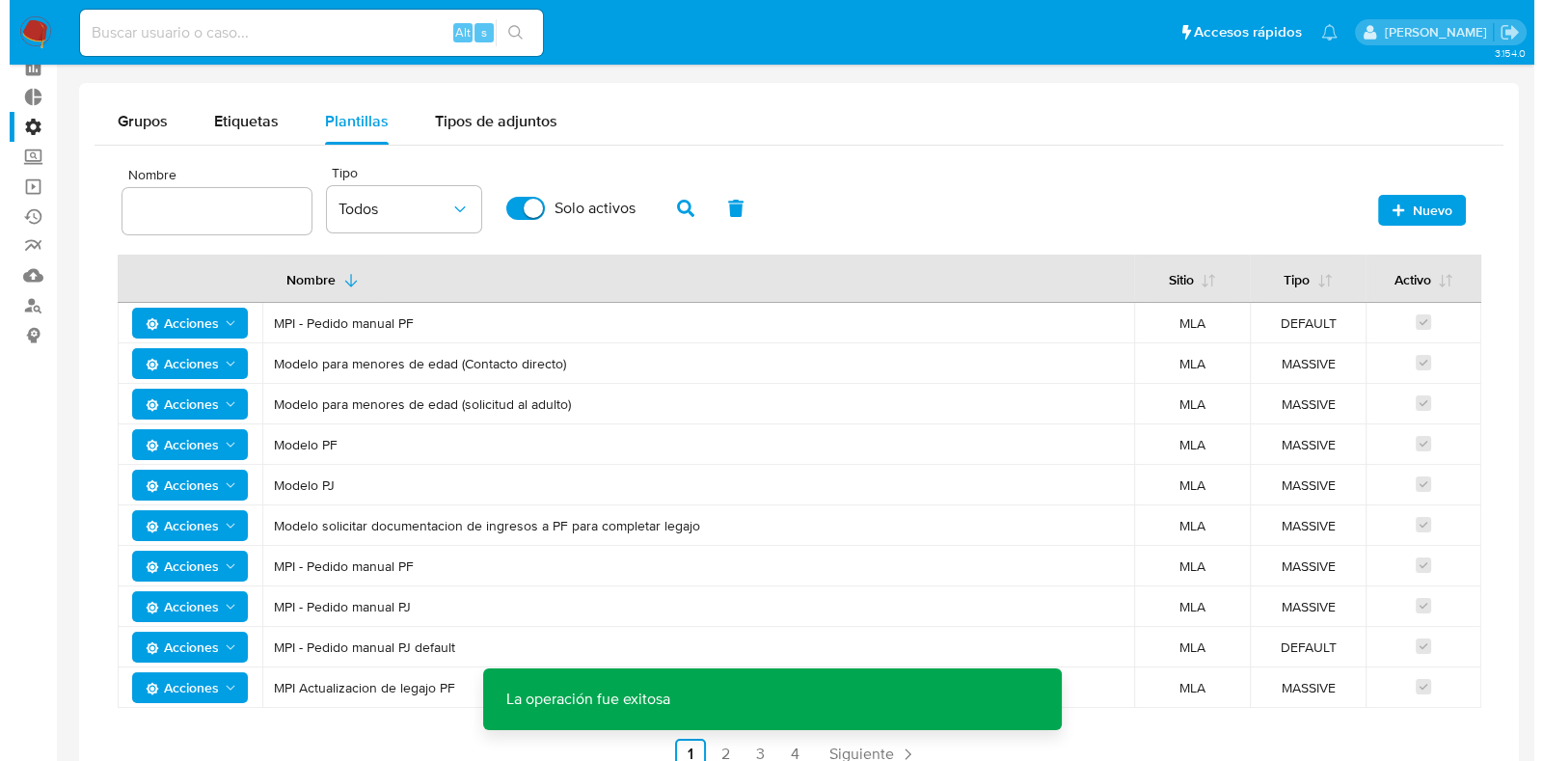
scroll to position [185, 0]
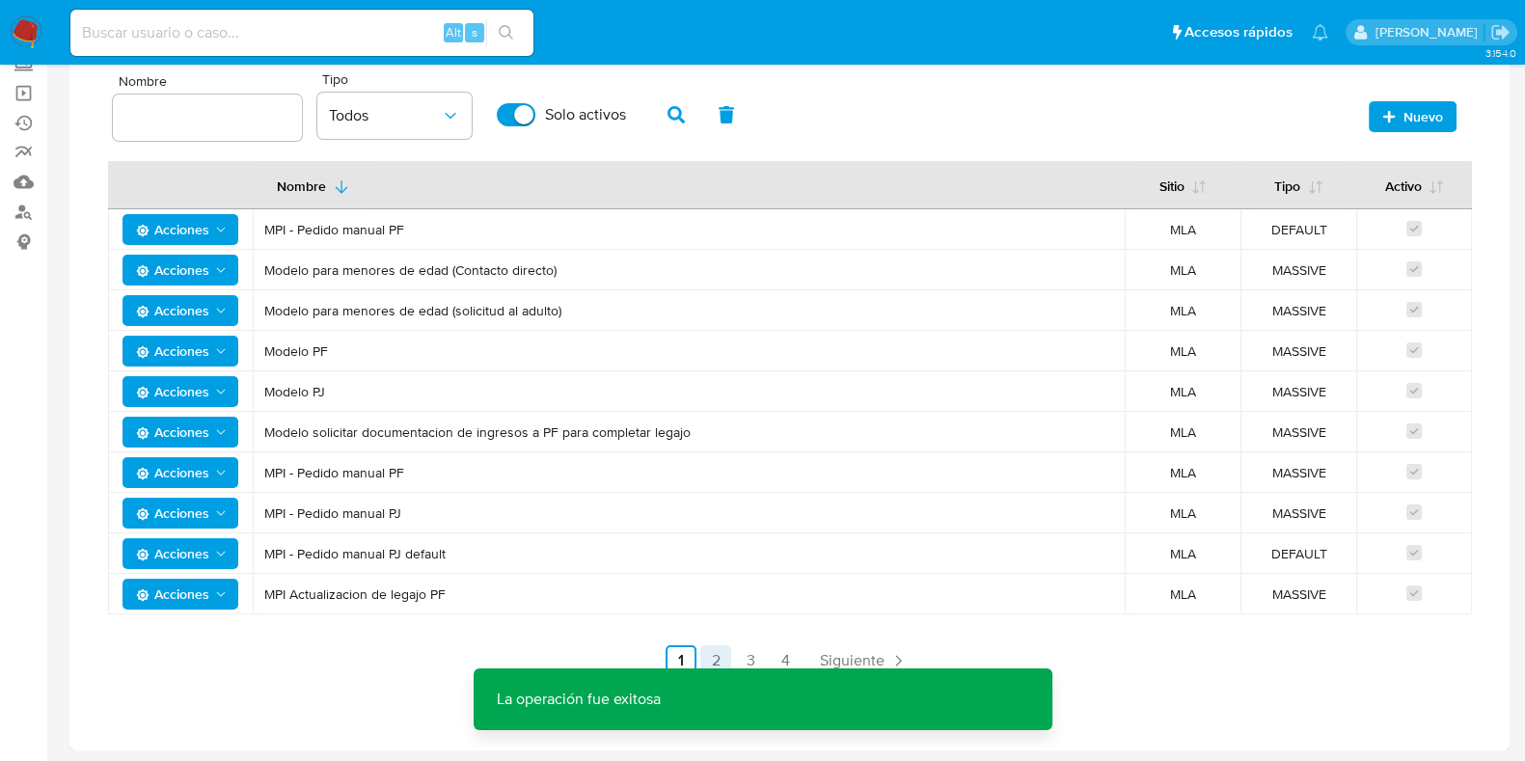
click at [705, 658] on link "2" at bounding box center [715, 660] width 31 height 31
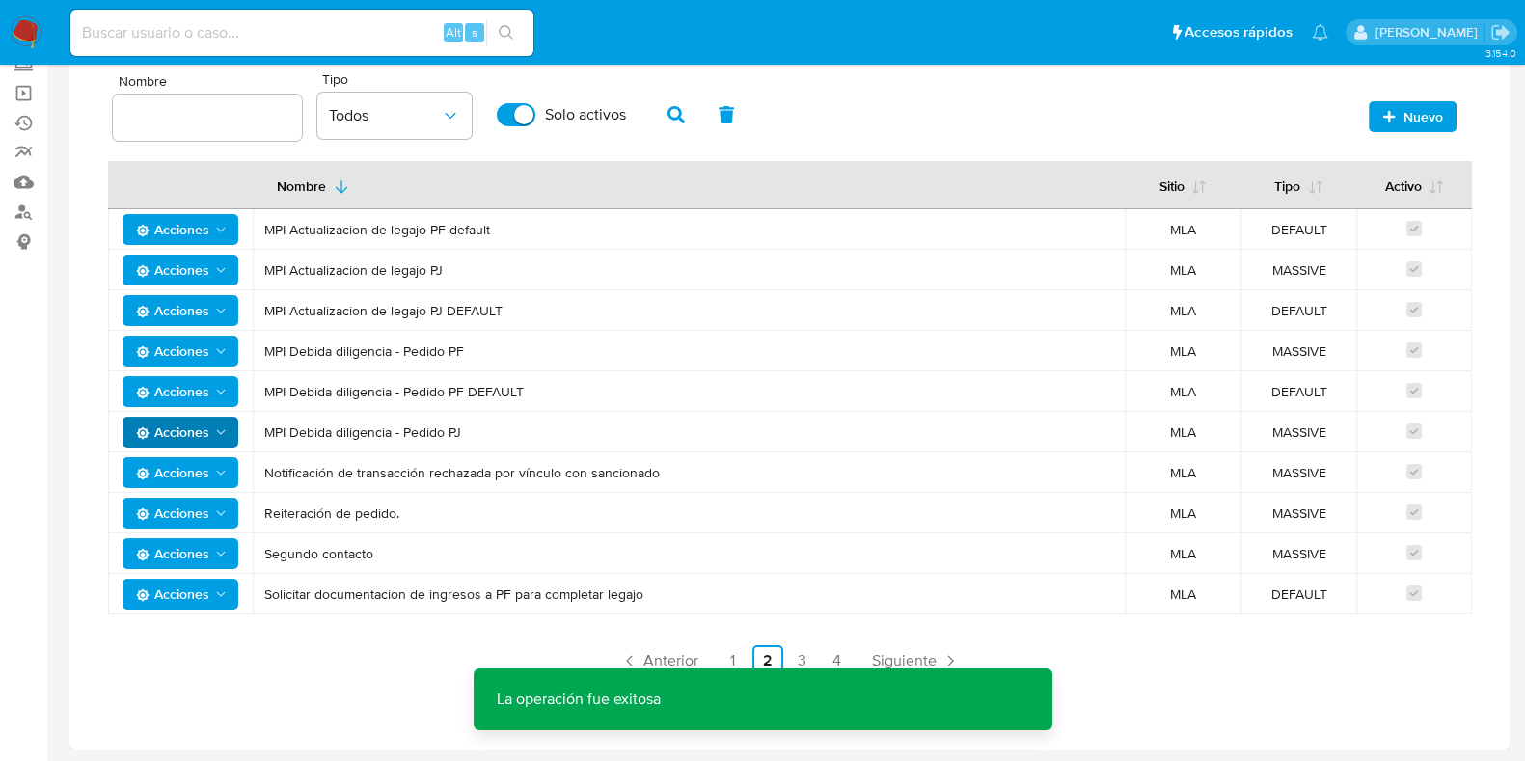
drag, startPoint x: 396, startPoint y: 434, endPoint x: 198, endPoint y: 429, distance: 198.7
click at [254, 435] on td "MPI Debida diligencia - Pedido PJ" at bounding box center [689, 432] width 872 height 40
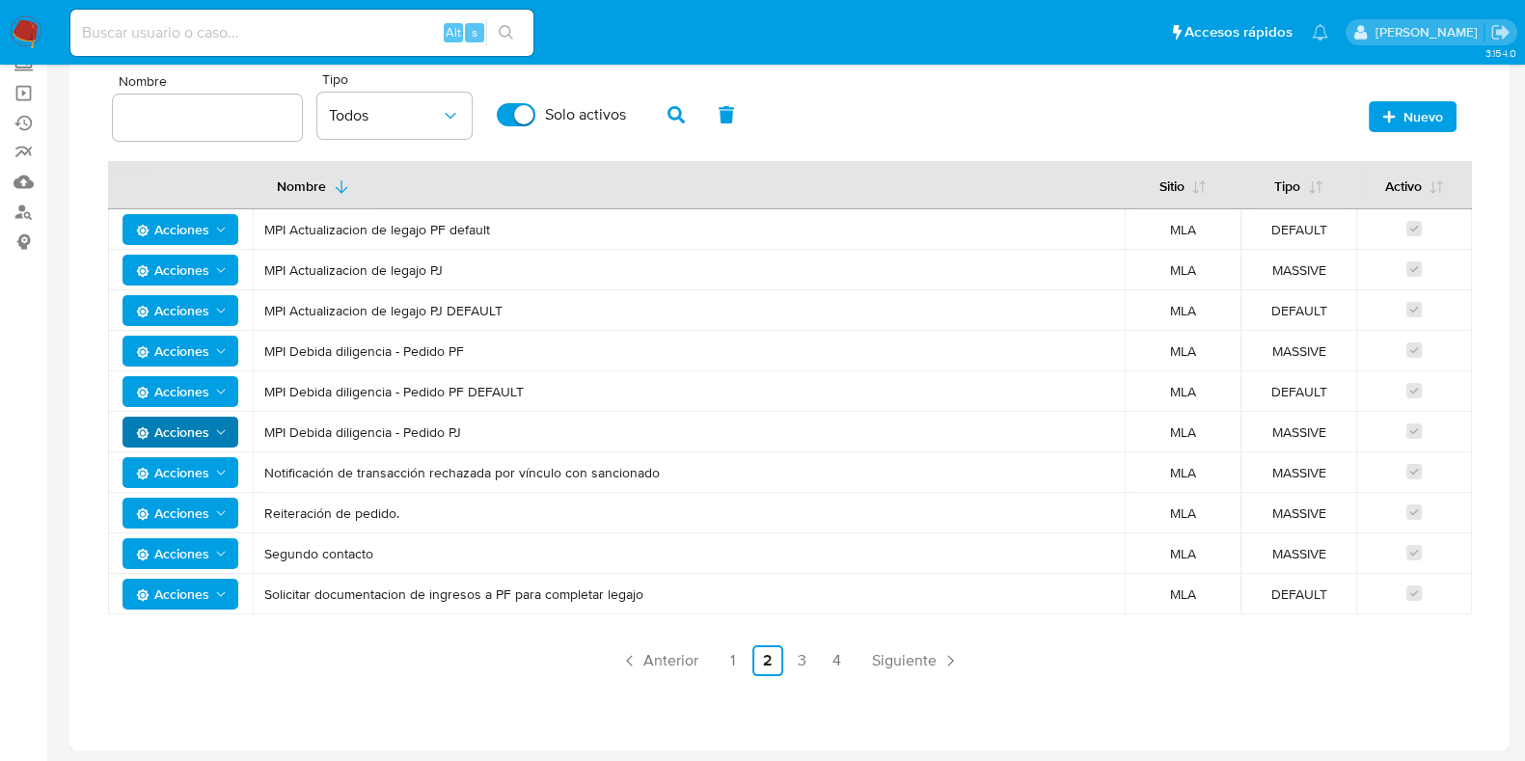
click at [198, 429] on span "Acciones" at bounding box center [172, 432] width 73 height 31
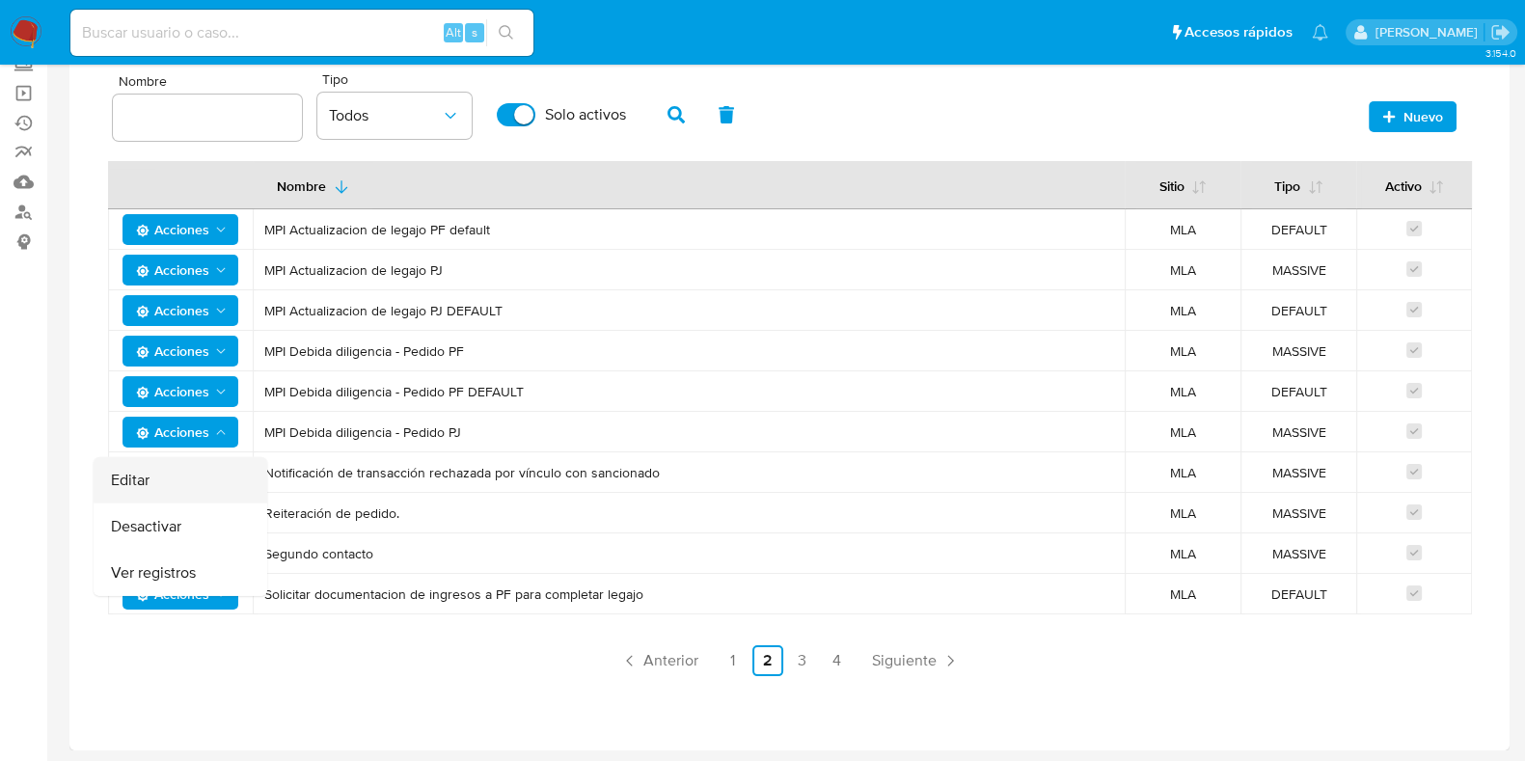
click at [179, 477] on button "Editar" at bounding box center [181, 480] width 174 height 46
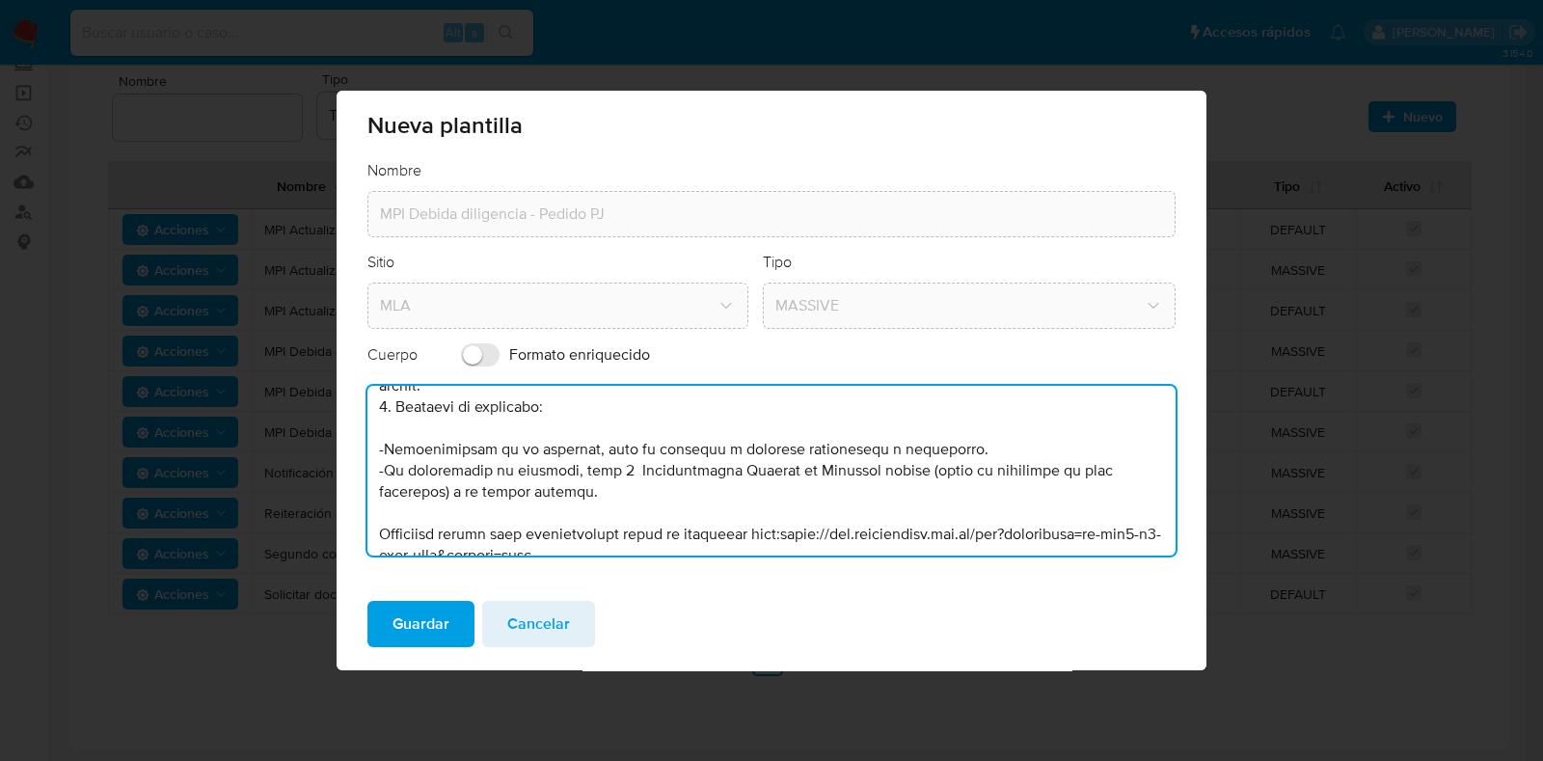
scroll to position [0, 0]
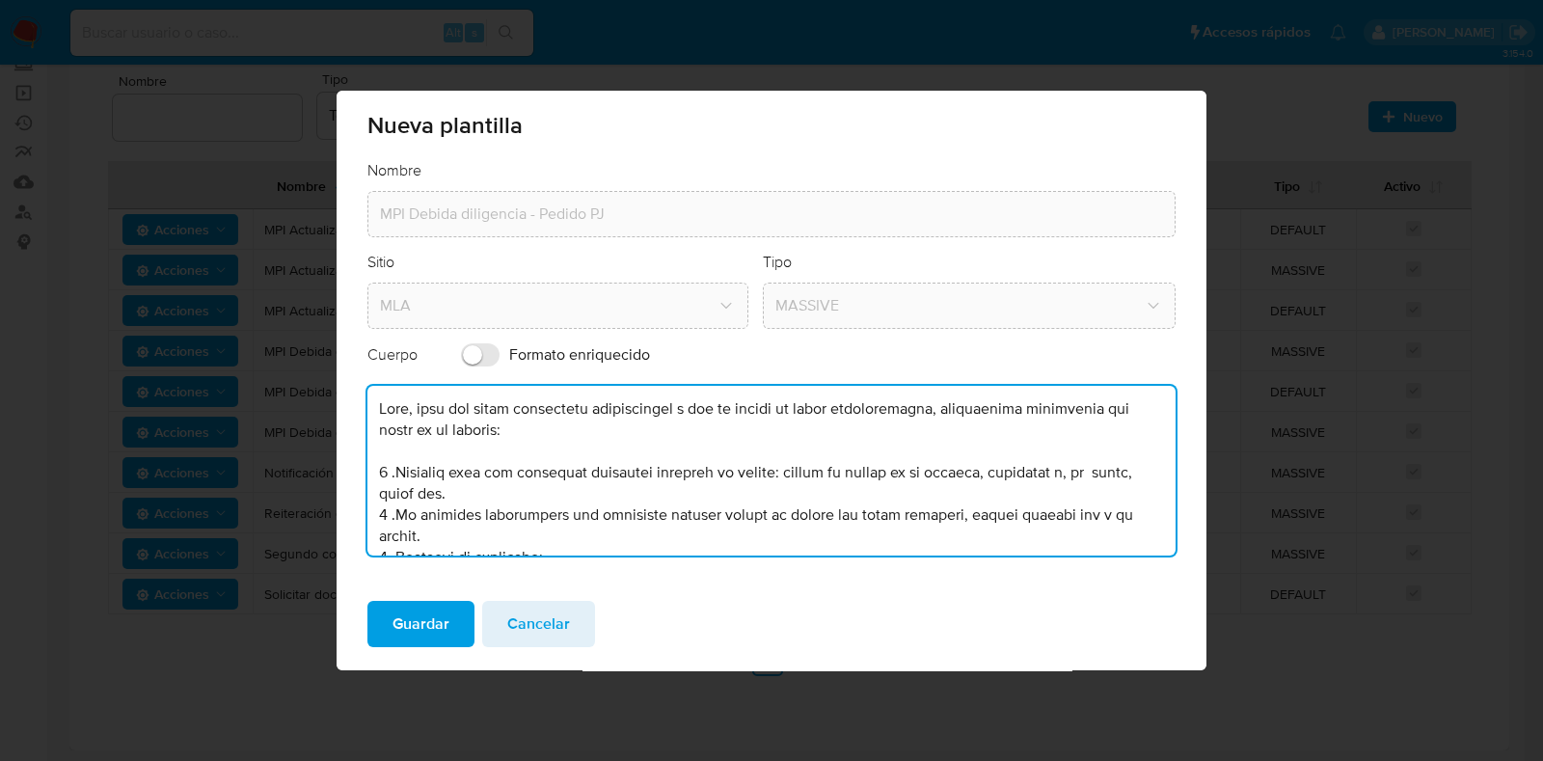
drag, startPoint x: 573, startPoint y: 521, endPoint x: 325, endPoint y: 371, distance: 289.4
click at [325, 371] on div "Nueva plantilla Nombre MPI Debida diligencia - Pedido PJ Sitio MLA Tipo MASSIVE…" at bounding box center [771, 380] width 1543 height 761
click at [554, 614] on span "Cancelar" at bounding box center [538, 624] width 63 height 42
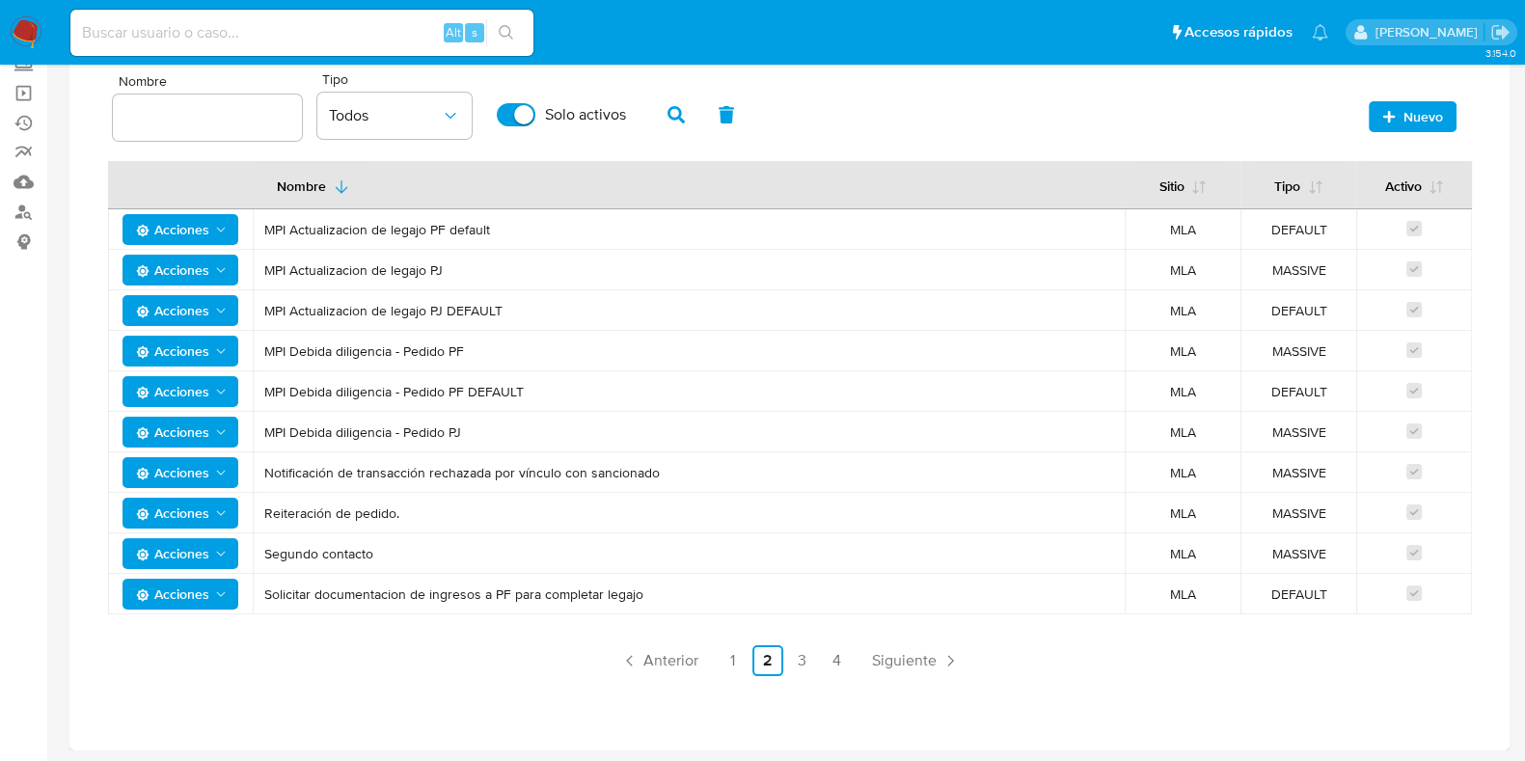
click at [1395, 111] on span "Nuevo" at bounding box center [1412, 116] width 61 height 27
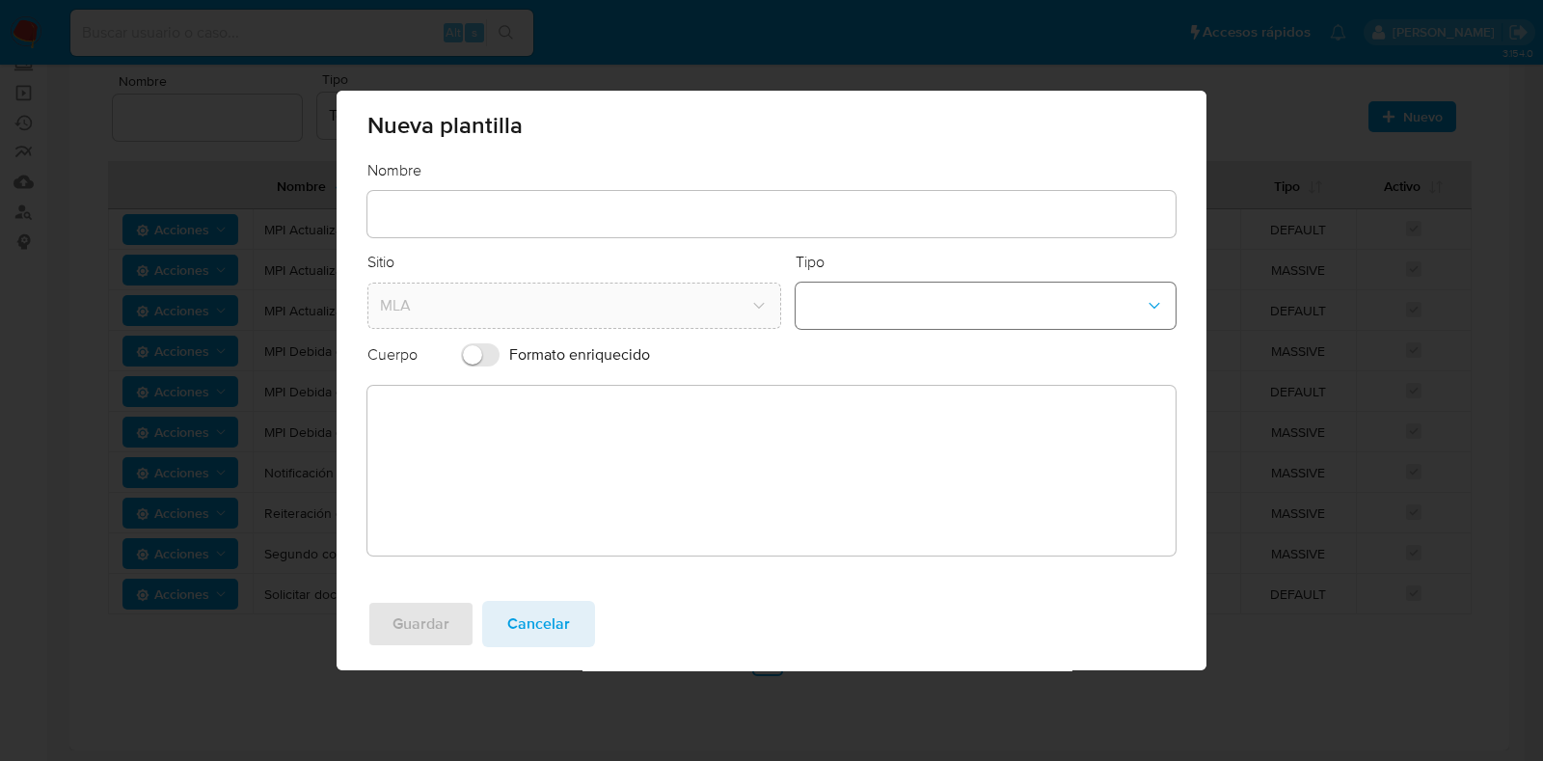
click at [926, 304] on button "template-type-dropdown" at bounding box center [986, 306] width 381 height 46
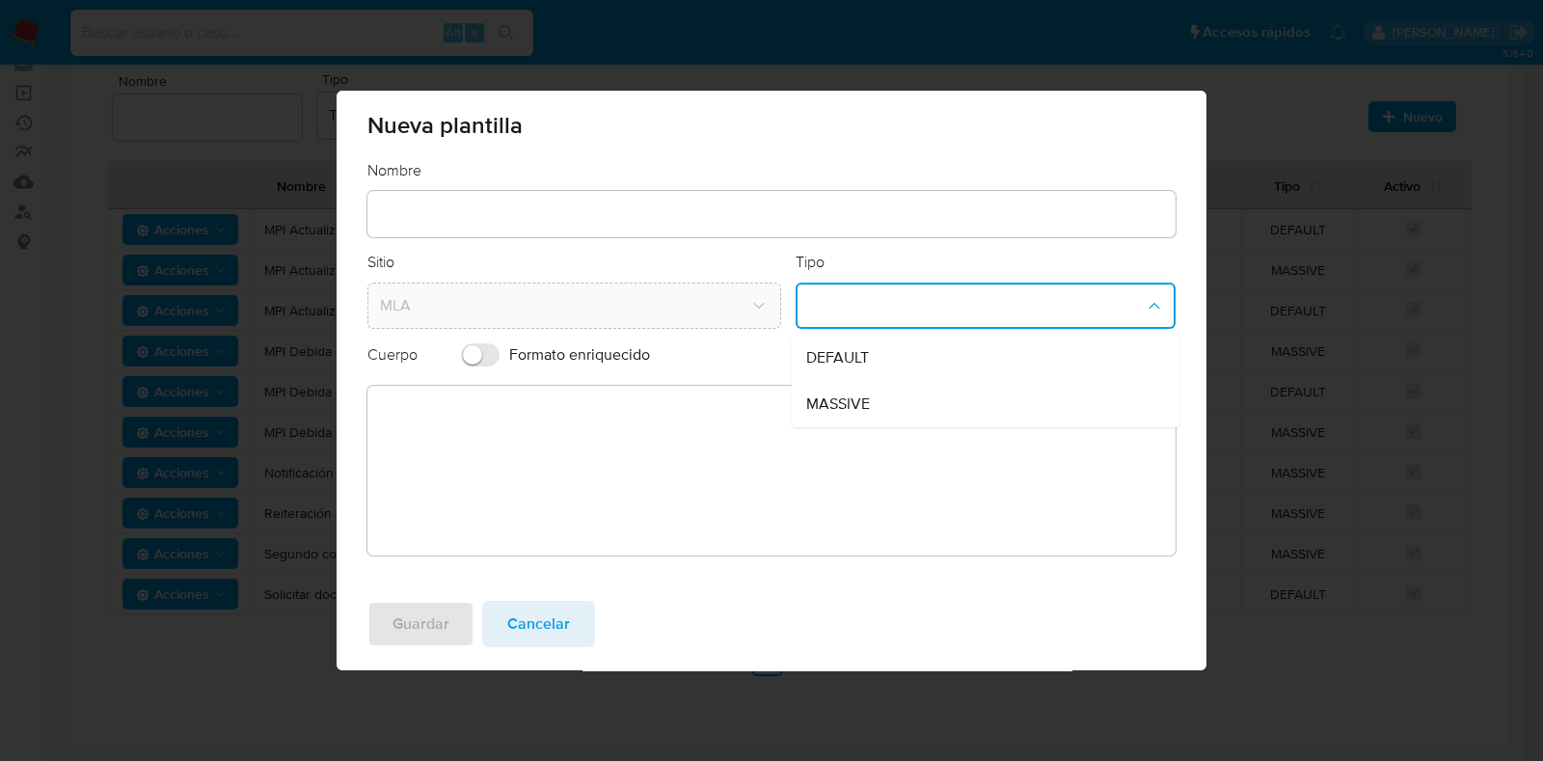
drag, startPoint x: 912, startPoint y: 345, endPoint x: 649, endPoint y: 465, distance: 289.1
click at [911, 345] on div "DEFAULT" at bounding box center [979, 358] width 346 height 46
click at [632, 474] on textarea at bounding box center [771, 471] width 808 height 170
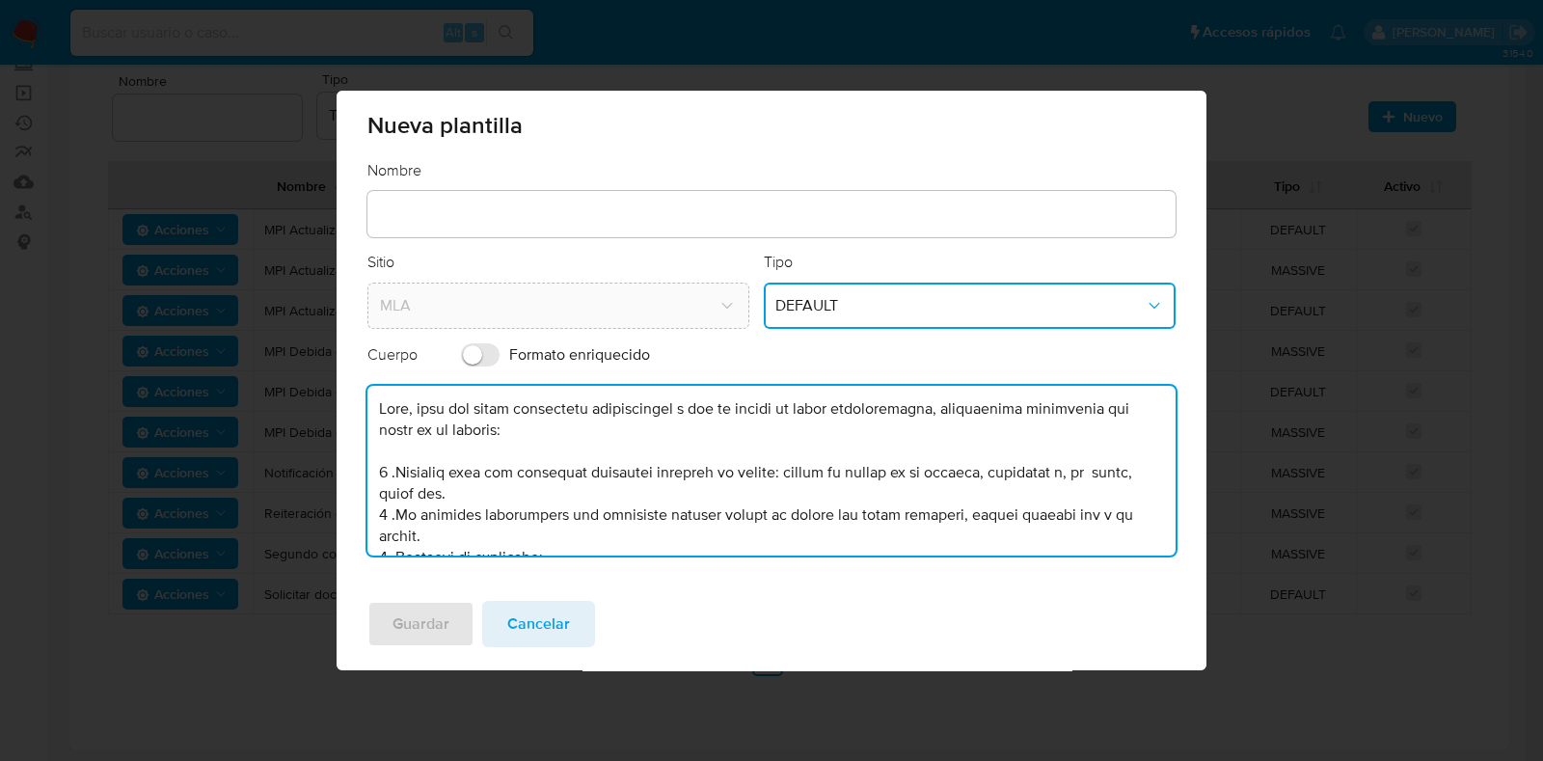
scroll to position [289, 0]
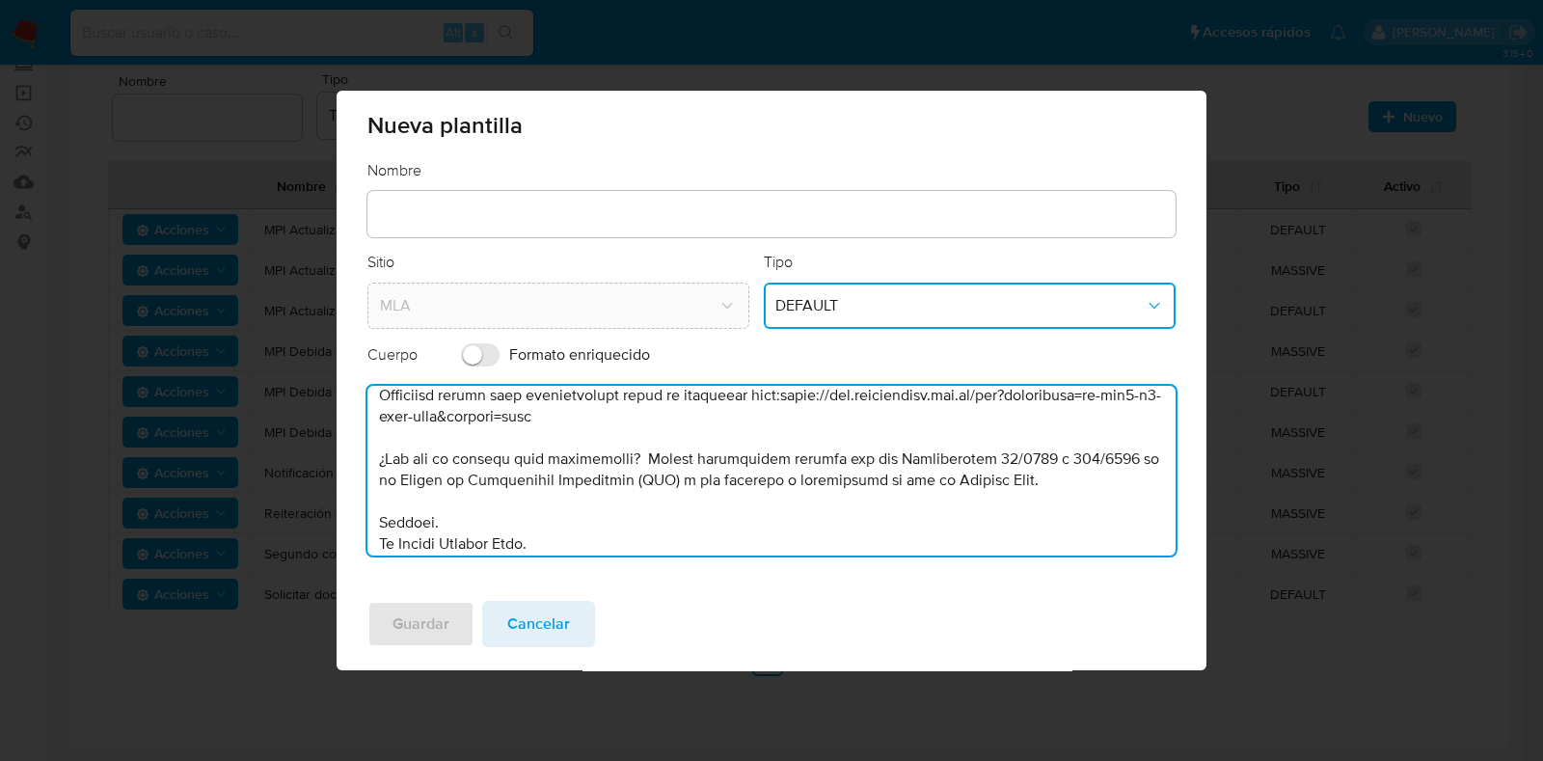
type textarea "Hola, para que sigas recibiendo rendimientos y que tu cuenta no quede deshabili…"
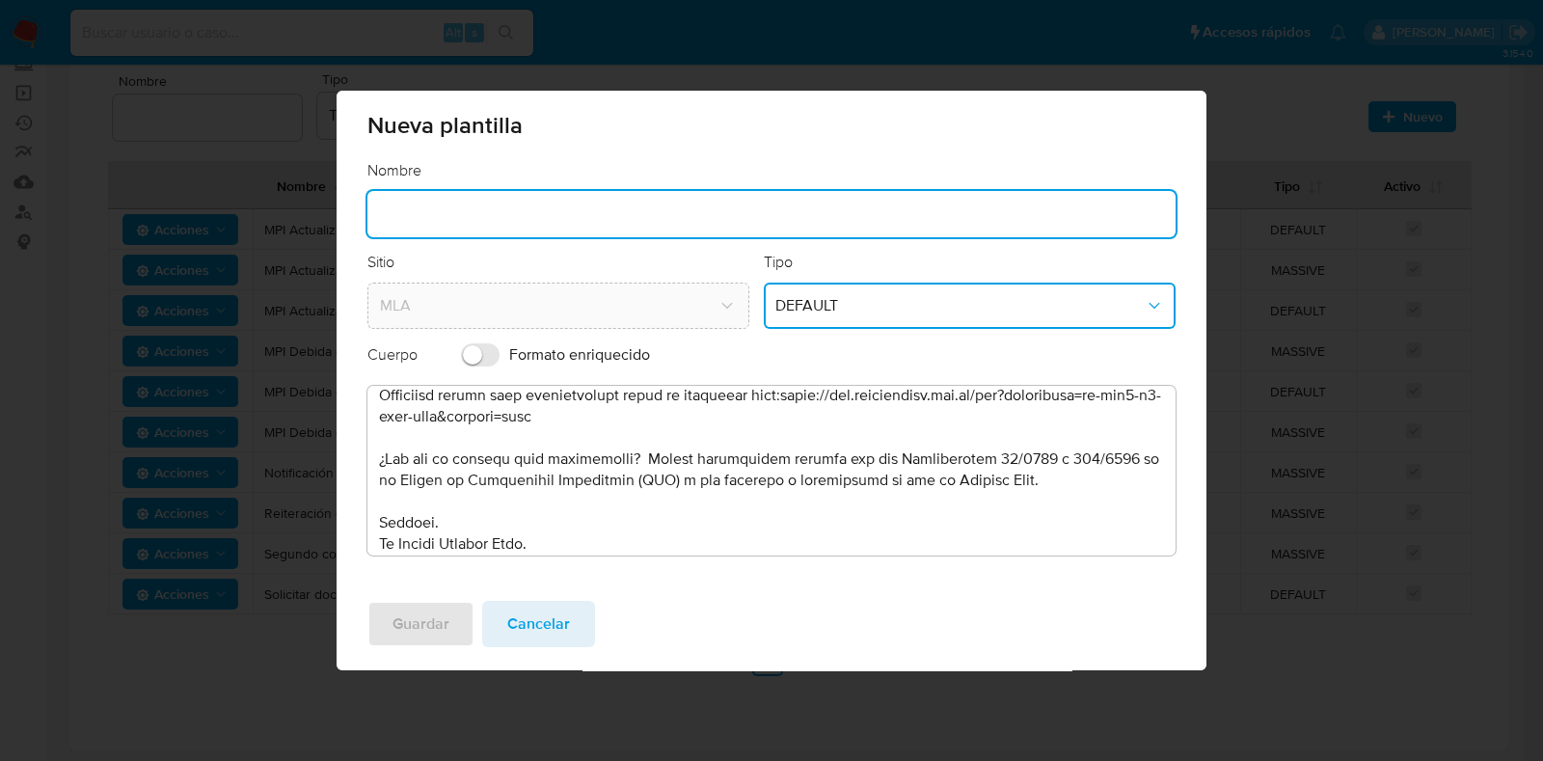
click at [441, 209] on input "text" at bounding box center [771, 214] width 808 height 25
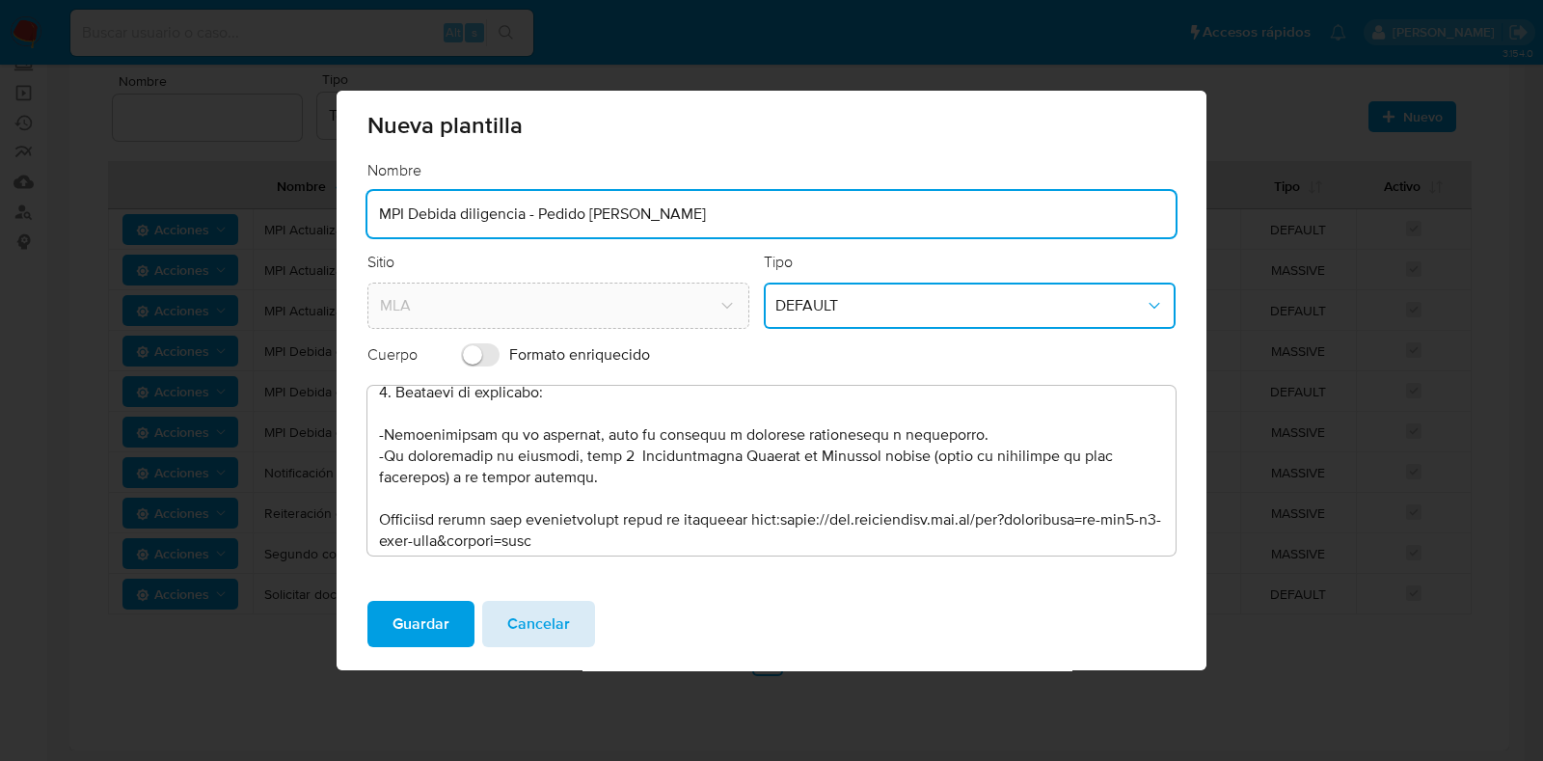
scroll to position [0, 0]
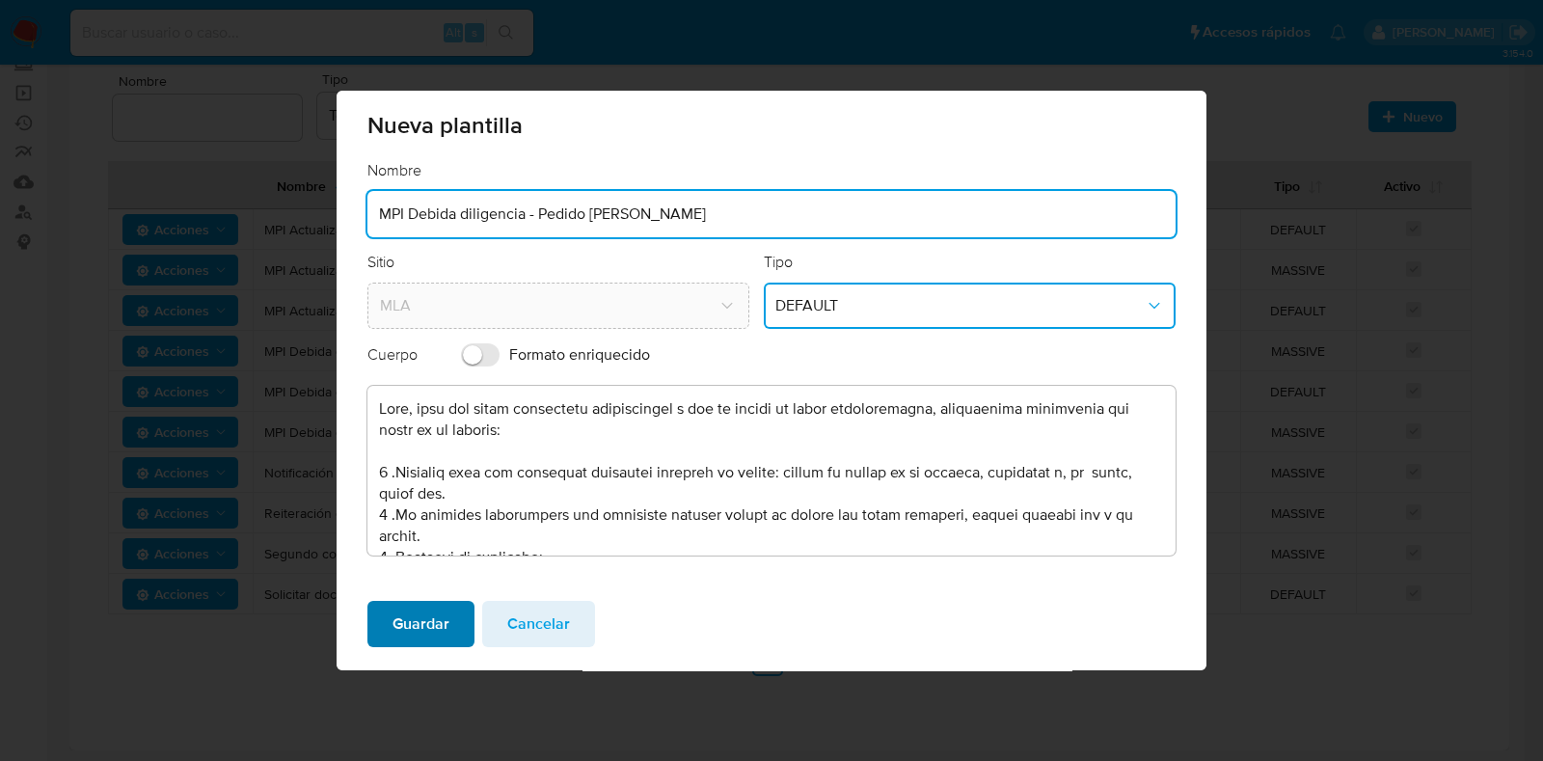
type input "MPI Debida diligencia - Pedido PJ DAFAULT"
click at [422, 624] on span "Guardar" at bounding box center [420, 624] width 57 height 42
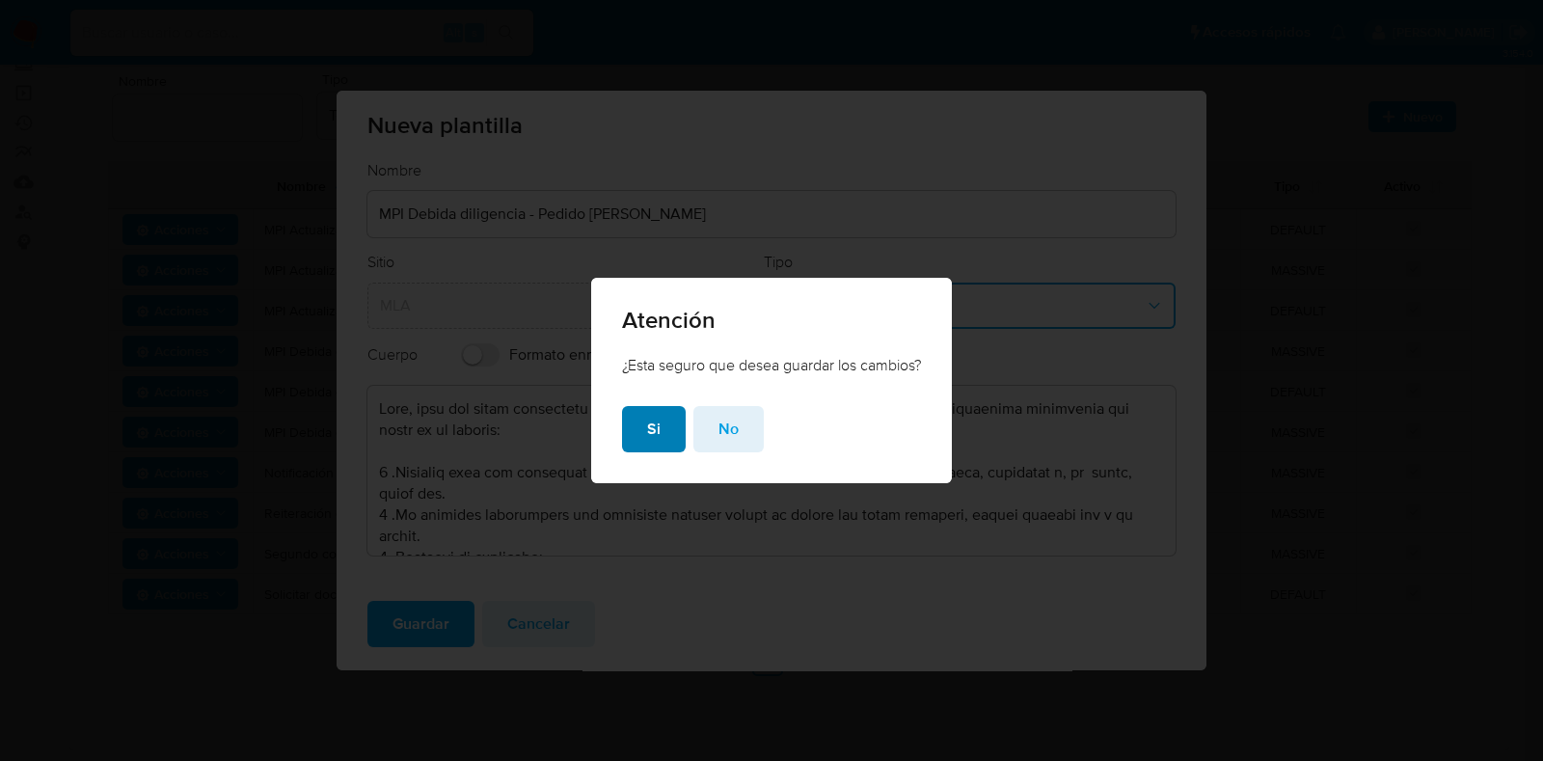
click at [661, 433] on button "Si" at bounding box center [654, 429] width 64 height 46
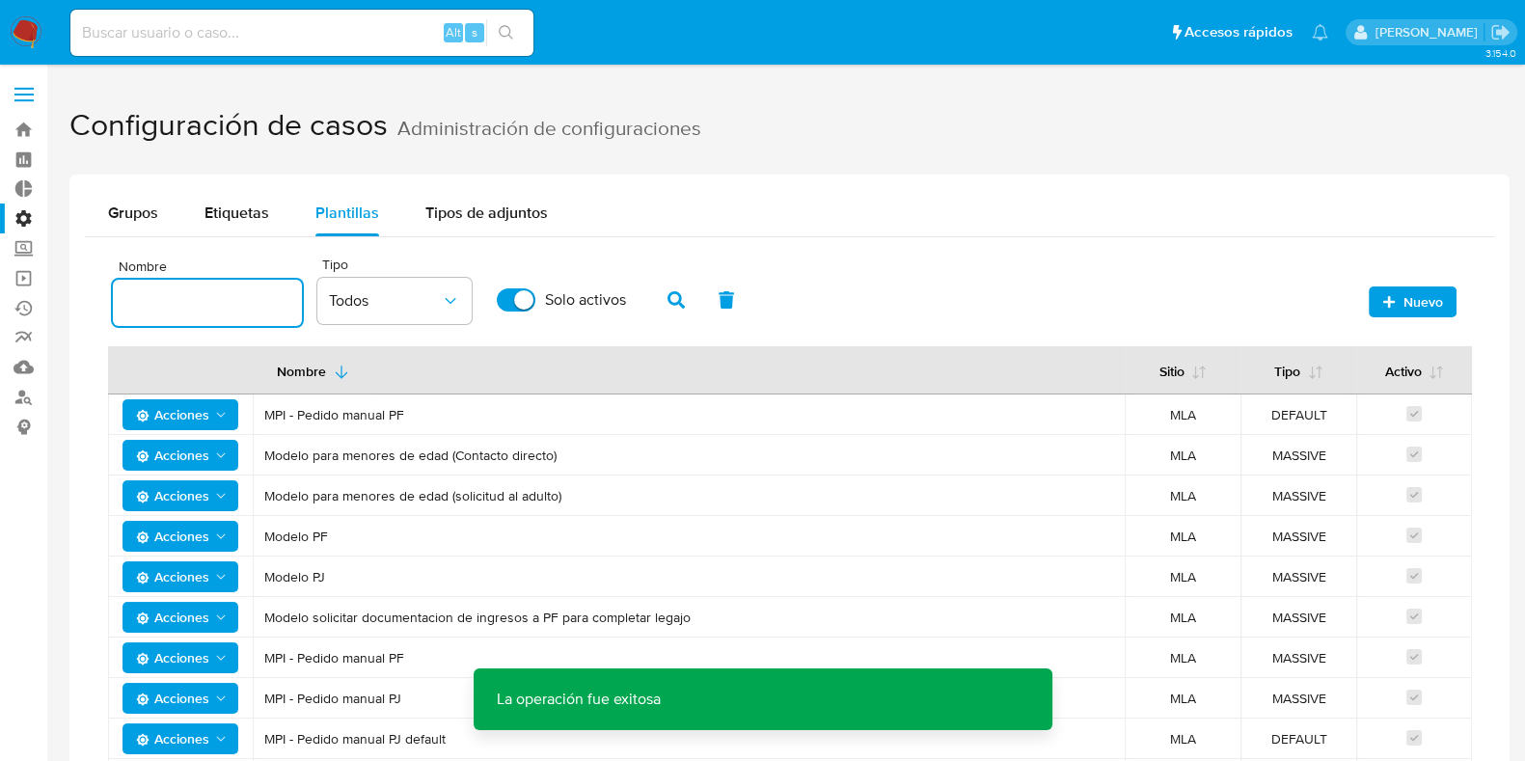
click at [236, 297] on input "text" at bounding box center [207, 302] width 189 height 25
type input "MPI"
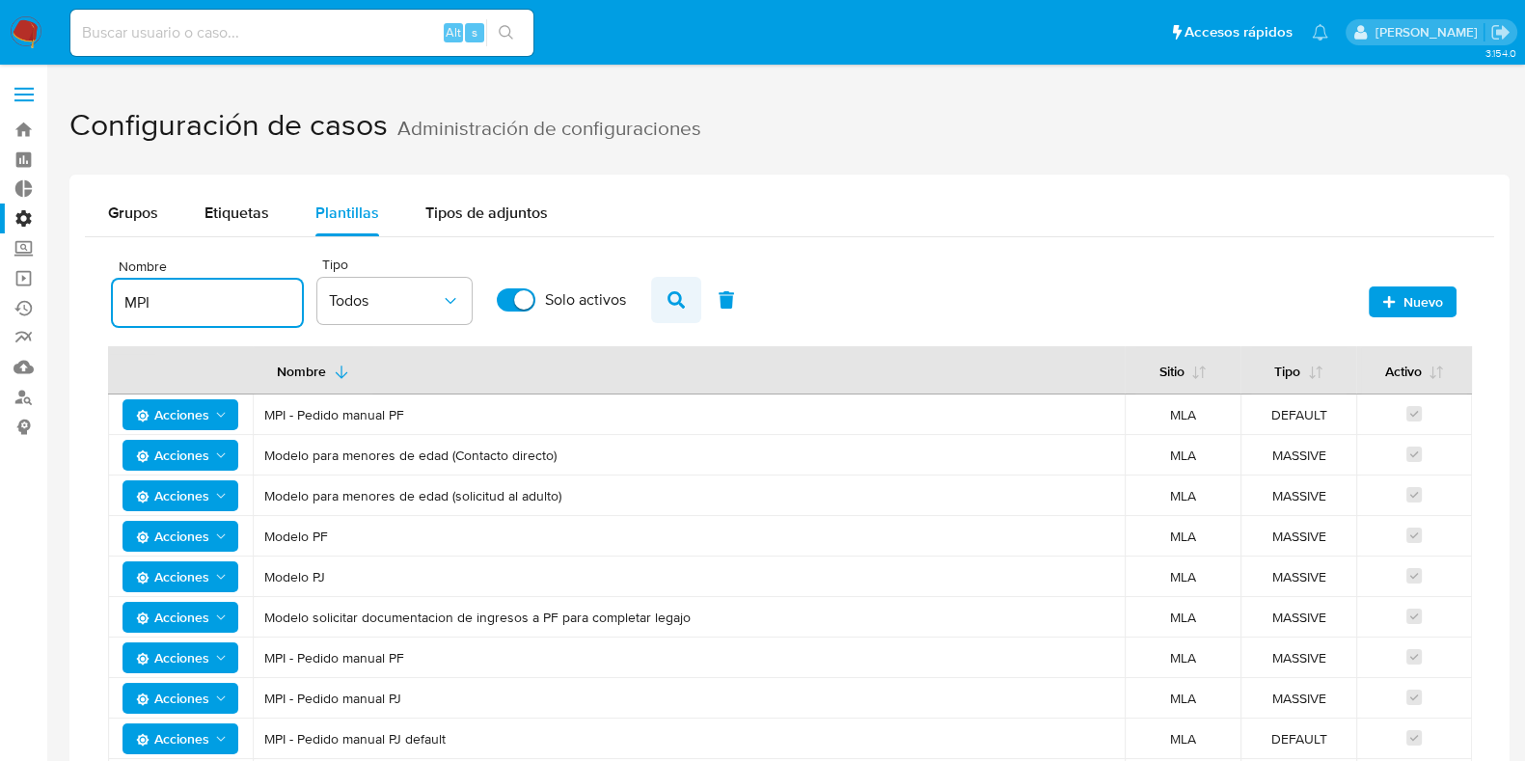
click at [676, 296] on icon "button" at bounding box center [675, 299] width 17 height 17
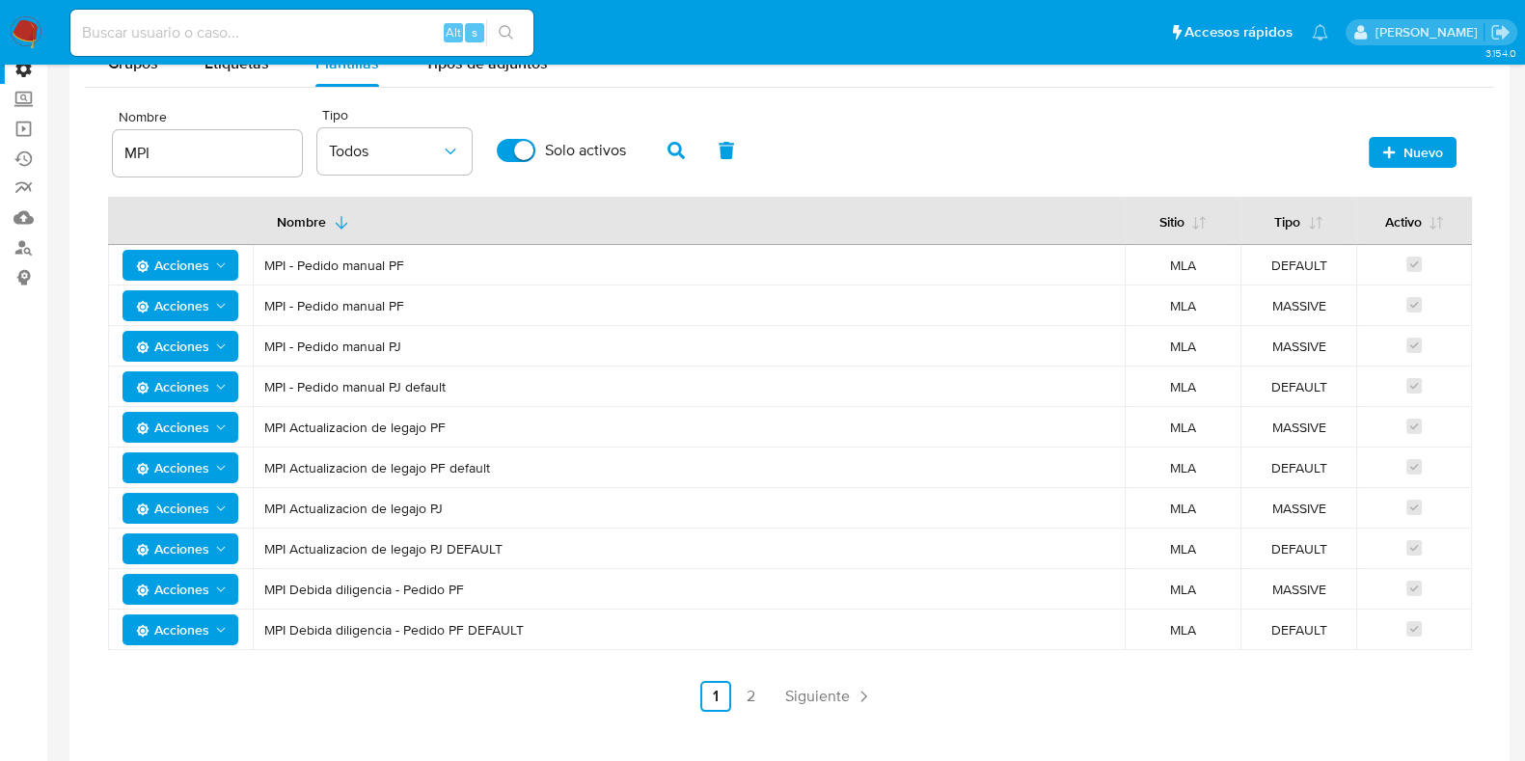
scroll to position [185, 0]
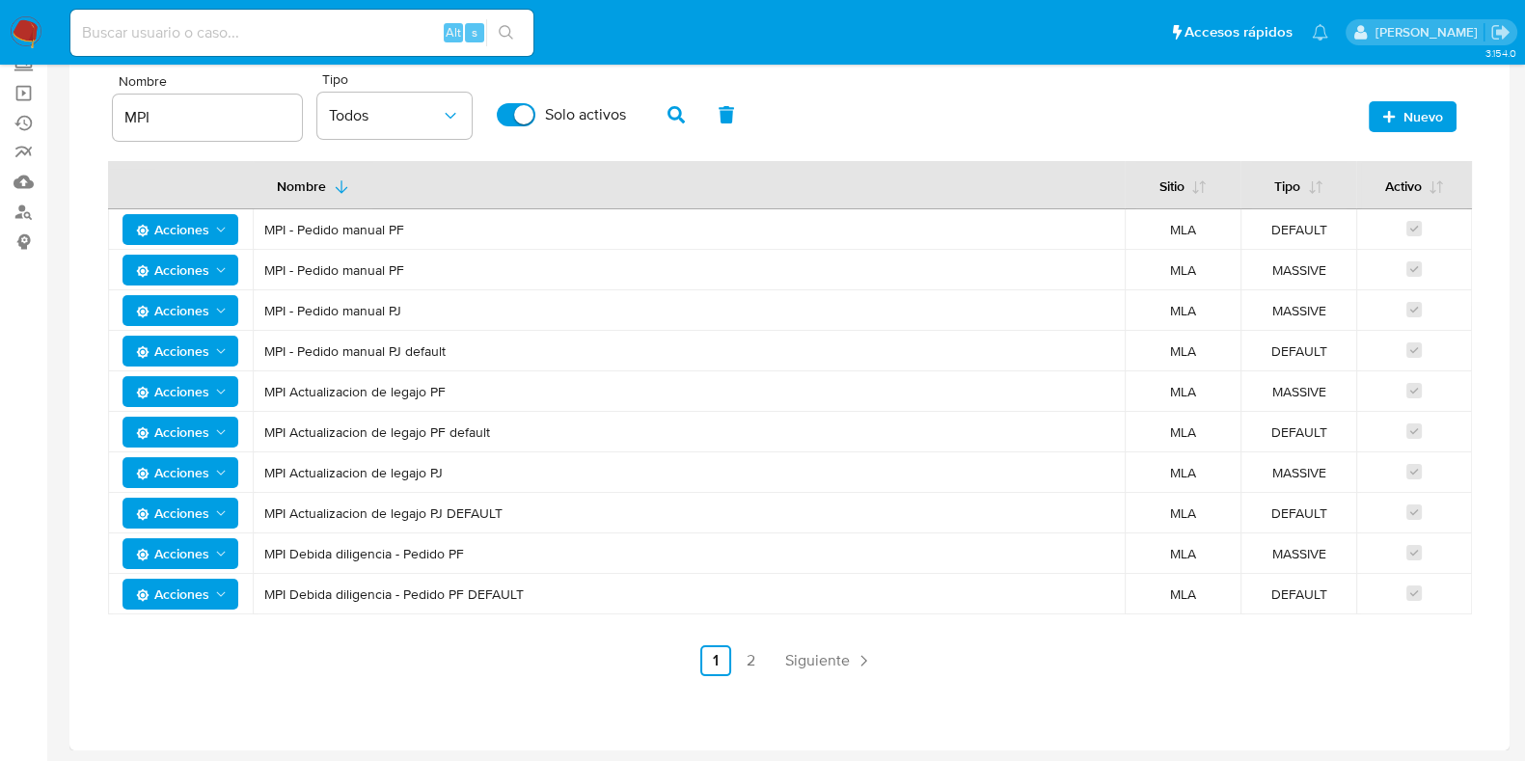
drag, startPoint x: 273, startPoint y: 230, endPoint x: 949, endPoint y: 251, distance: 676.3
click at [950, 251] on tbody "Acciones MPI - Pedido manual PF MLA DEFAULT Acciones MPI - Pedido manual PF MLA…" at bounding box center [789, 411] width 1363 height 405
click at [445, 277] on td "MPI - Pedido manual PF" at bounding box center [689, 270] width 872 height 40
click at [841, 266] on span "MPI - Pedido manual PF" at bounding box center [688, 269] width 849 height 17
click at [1302, 229] on span "DEFAULT" at bounding box center [1298, 229] width 93 height 17
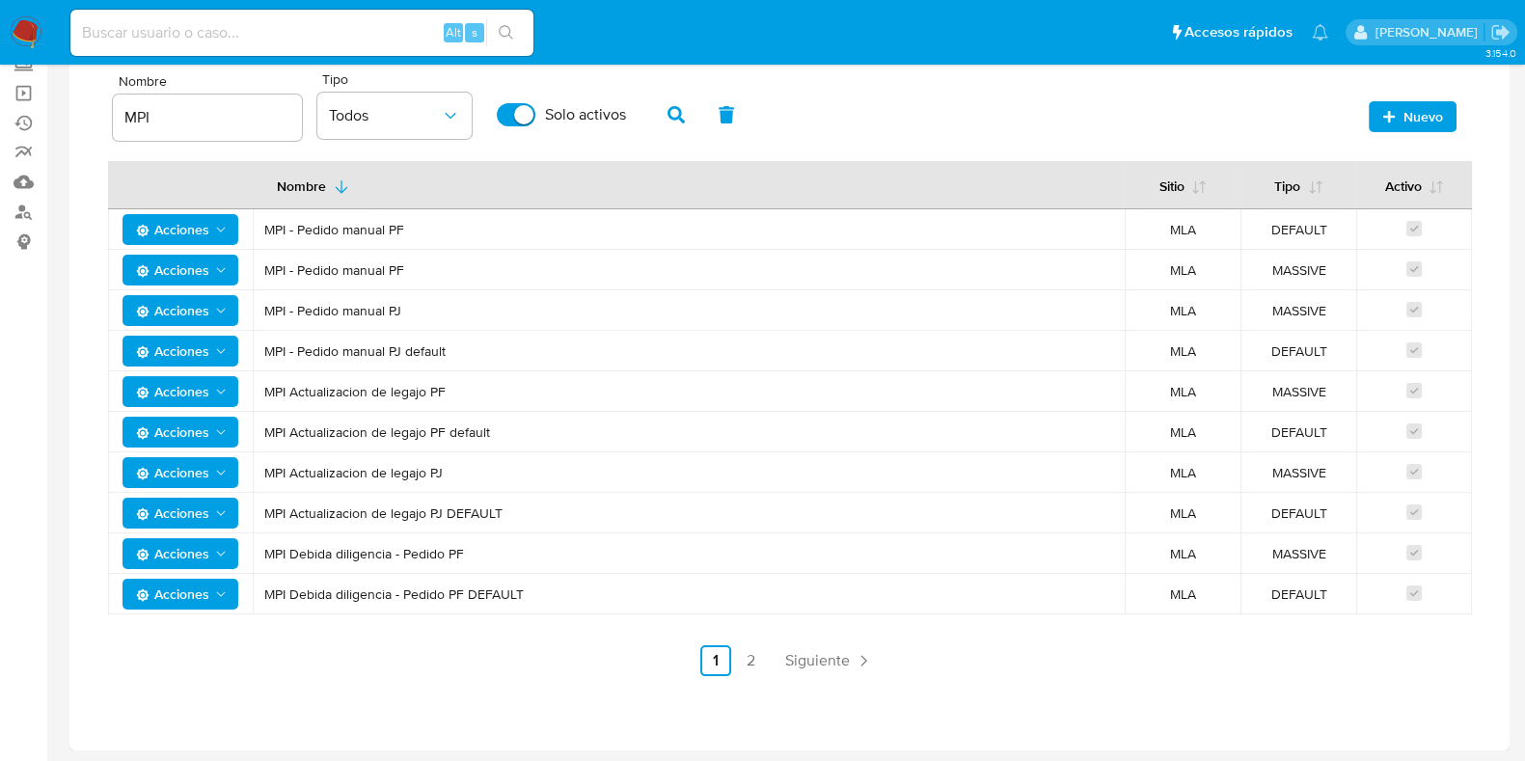
drag, startPoint x: 1327, startPoint y: 264, endPoint x: 1282, endPoint y: 273, distance: 46.1
click at [1282, 273] on span "MASSIVE" at bounding box center [1298, 269] width 93 height 17
drag, startPoint x: 259, startPoint y: 315, endPoint x: 1040, endPoint y: 324, distance: 781.1
click at [1040, 324] on td "MPI - Pedido manual PJ" at bounding box center [689, 310] width 872 height 40
drag, startPoint x: 1314, startPoint y: 310, endPoint x: 1316, endPoint y: 348, distance: 37.7
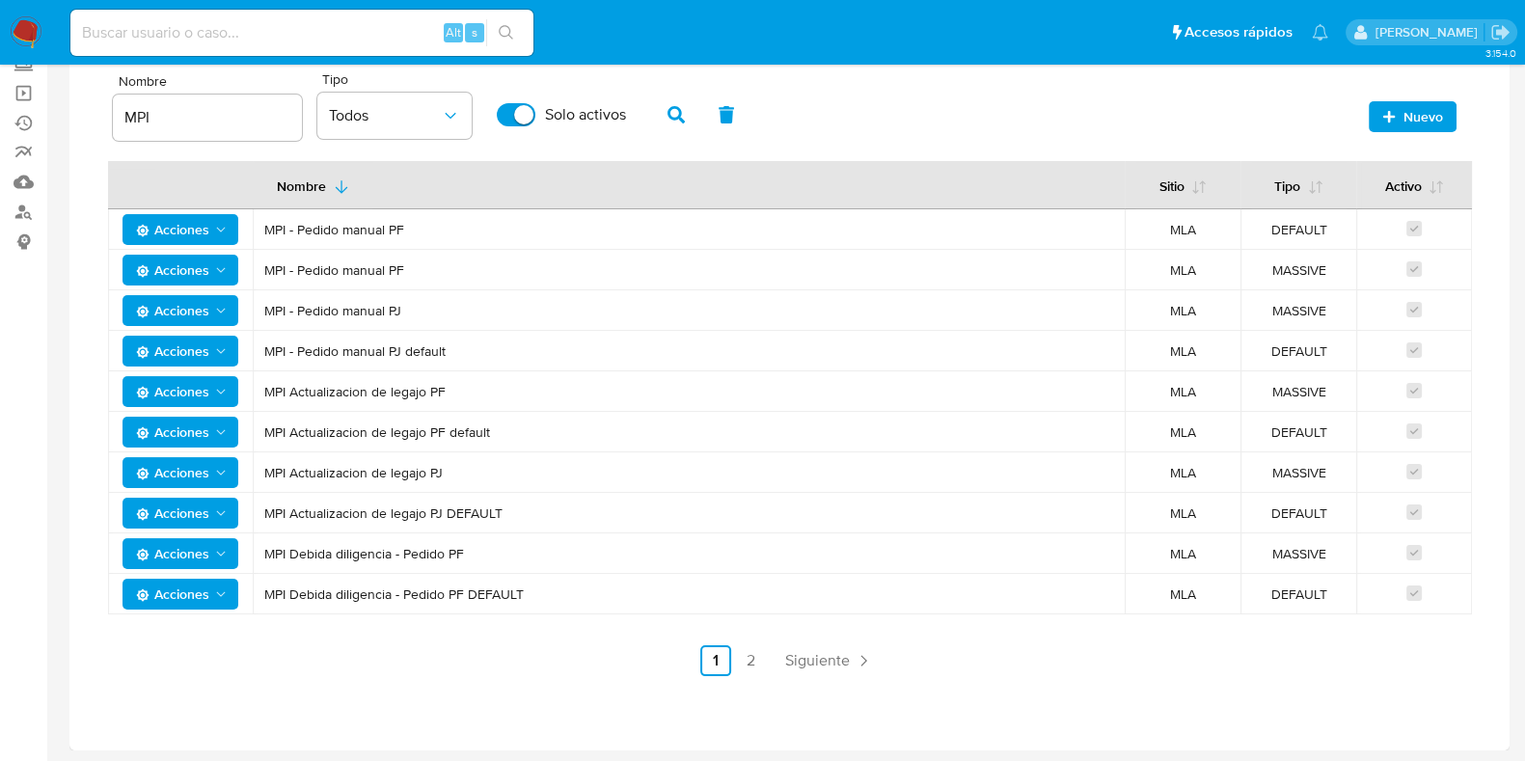
click at [1314, 310] on span "MASSIVE" at bounding box center [1298, 310] width 93 height 17
click at [1316, 352] on span "DEFAULT" at bounding box center [1298, 350] width 93 height 17
drag, startPoint x: 350, startPoint y: 320, endPoint x: 340, endPoint y: 310, distance: 13.6
click at [313, 315] on tbody "Acciones MPI - Pedido manual PF MLA DEFAULT Acciones MPI - Pedido manual PF MLA…" at bounding box center [789, 411] width 1363 height 405
click at [475, 383] on span "MPI Actualizacion de legajo PF" at bounding box center [688, 391] width 849 height 17
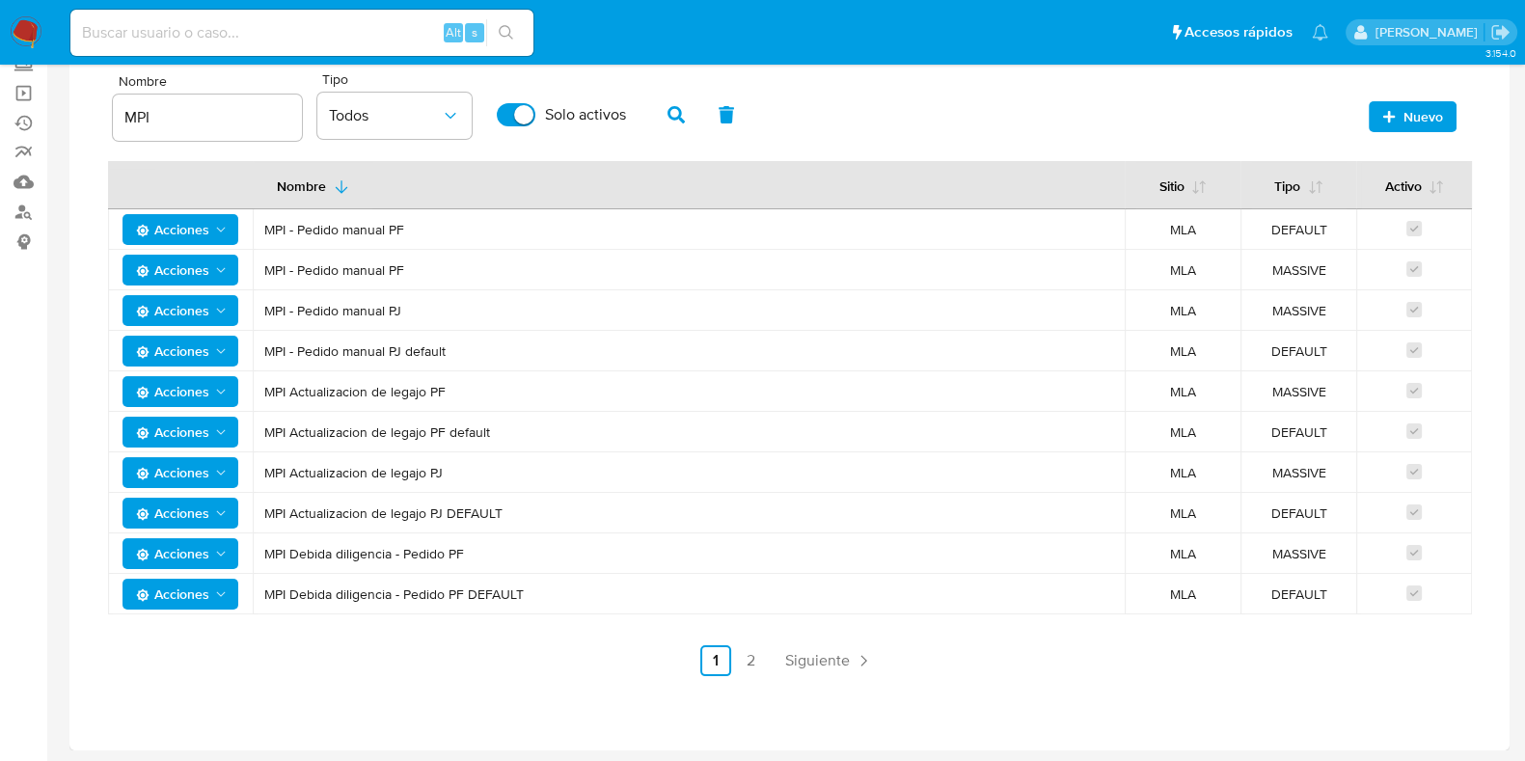
drag, startPoint x: 320, startPoint y: 383, endPoint x: 480, endPoint y: 384, distance: 160.1
click at [480, 384] on span "MPI Actualizacion de legajo PF" at bounding box center [688, 391] width 849 height 17
drag, startPoint x: 1323, startPoint y: 388, endPoint x: 1326, endPoint y: 412, distance: 24.3
click at [1321, 391] on span "MASSIVE" at bounding box center [1298, 391] width 93 height 17
click at [1314, 426] on span "DEFAULT" at bounding box center [1298, 431] width 93 height 17
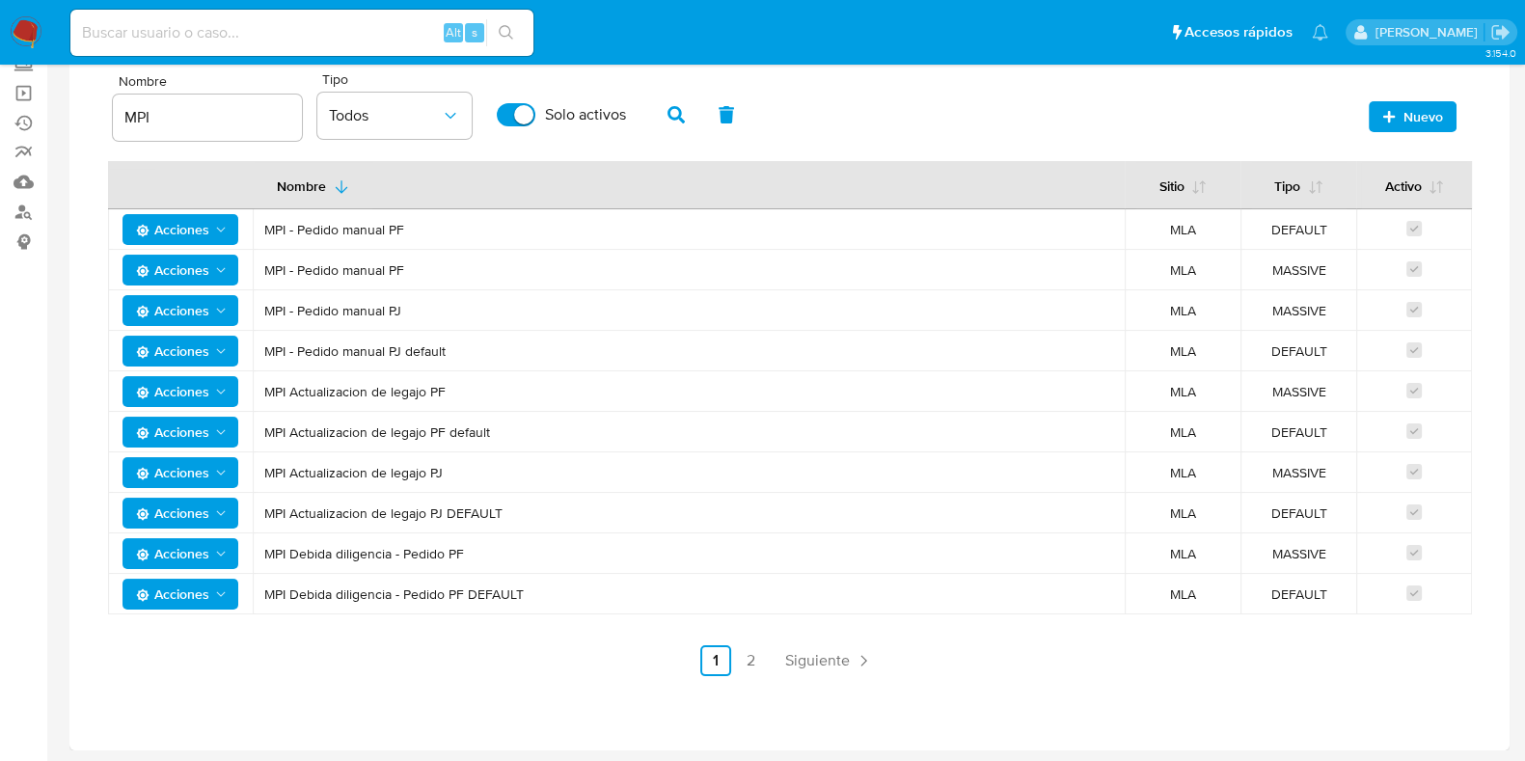
drag, startPoint x: 253, startPoint y: 454, endPoint x: 1261, endPoint y: 468, distance: 1008.7
click at [1261, 468] on tr "Acciones MPI Actualizacion de legajo PJ MLA MASSIVE" at bounding box center [789, 472] width 1363 height 40
click at [1302, 469] on span "MASSIVE" at bounding box center [1298, 472] width 93 height 17
click at [1293, 513] on span "DEFAULT" at bounding box center [1298, 512] width 93 height 17
drag, startPoint x: 1066, startPoint y: 585, endPoint x: 1352, endPoint y: 576, distance: 286.6
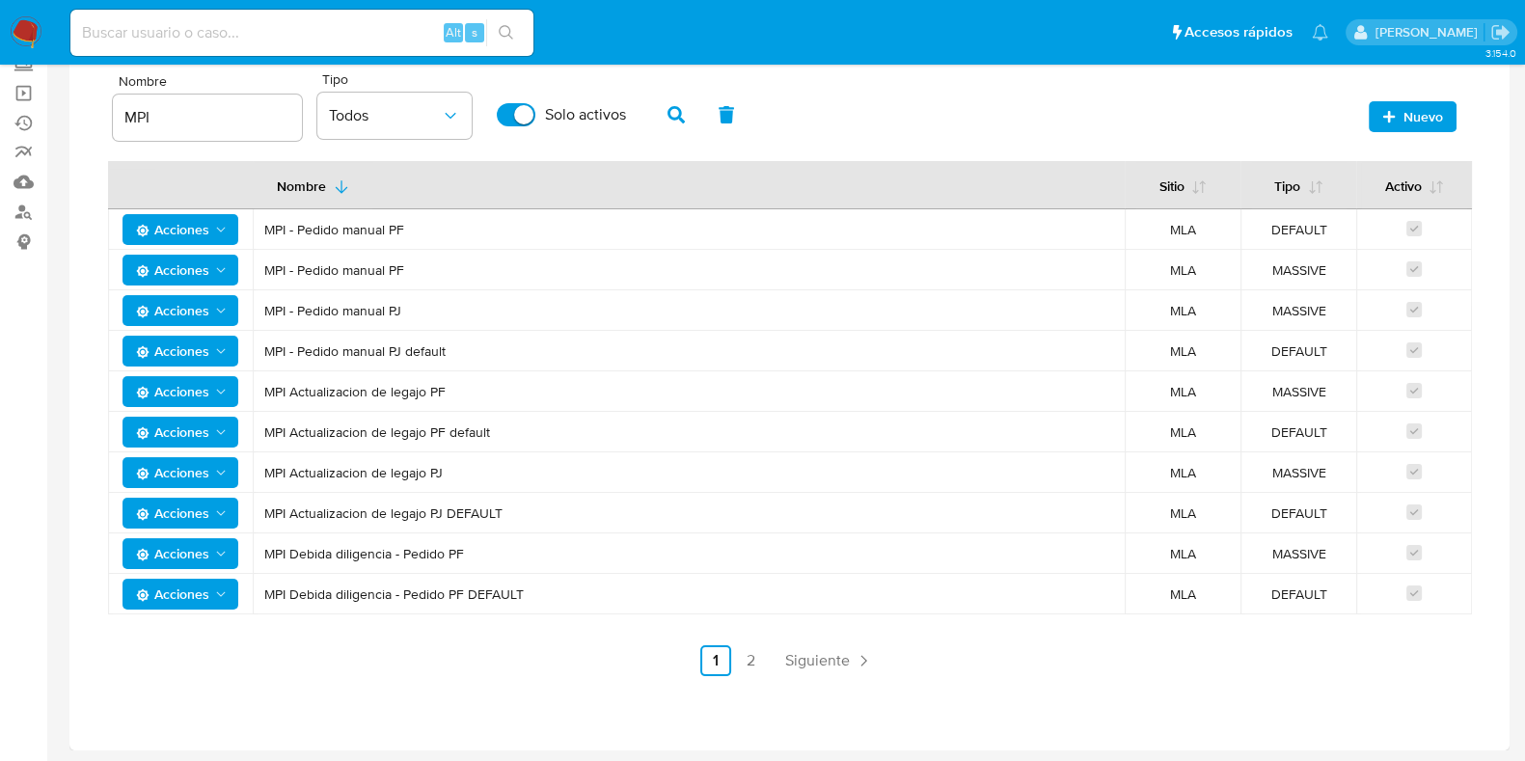
click at [1320, 586] on tbody "Acciones MPI - Pedido manual PF MLA DEFAULT Acciones MPI - Pedido manual PF MLA…" at bounding box center [789, 411] width 1363 height 405
click at [1308, 601] on td "DEFAULT" at bounding box center [1298, 594] width 116 height 40
click at [743, 655] on link "2" at bounding box center [750, 660] width 31 height 31
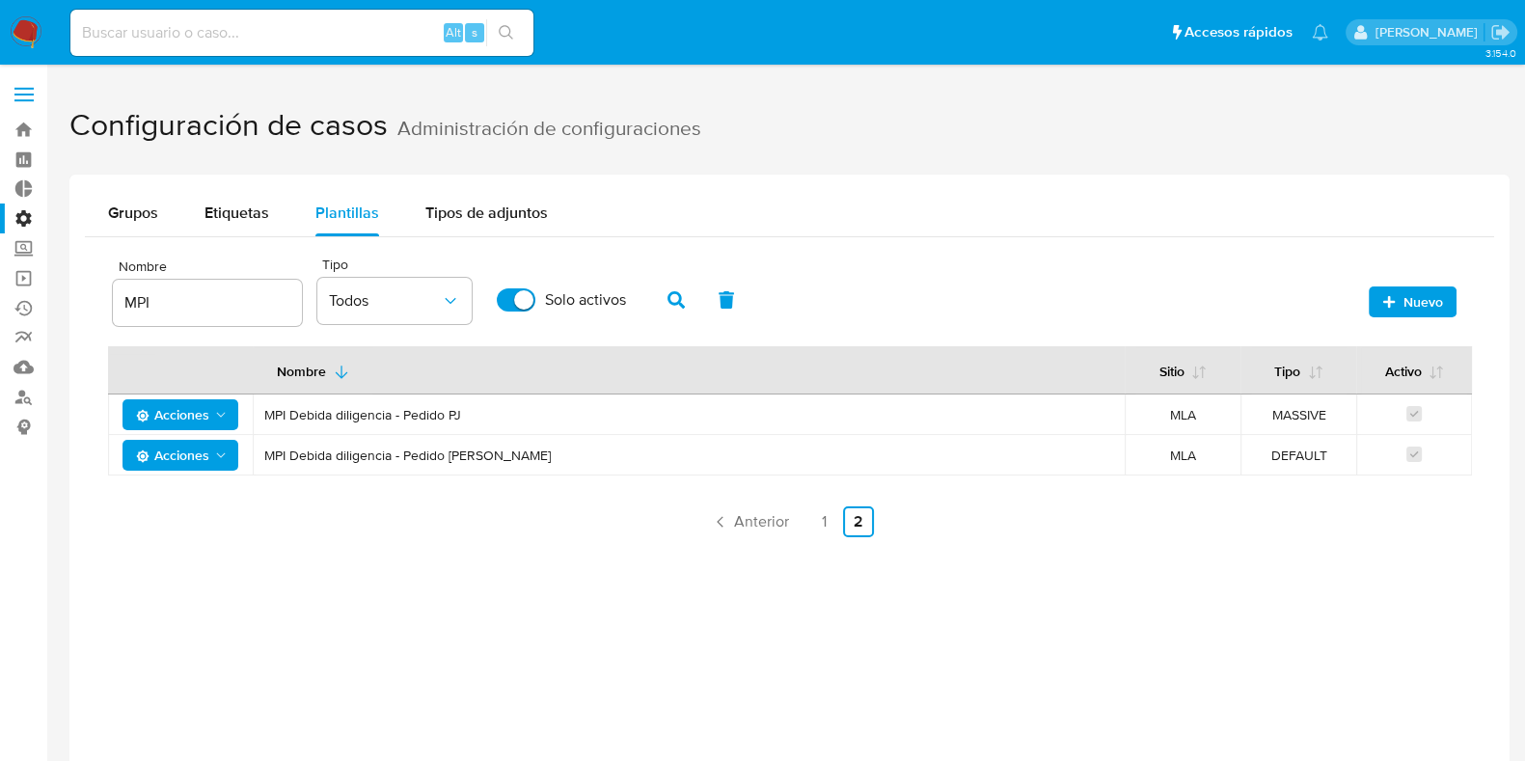
scroll to position [0, 0]
click at [17, 215] on label "Administración" at bounding box center [114, 218] width 229 height 30
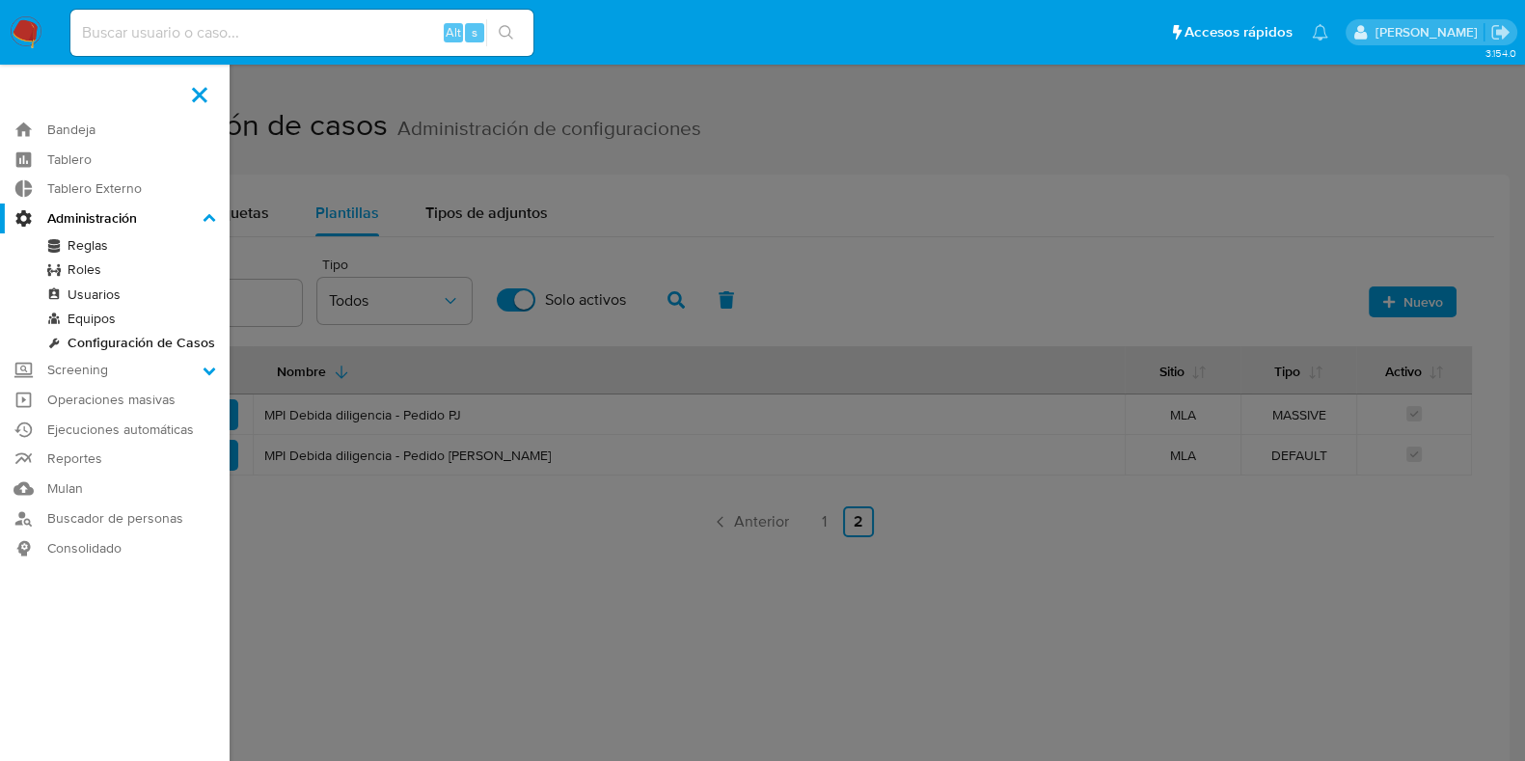
click at [0, 0] on input "Administración" at bounding box center [0, 0] width 0 height 0
click at [147, 344] on link "Configuración de Casos" at bounding box center [114, 343] width 229 height 24
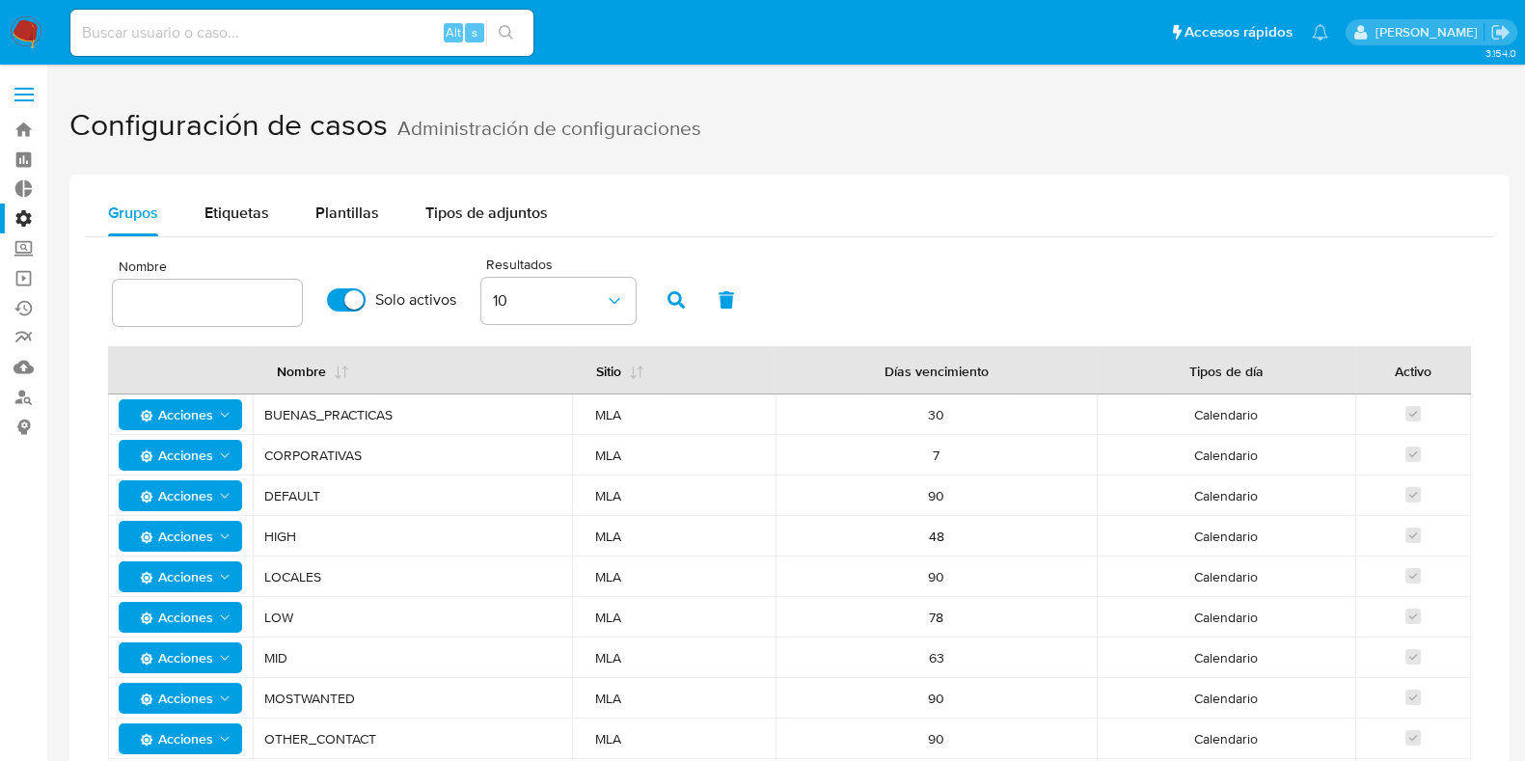
click at [28, 18] on img at bounding box center [26, 32] width 33 height 33
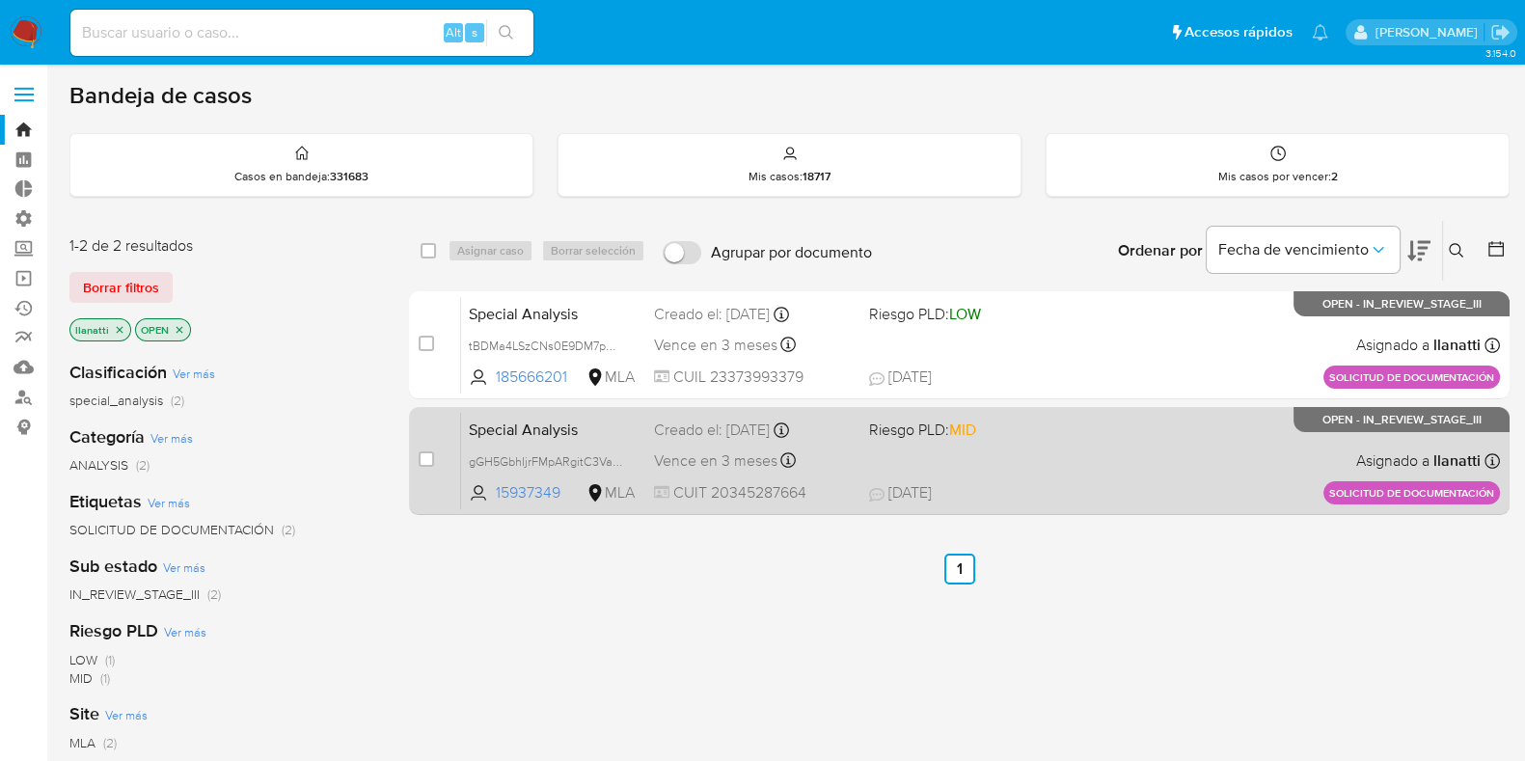
click at [1051, 494] on span "14/08/2025 14/08/2025 12:05" at bounding box center [1076, 492] width 415 height 21
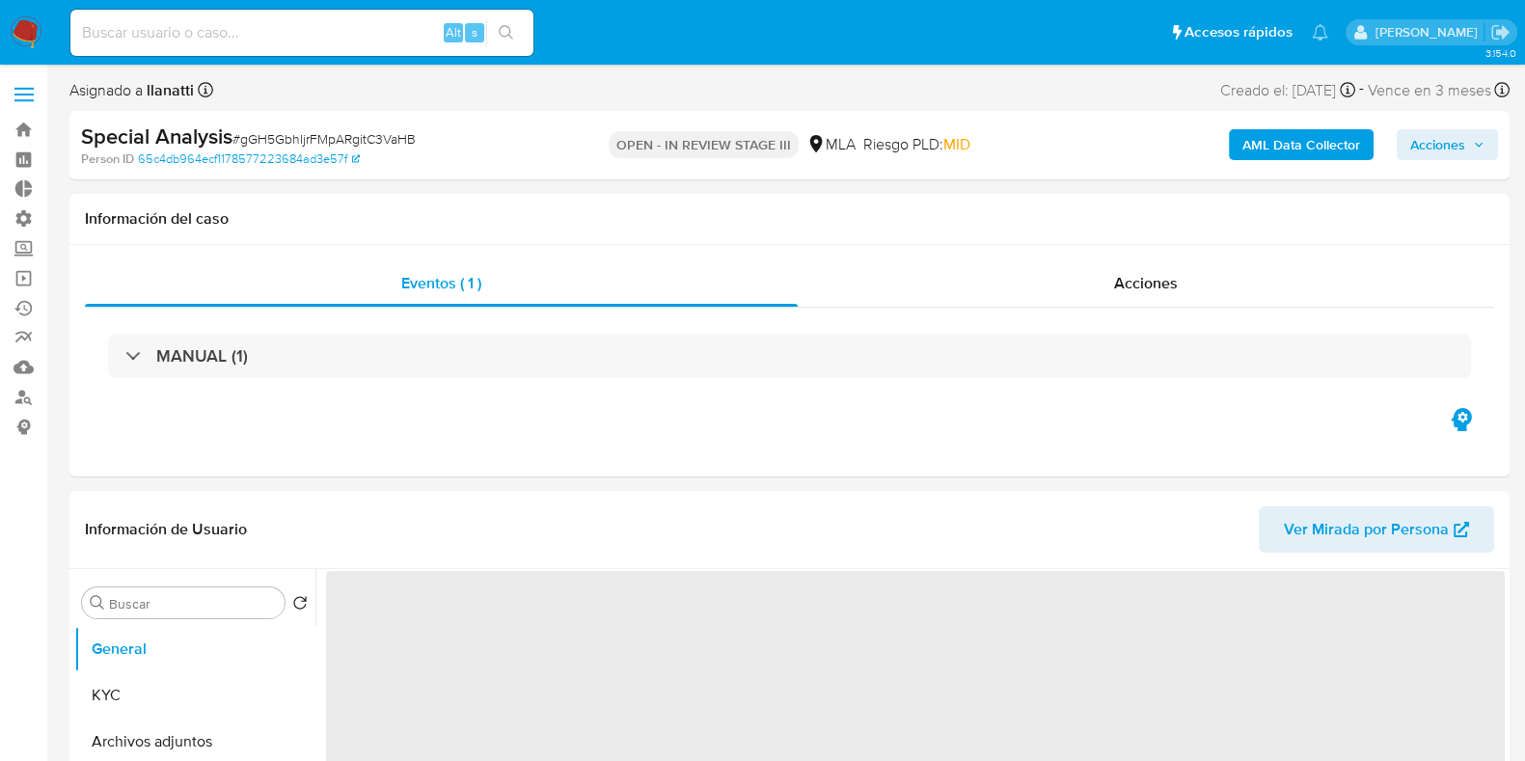
click at [13, 18] on img at bounding box center [26, 32] width 33 height 33
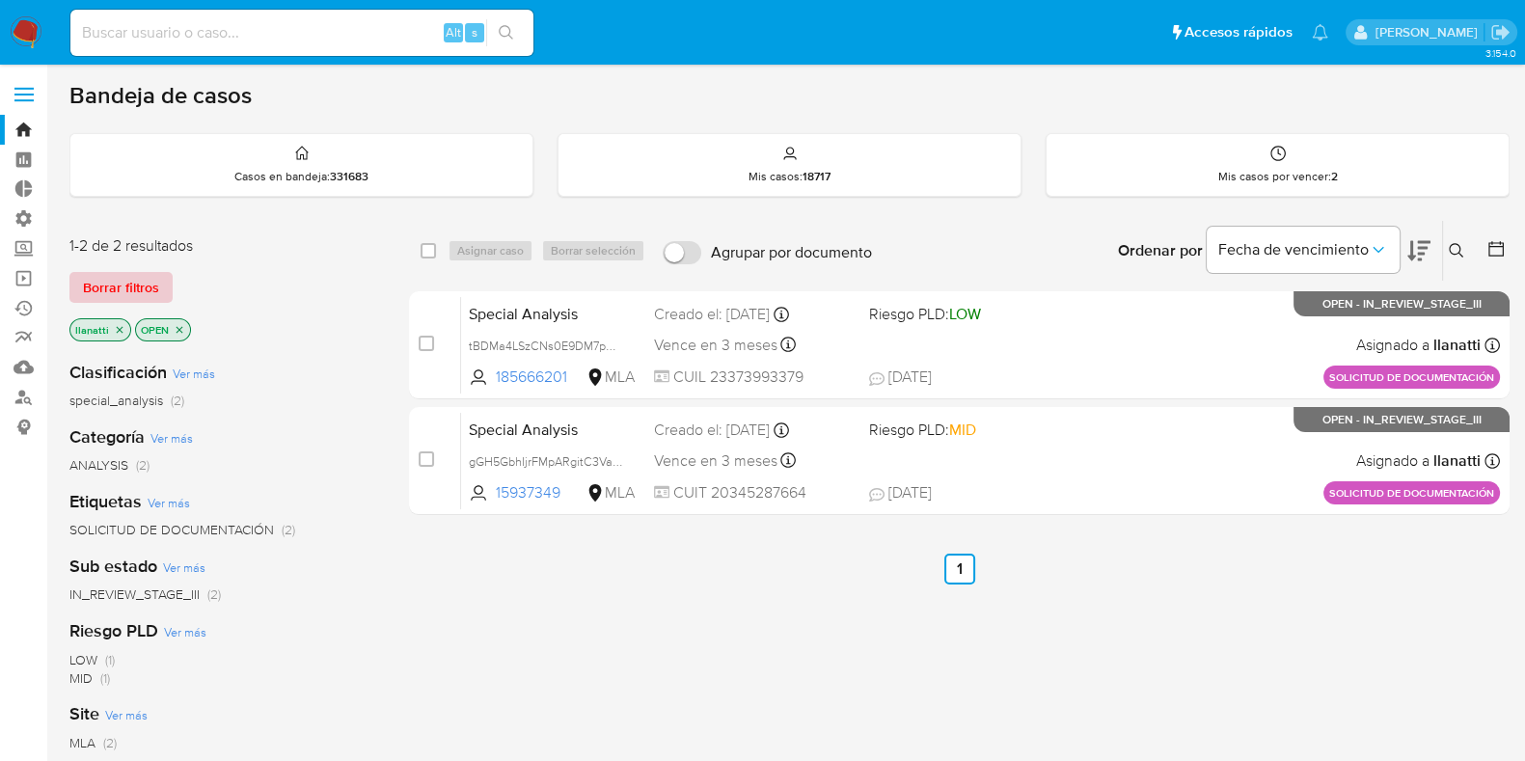
click at [131, 282] on span "Borrar filtros" at bounding box center [121, 287] width 76 height 27
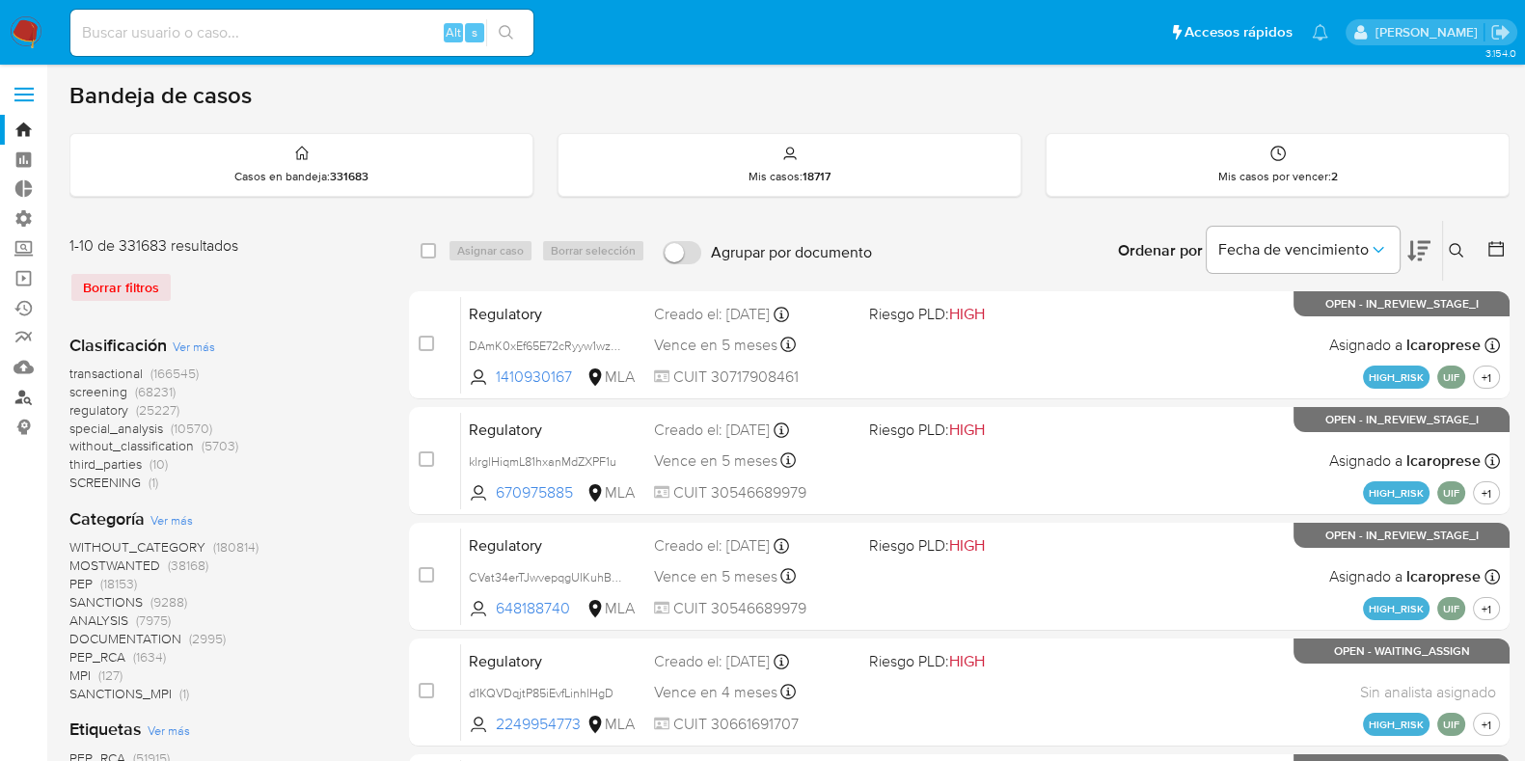
click at [28, 408] on link "Buscador de personas" at bounding box center [114, 397] width 229 height 30
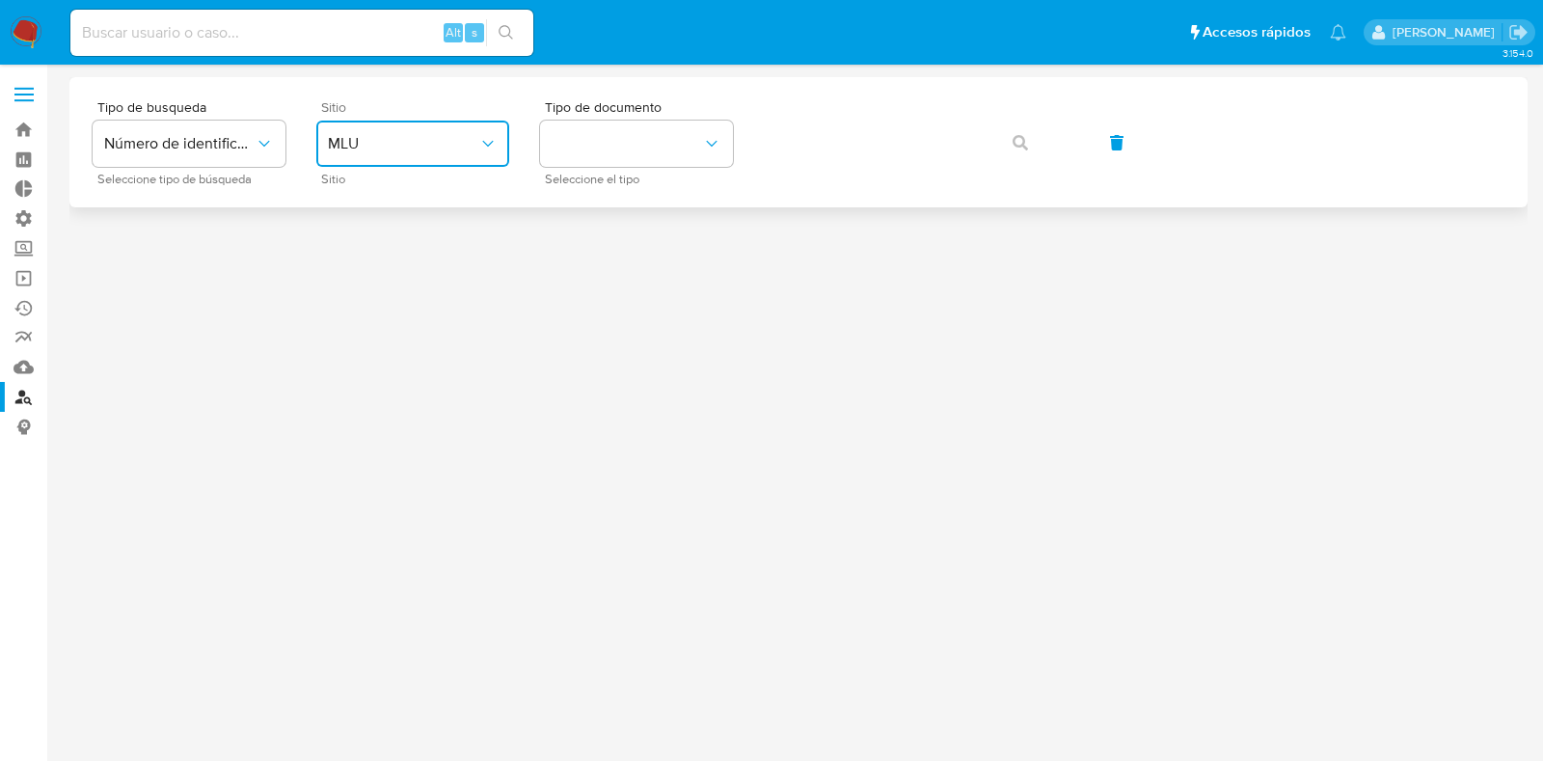
drag, startPoint x: 376, startPoint y: 151, endPoint x: 375, endPoint y: 165, distance: 13.5
click at [375, 151] on span "MLU" at bounding box center [403, 143] width 150 height 19
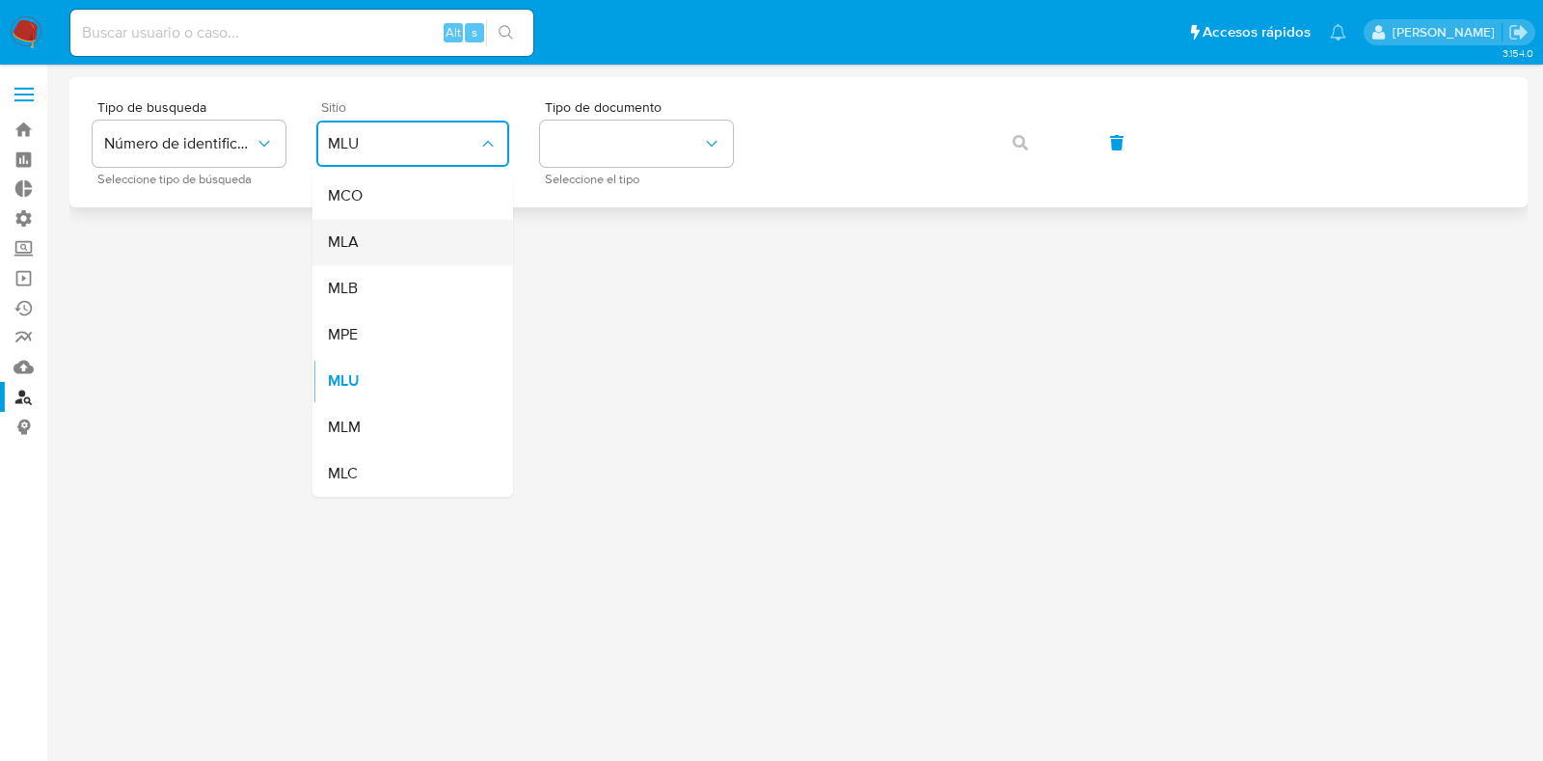
click at [388, 231] on div "MLA" at bounding box center [407, 242] width 158 height 46
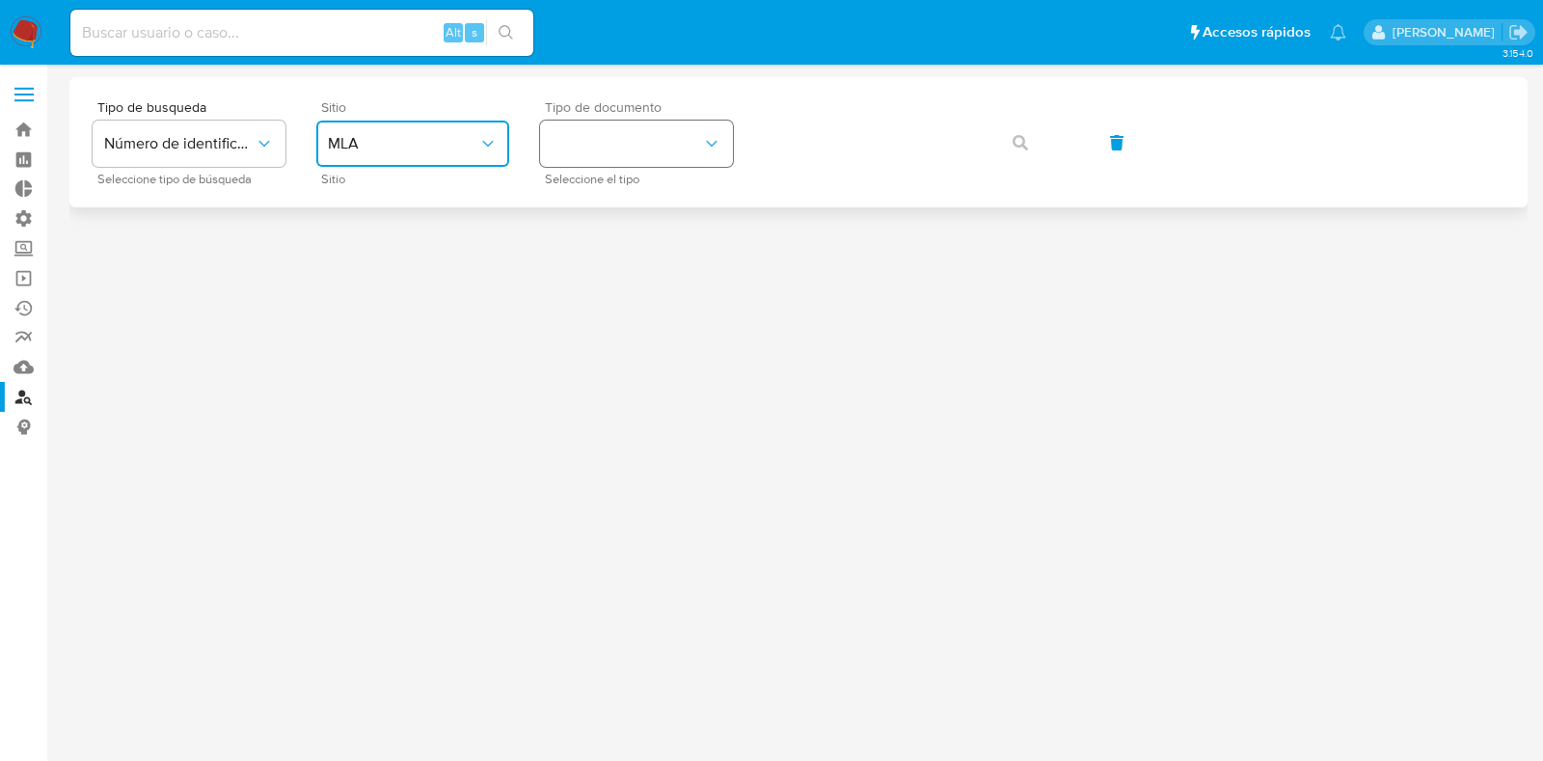
drag, startPoint x: 683, startPoint y: 127, endPoint x: 673, endPoint y: 156, distance: 30.5
click at [682, 127] on button "identificationType" at bounding box center [636, 144] width 193 height 46
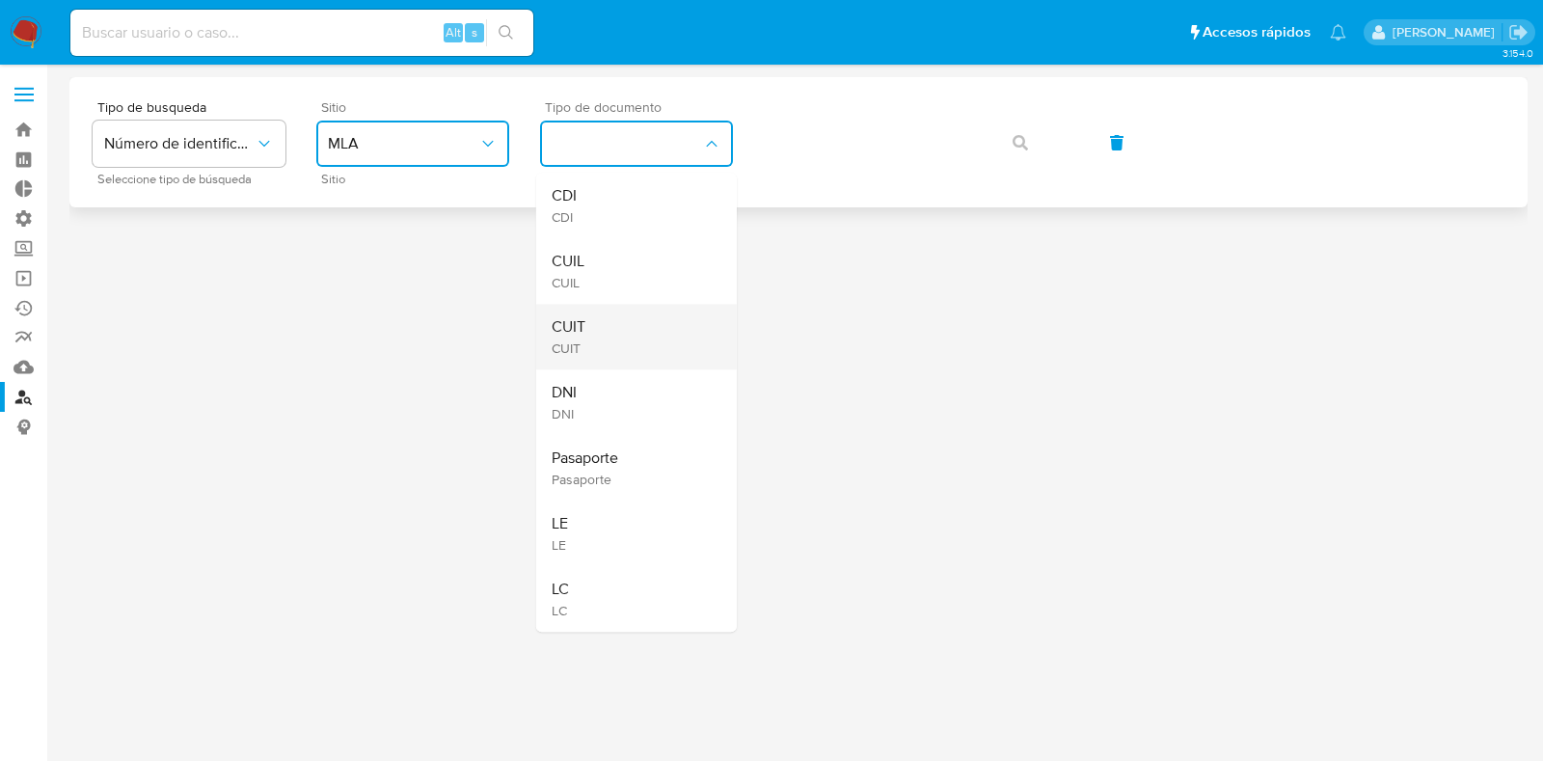
click at [627, 331] on div "CUIT CUIT" at bounding box center [631, 337] width 158 height 66
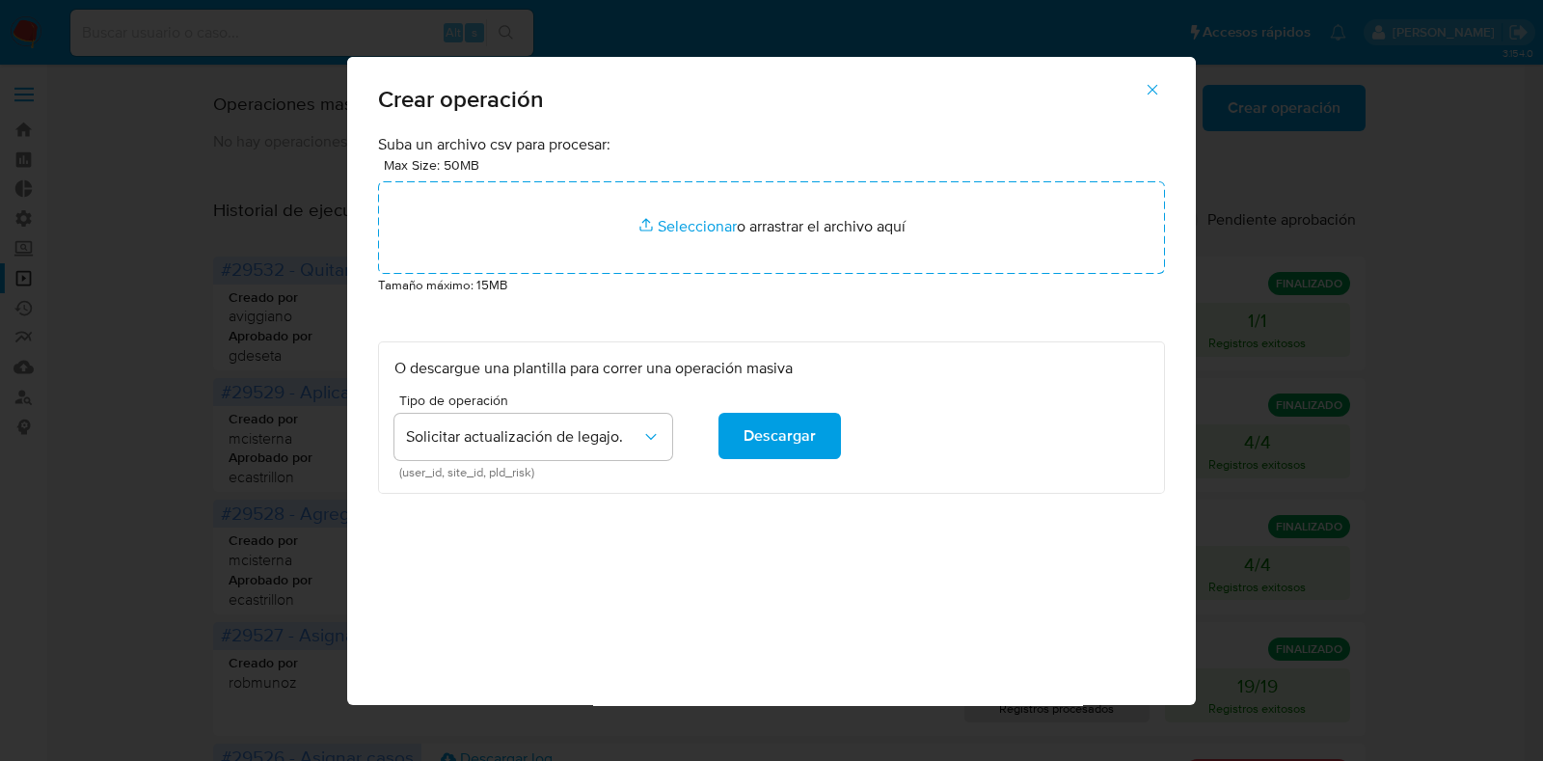
drag, startPoint x: 1143, startPoint y: 94, endPoint x: 1119, endPoint y: 188, distance: 96.6
click at [1144, 95] on button "button" at bounding box center [1152, 90] width 67 height 46
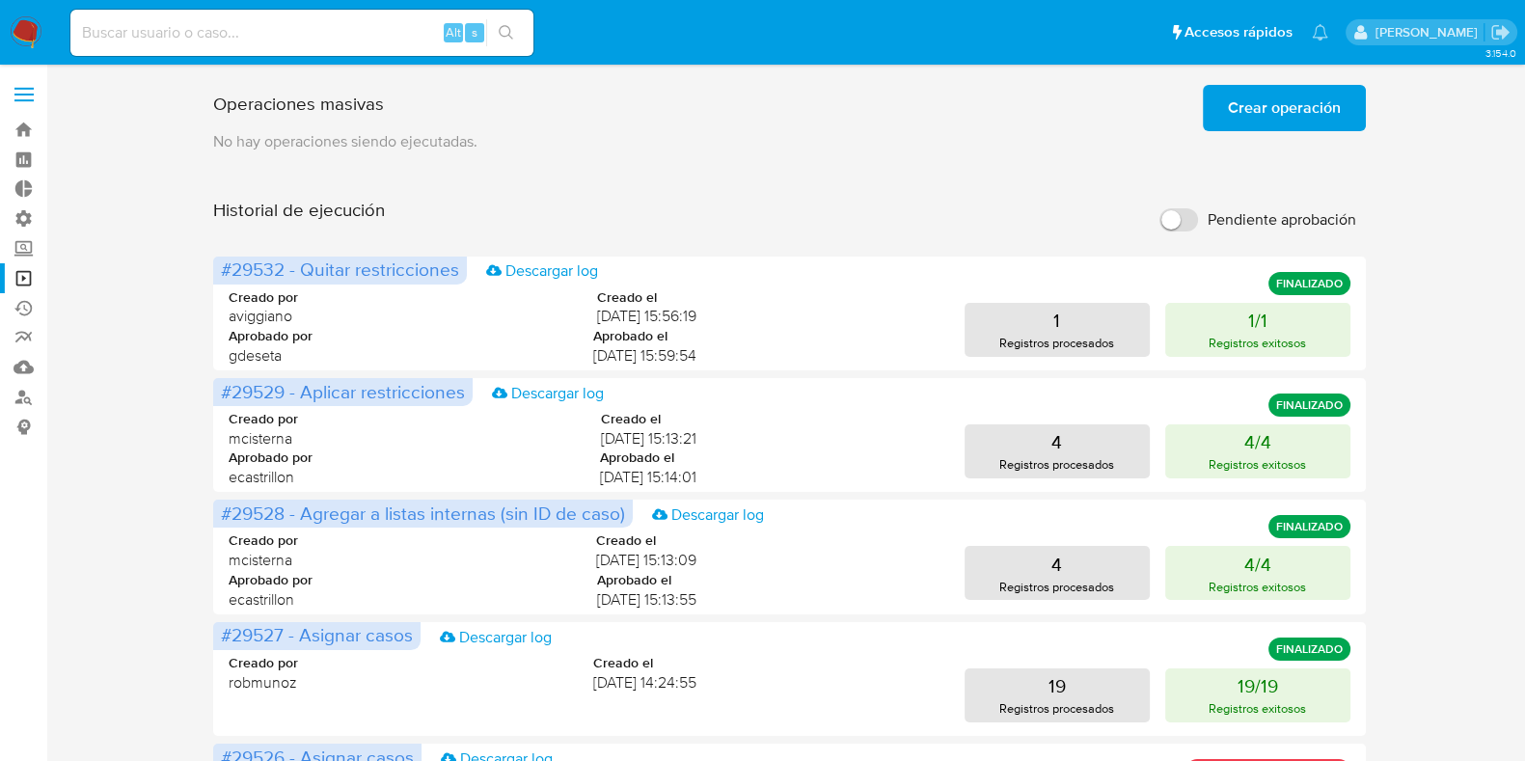
click at [25, 19] on img at bounding box center [26, 32] width 33 height 33
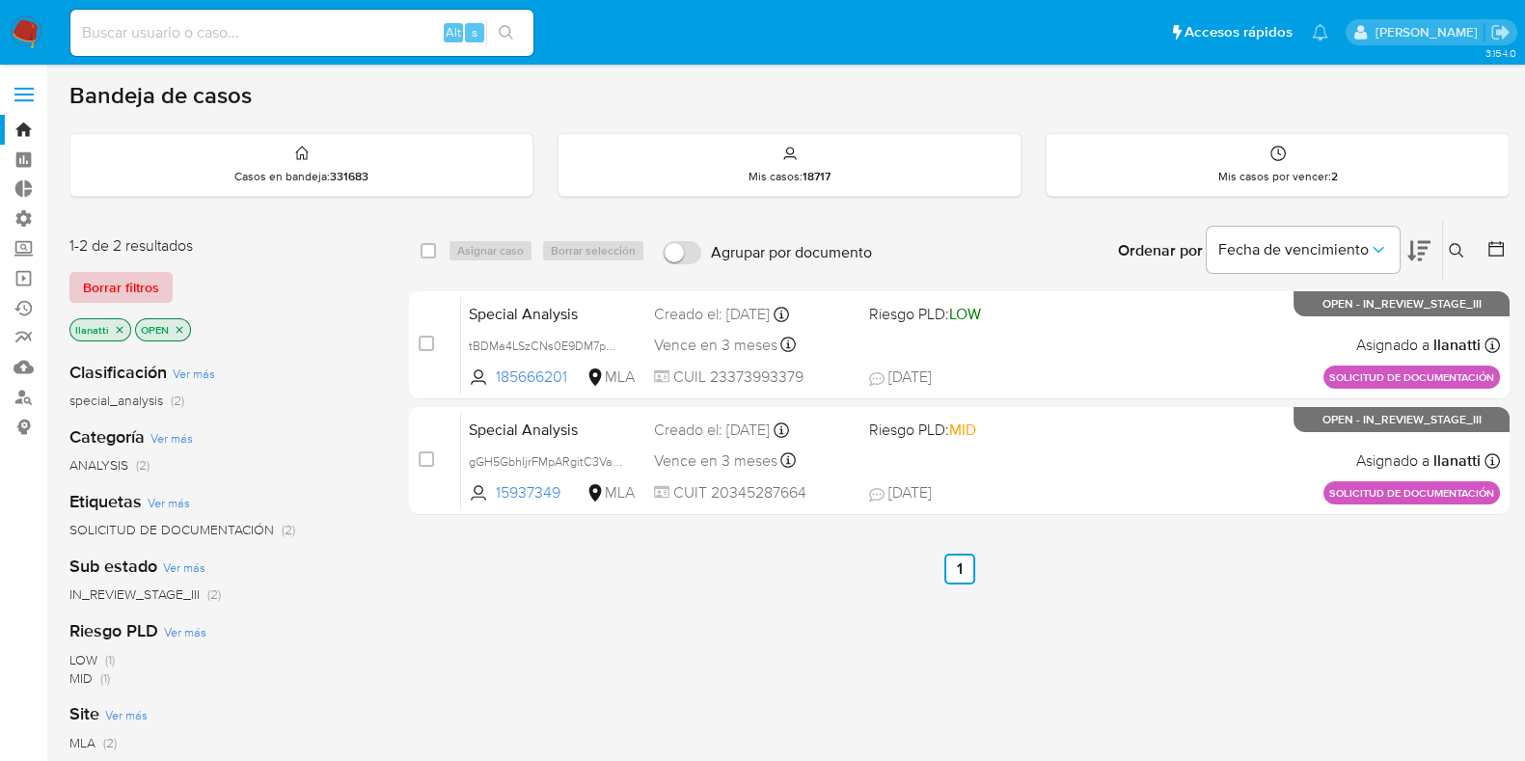
click at [119, 289] on span "Borrar filtros" at bounding box center [121, 287] width 76 height 27
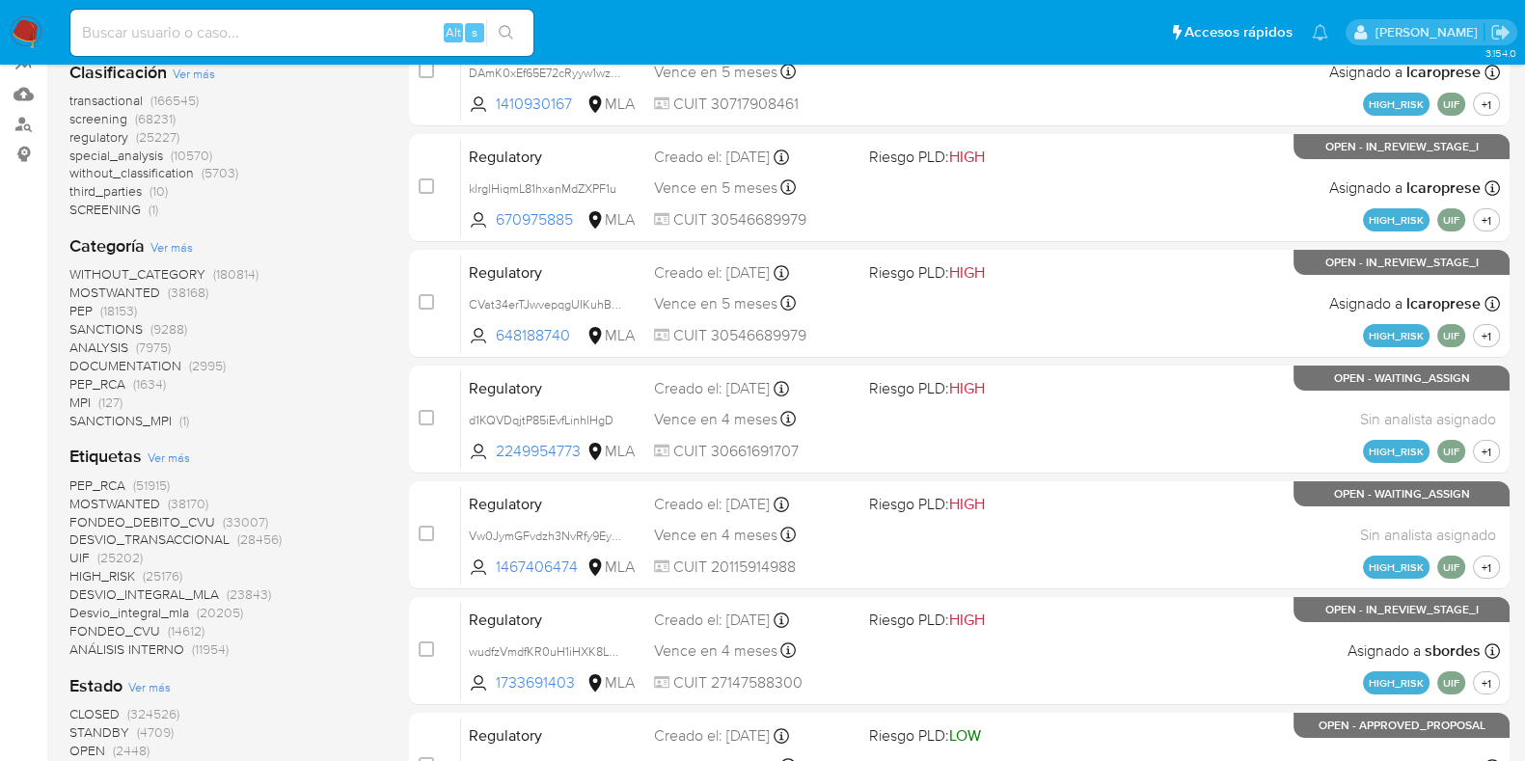
scroll to position [240, 0]
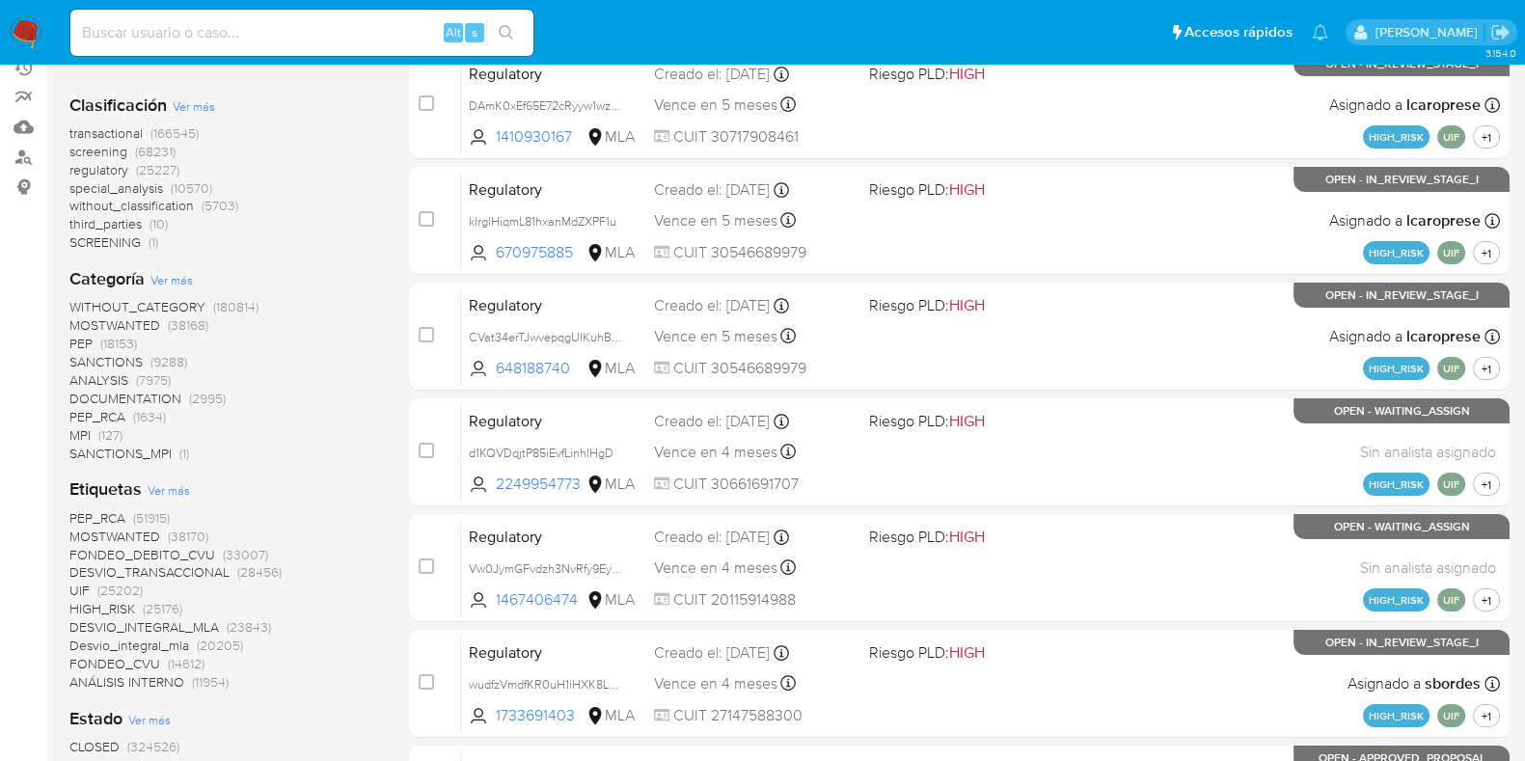
click at [97, 436] on span "MPI (127)" at bounding box center [95, 435] width 53 height 18
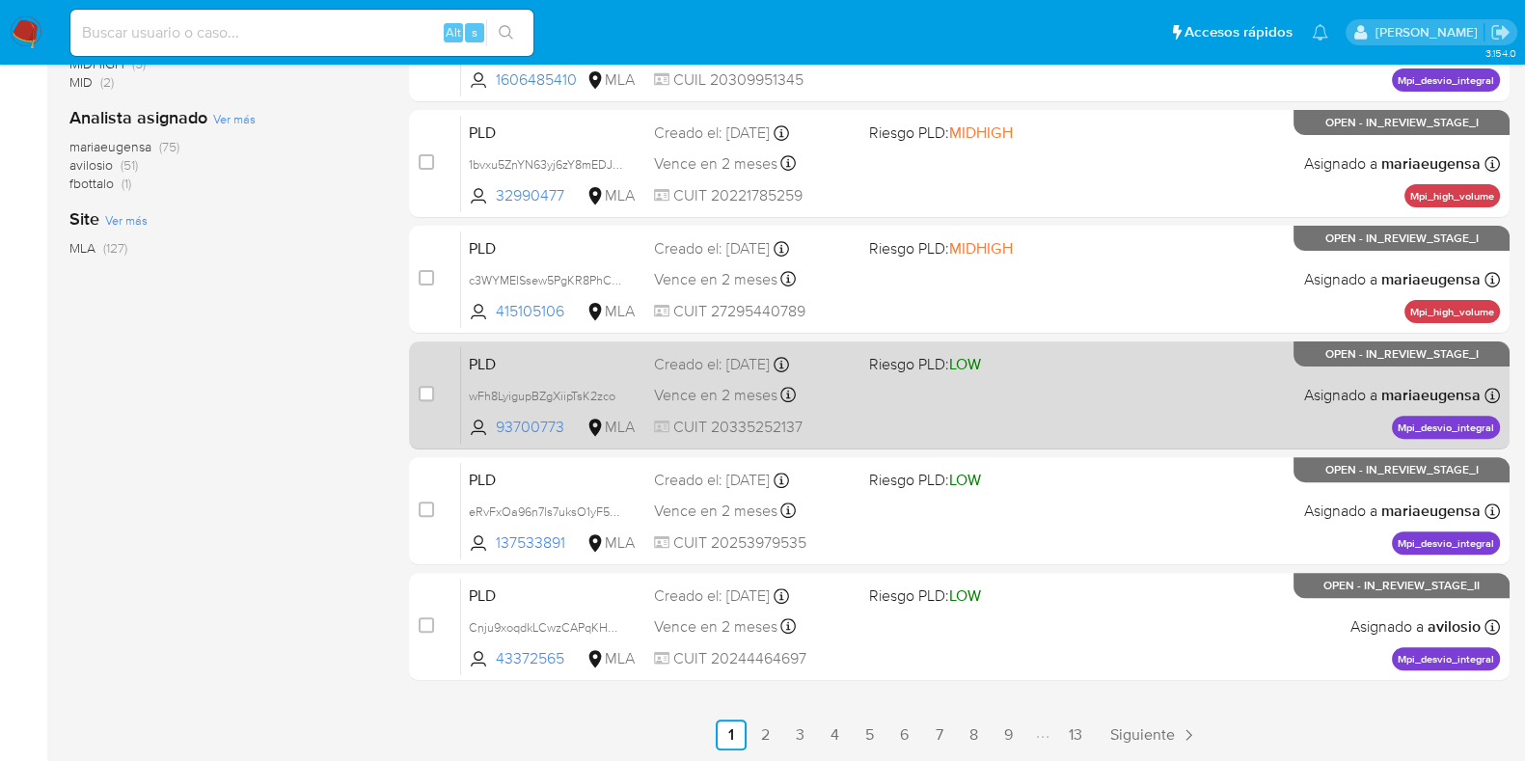
scroll to position [519, 0]
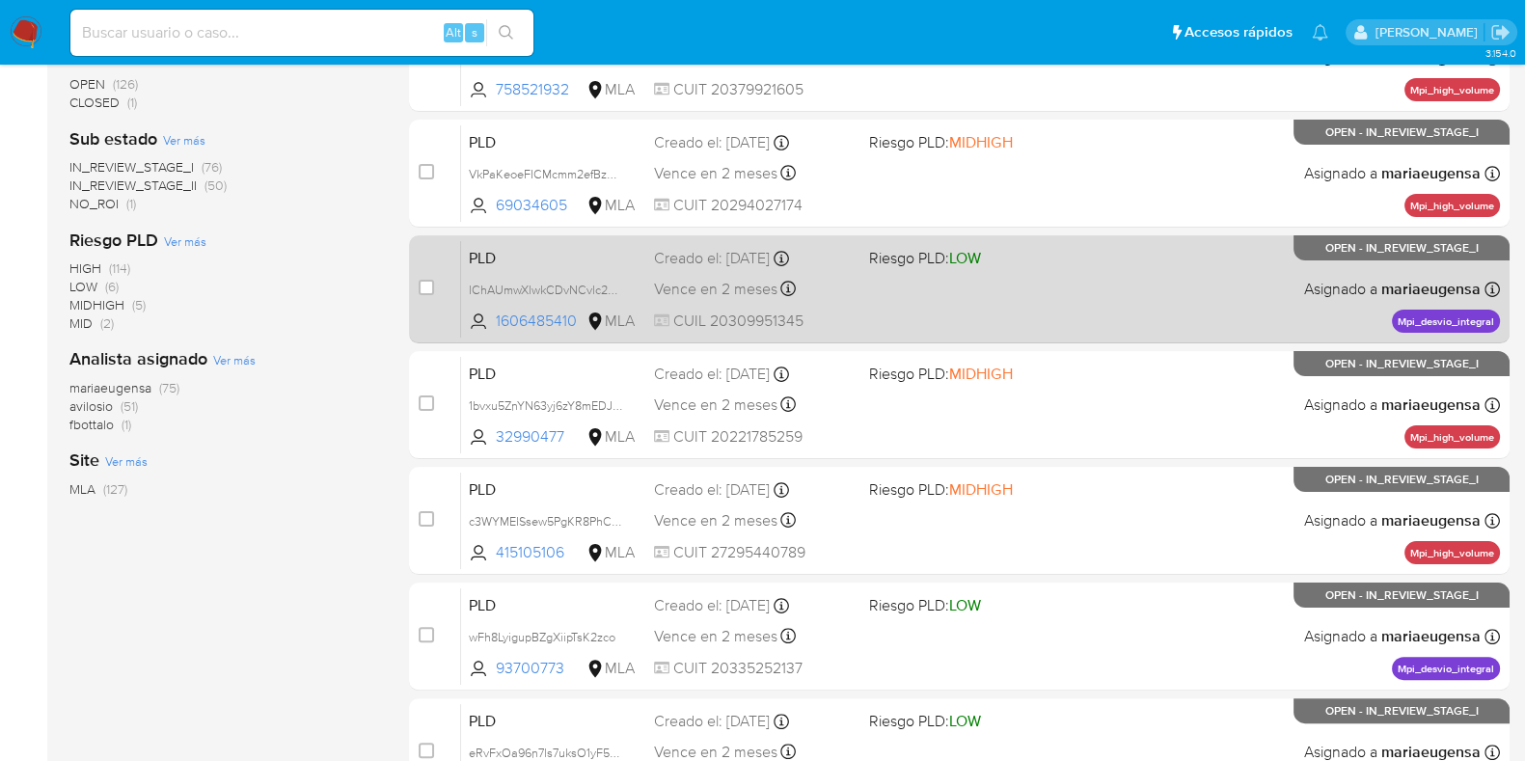
click at [983, 296] on div "PLD lChAUmwXlwkCDvNCvlc2Epnt 1606485410 MLA Riesgo PLD: LOW Creado el: 12/08/20…" at bounding box center [980, 288] width 1039 height 97
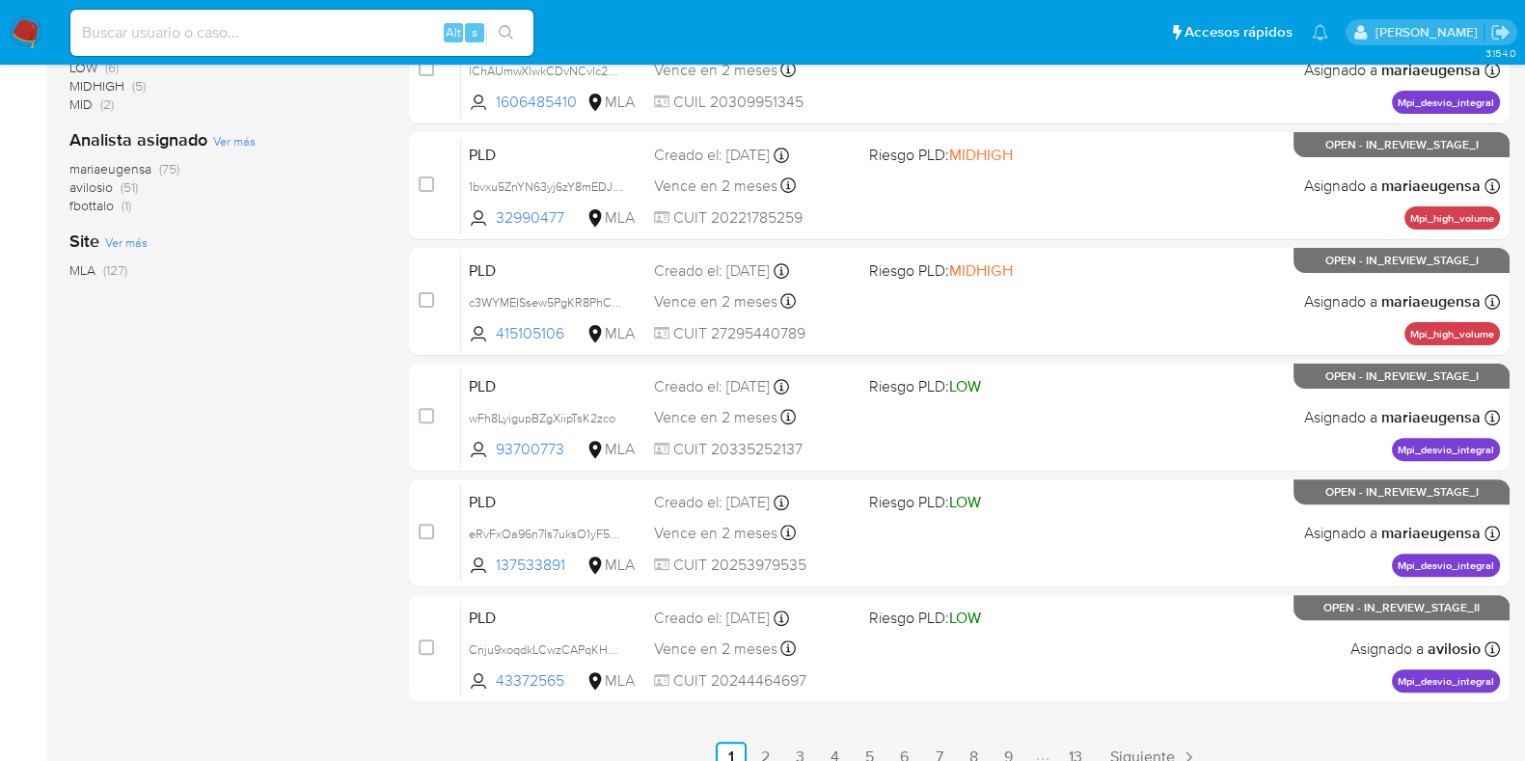
scroll to position [760, 0]
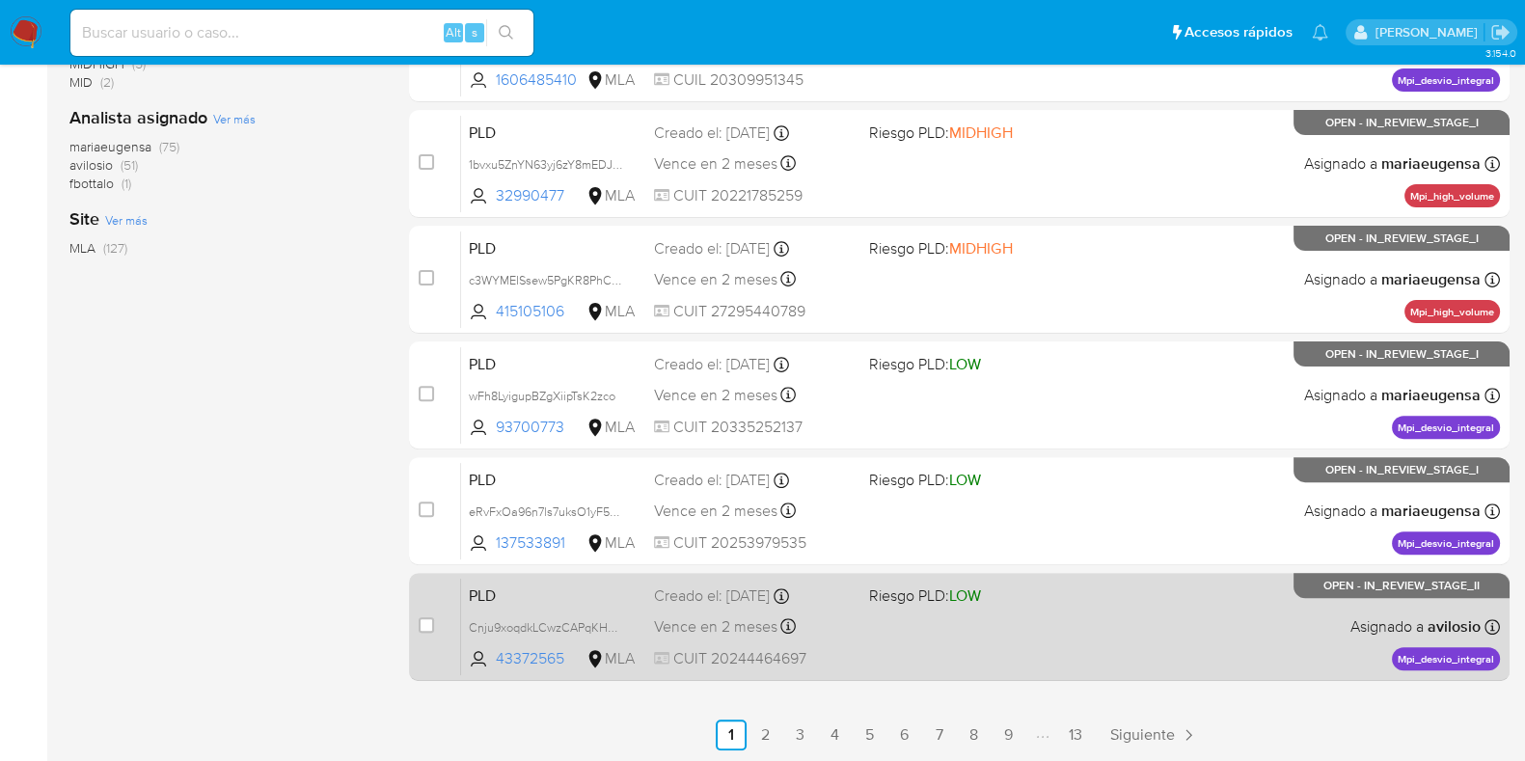
click at [825, 609] on div "PLD Cnju9xoqdkLCwzCAPqKHN6Gf 43372565 MLA Riesgo PLD: LOW Creado el: 12/08/2025…" at bounding box center [980, 626] width 1039 height 97
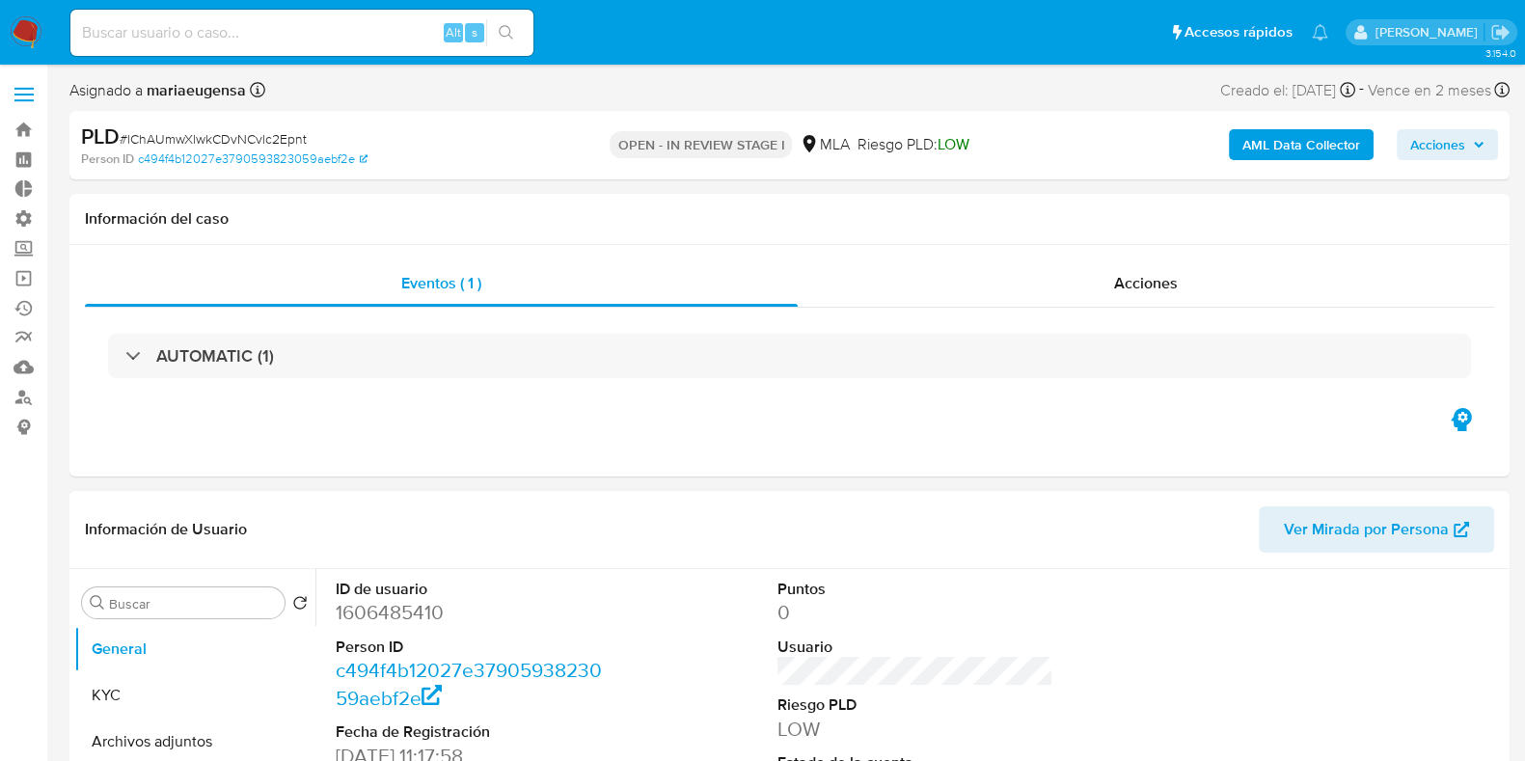
select select "10"
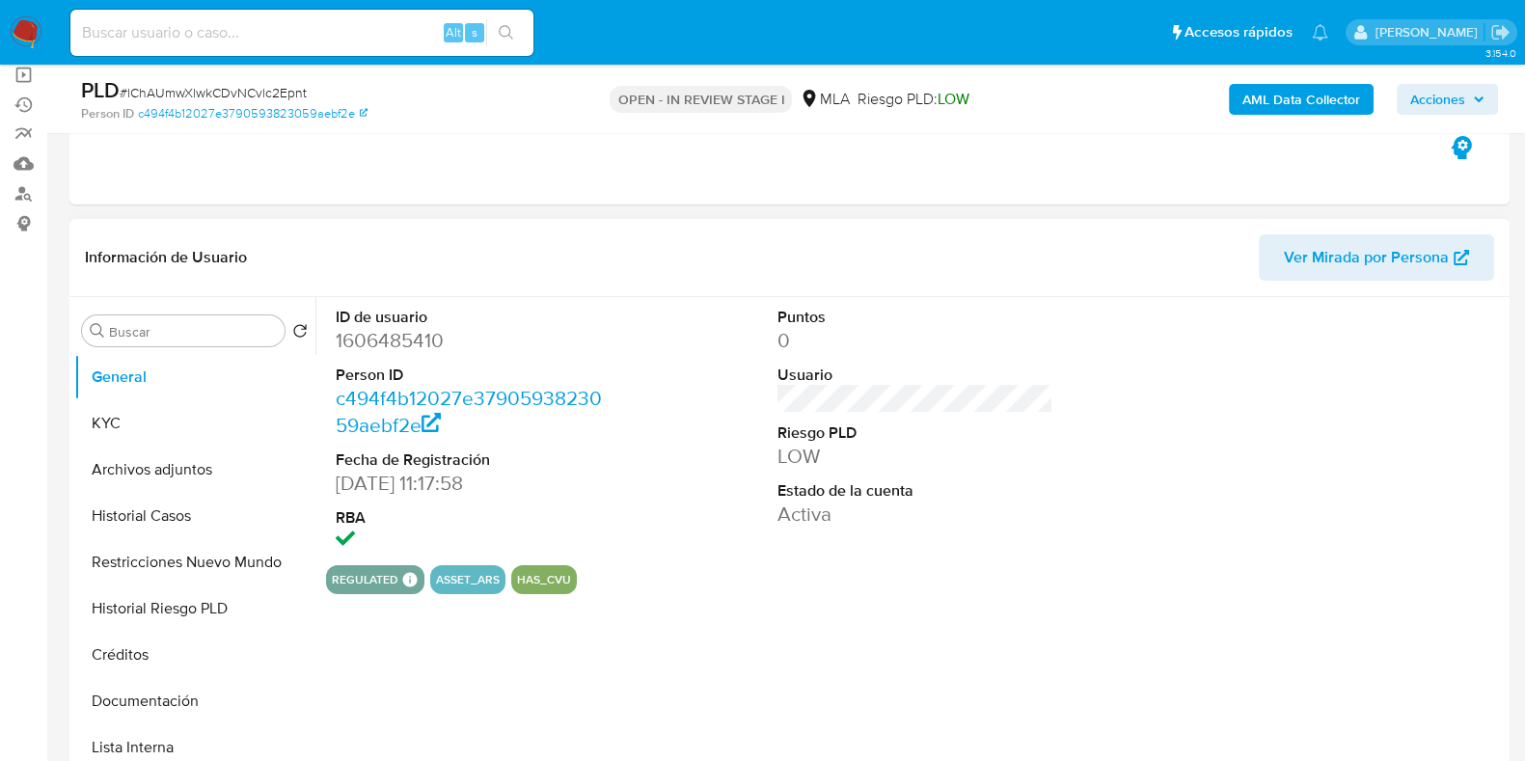
scroll to position [240, 0]
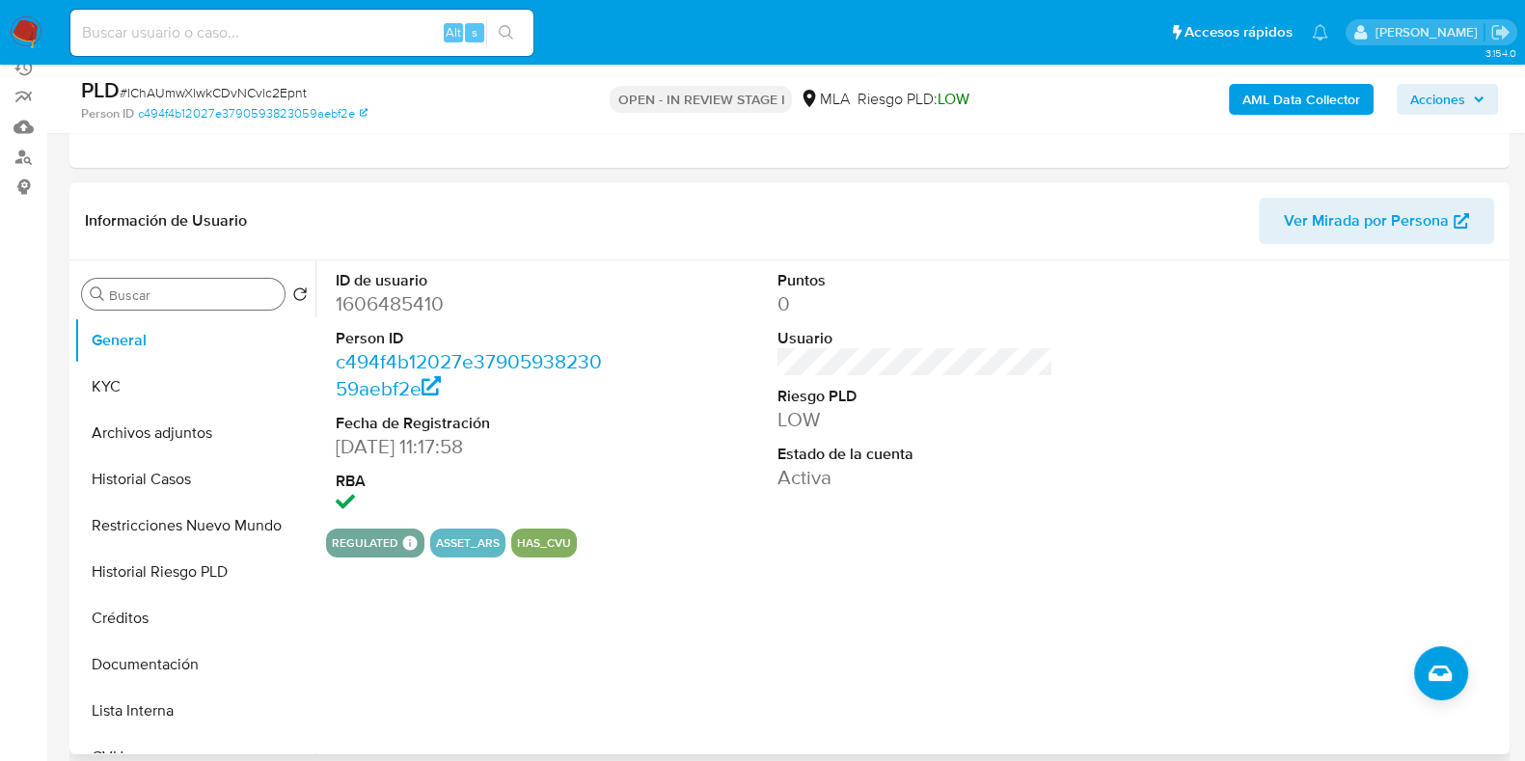
click at [133, 287] on input "Buscar" at bounding box center [193, 294] width 168 height 17
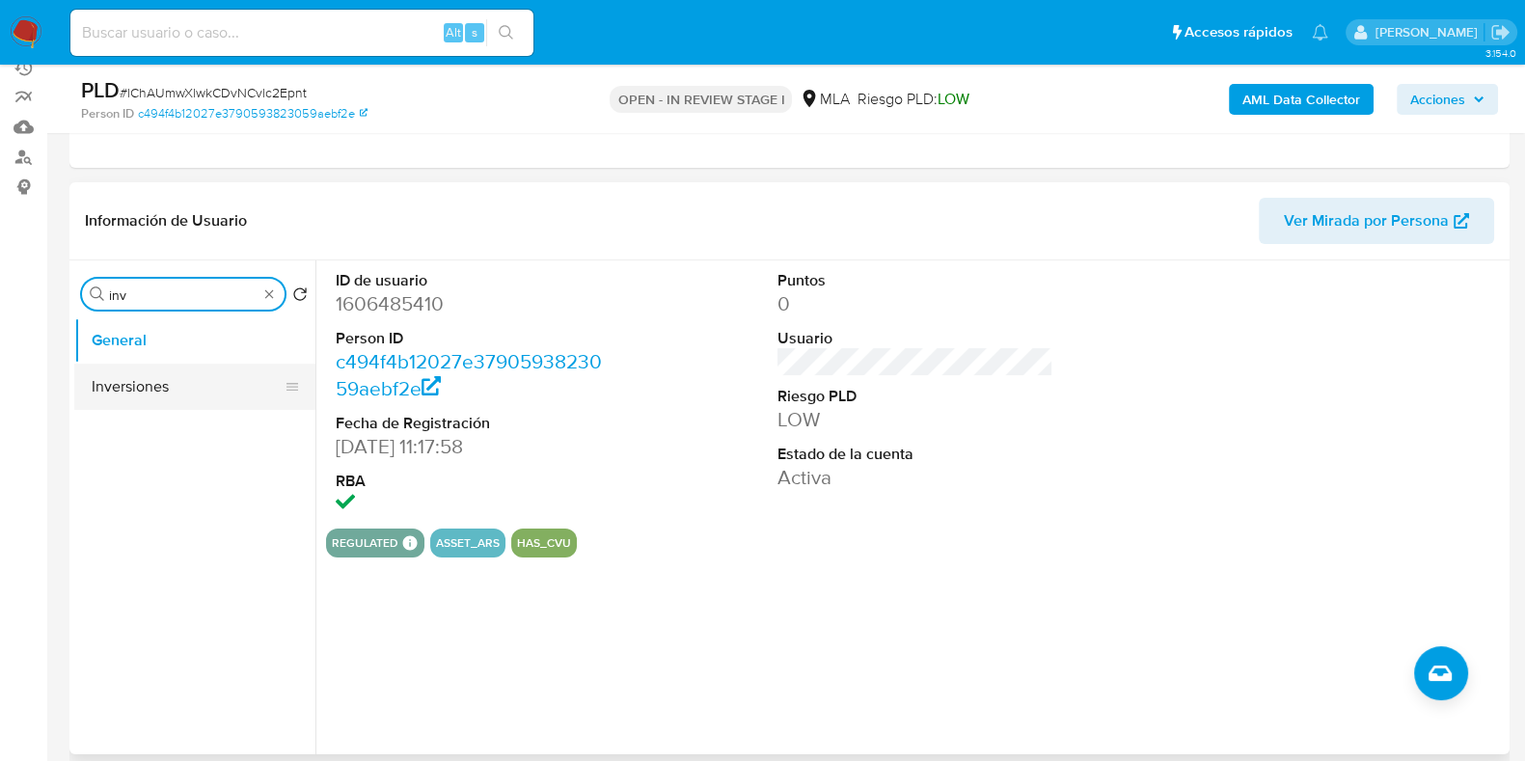
type input "inv"
click at [140, 378] on button "Inversiones" at bounding box center [194, 387] width 241 height 46
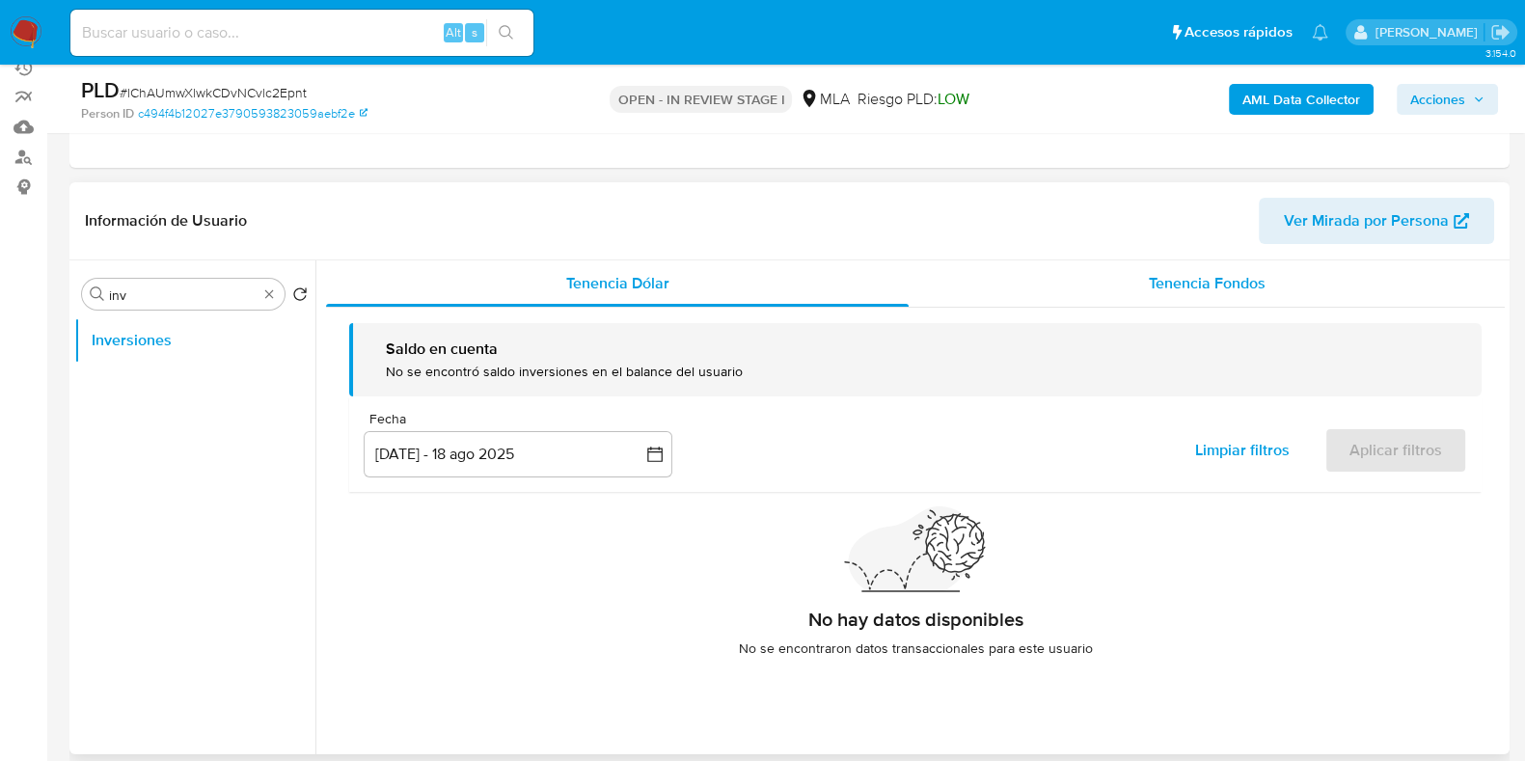
click at [1200, 289] on span "Tenencia Fondos" at bounding box center [1206, 283] width 117 height 22
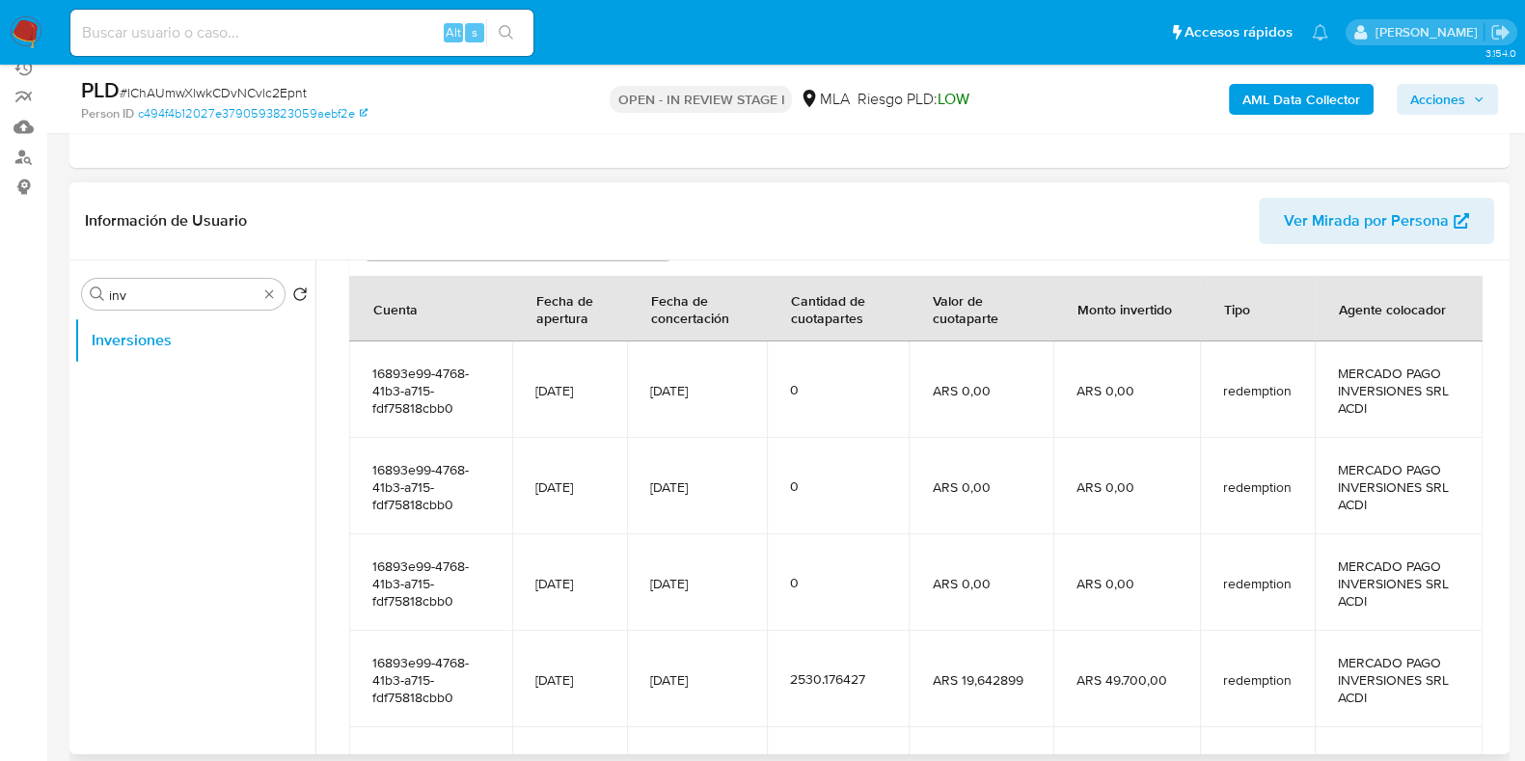
drag, startPoint x: 634, startPoint y: 394, endPoint x: 562, endPoint y: 390, distance: 72.5
click at [562, 390] on tr "16893e99-4768-41b3-a715-fdf75818cbb0 04/09/2024 14/08/2025 0 ARS 0,00 ARS 0,00 …" at bounding box center [915, 389] width 1133 height 96
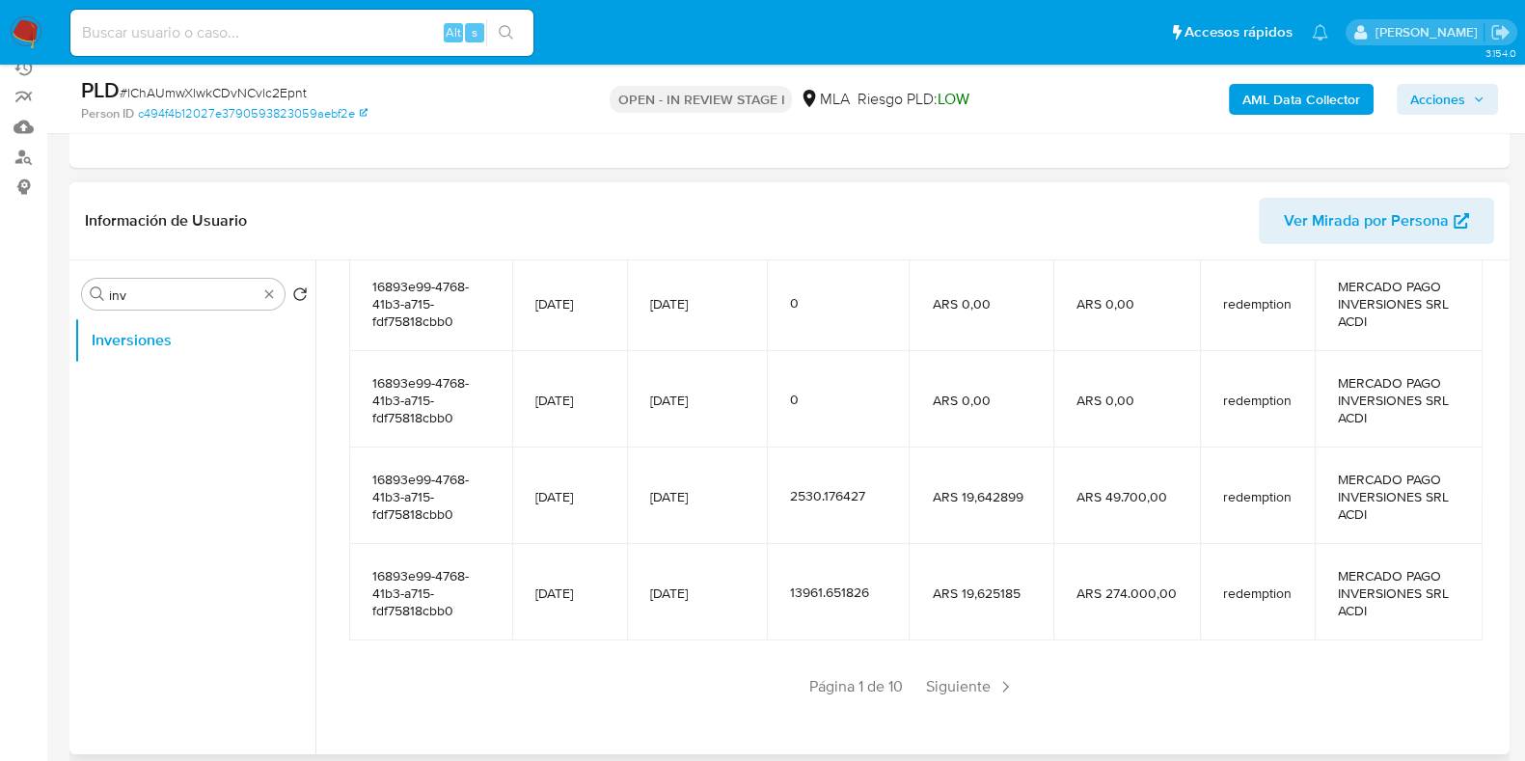
scroll to position [427, 0]
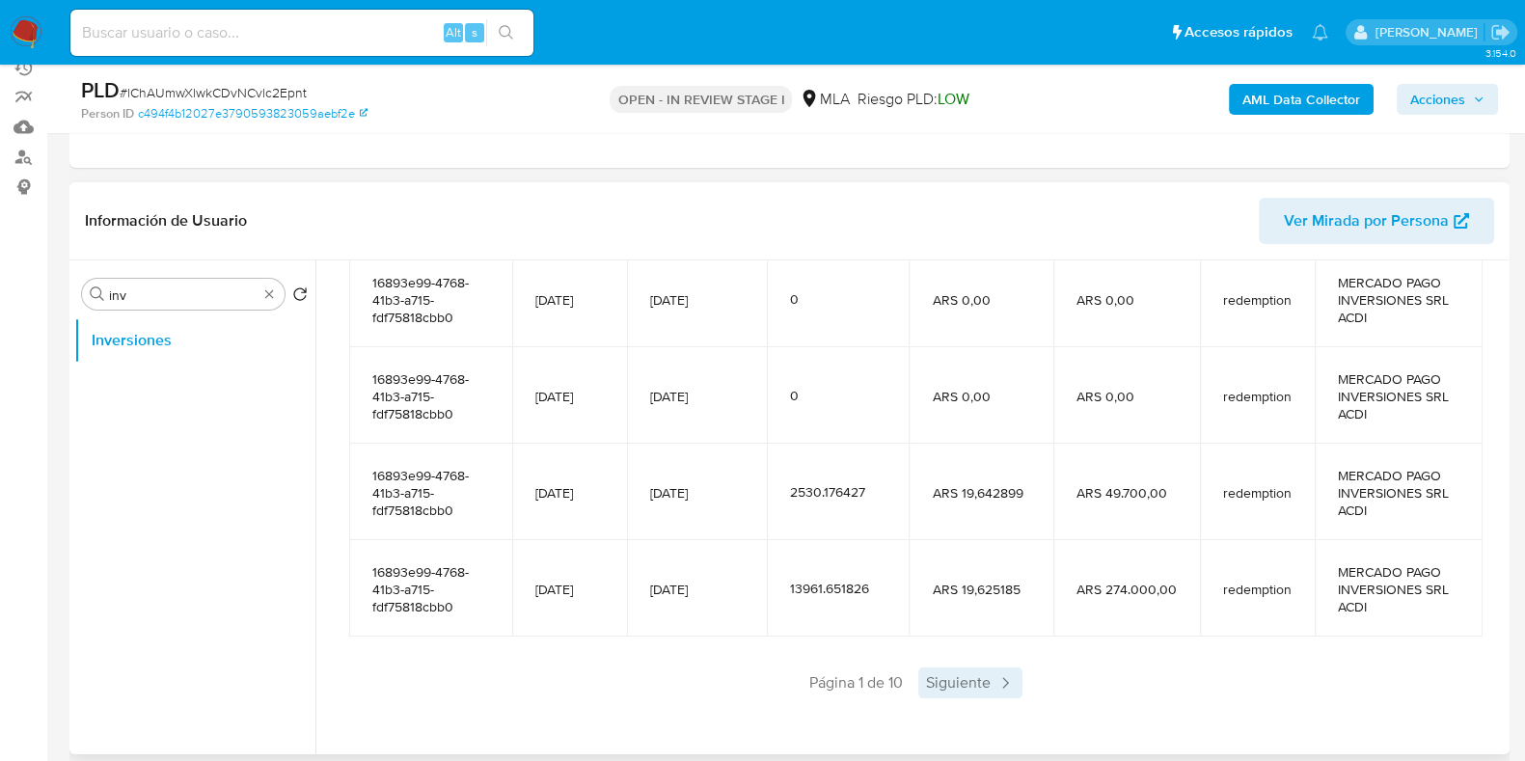
click at [1003, 681] on icon at bounding box center [1005, 683] width 6 height 11
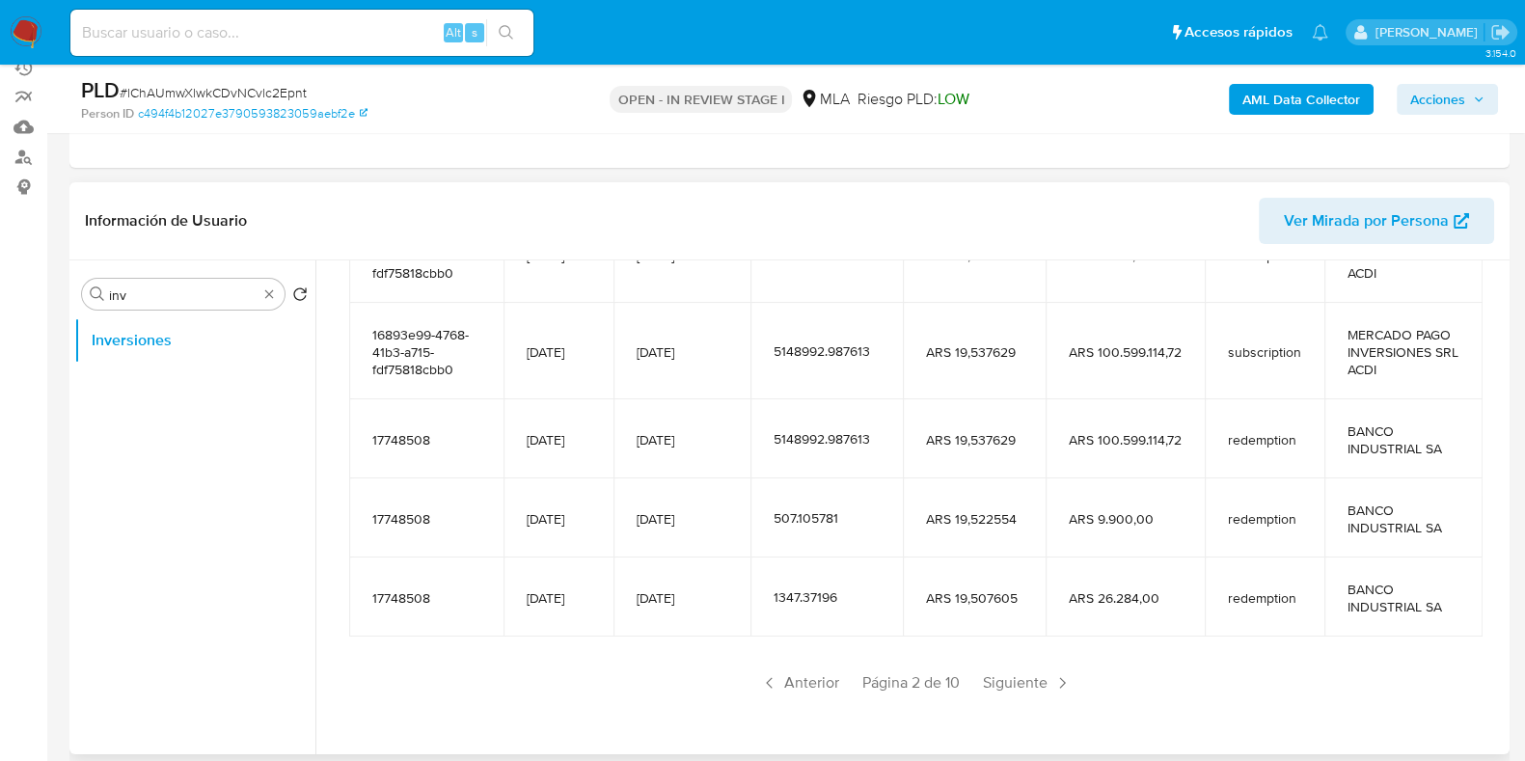
click at [1003, 681] on span "Siguiente" at bounding box center [1027, 682] width 104 height 31
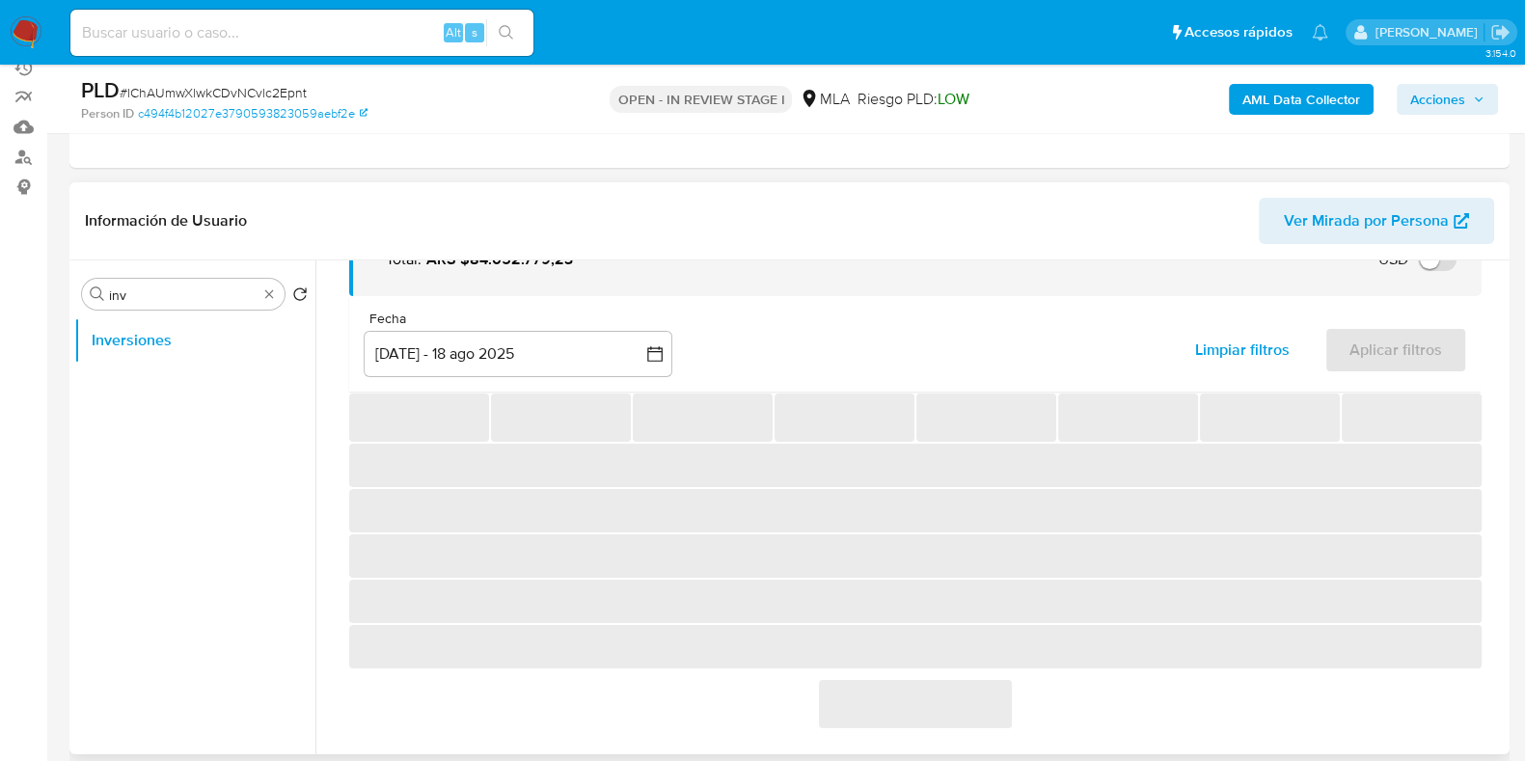
scroll to position [340, 0]
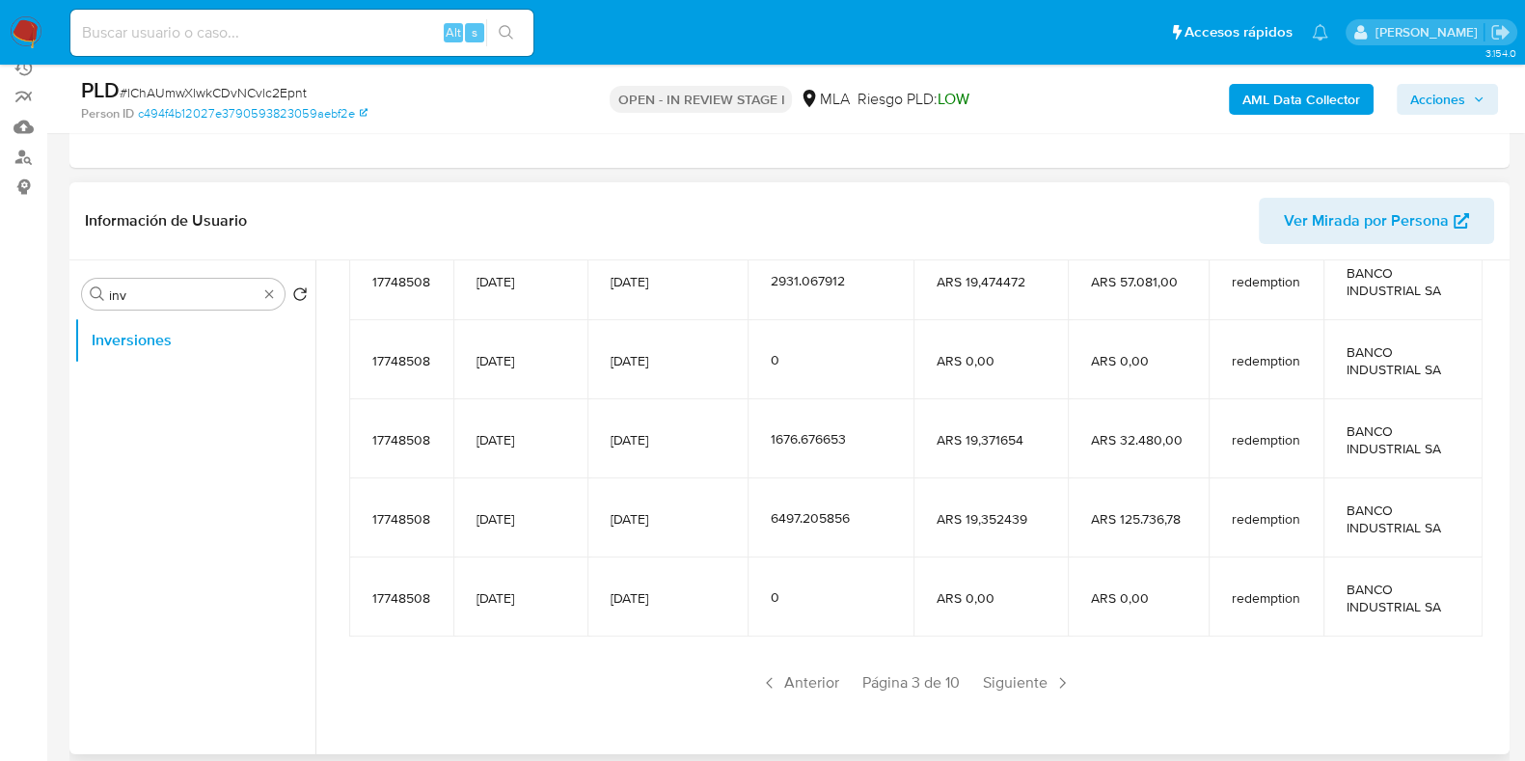
click at [1003, 681] on span "Siguiente" at bounding box center [1027, 682] width 104 height 31
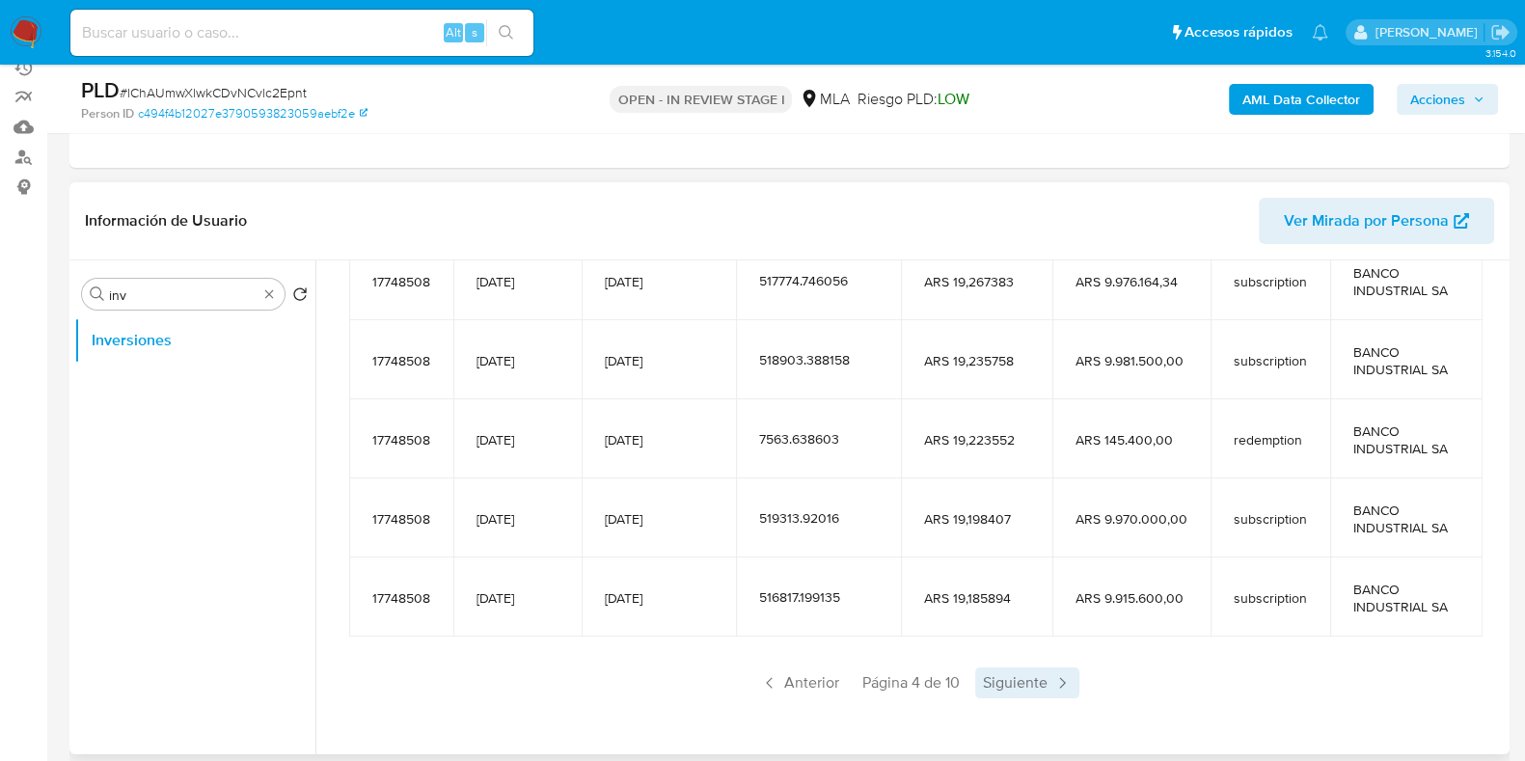
click at [1003, 682] on span "Siguiente" at bounding box center [1027, 682] width 104 height 31
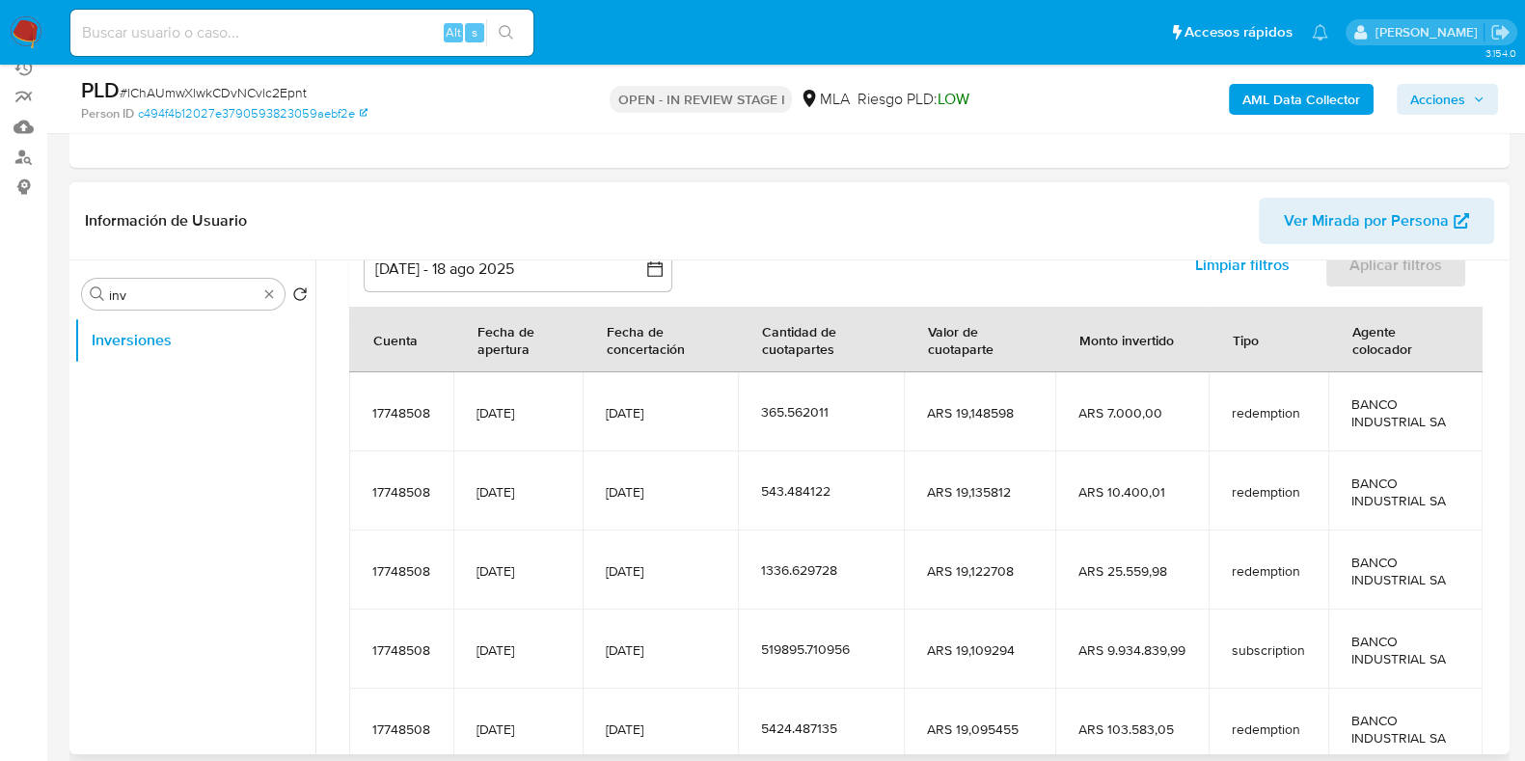
scroll to position [0, 0]
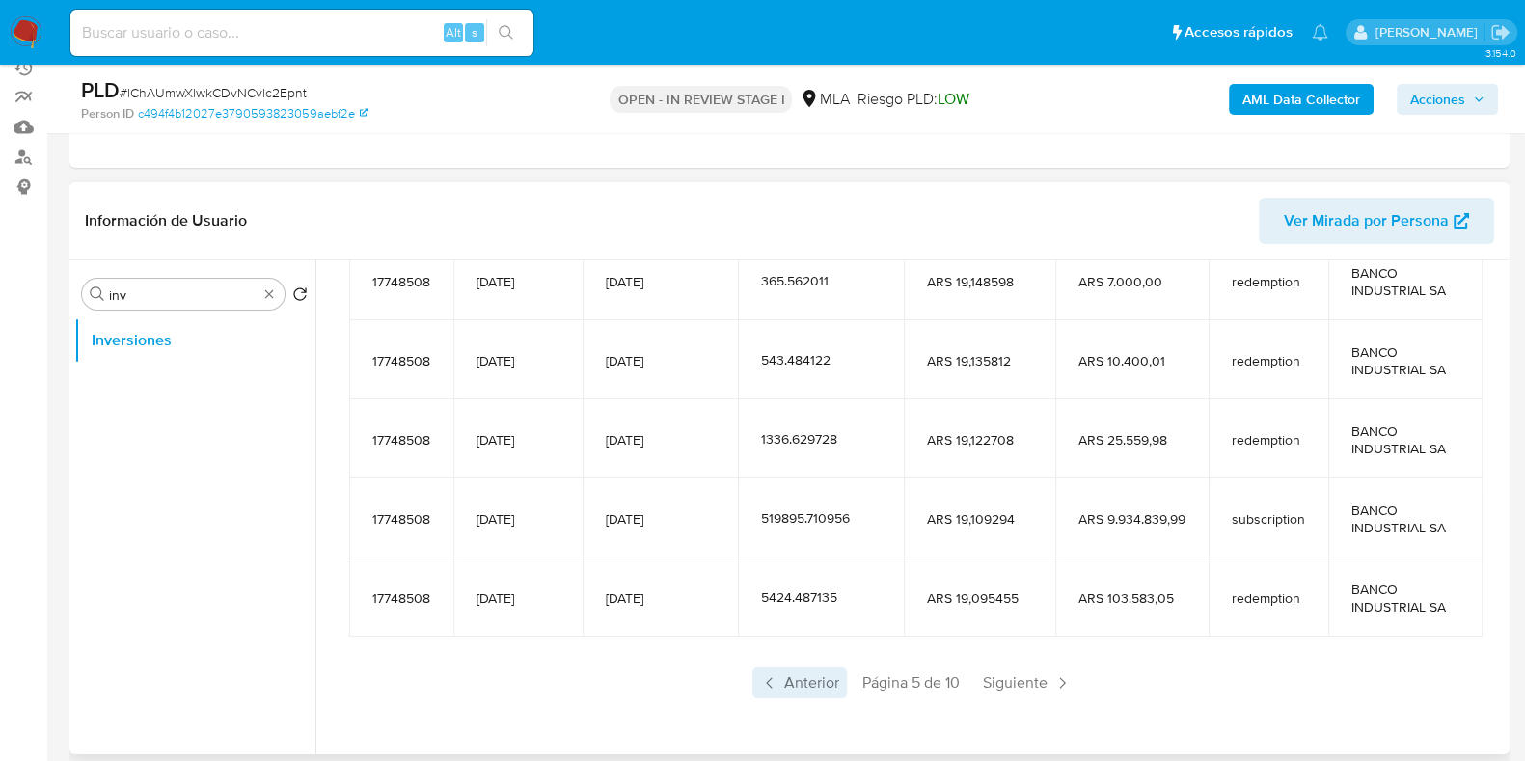
click at [814, 689] on span "Anterior" at bounding box center [799, 682] width 94 height 31
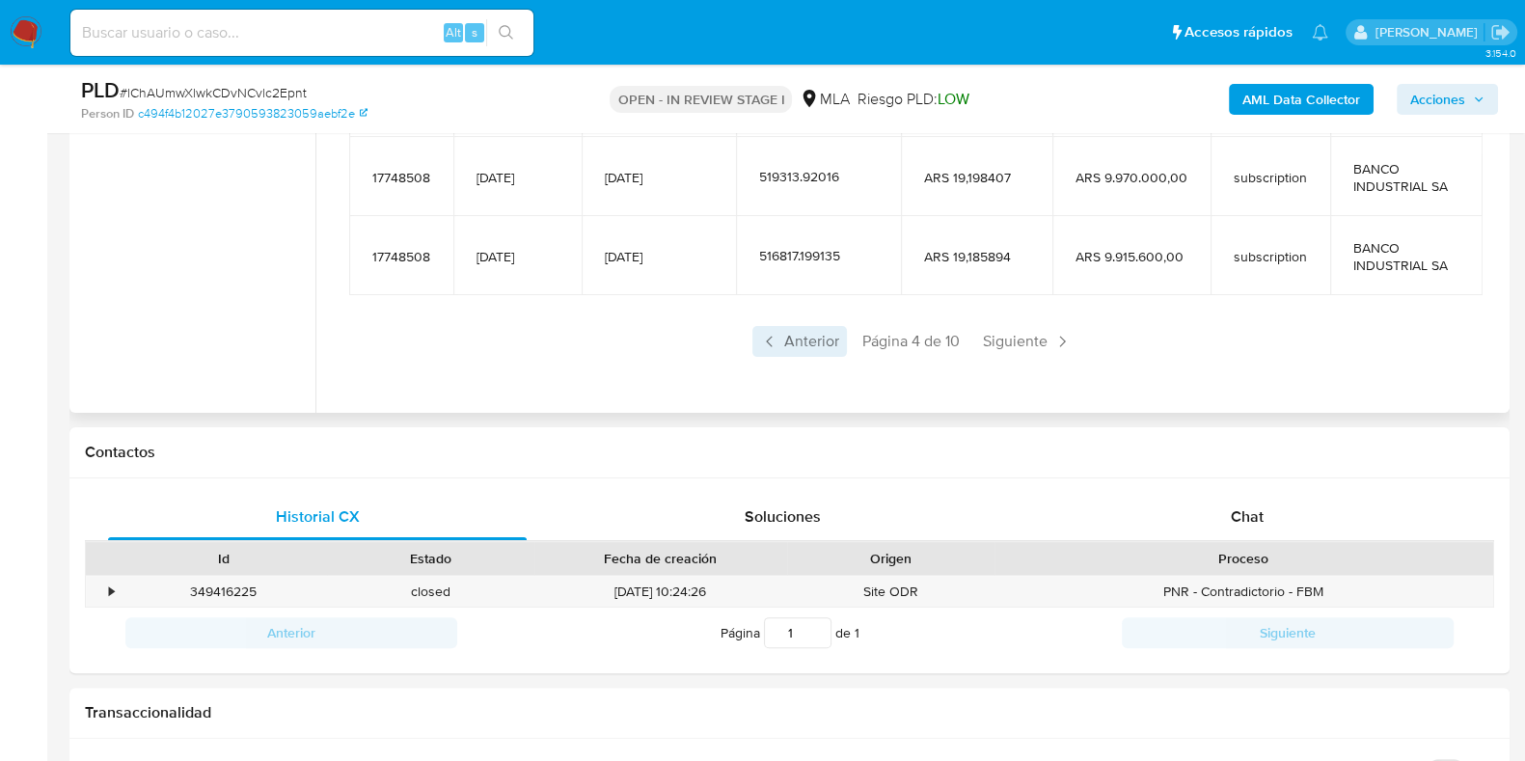
scroll to position [603, 0]
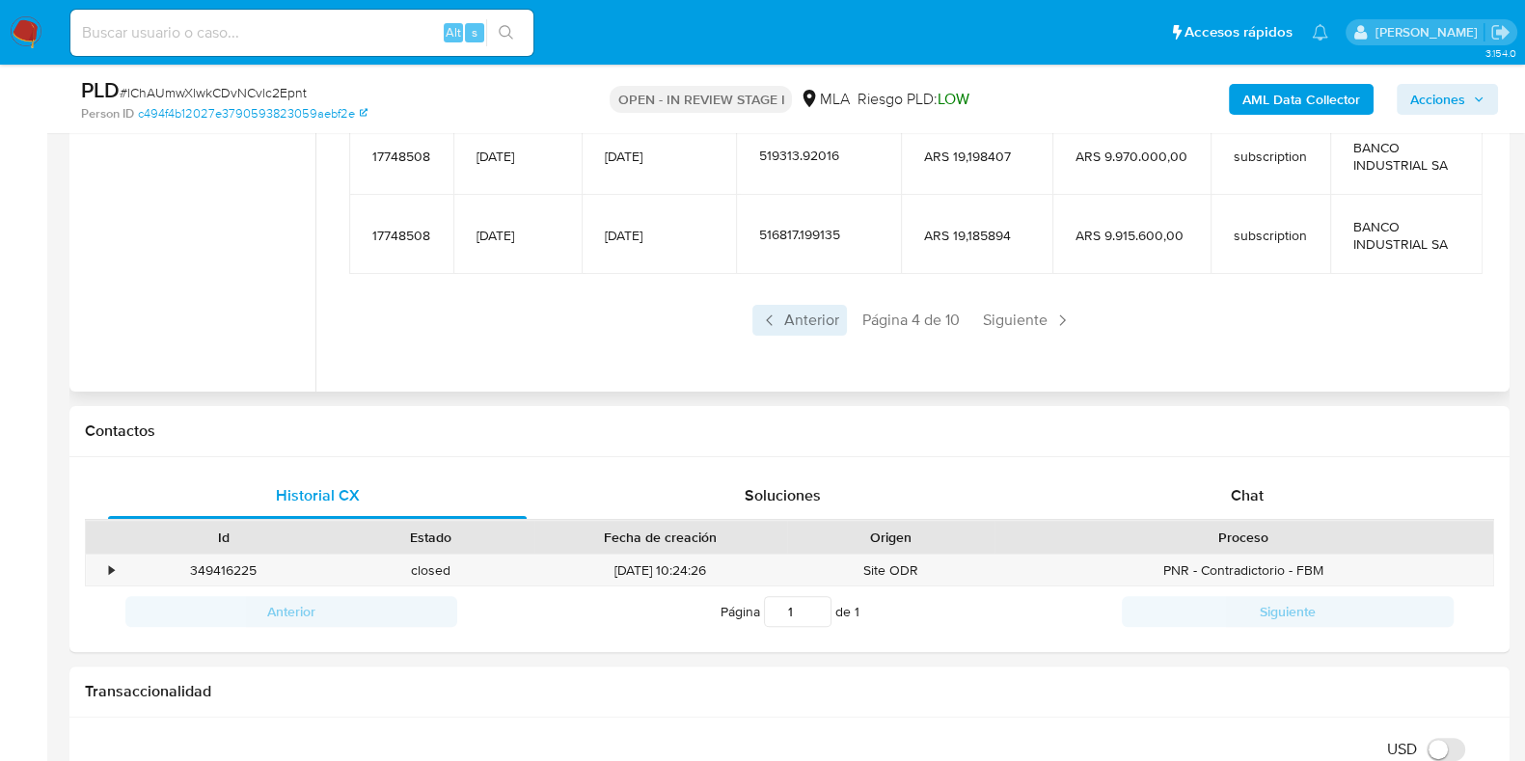
click at [805, 314] on span "Anterior" at bounding box center [799, 320] width 94 height 31
click at [803, 330] on span "Anterior" at bounding box center [799, 320] width 94 height 31
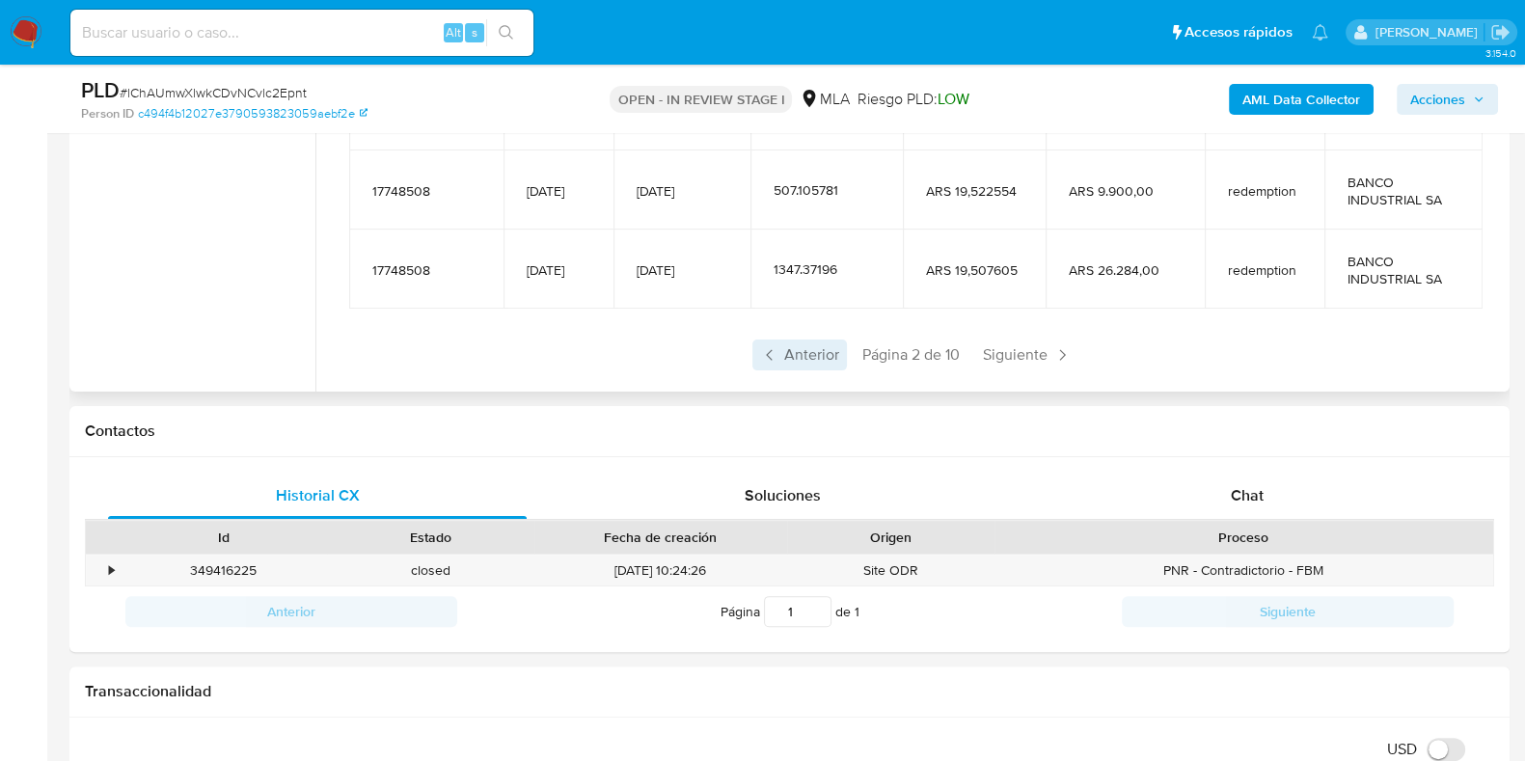
click at [801, 350] on span "Anterior" at bounding box center [799, 354] width 94 height 31
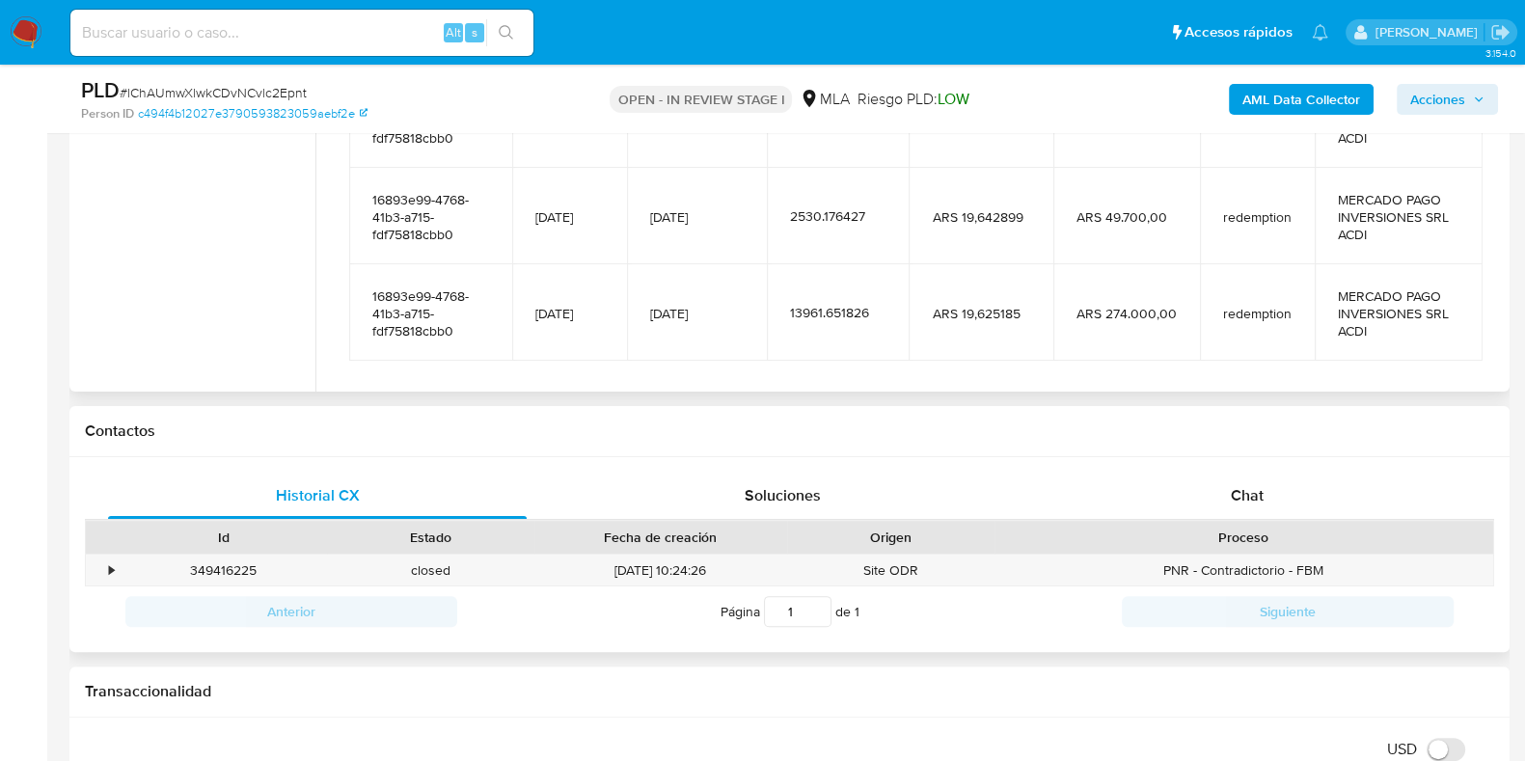
scroll to position [240, 0]
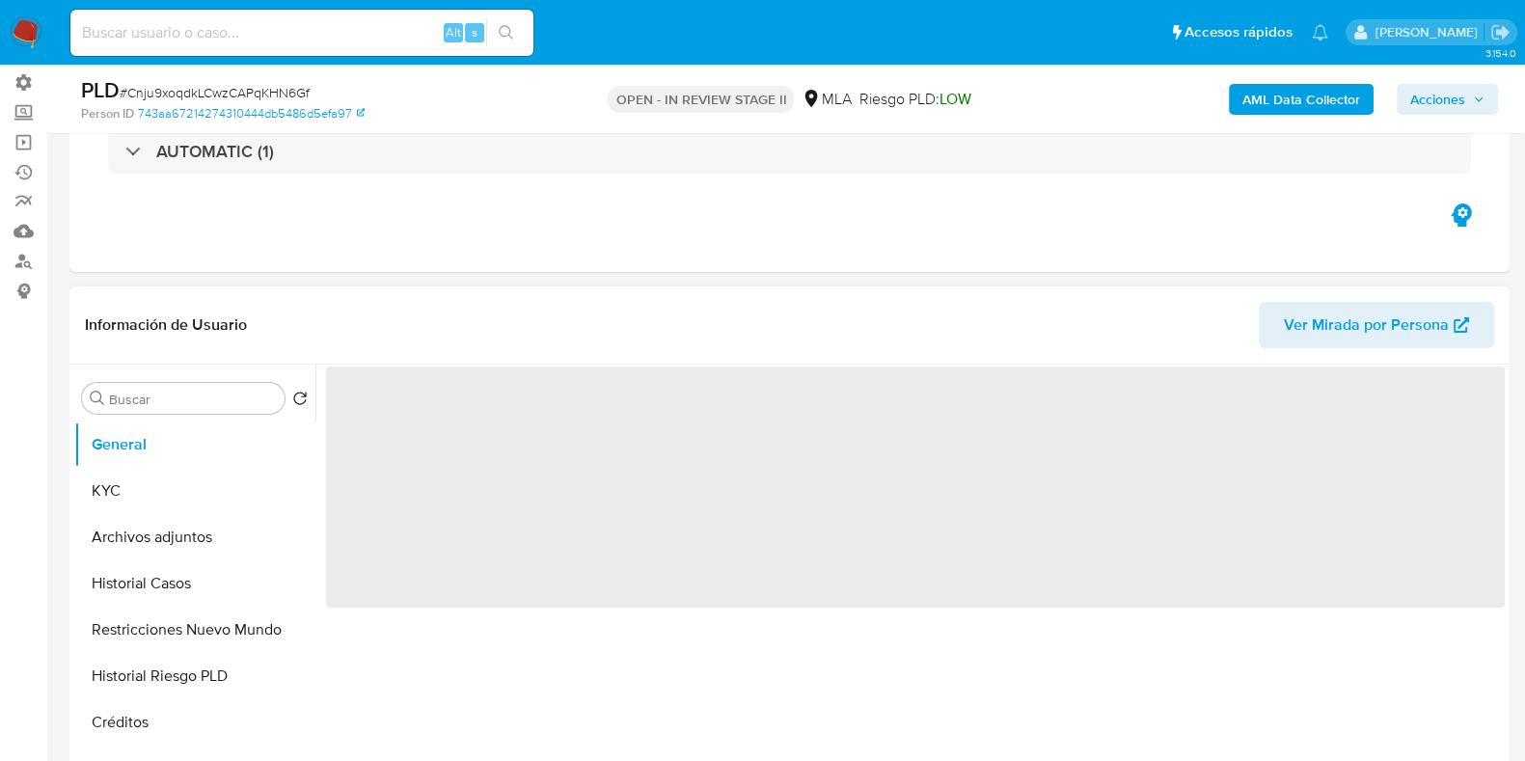
scroll to position [362, 0]
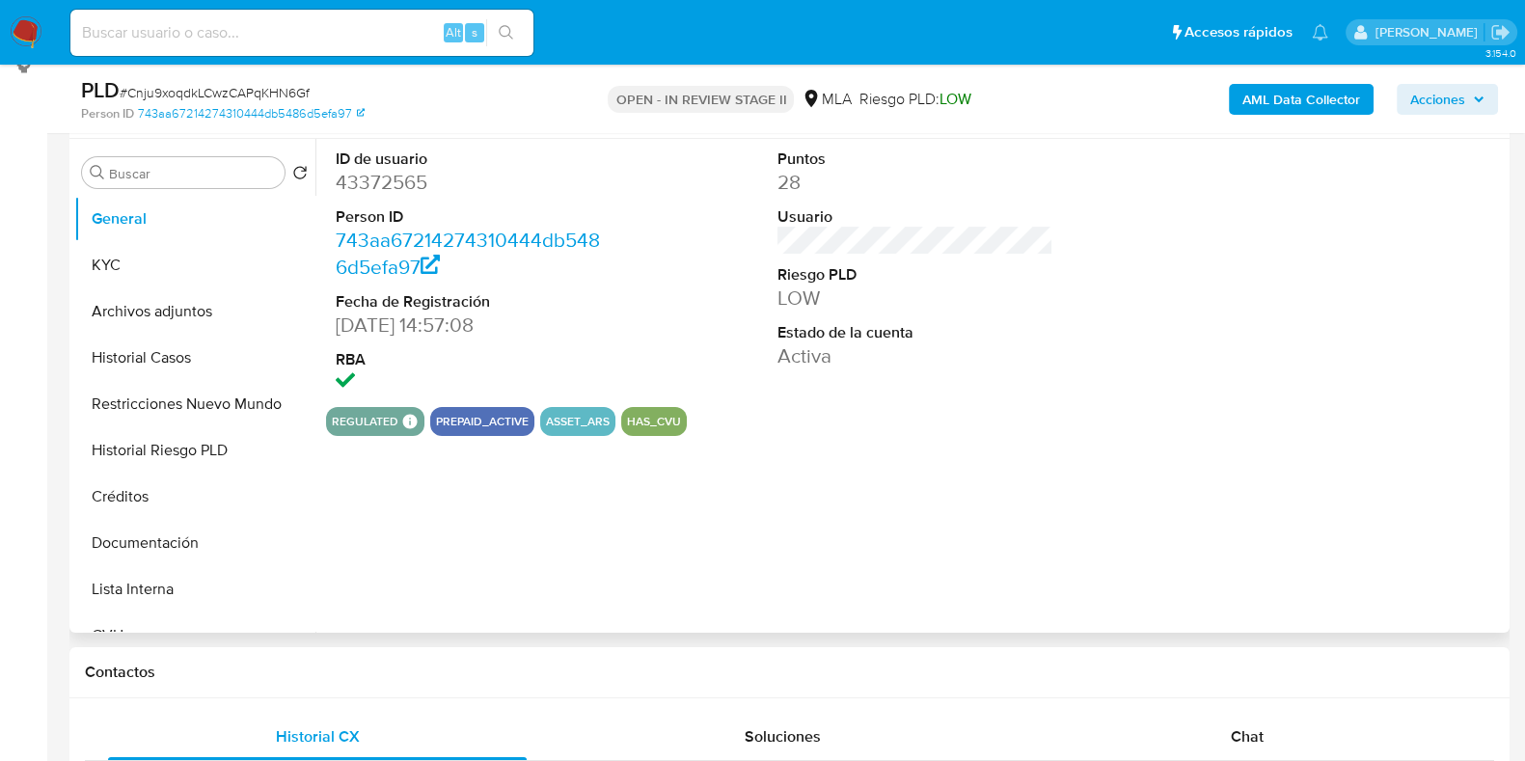
select select "10"
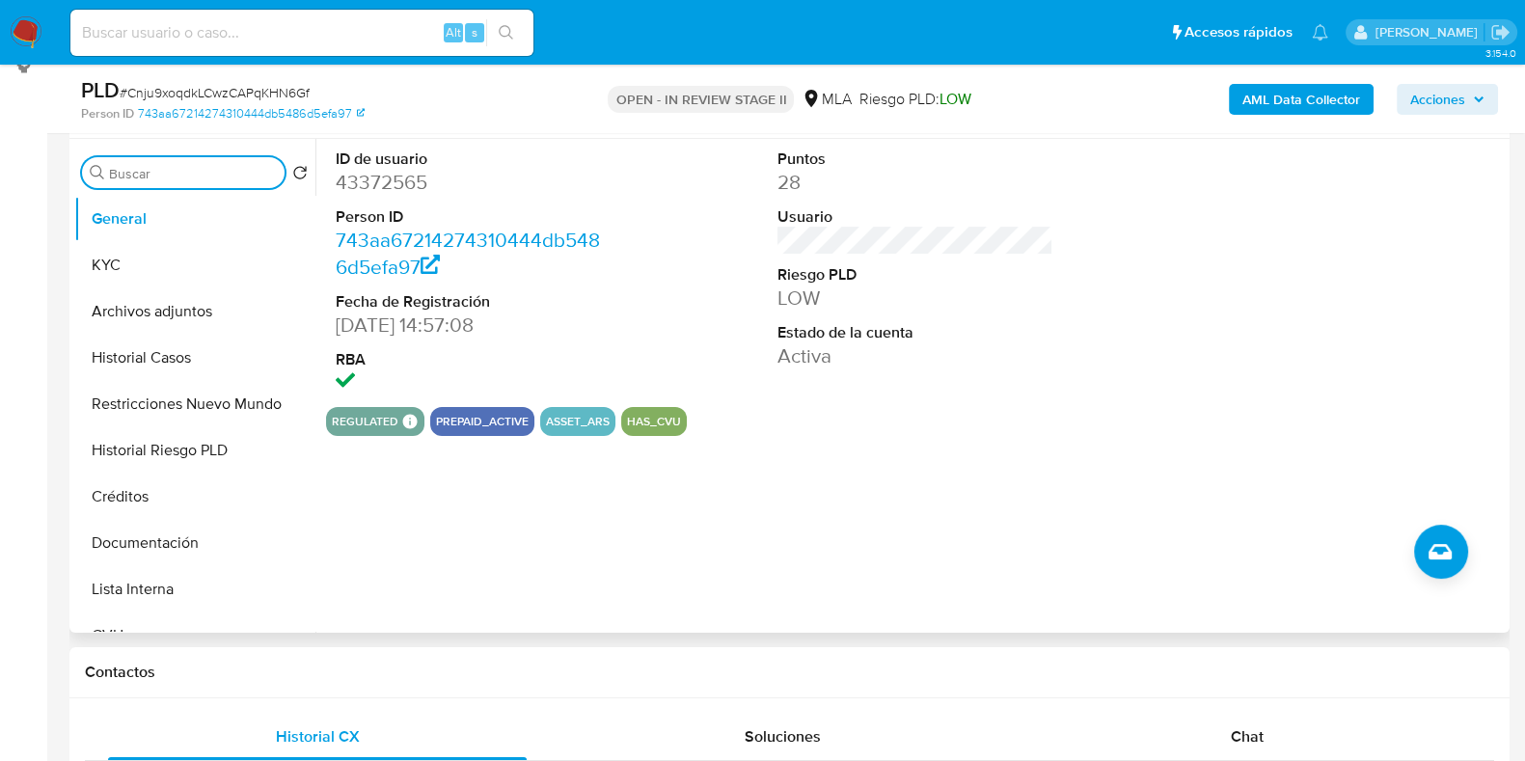
click at [131, 180] on input "Buscar" at bounding box center [193, 173] width 168 height 17
type input "d"
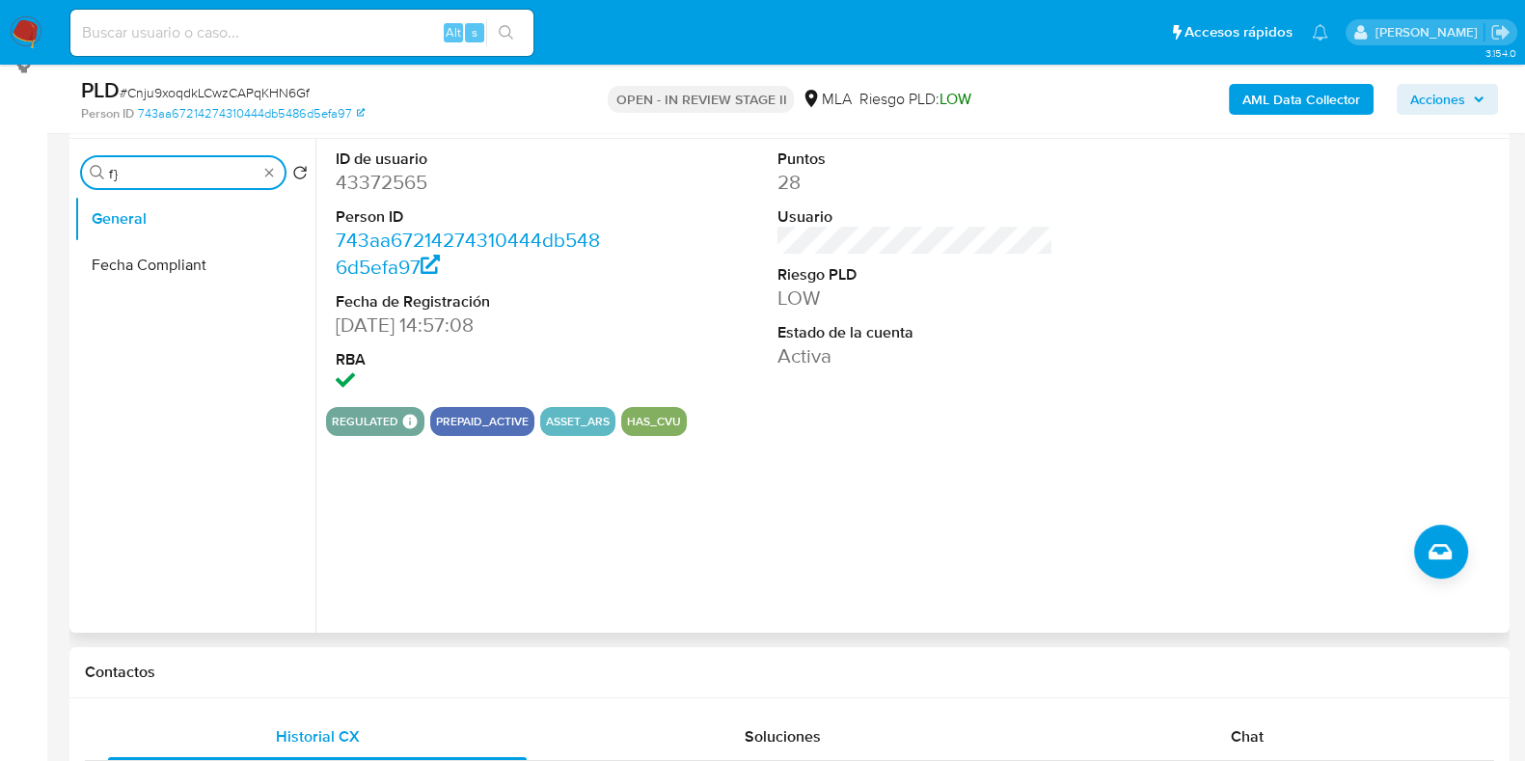
type input "f"
type input "in"
click at [157, 518] on button "Inversiones" at bounding box center [187, 496] width 226 height 46
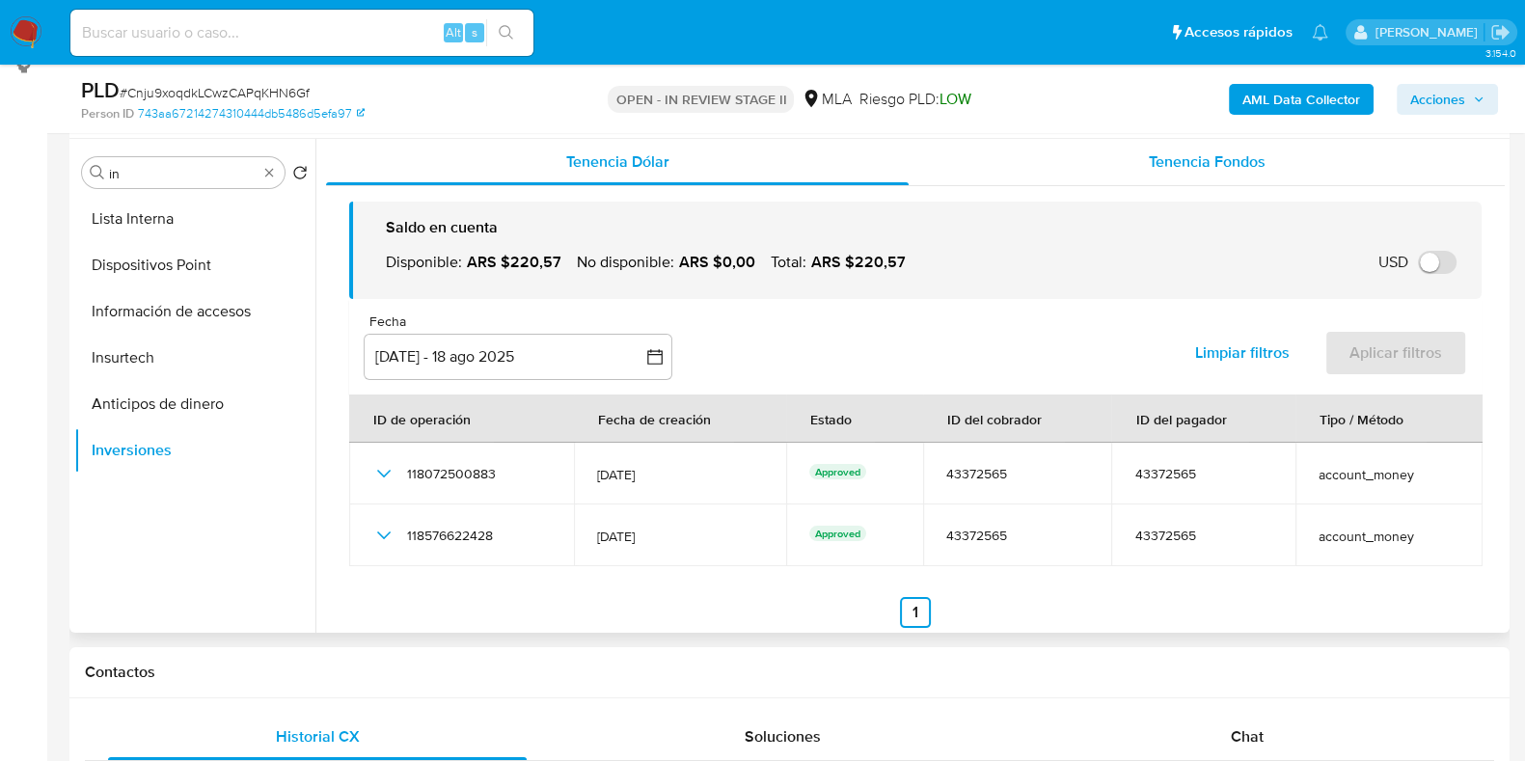
click at [1158, 165] on span "Tenencia Fondos" at bounding box center [1206, 161] width 117 height 22
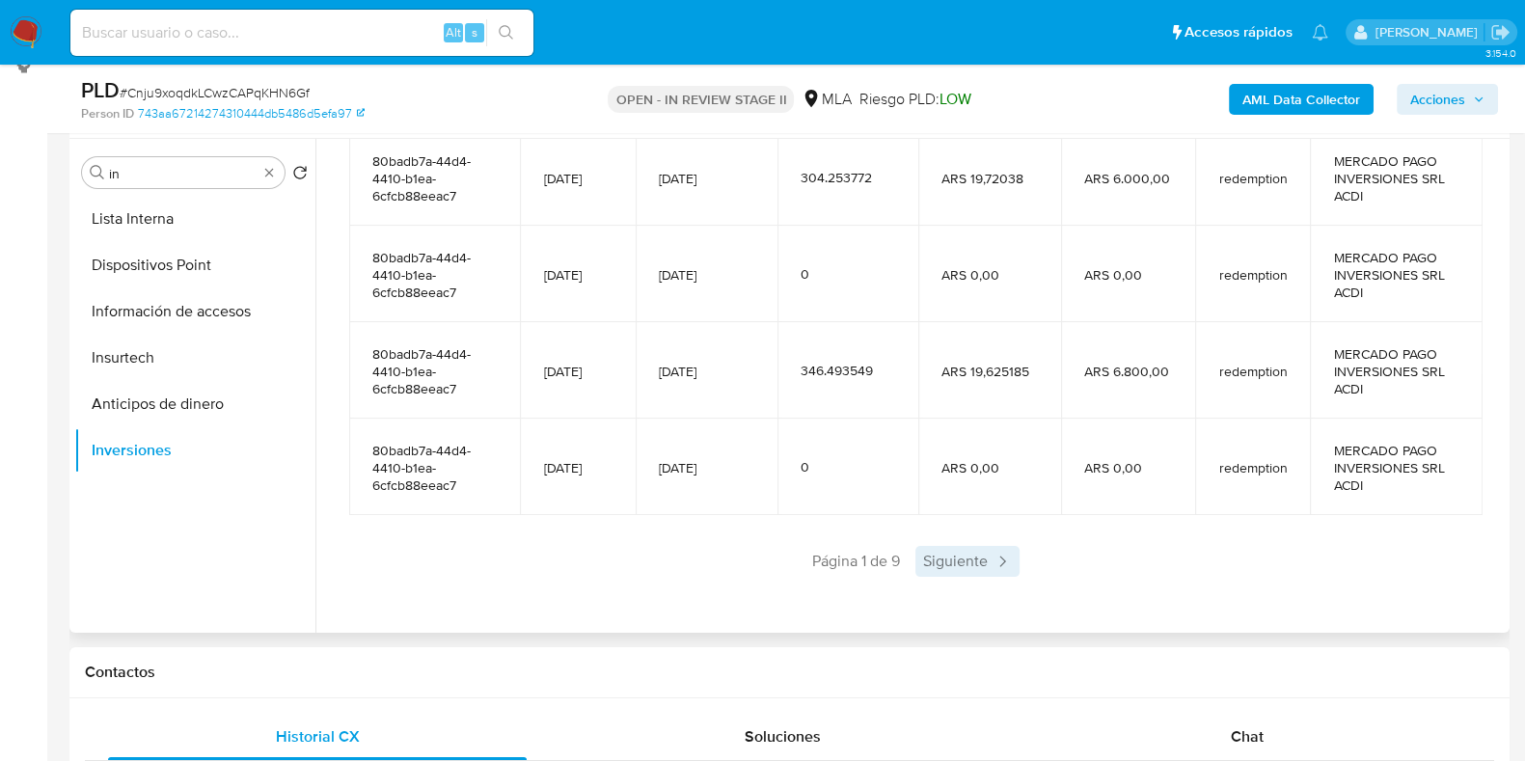
click at [975, 560] on span "Siguiente" at bounding box center [967, 561] width 104 height 31
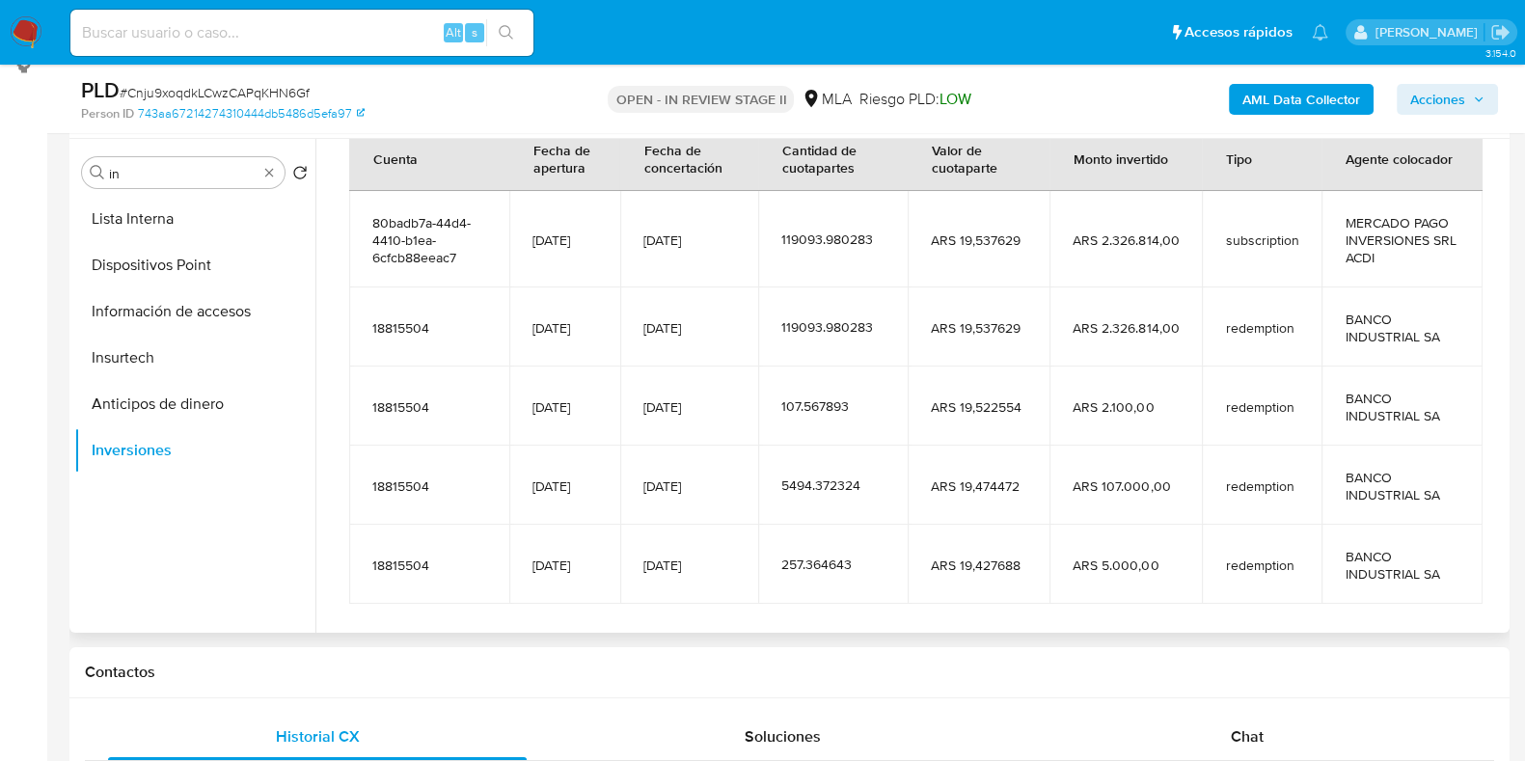
scroll to position [237, 0]
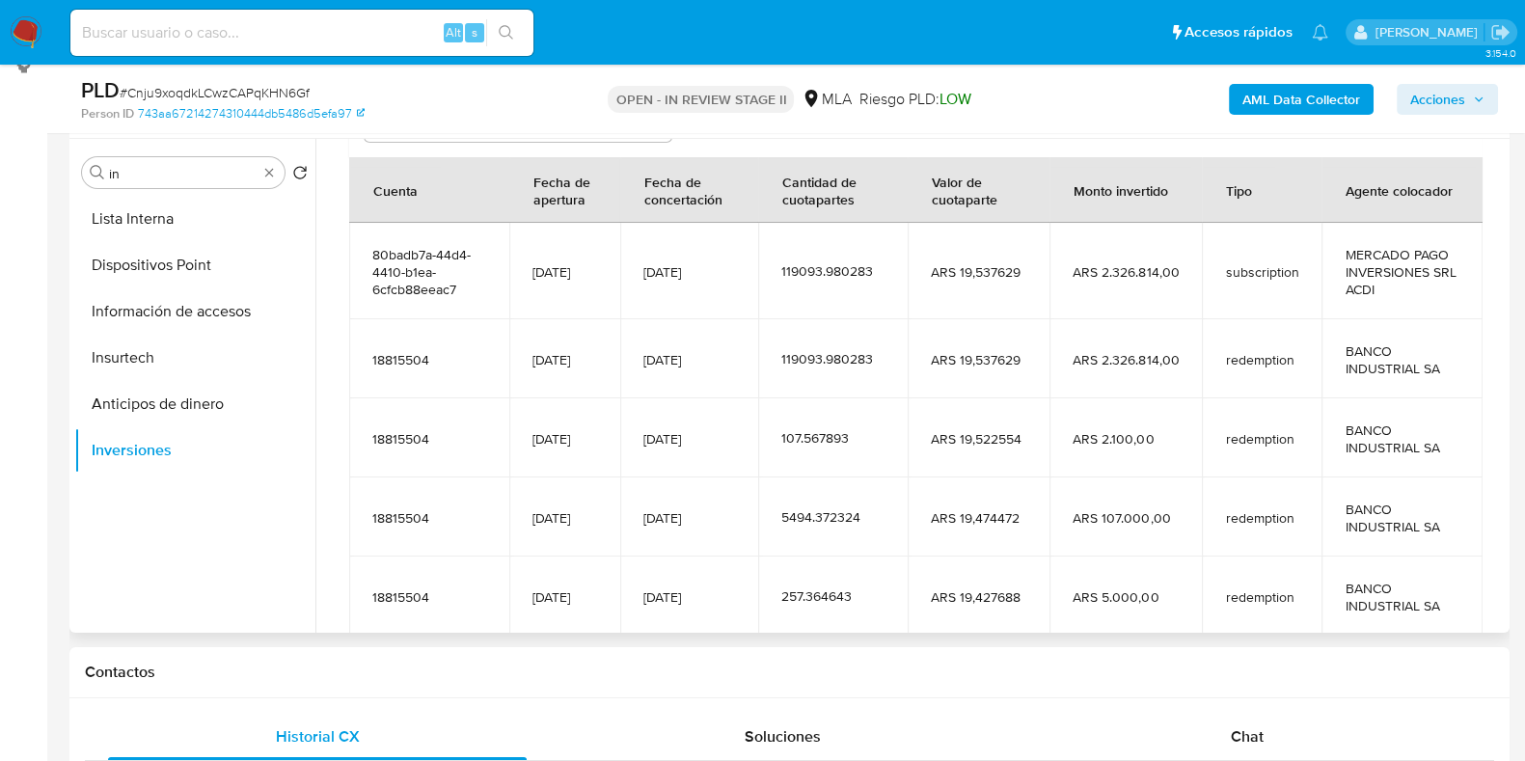
drag, startPoint x: 533, startPoint y: 264, endPoint x: 735, endPoint y: 272, distance: 201.7
click at [511, 262] on td "[DATE]" at bounding box center [565, 271] width 112 height 96
click at [618, 267] on tr "80badb7a-44d4-4410-b1ea-6cfcb88eeac7 [DATE] [DATE] 119093.980283 ARS 19,537629 …" at bounding box center [915, 271] width 1133 height 96
click at [650, 274] on span "[DATE]" at bounding box center [689, 271] width 92 height 17
drag, startPoint x: 603, startPoint y: 283, endPoint x: 352, endPoint y: 267, distance: 251.2
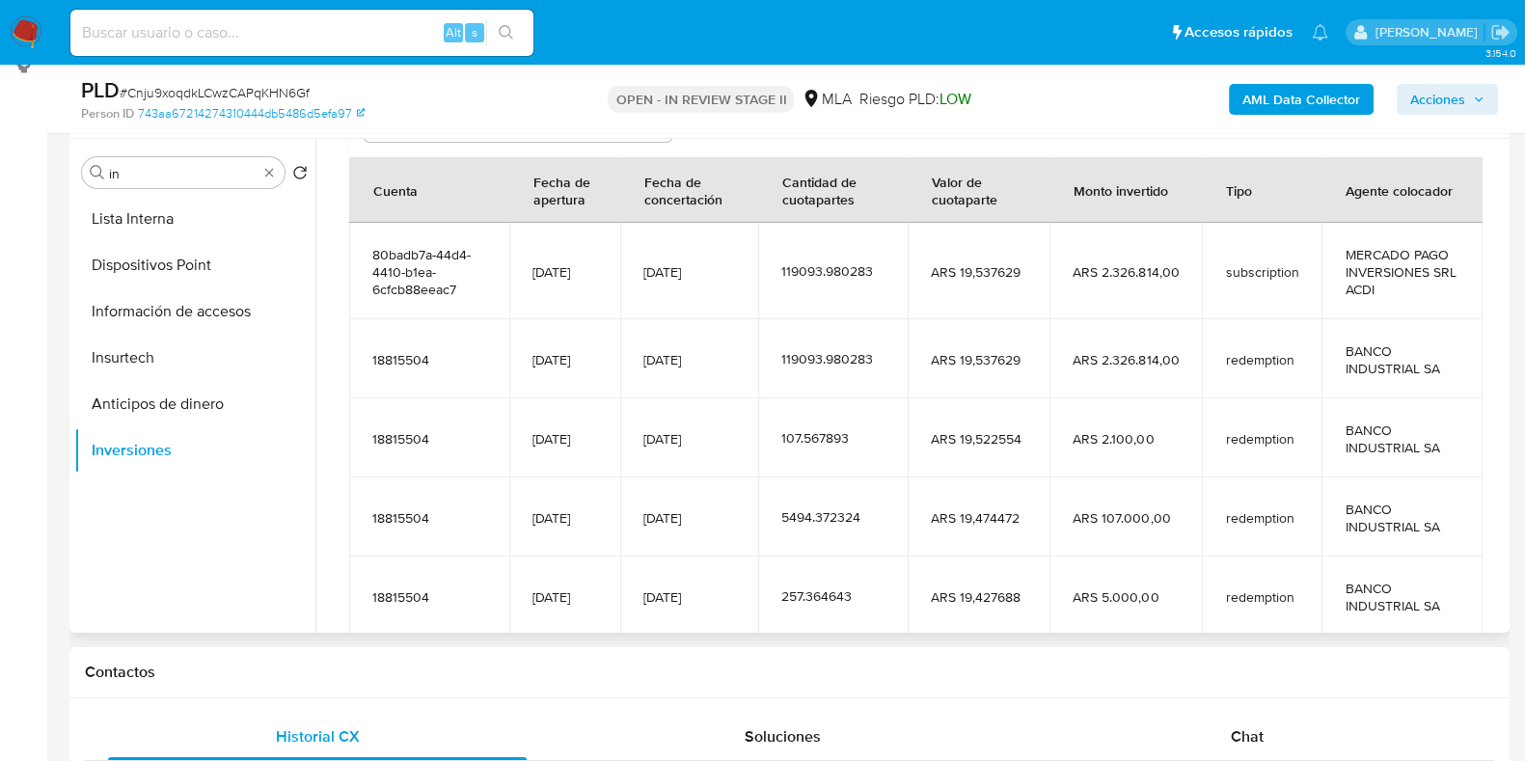
click at [352, 267] on tr "80badb7a-44d4-4410-b1ea-6cfcb88eeac7 [DATE] [DATE] 119093.980283 ARS 19,537629 …" at bounding box center [915, 271] width 1133 height 96
click at [699, 310] on td "[DATE]" at bounding box center [689, 271] width 138 height 96
drag, startPoint x: 722, startPoint y: 277, endPoint x: 605, endPoint y: 276, distance: 117.6
click at [605, 276] on tr "80badb7a-44d4-4410-b1ea-6cfcb88eeac7 [DATE] [DATE] 119093.980283 ARS 19,537629 …" at bounding box center [915, 271] width 1133 height 96
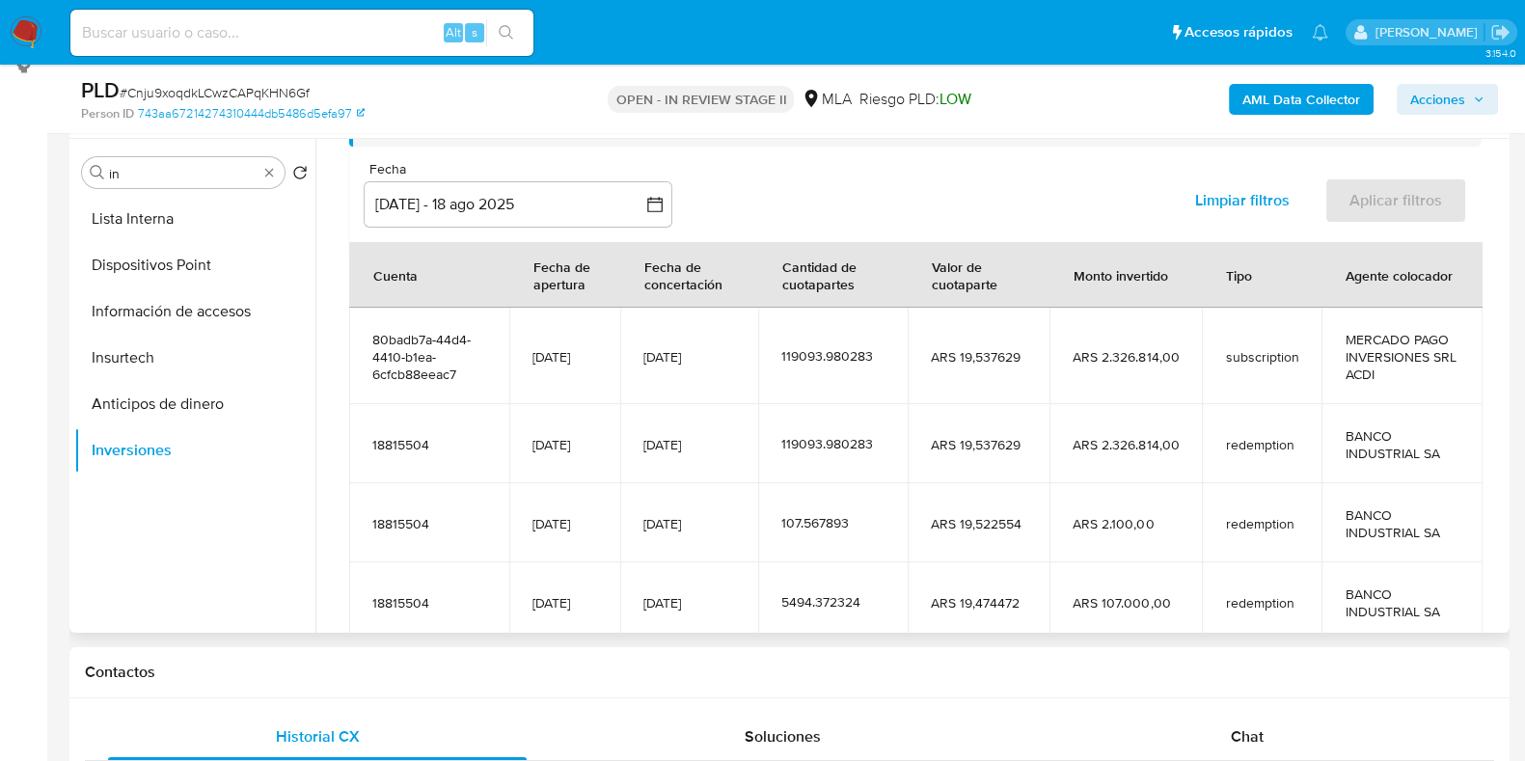
scroll to position [117, 0]
